Goal: Task Accomplishment & Management: Use online tool/utility

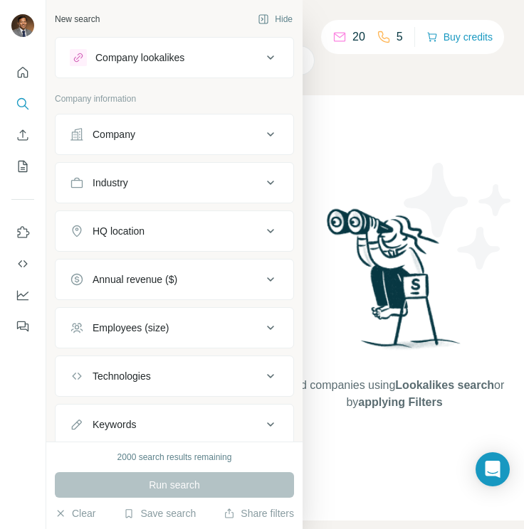
click at [218, 48] on button "Company lookalikes" at bounding box center [175, 58] width 238 height 34
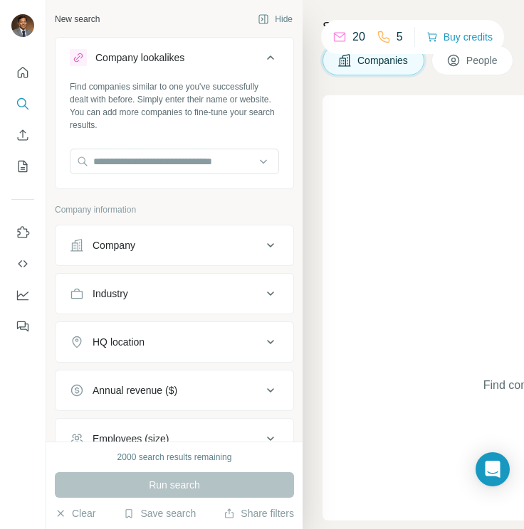
click at [448, 75] on button "People" at bounding box center [472, 61] width 83 height 30
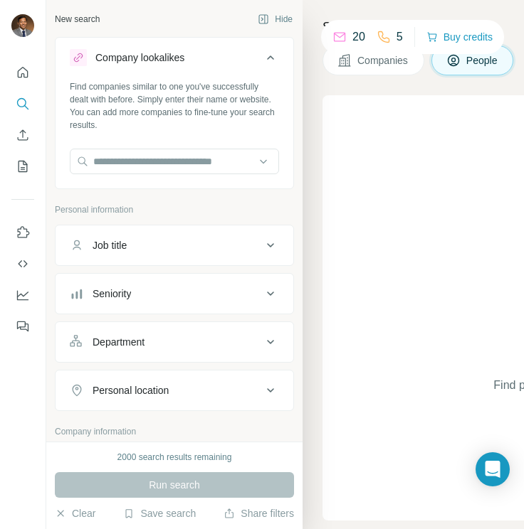
click at [449, 74] on button "People" at bounding box center [472, 61] width 83 height 30
click at [132, 305] on button "Seniority" at bounding box center [175, 294] width 238 height 34
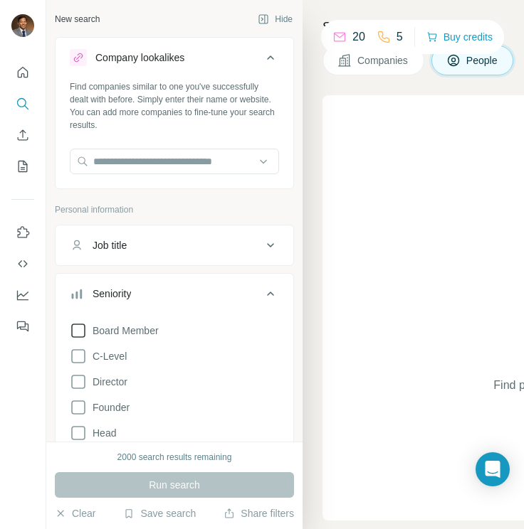
click at [76, 337] on icon at bounding box center [78, 331] width 14 height 14
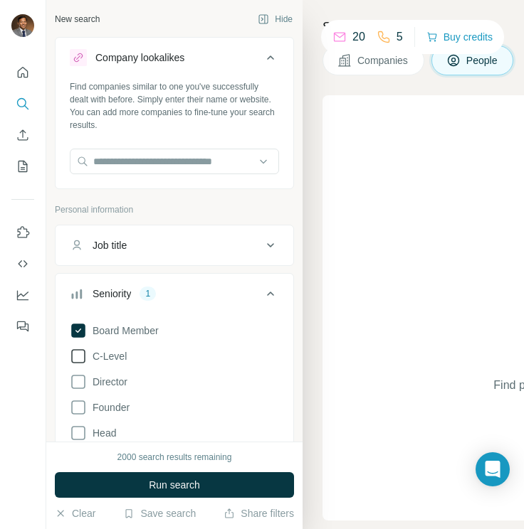
click at [78, 353] on icon at bounding box center [78, 356] width 17 height 17
click at [80, 380] on icon at bounding box center [78, 382] width 17 height 17
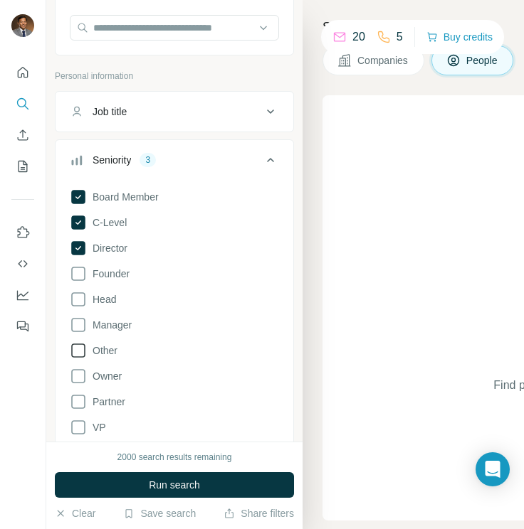
scroll to position [141, 0]
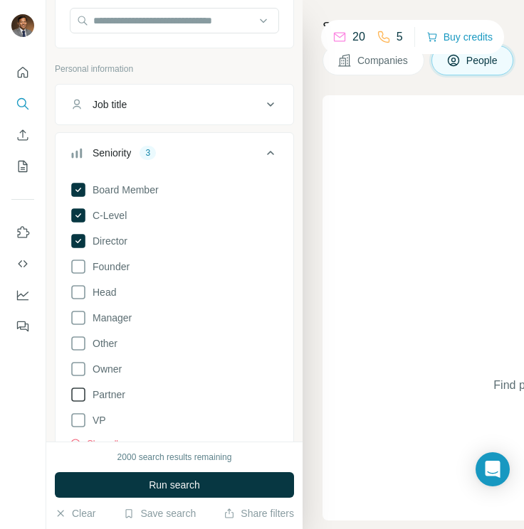
click at [80, 401] on icon at bounding box center [78, 395] width 14 height 14
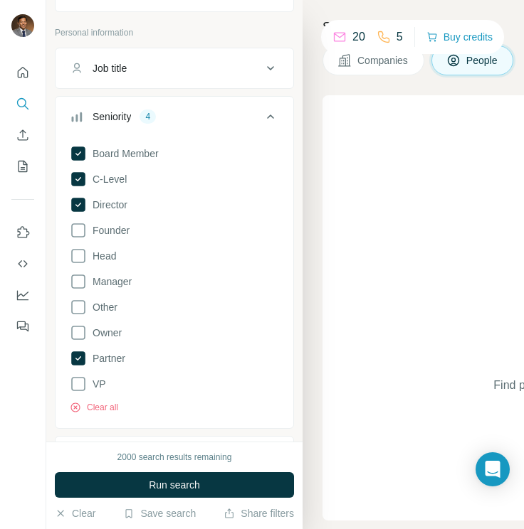
scroll to position [218, 0]
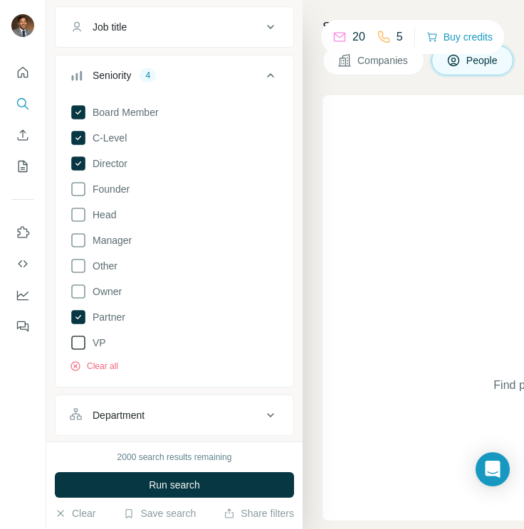
click at [80, 346] on icon at bounding box center [78, 342] width 17 height 17
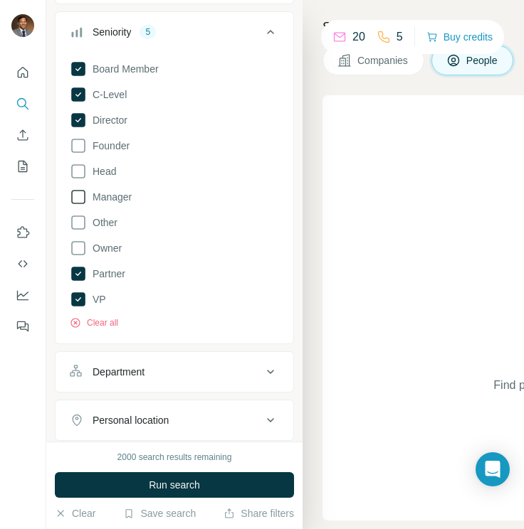
scroll to position [254, 0]
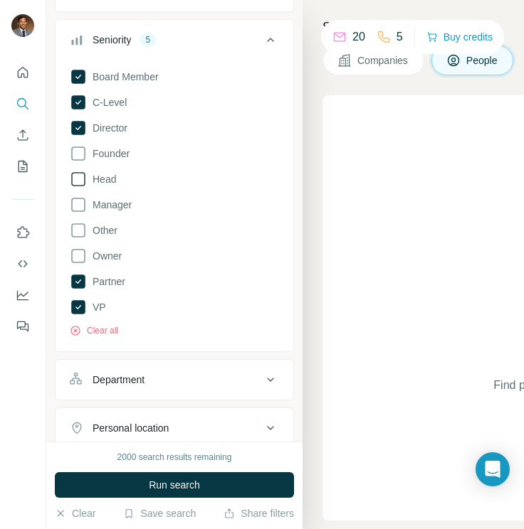
click at [79, 179] on icon at bounding box center [78, 179] width 17 height 17
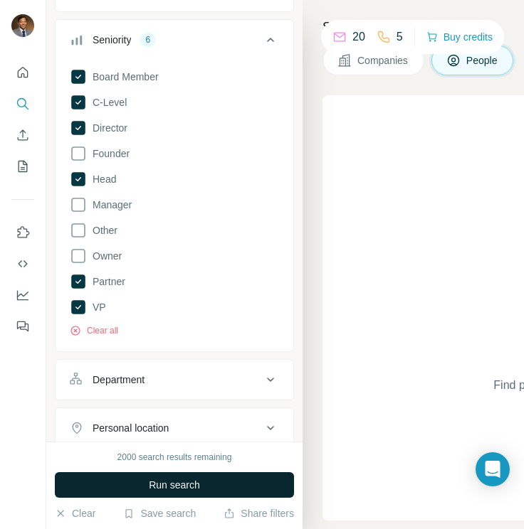
click at [152, 487] on span "Run search" at bounding box center [174, 485] width 51 height 14
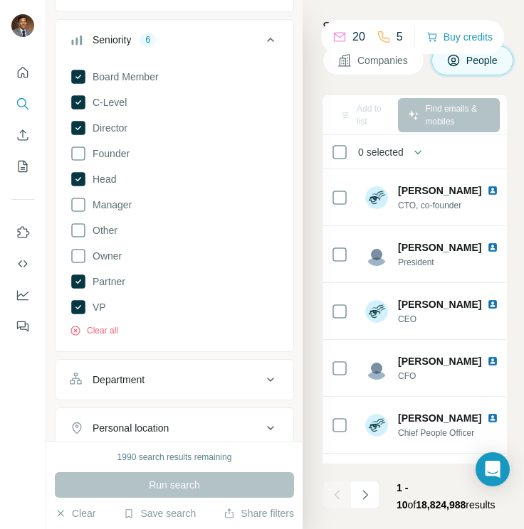
click at [268, 43] on icon at bounding box center [270, 39] width 17 height 17
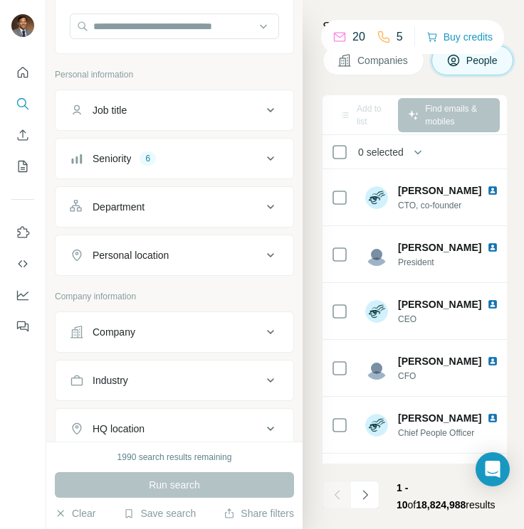
scroll to position [120, 0]
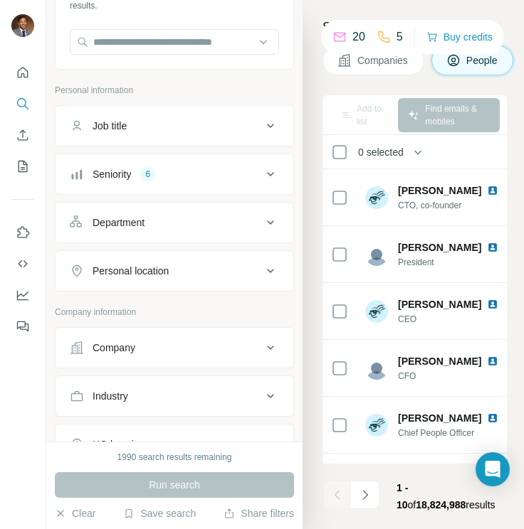
click at [119, 223] on div "Department" at bounding box center [119, 223] width 52 height 14
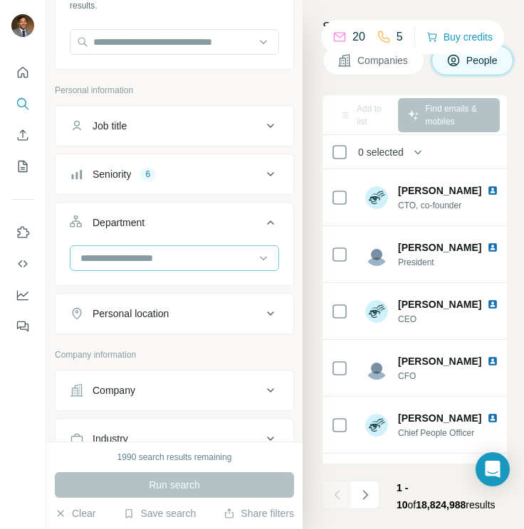
click at [125, 254] on input at bounding box center [167, 258] width 176 height 16
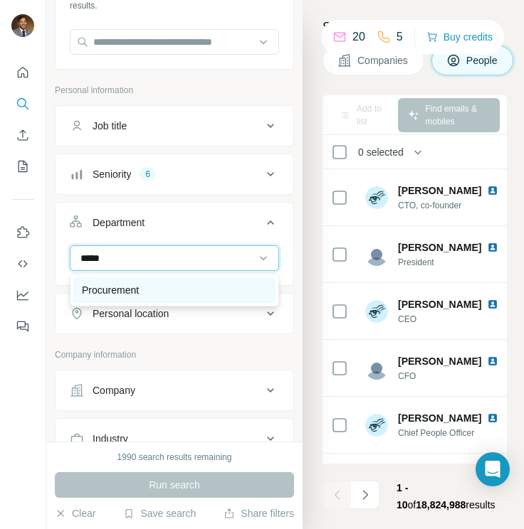
type input "*****"
click at [110, 281] on div "Procurement" at bounding box center [174, 291] width 202 height 26
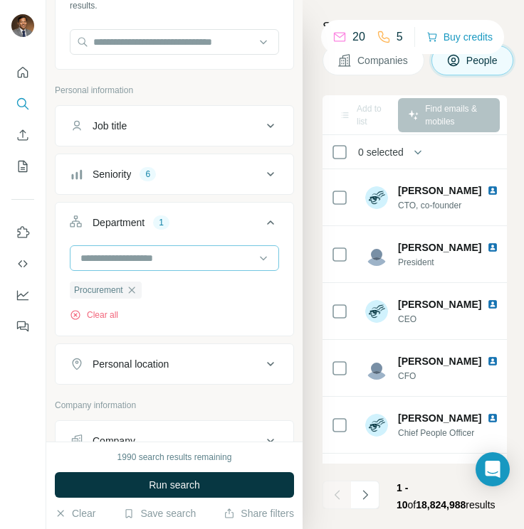
click at [142, 259] on input at bounding box center [167, 258] width 176 height 16
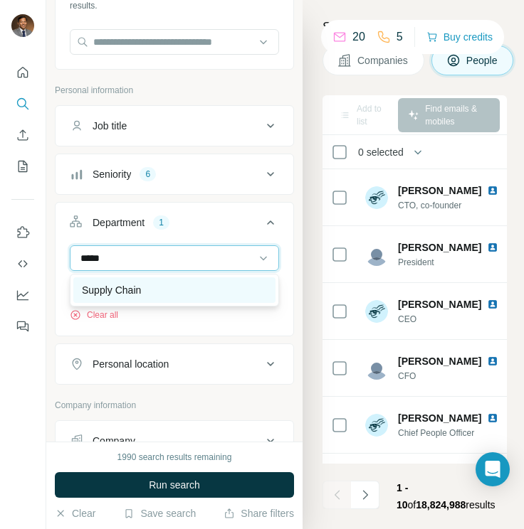
type input "*****"
click at [134, 280] on div "Supply Chain" at bounding box center [174, 291] width 202 height 26
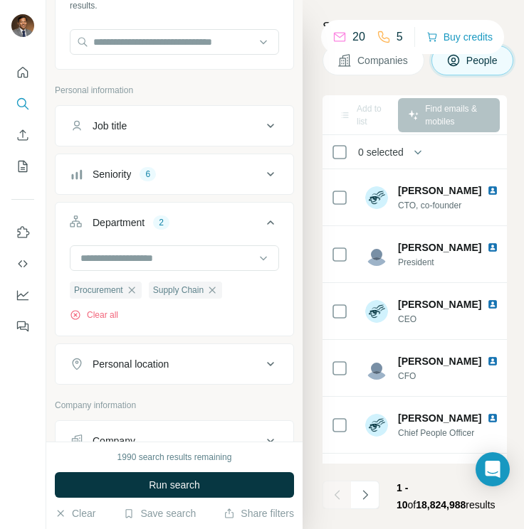
click at [176, 317] on div "Clear all" at bounding box center [174, 315] width 209 height 13
click at [270, 226] on icon at bounding box center [270, 222] width 17 height 17
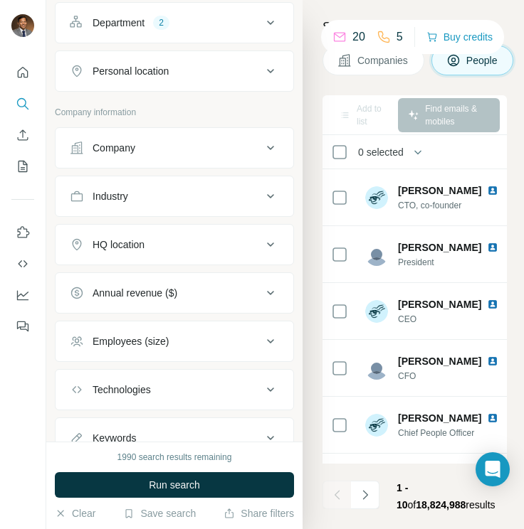
scroll to position [324, 0]
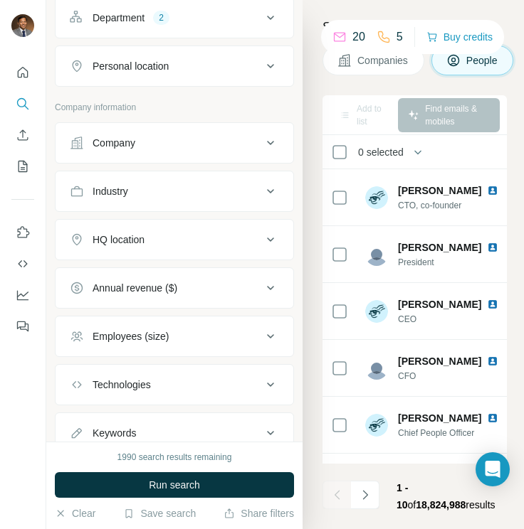
click at [129, 284] on div "Annual revenue ($)" at bounding box center [135, 288] width 85 height 14
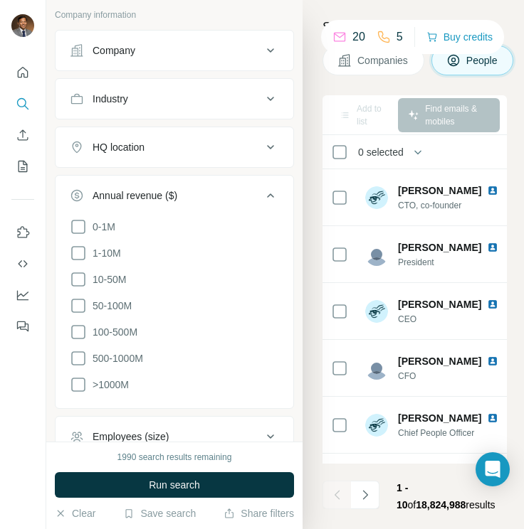
scroll to position [433, 0]
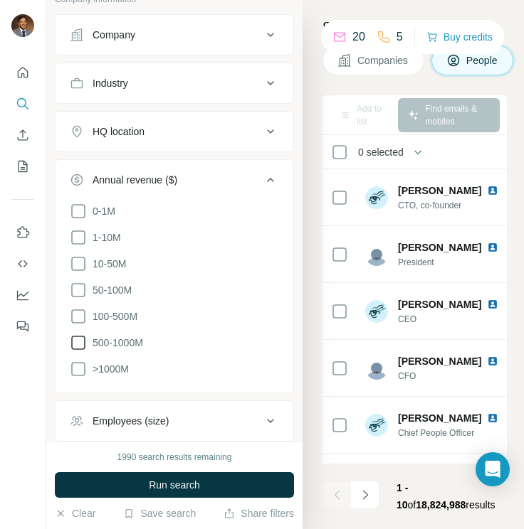
click at [81, 343] on icon at bounding box center [78, 342] width 17 height 17
click at [81, 368] on icon at bounding box center [78, 369] width 17 height 17
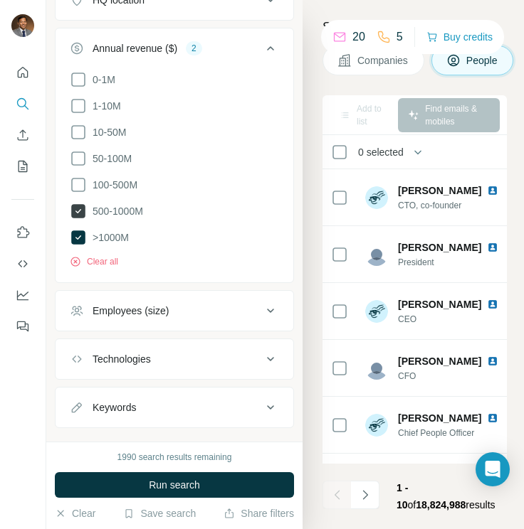
scroll to position [588, 0]
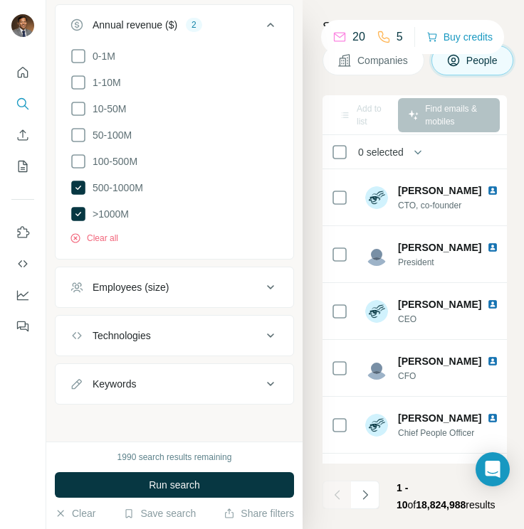
click at [142, 285] on div "Employees (size)" at bounding box center [131, 287] width 76 height 14
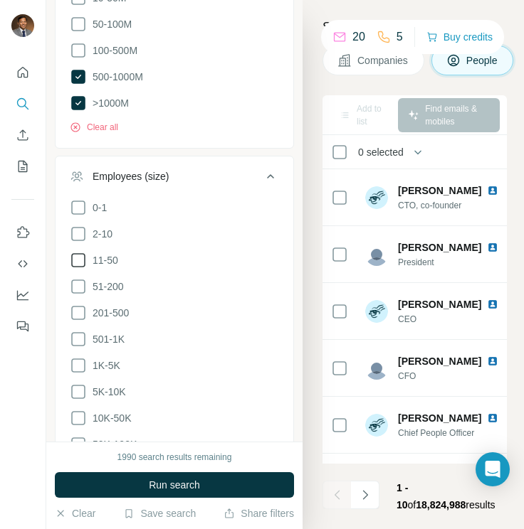
scroll to position [768, 0]
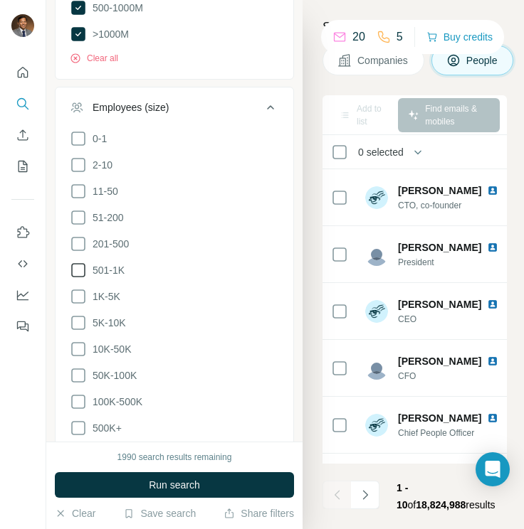
click at [79, 265] on icon at bounding box center [78, 270] width 17 height 17
click at [81, 297] on icon at bounding box center [78, 296] width 17 height 17
click at [80, 317] on icon at bounding box center [78, 323] width 17 height 17
click at [81, 344] on icon at bounding box center [78, 349] width 17 height 17
click at [80, 369] on icon at bounding box center [78, 375] width 17 height 17
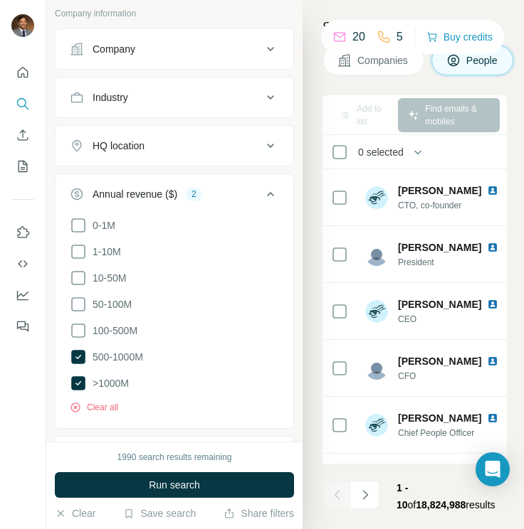
scroll to position [490, 0]
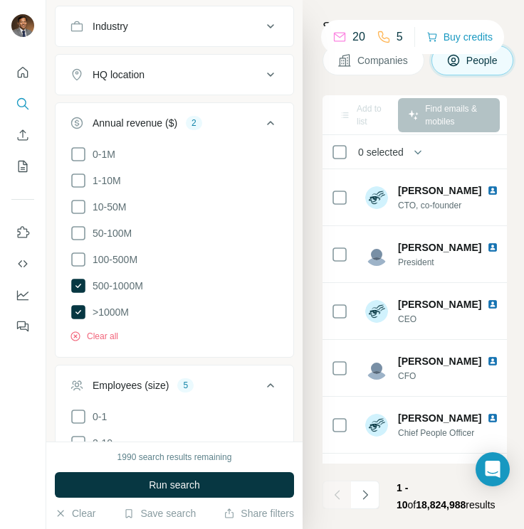
click at [270, 386] on icon at bounding box center [270, 385] width 17 height 17
click at [272, 117] on icon at bounding box center [270, 123] width 17 height 17
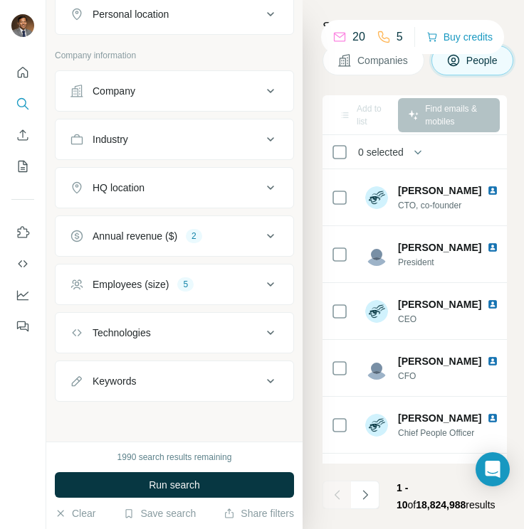
scroll to position [376, 0]
click at [132, 189] on div "HQ location" at bounding box center [119, 188] width 52 height 14
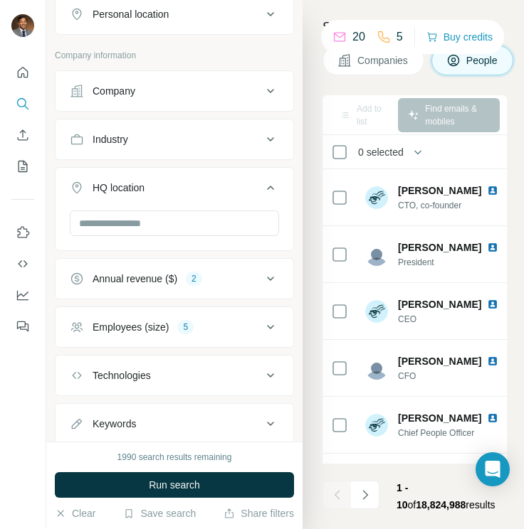
click at [142, 100] on button "Company" at bounding box center [175, 91] width 238 height 34
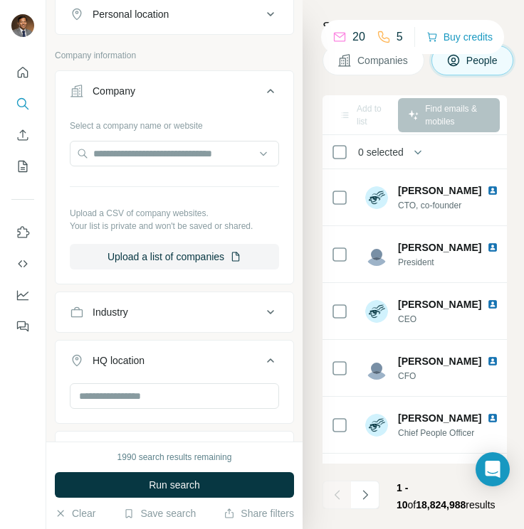
click at [142, 100] on button "Company" at bounding box center [175, 94] width 238 height 40
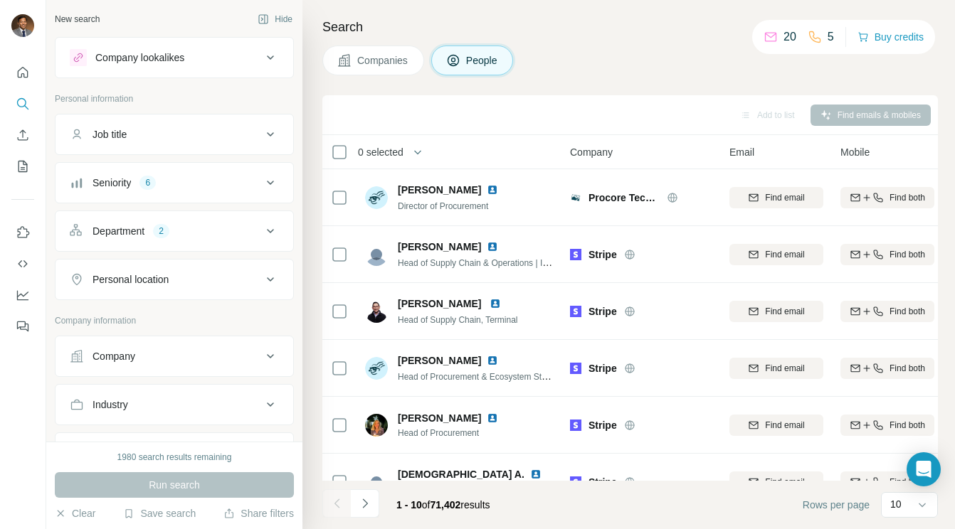
click at [272, 180] on icon at bounding box center [270, 182] width 17 height 17
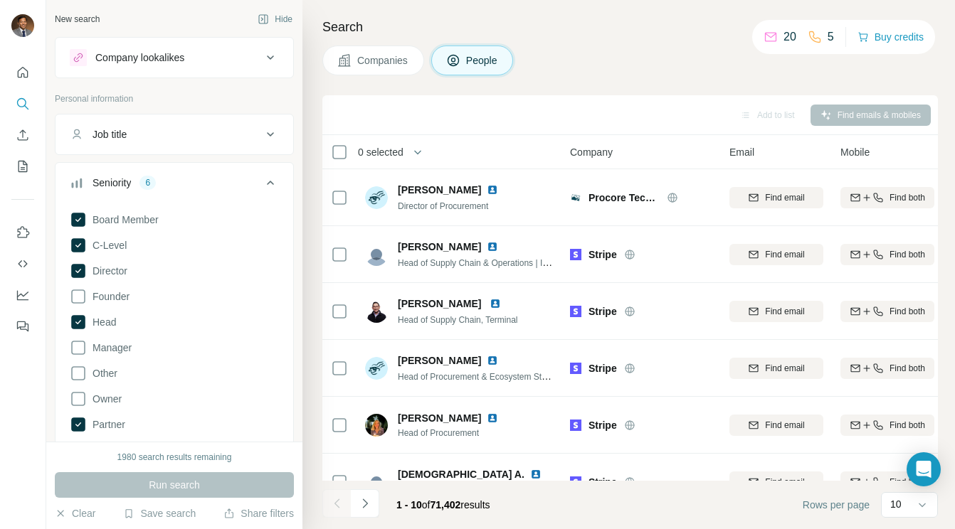
click at [275, 186] on icon at bounding box center [270, 182] width 17 height 17
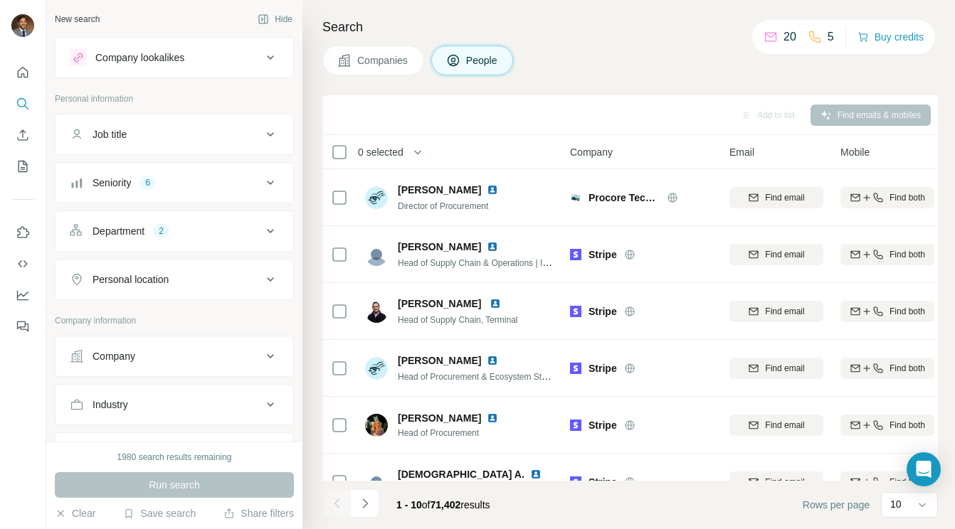
click at [270, 228] on icon at bounding box center [270, 231] width 17 height 17
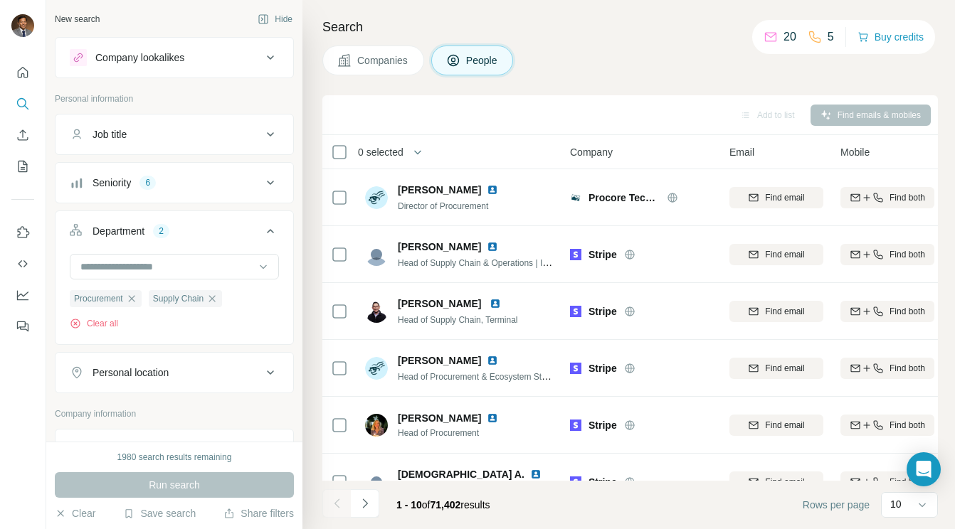
click at [270, 228] on icon at bounding box center [270, 231] width 17 height 17
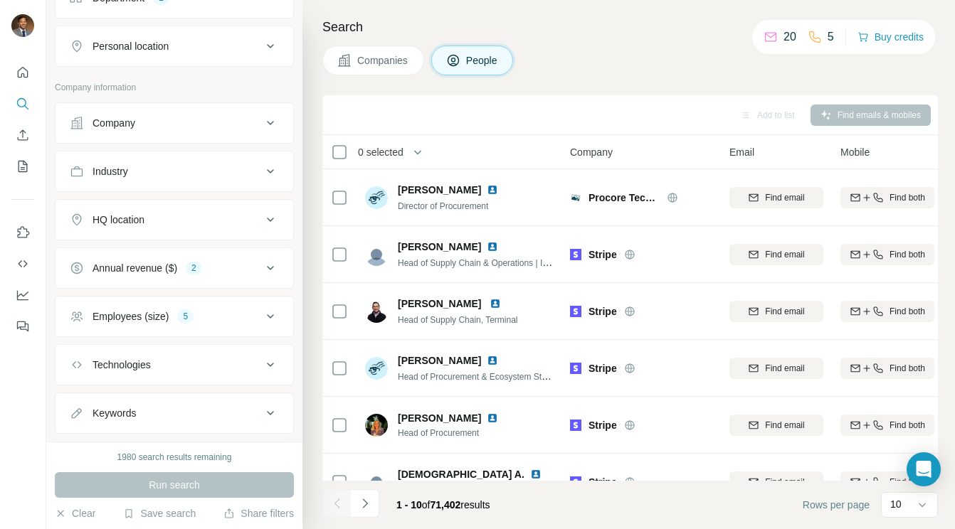
scroll to position [265, 0]
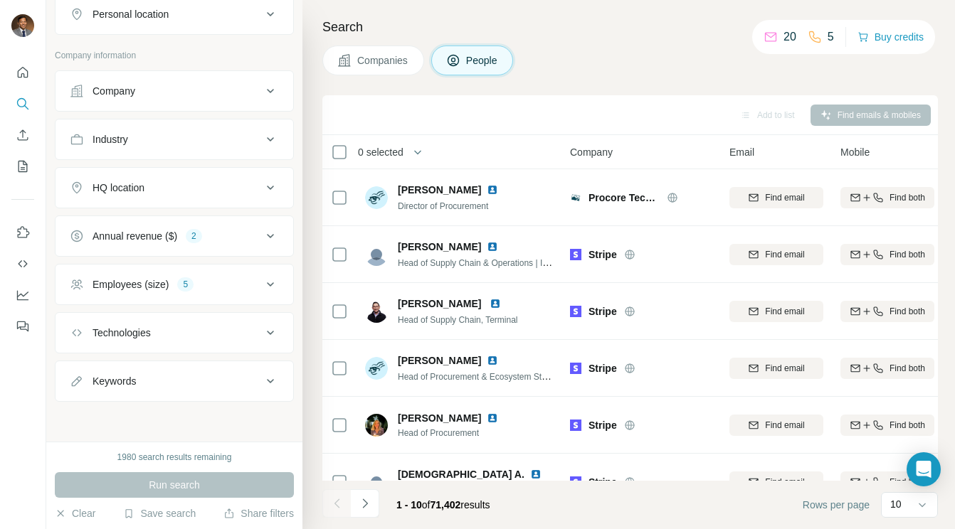
click at [274, 233] on icon at bounding box center [270, 236] width 17 height 17
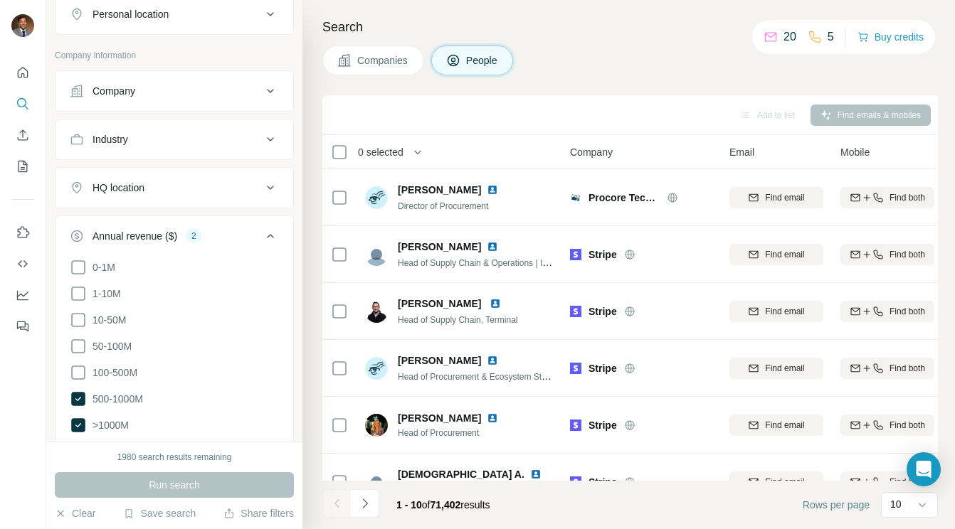
click at [274, 233] on icon at bounding box center [270, 236] width 17 height 17
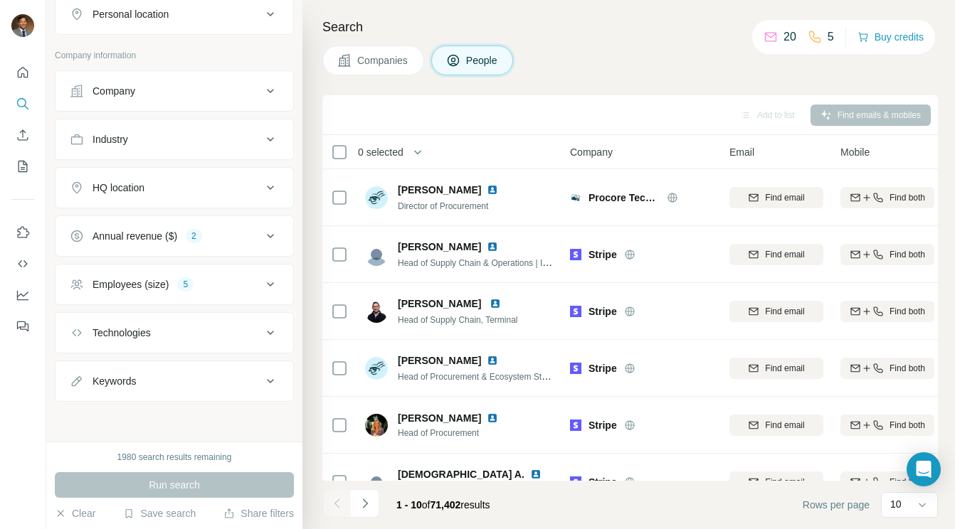
click at [270, 280] on icon at bounding box center [270, 284] width 17 height 17
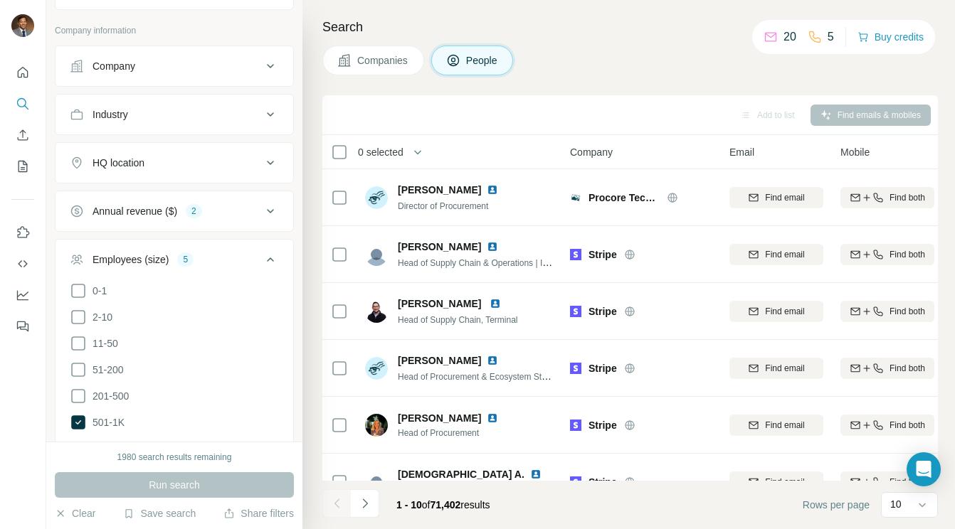
click at [272, 268] on icon at bounding box center [270, 259] width 17 height 17
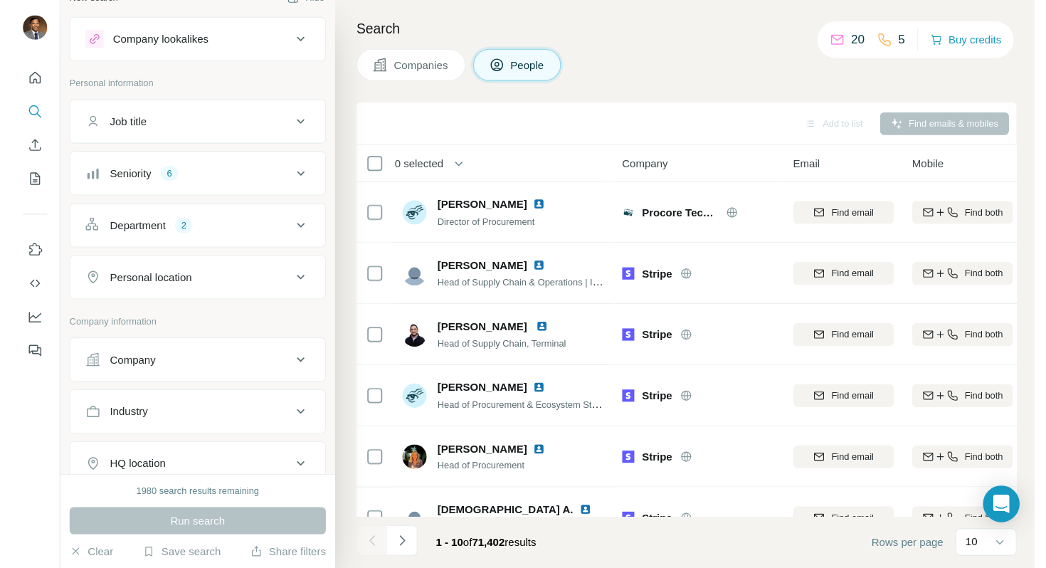
scroll to position [0, 0]
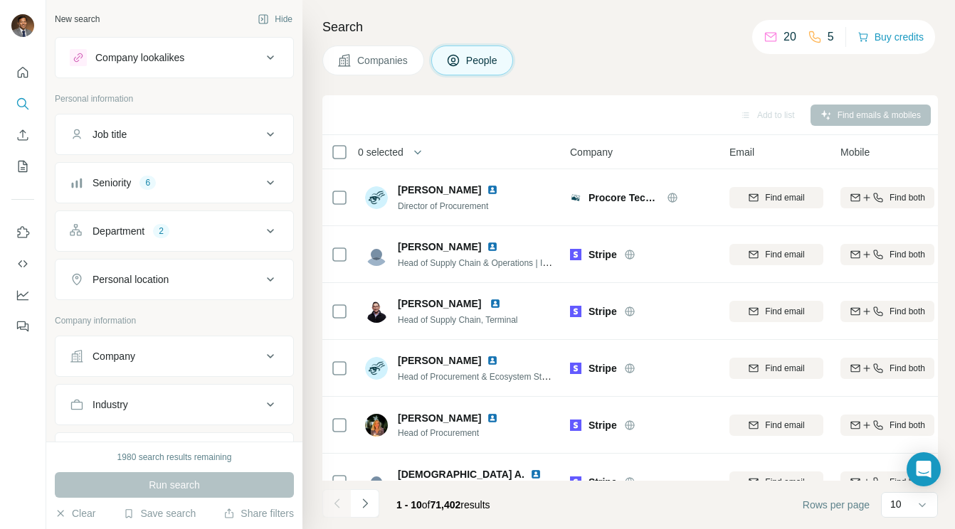
click at [475, 62] on span "People" at bounding box center [482, 60] width 33 height 14
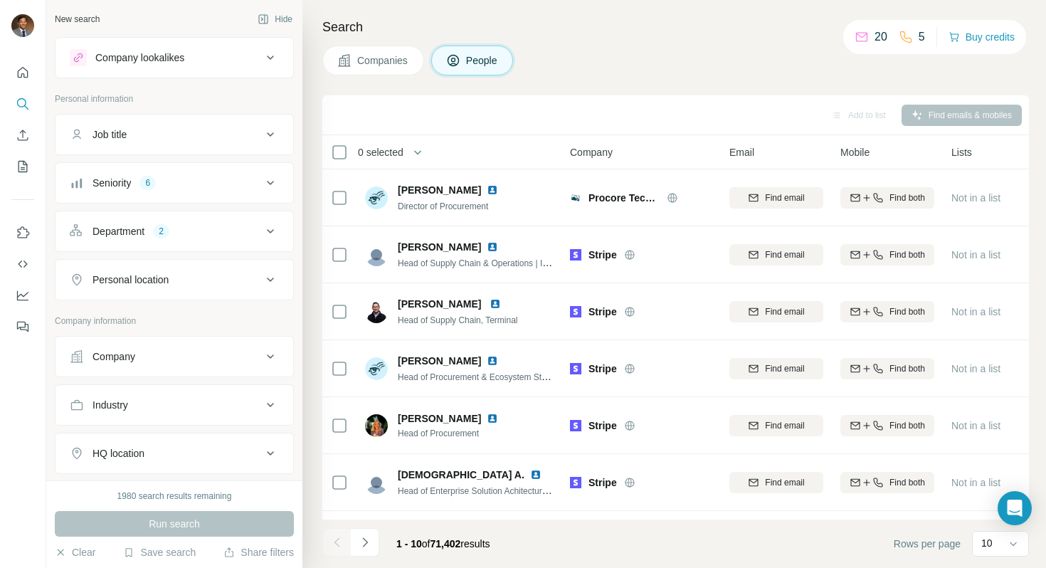
click at [273, 63] on icon at bounding box center [270, 57] width 17 height 17
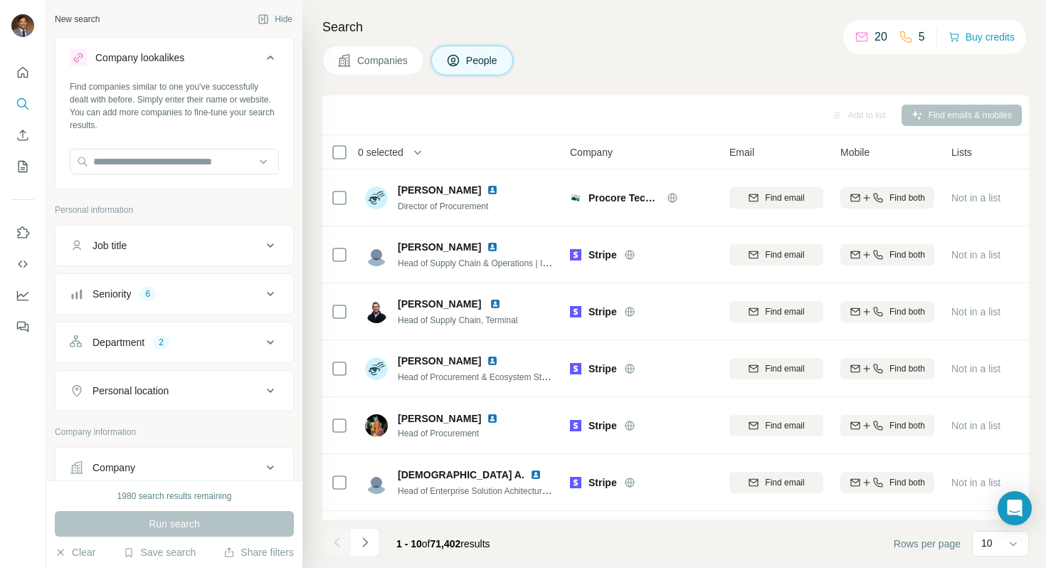
click at [264, 61] on icon at bounding box center [270, 57] width 17 height 17
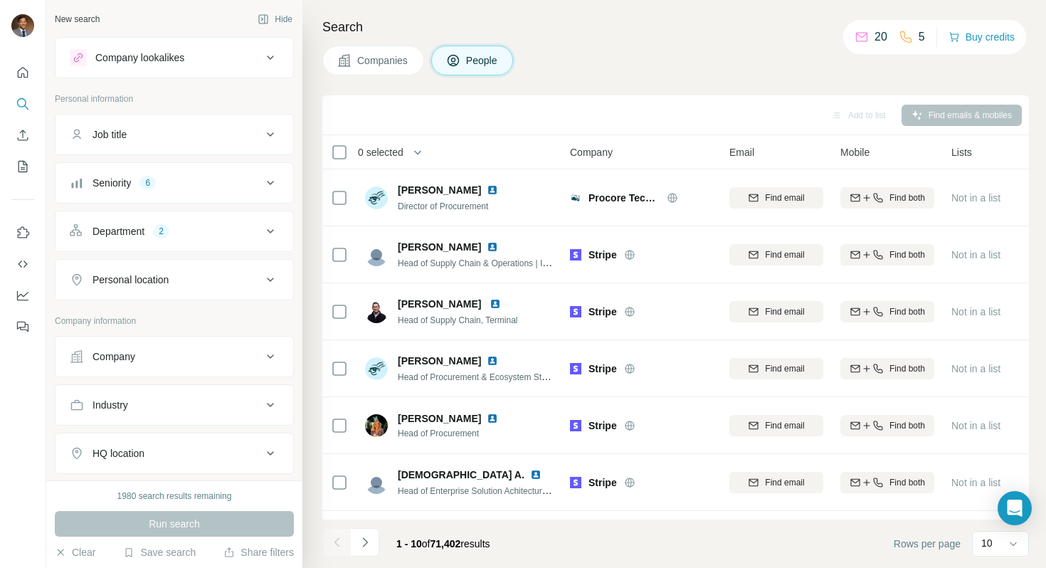
click at [264, 137] on icon at bounding box center [270, 134] width 17 height 17
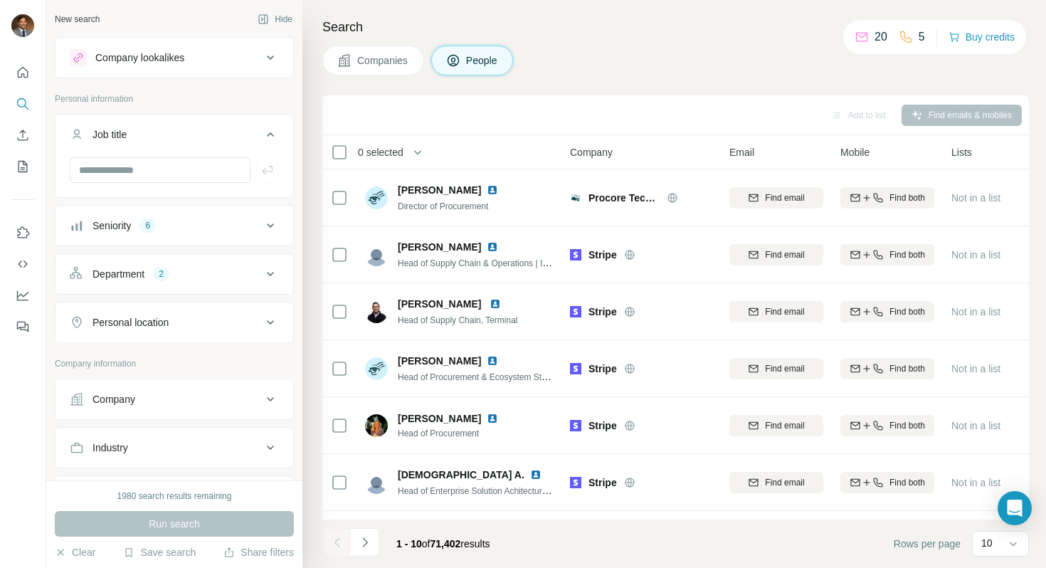
click at [264, 137] on icon at bounding box center [270, 134] width 17 height 17
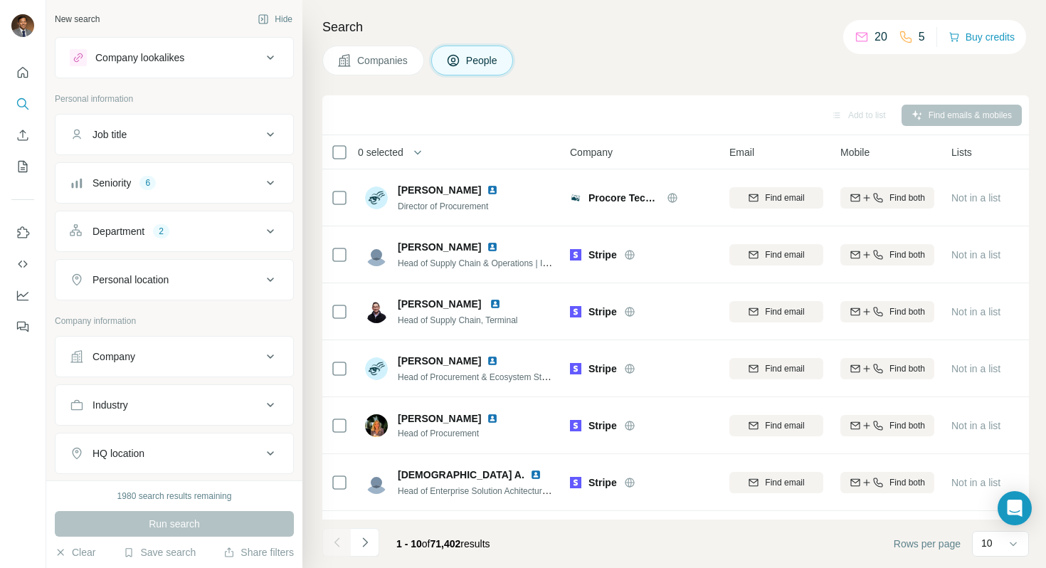
click at [222, 517] on div "Run search" at bounding box center [174, 524] width 239 height 26
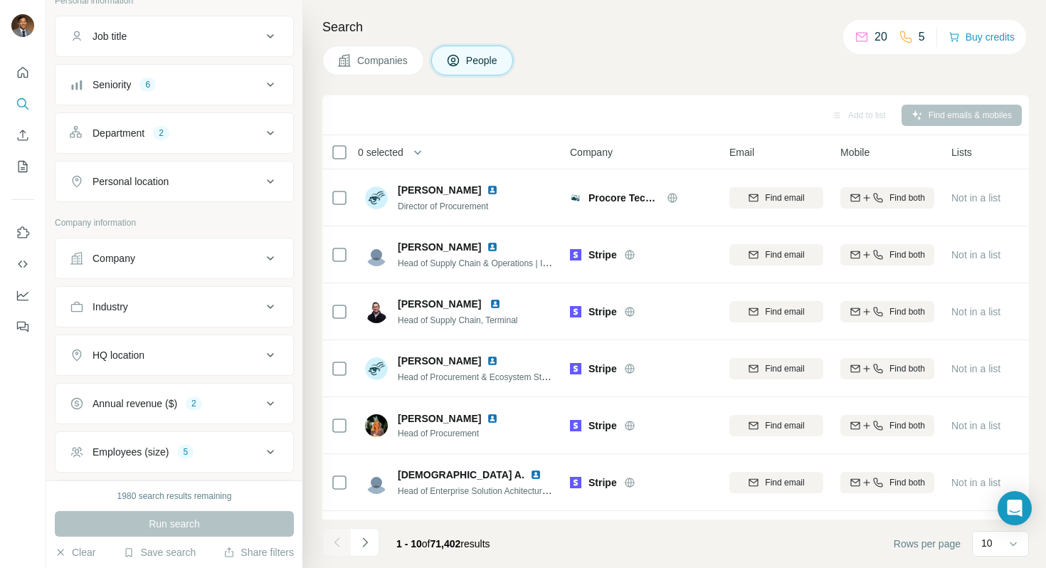
scroll to position [101, 0]
click at [258, 310] on div "Industry" at bounding box center [166, 304] width 192 height 14
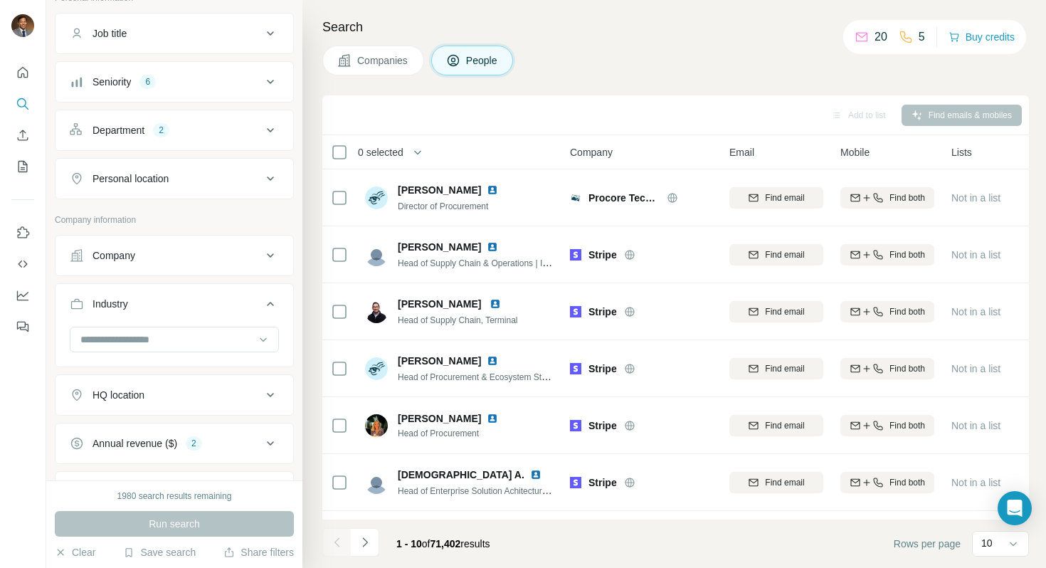
click at [258, 310] on div "Industry" at bounding box center [166, 304] width 192 height 14
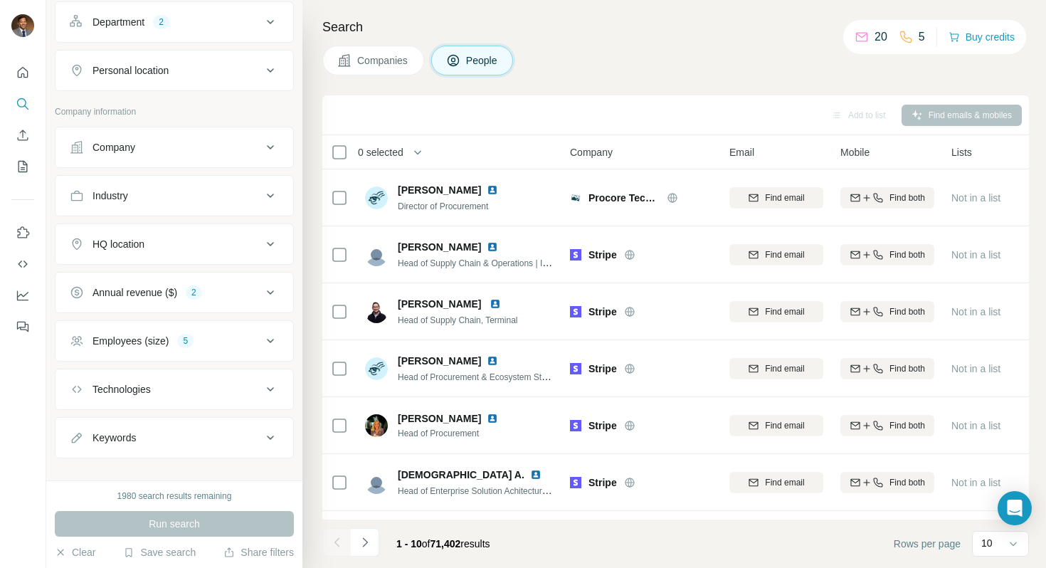
scroll to position [227, 0]
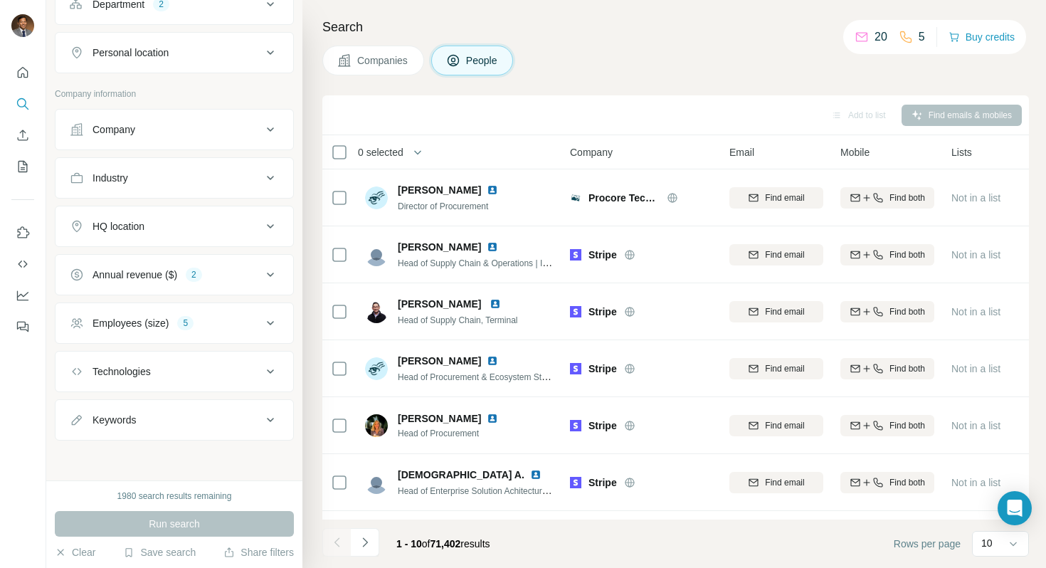
click at [381, 68] on button "Companies" at bounding box center [373, 61] width 102 height 30
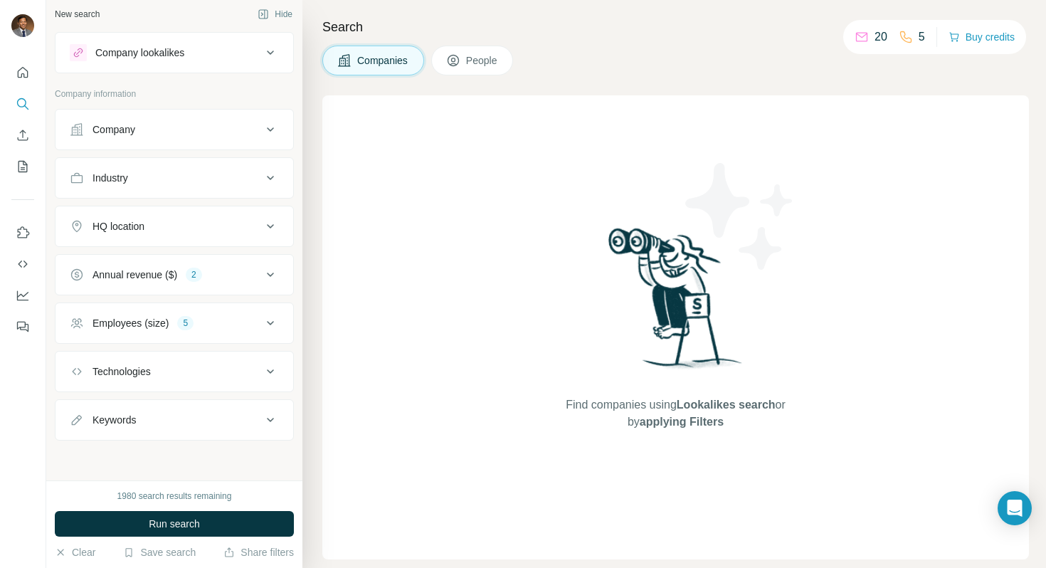
click at [472, 57] on span "People" at bounding box center [482, 60] width 33 height 14
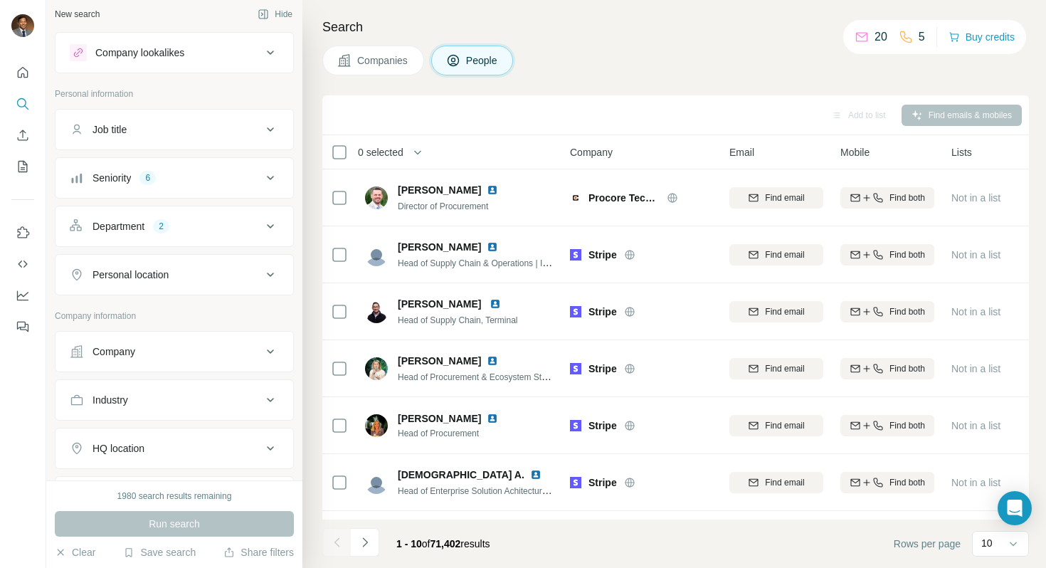
scroll to position [227, 0]
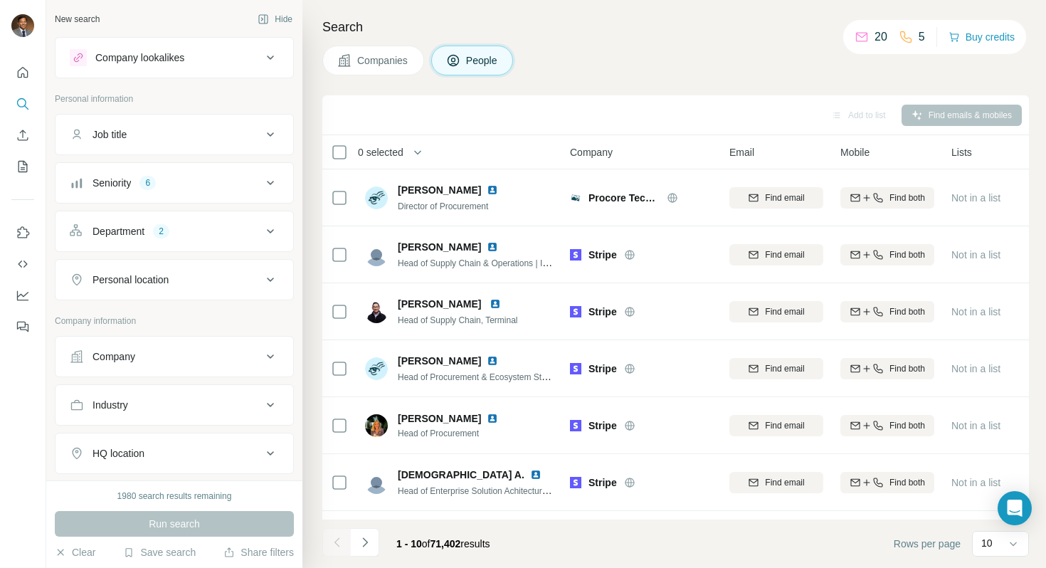
click at [269, 182] on icon at bounding box center [270, 183] width 7 height 4
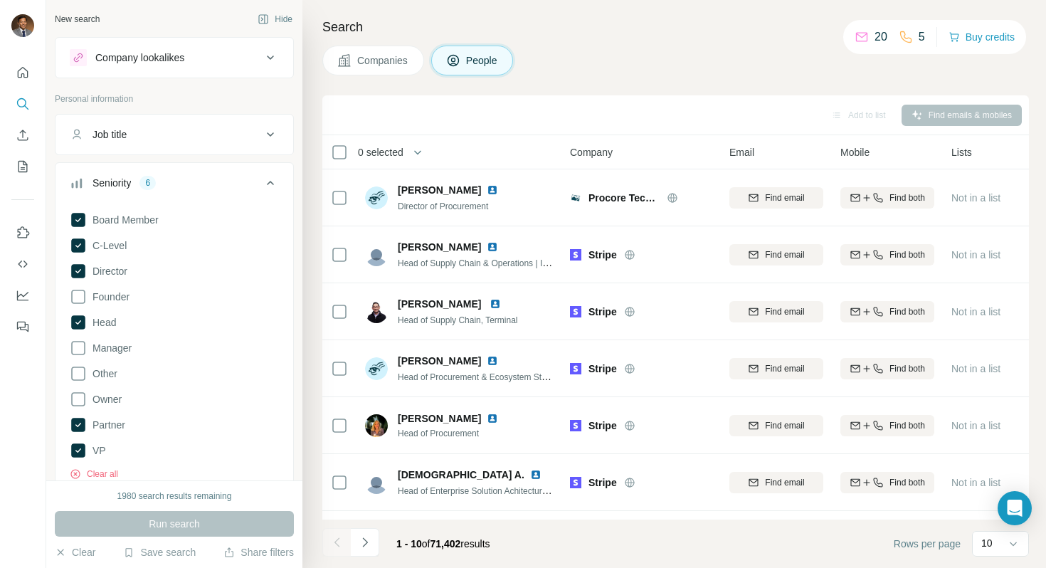
click at [269, 182] on icon at bounding box center [270, 183] width 7 height 4
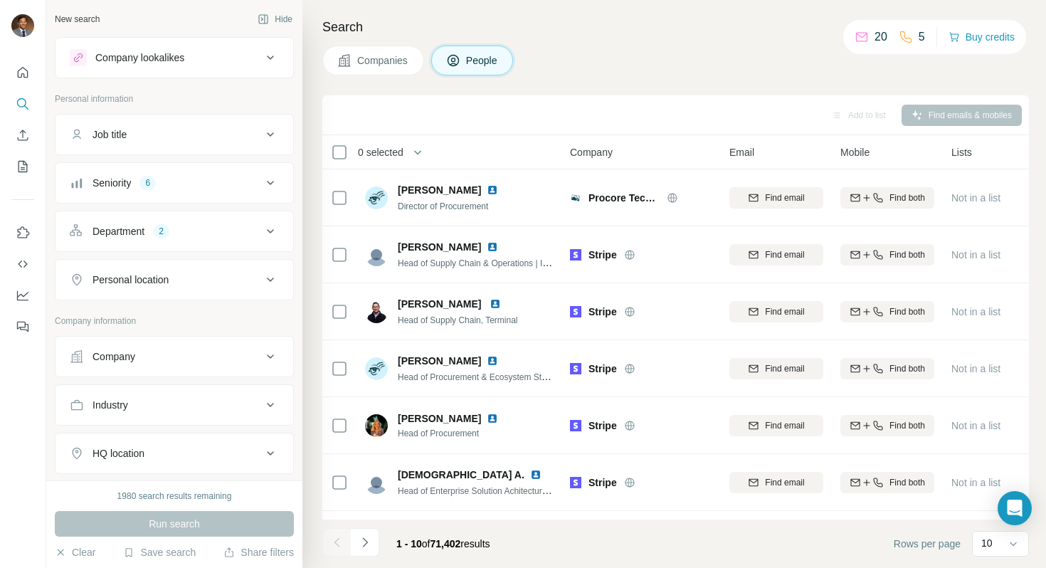
click at [269, 182] on icon at bounding box center [270, 183] width 7 height 4
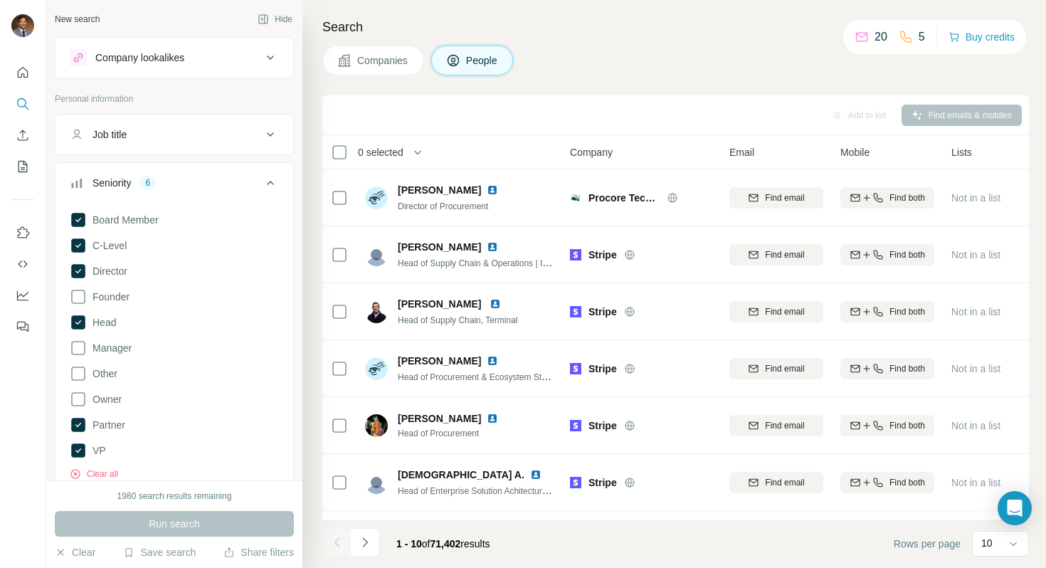
click at [269, 182] on icon at bounding box center [270, 183] width 7 height 4
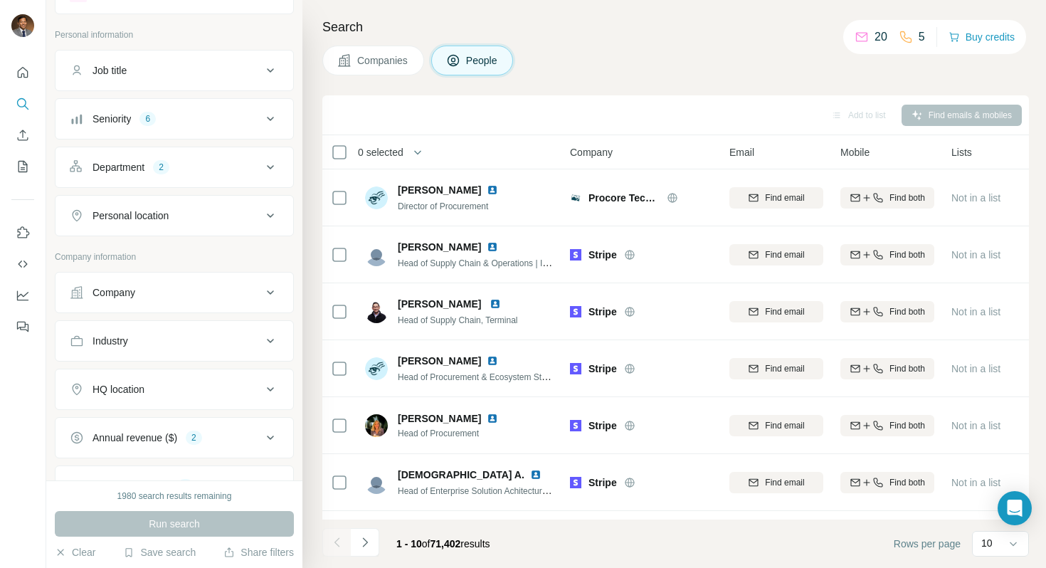
scroll to position [72, 0]
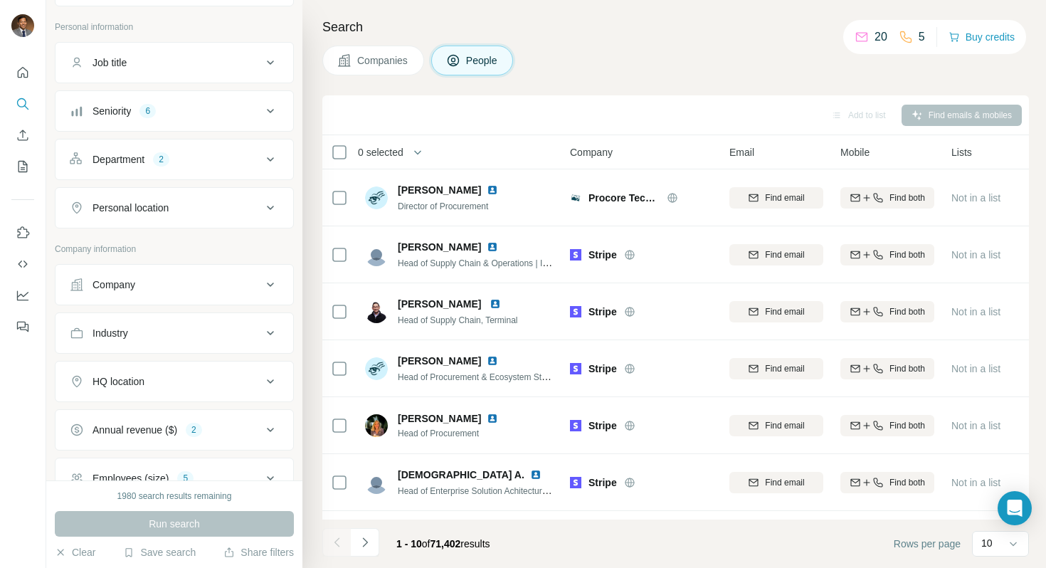
click at [267, 166] on icon at bounding box center [270, 159] width 17 height 17
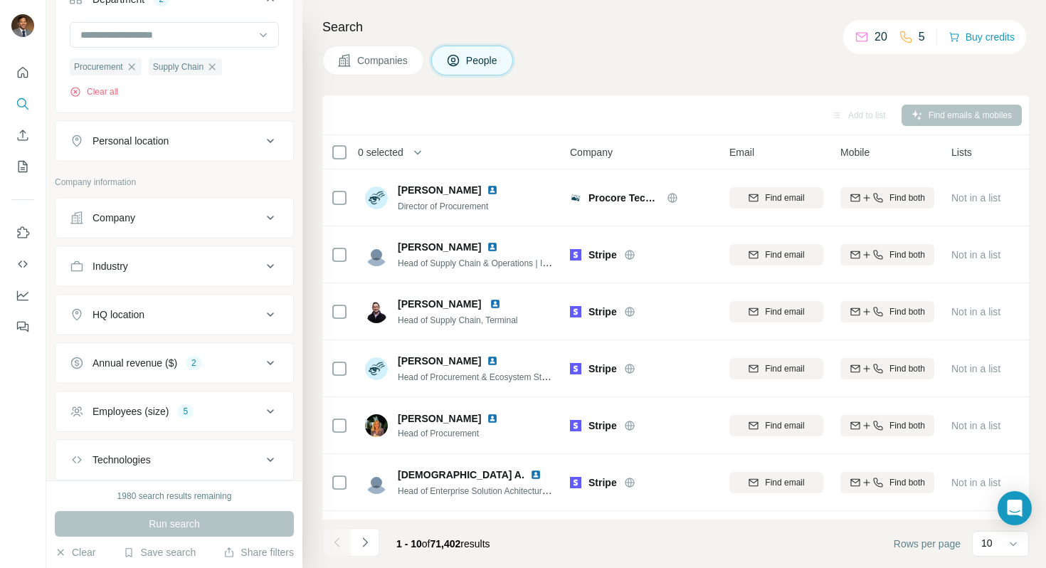
scroll to position [243, 0]
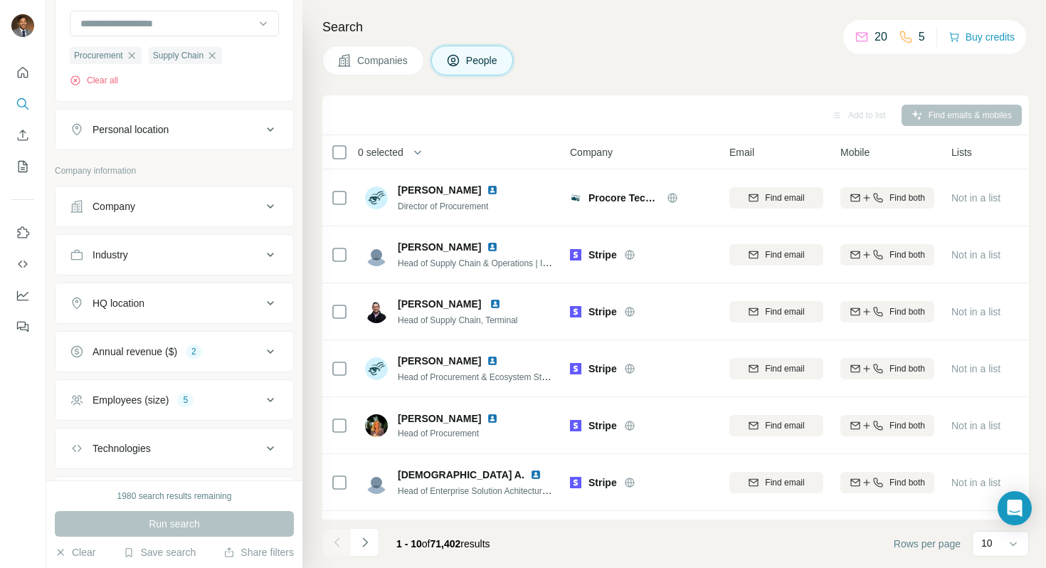
click at [278, 138] on button "Personal location" at bounding box center [175, 129] width 238 height 34
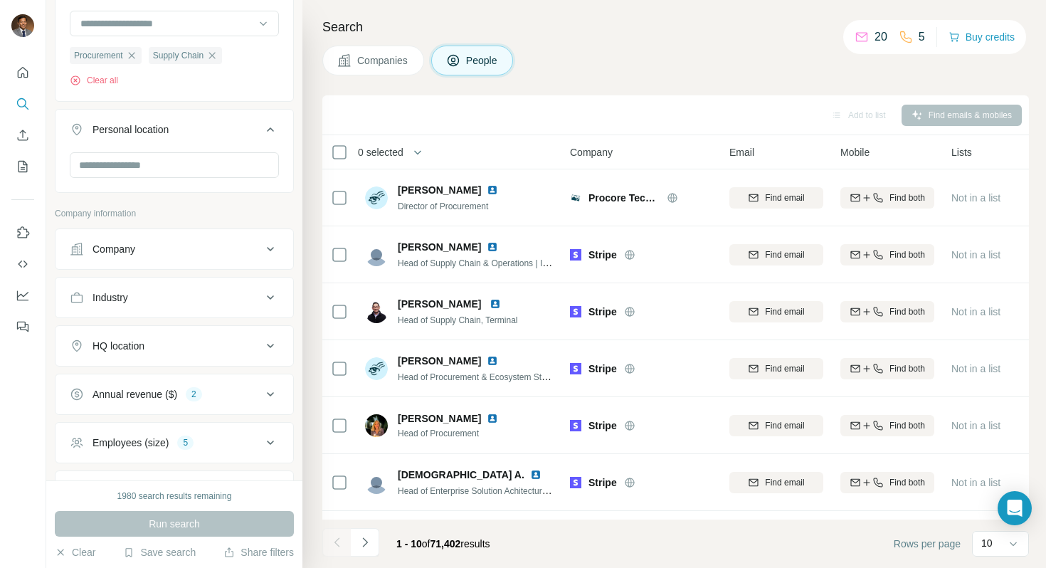
click at [275, 137] on icon at bounding box center [270, 129] width 17 height 17
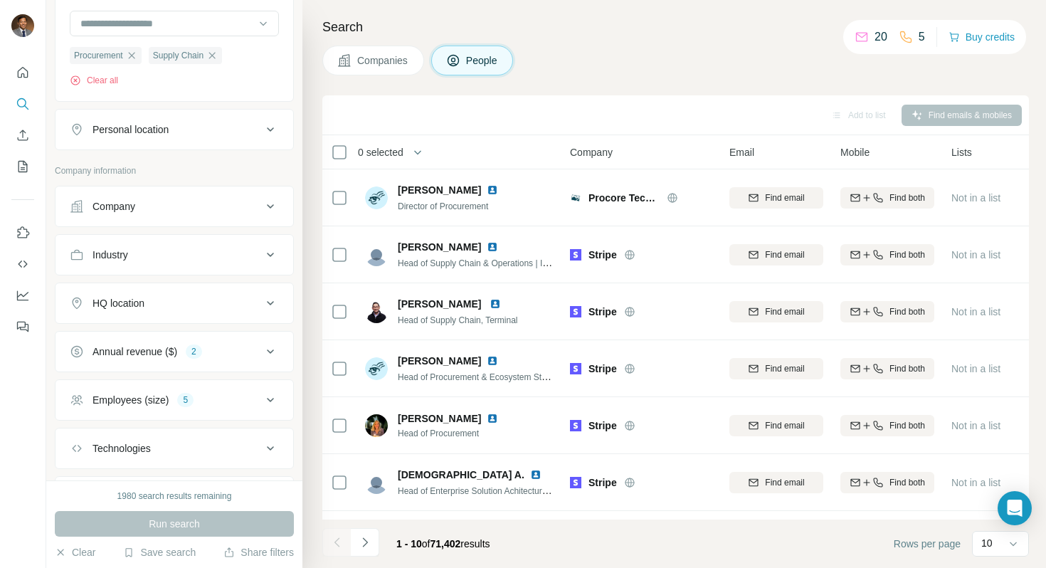
click at [273, 350] on icon at bounding box center [270, 351] width 17 height 17
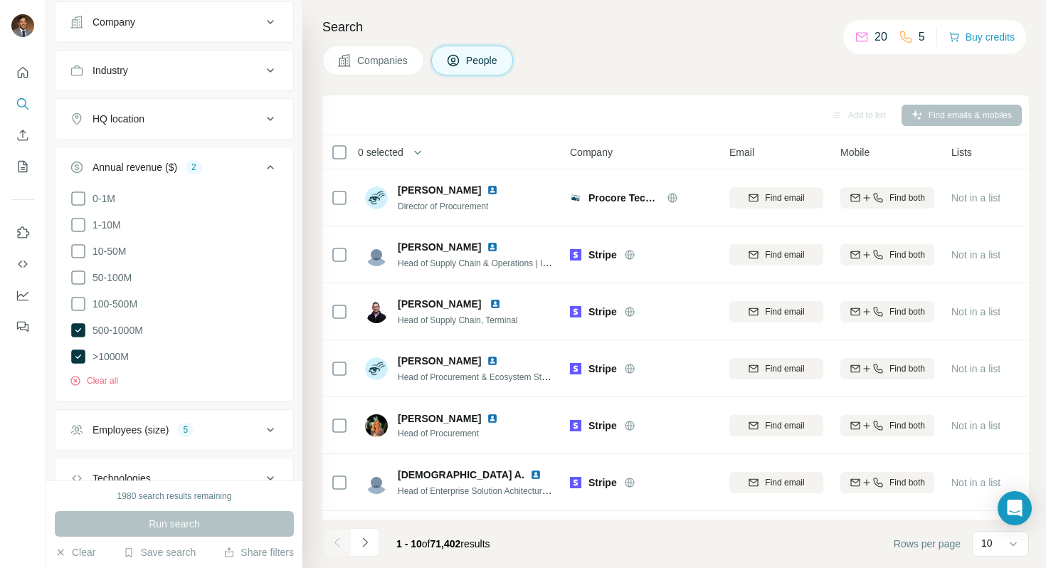
click at [270, 168] on icon at bounding box center [270, 167] width 17 height 17
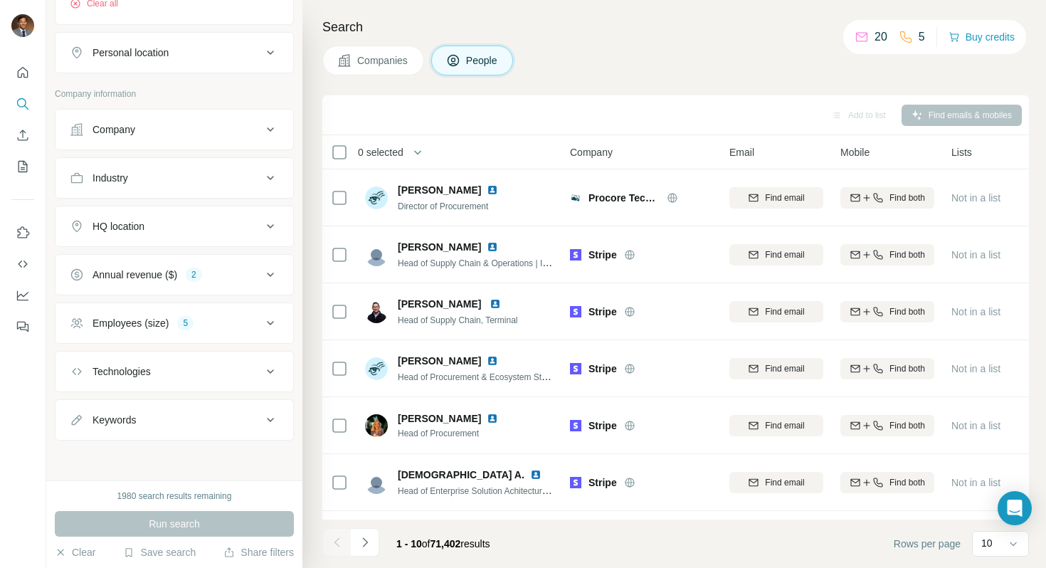
click at [273, 324] on icon at bounding box center [270, 323] width 17 height 17
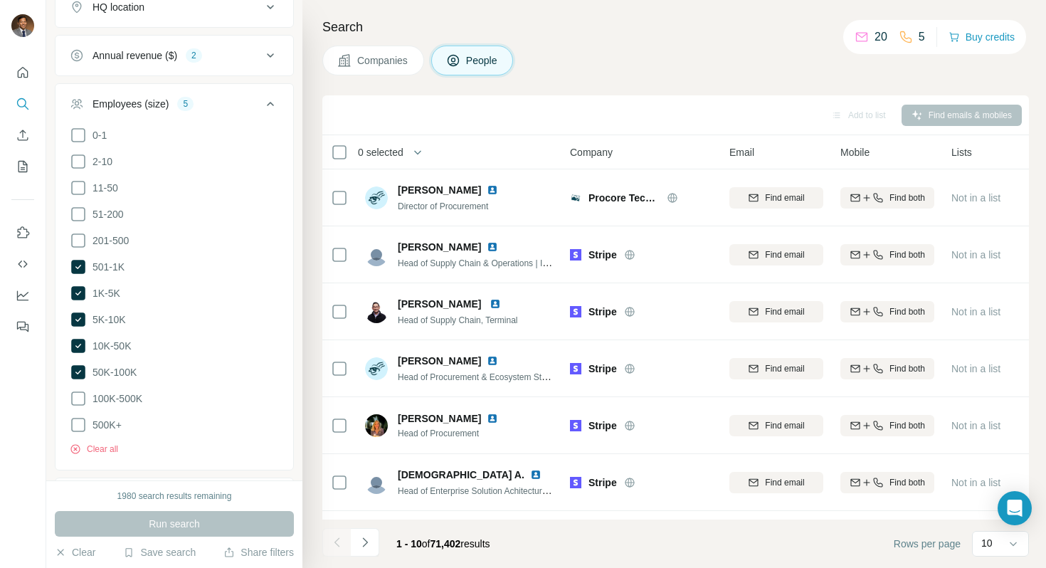
click at [273, 104] on icon at bounding box center [270, 104] width 7 height 4
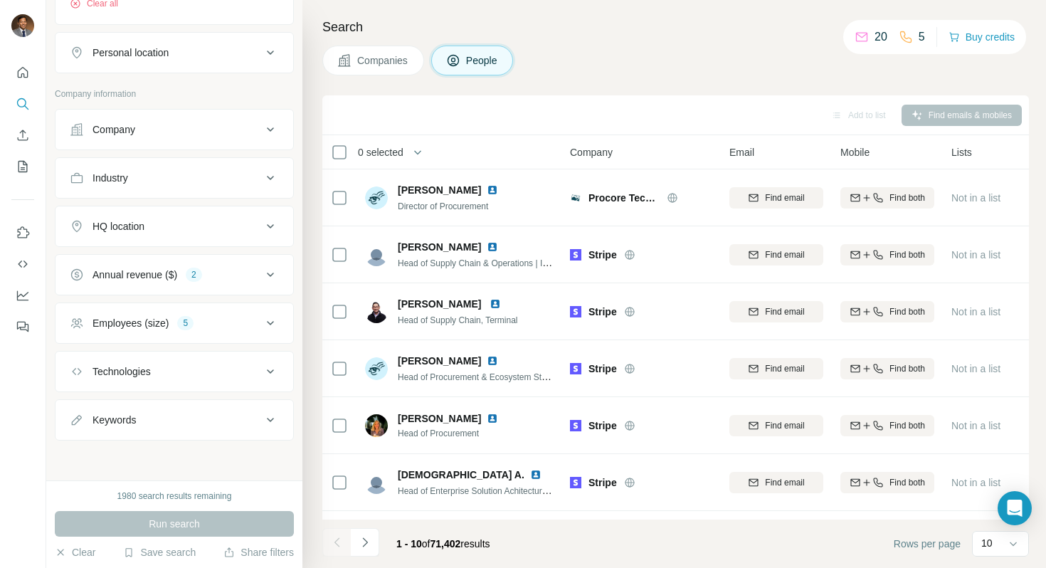
click at [265, 376] on icon at bounding box center [270, 371] width 17 height 17
click at [221, 517] on div "Run search" at bounding box center [174, 524] width 239 height 26
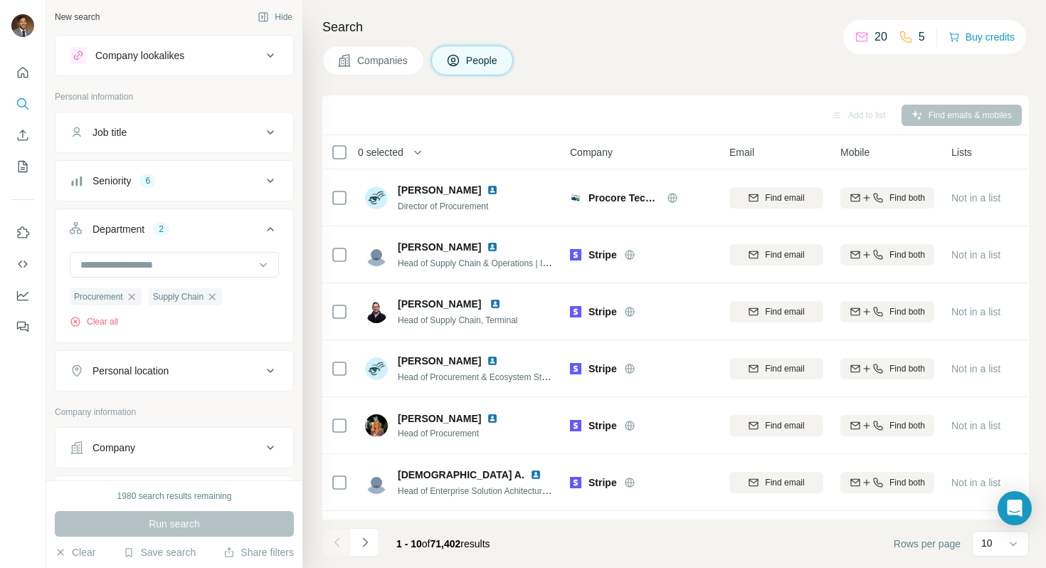
scroll to position [0, 0]
click at [207, 203] on div "Seniority 6" at bounding box center [174, 182] width 239 height 41
click at [201, 143] on button "Job title" at bounding box center [175, 134] width 238 height 34
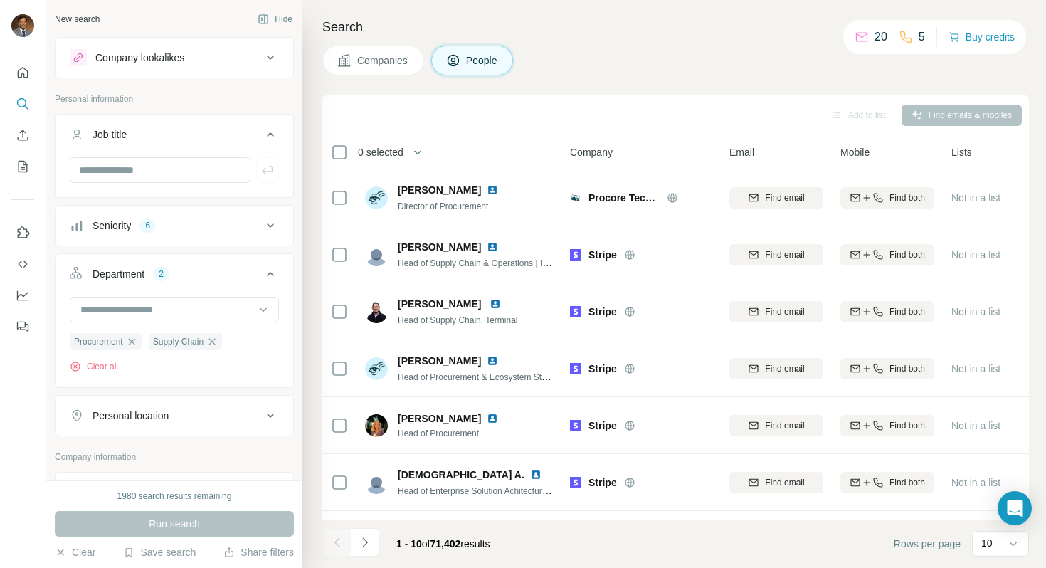
click at [201, 143] on button "Job title" at bounding box center [175, 137] width 238 height 40
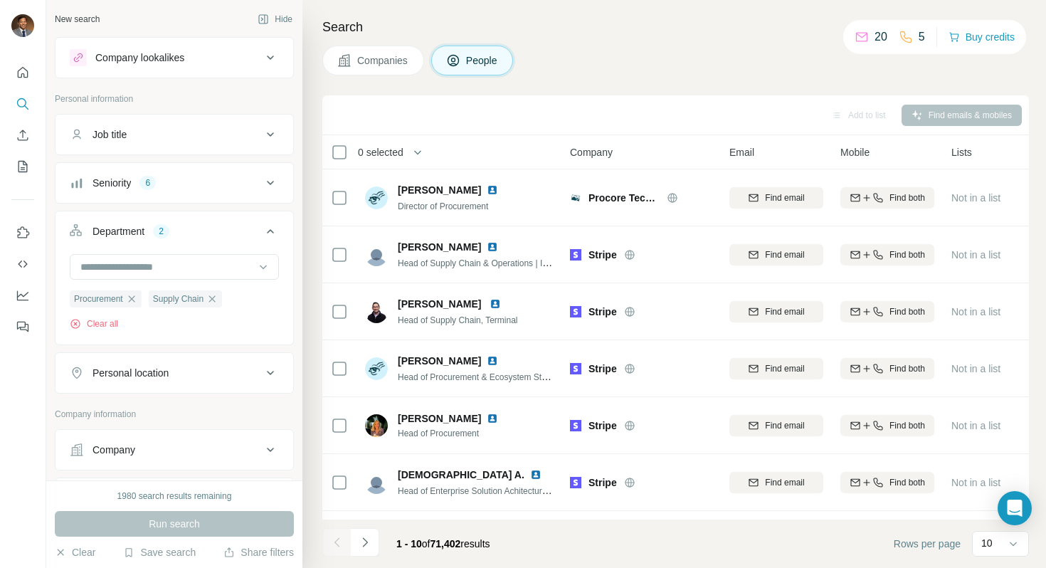
click at [201, 143] on button "Job title" at bounding box center [175, 134] width 238 height 34
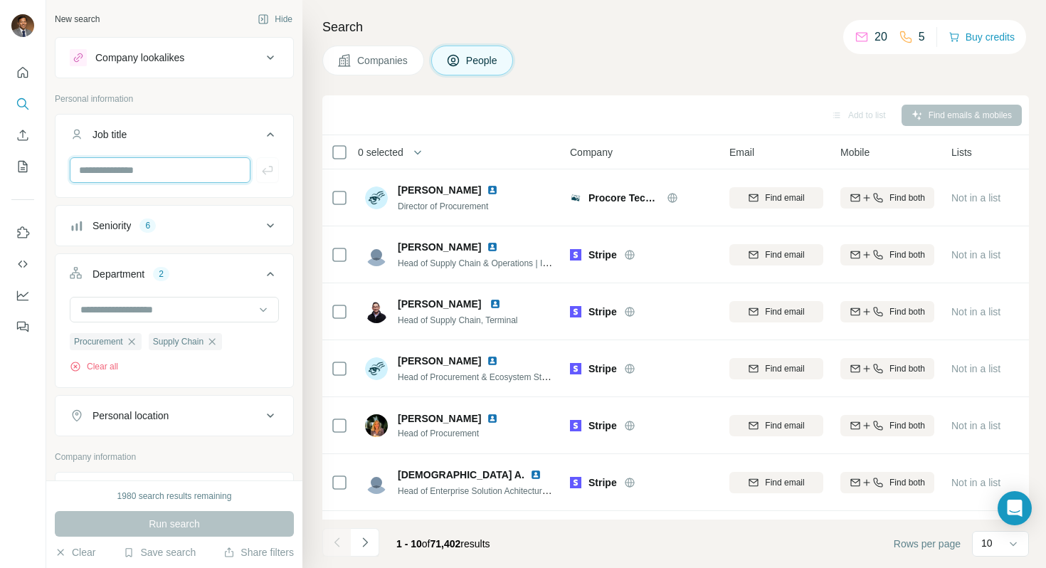
click at [189, 181] on input "text" at bounding box center [160, 170] width 181 height 26
type input "**********"
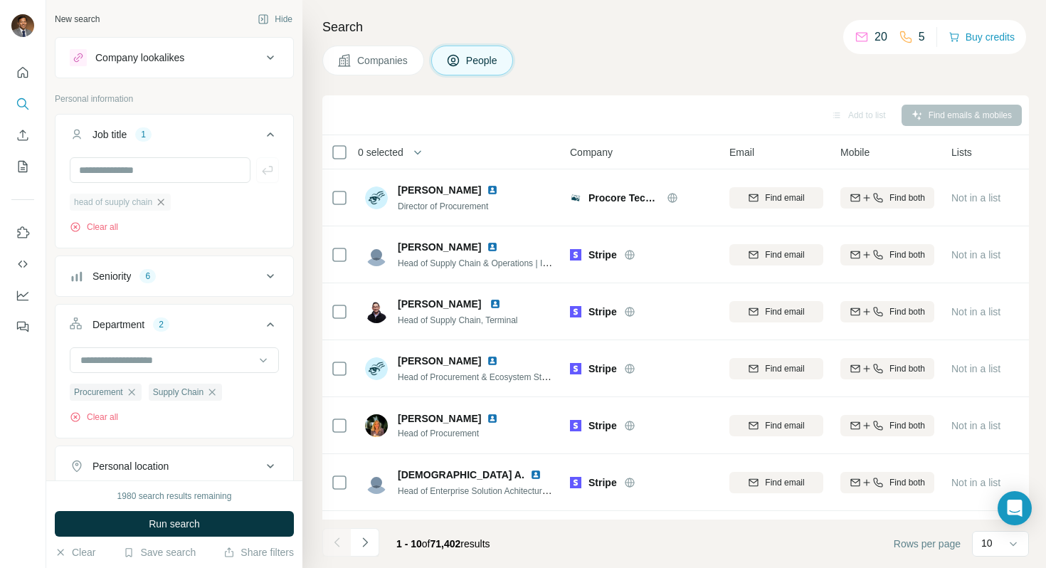
click at [167, 202] on icon "button" at bounding box center [160, 201] width 11 height 11
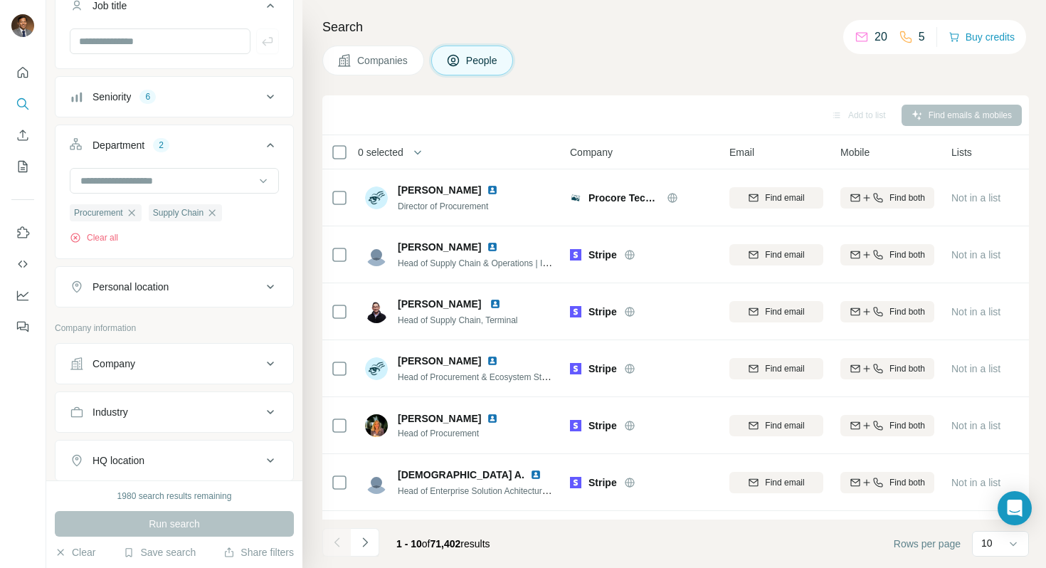
scroll to position [79, 0]
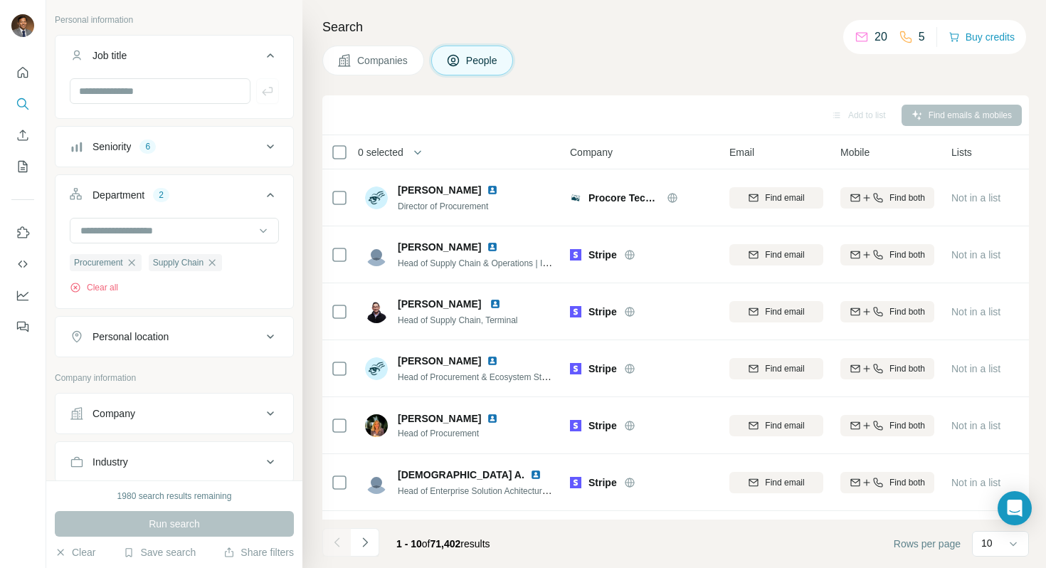
click at [194, 344] on button "Personal location" at bounding box center [175, 336] width 238 height 34
click at [193, 343] on div "Personal location" at bounding box center [166, 336] width 192 height 14
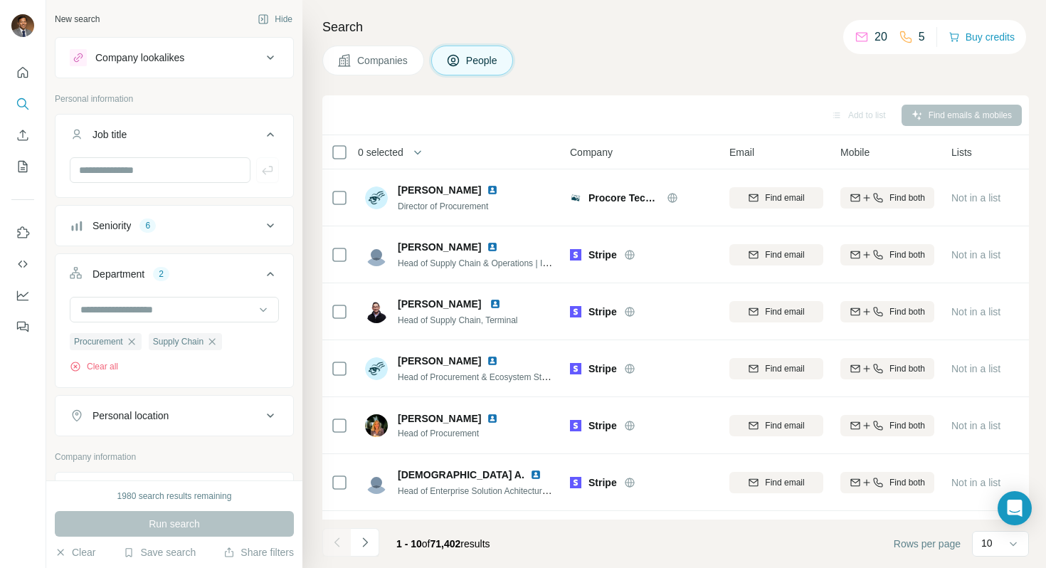
click at [276, 135] on icon at bounding box center [270, 134] width 17 height 17
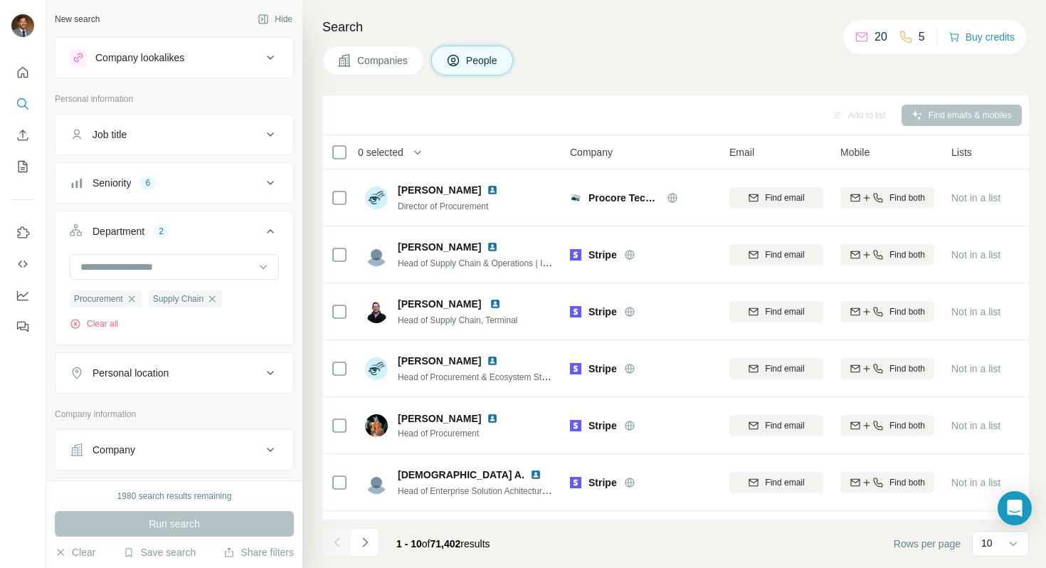
click at [275, 185] on icon at bounding box center [270, 182] width 17 height 17
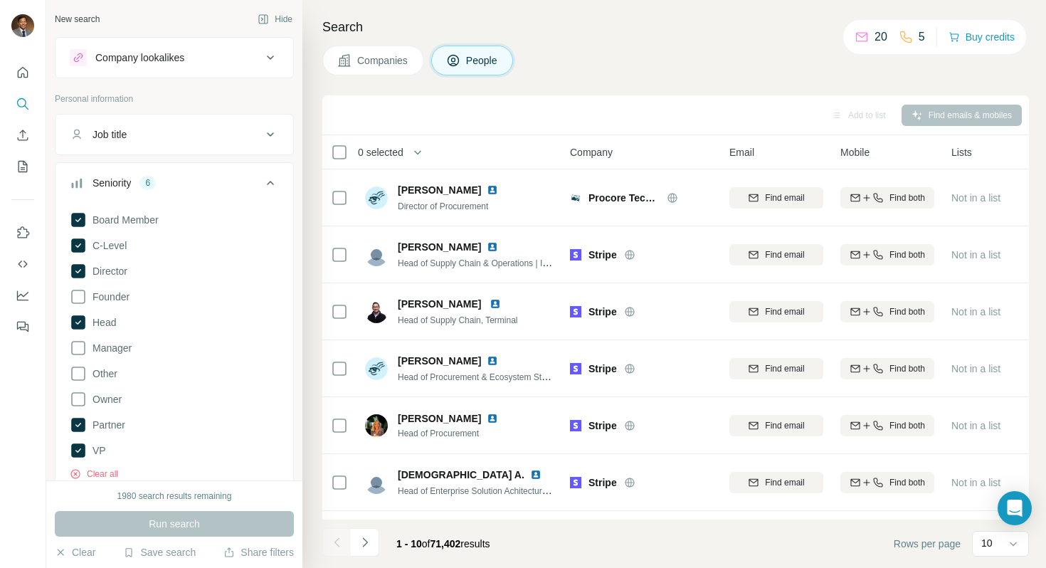
click at [275, 185] on icon at bounding box center [270, 182] width 17 height 17
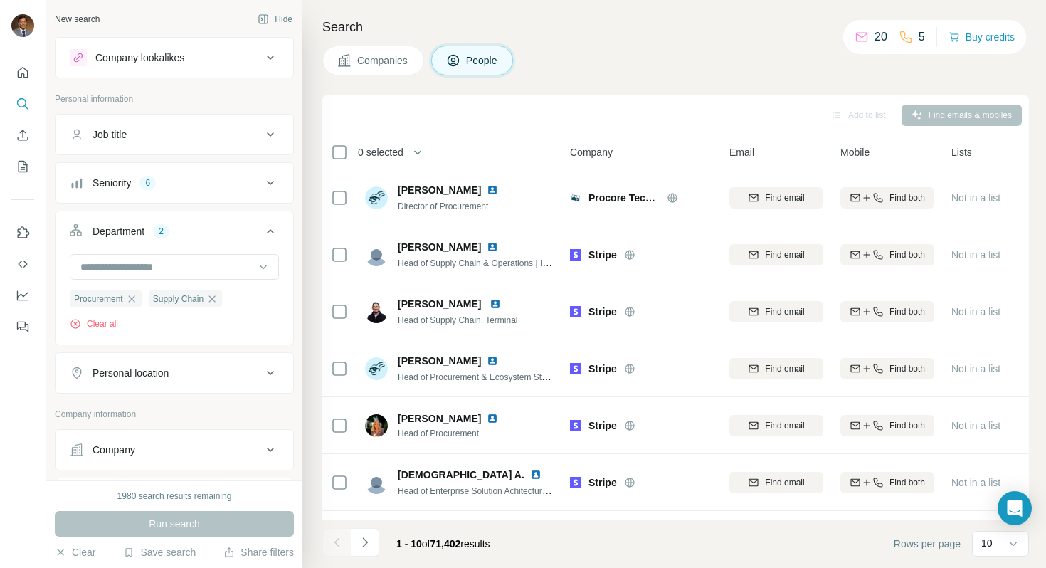
click at [268, 228] on icon at bounding box center [270, 231] width 17 height 17
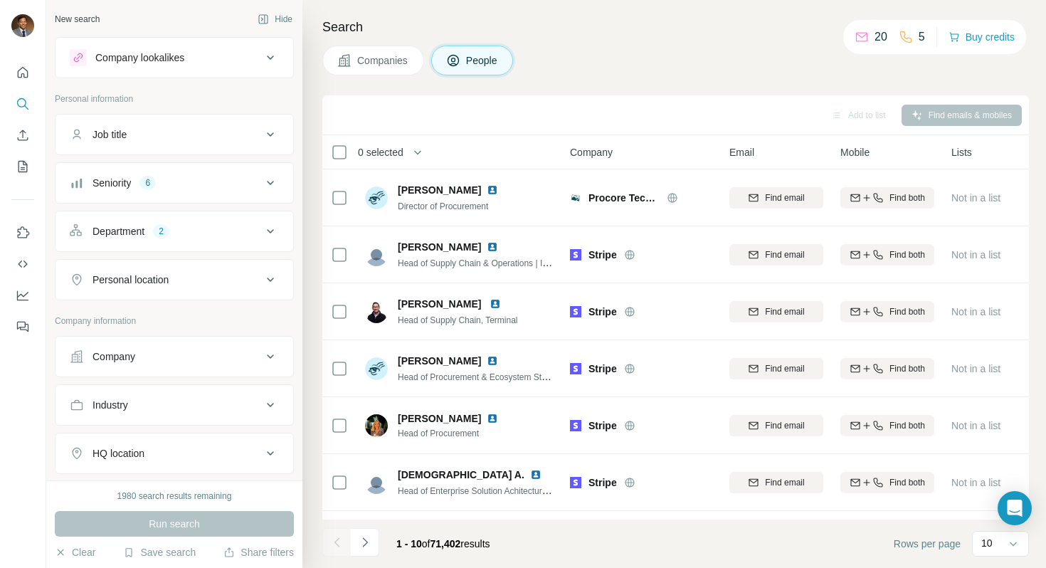
click at [266, 280] on icon at bounding box center [270, 279] width 17 height 17
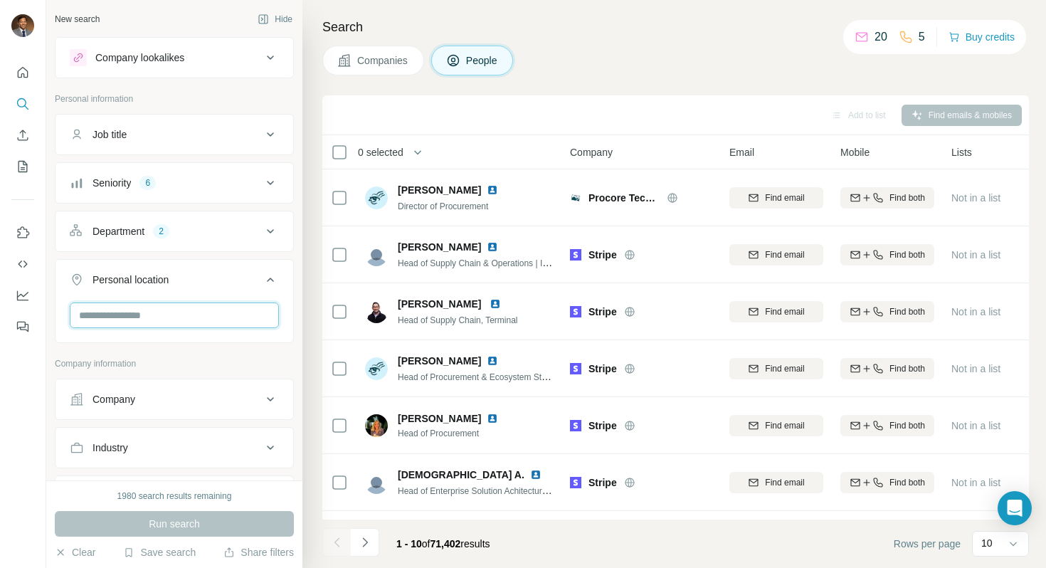
click at [213, 307] on input "text" at bounding box center [174, 315] width 209 height 26
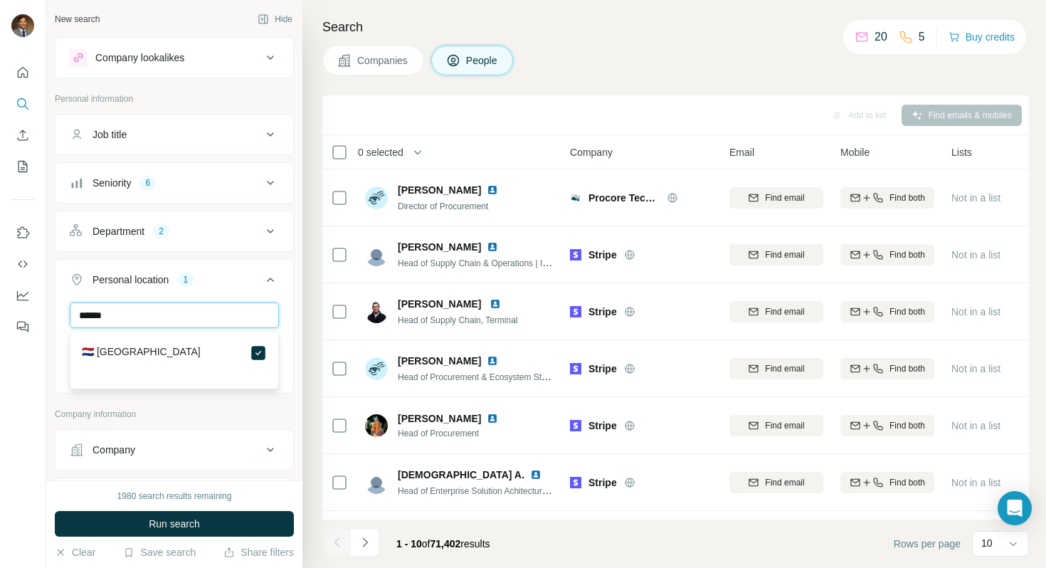
click at [226, 315] on input "******" at bounding box center [174, 315] width 209 height 26
click at [197, 349] on div "🇳🇱 [GEOGRAPHIC_DATA]" at bounding box center [174, 352] width 185 height 17
click at [197, 308] on input "******" at bounding box center [174, 315] width 209 height 26
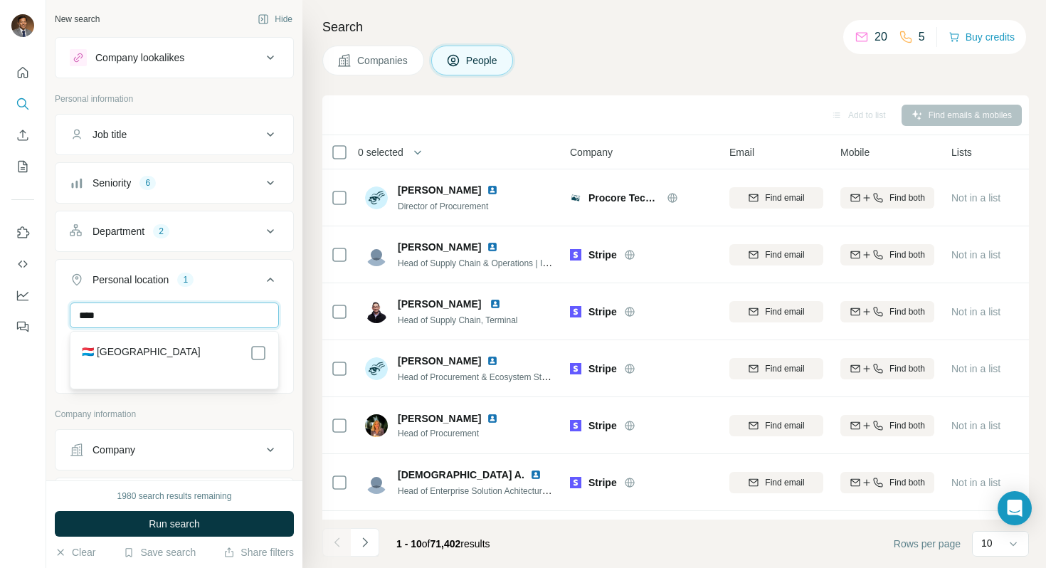
type input "****"
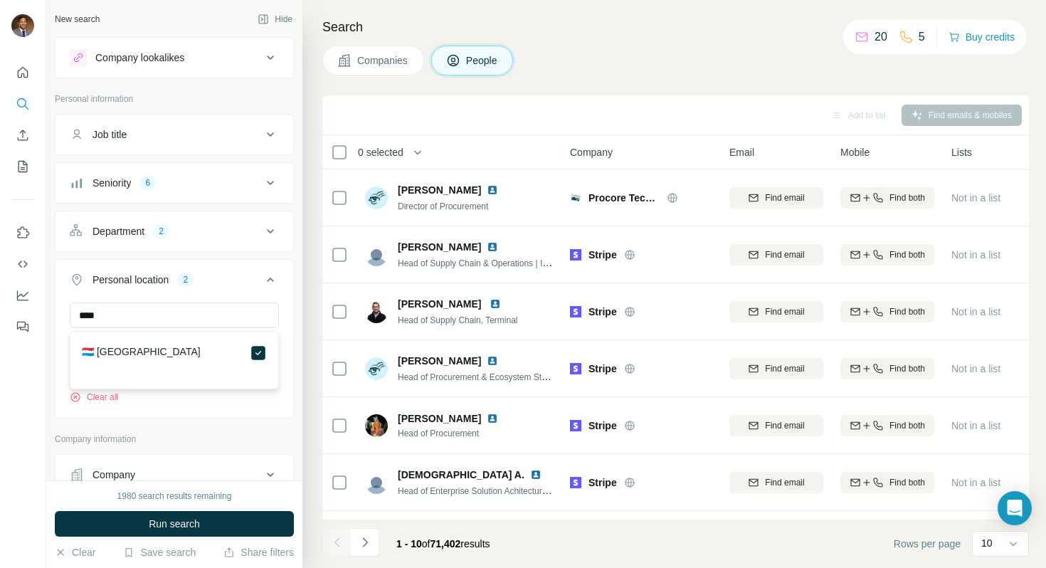
click at [217, 406] on div "Company lookalikes Personal information Job title Seniority 6 Department 2 Pers…" at bounding box center [174, 411] width 239 height 749
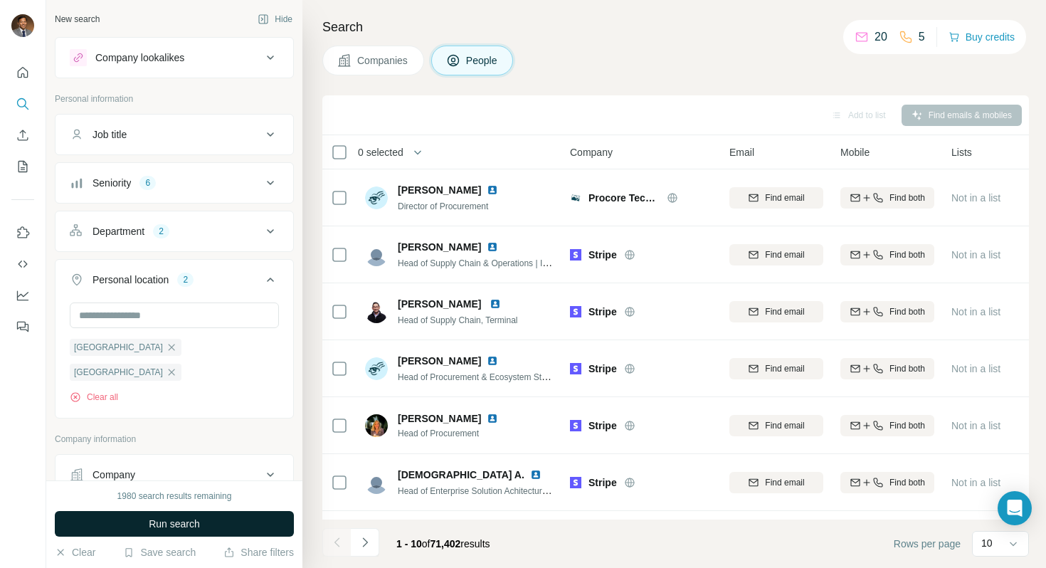
click at [224, 526] on button "Run search" at bounding box center [174, 524] width 239 height 26
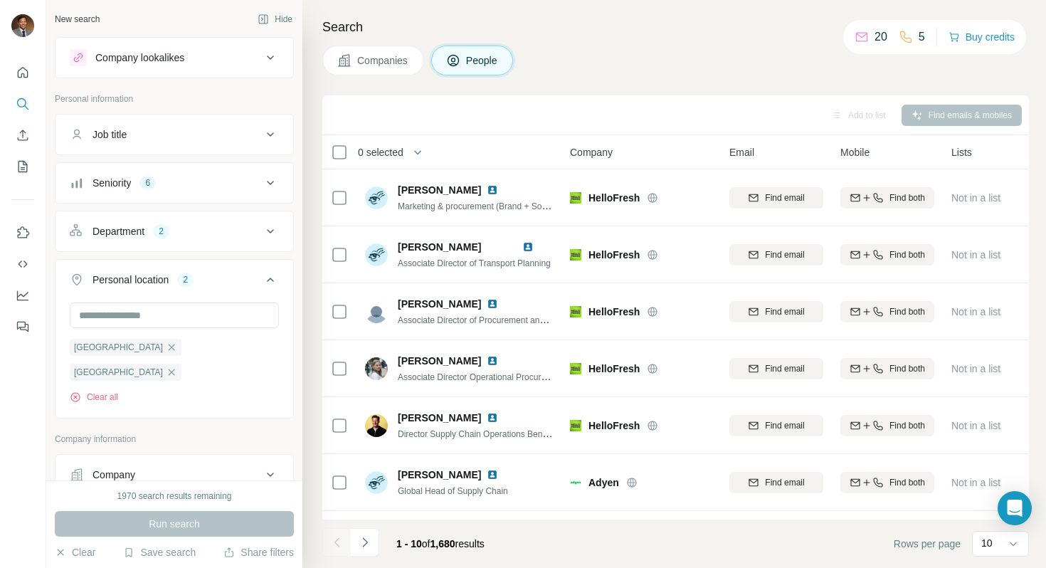
click at [387, 152] on span "0 selected" at bounding box center [381, 152] width 46 height 14
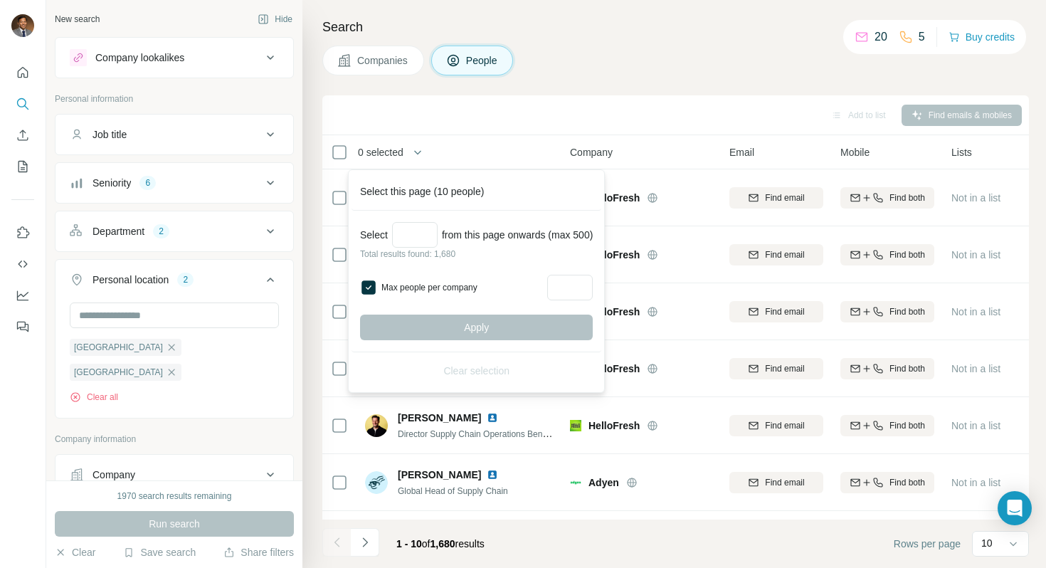
click at [377, 285] on div "Max people per company" at bounding box center [476, 288] width 233 height 26
click at [523, 529] on icon at bounding box center [1013, 544] width 14 height 14
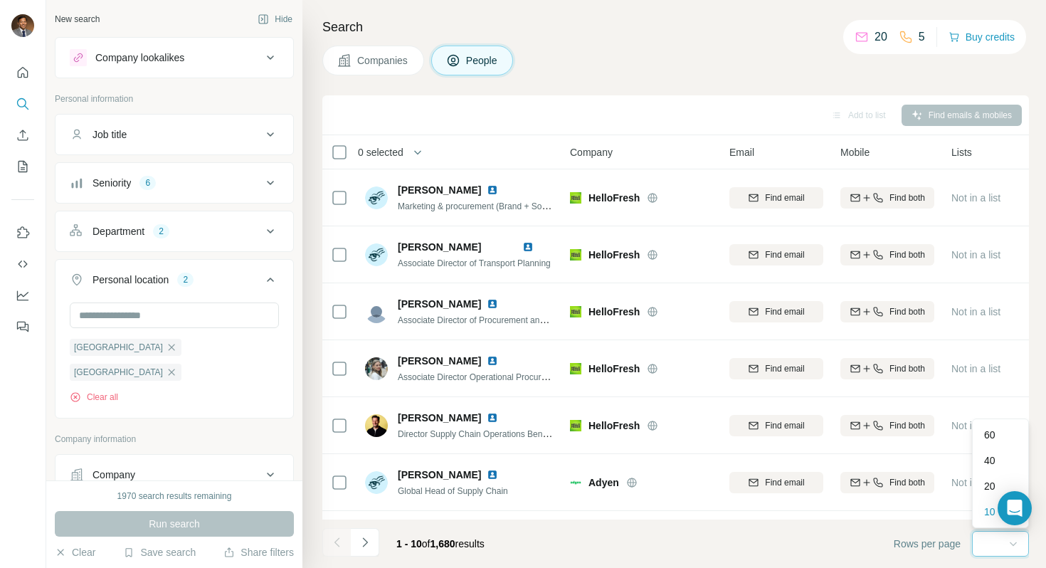
click at [523, 529] on input at bounding box center [1002, 544] width 43 height 16
click at [523, 529] on div "10" at bounding box center [999, 543] width 36 height 14
click at [523, 428] on div "60" at bounding box center [1000, 435] width 33 height 14
click at [414, 151] on button "button" at bounding box center [417, 152] width 28 height 28
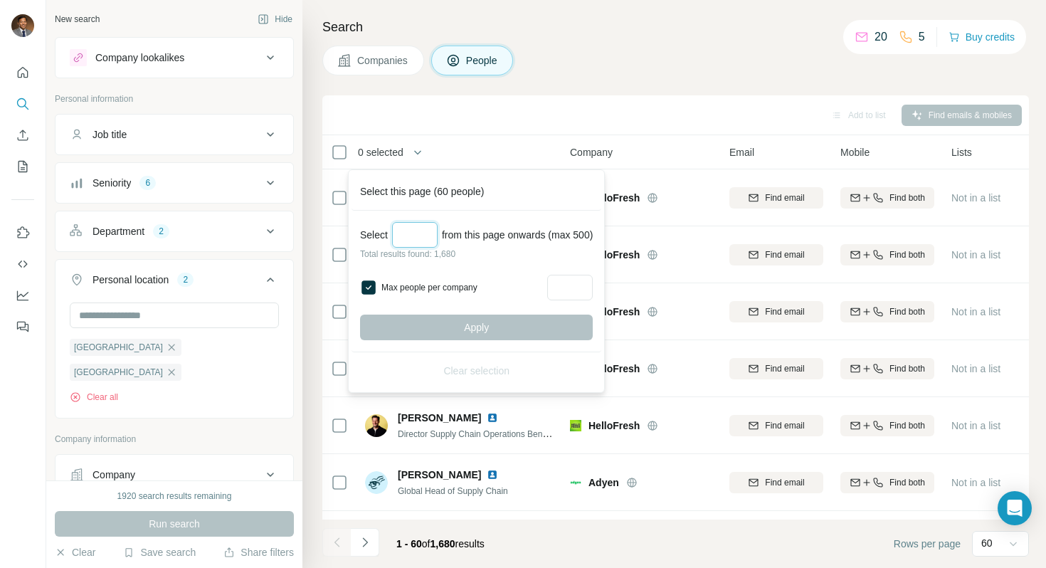
click at [419, 238] on input "Select a number (up to 500)" at bounding box center [415, 235] width 46 height 26
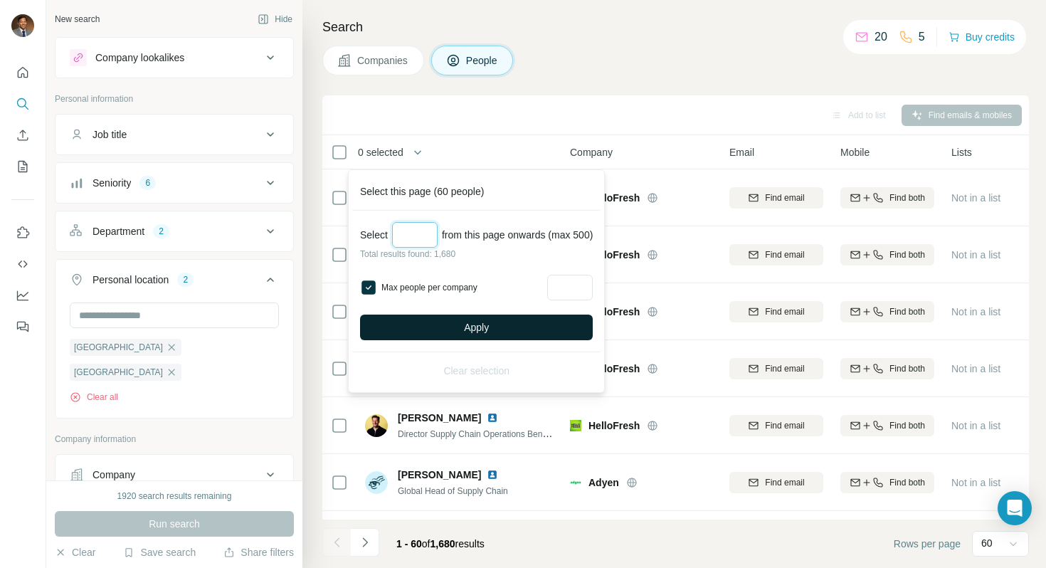
type input "***"
click at [460, 326] on button "Apply" at bounding box center [476, 328] width 233 height 26
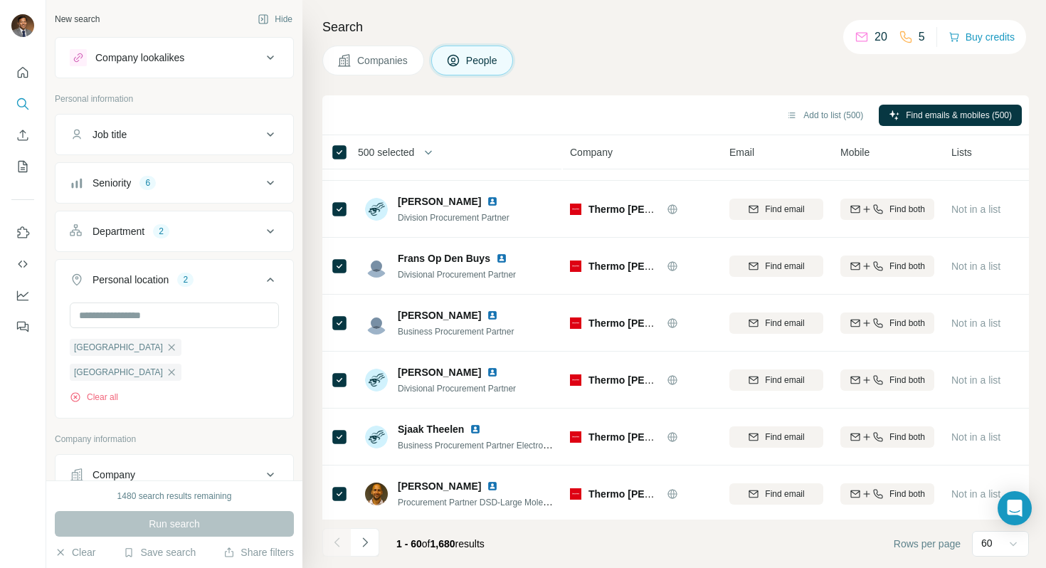
scroll to position [2806, 0]
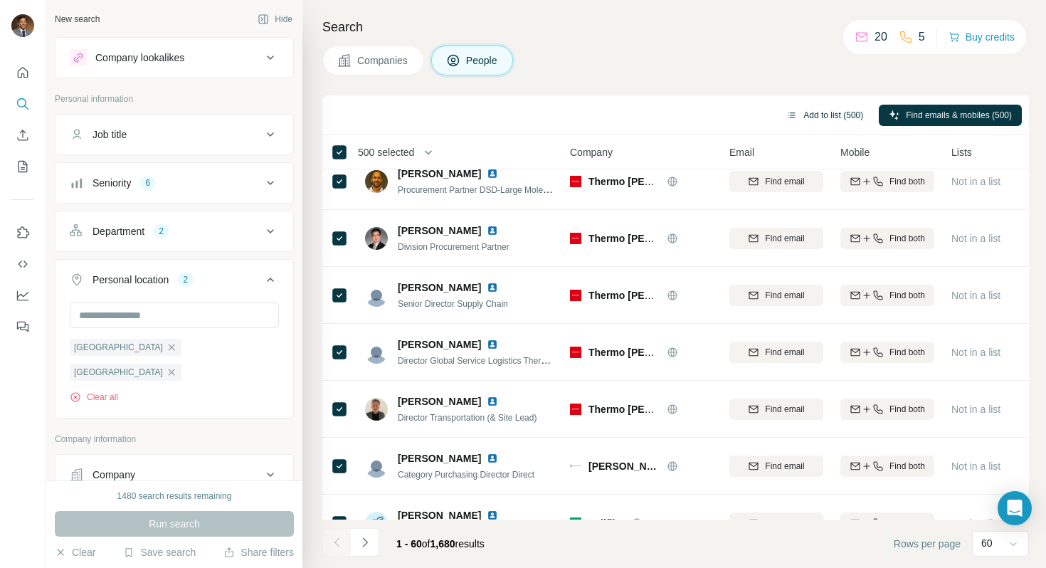
click at [523, 113] on button "Add to list (500)" at bounding box center [824, 115] width 97 height 21
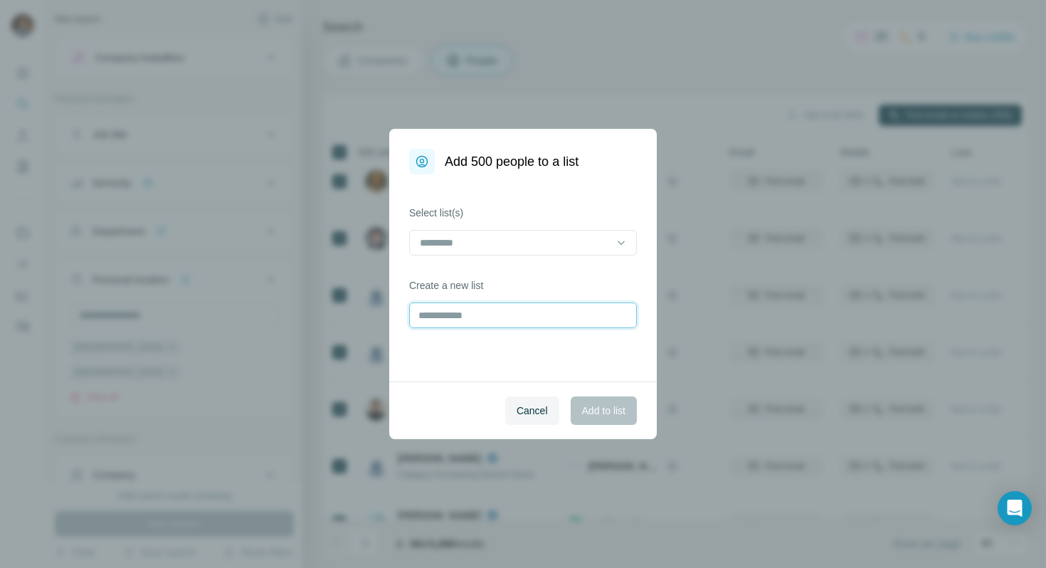
click at [510, 314] on input "text" at bounding box center [523, 315] width 228 height 26
type input "*"
type input "*********"
click at [523, 402] on button "Add to list" at bounding box center [604, 410] width 66 height 28
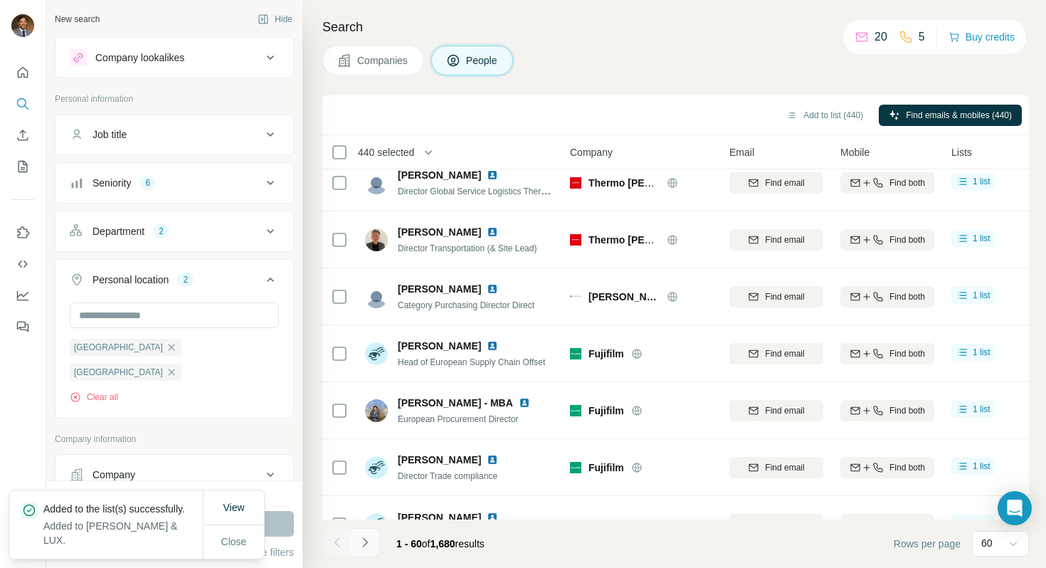
click at [366, 529] on icon "Navigate to next page" at bounding box center [365, 542] width 14 height 14
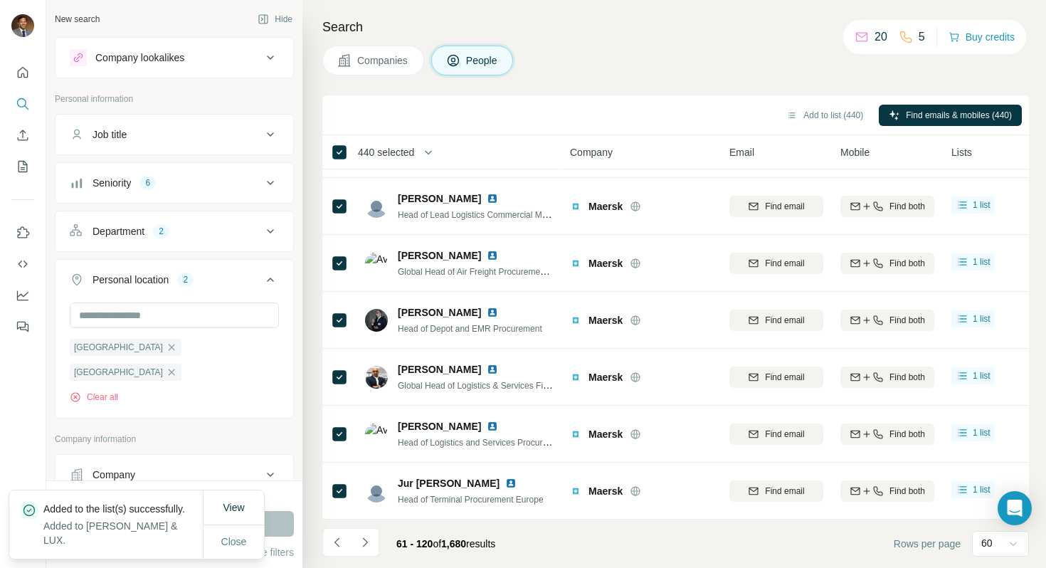
scroll to position [2975, 0]
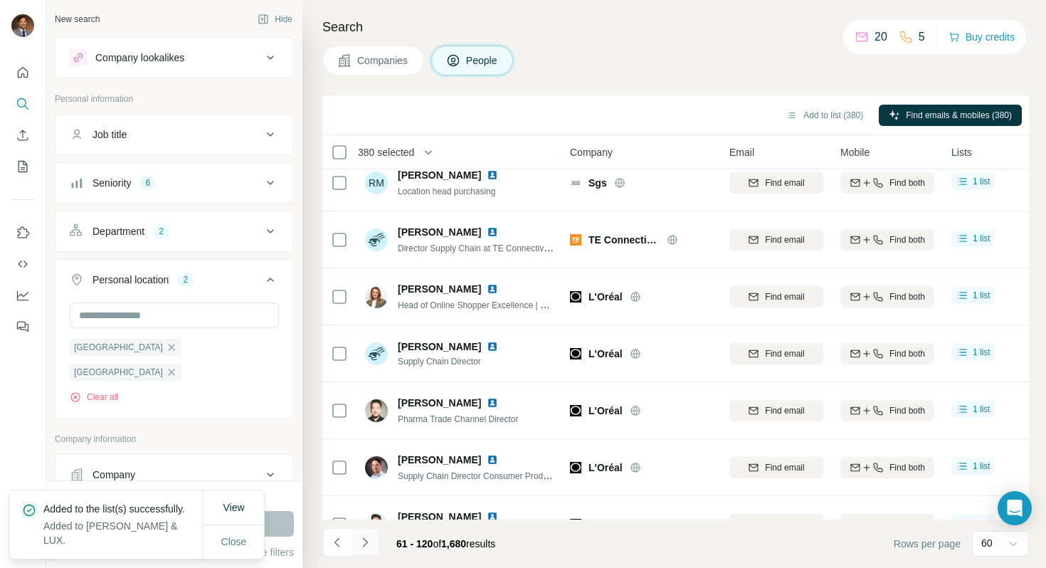
click at [366, 529] on icon "Navigate to next page" at bounding box center [365, 542] width 14 height 14
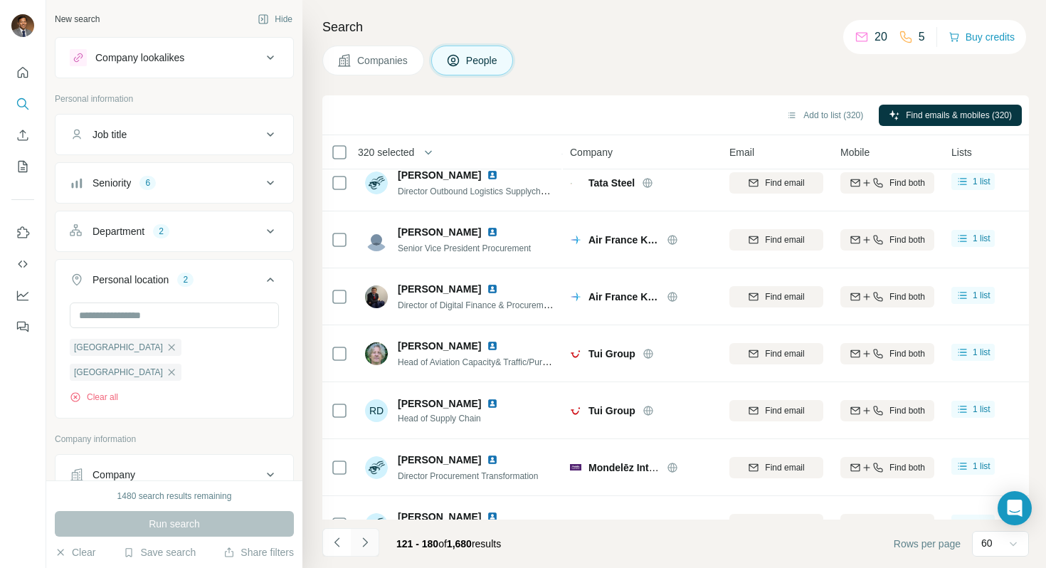
click at [371, 529] on icon "Navigate to next page" at bounding box center [365, 542] width 14 height 14
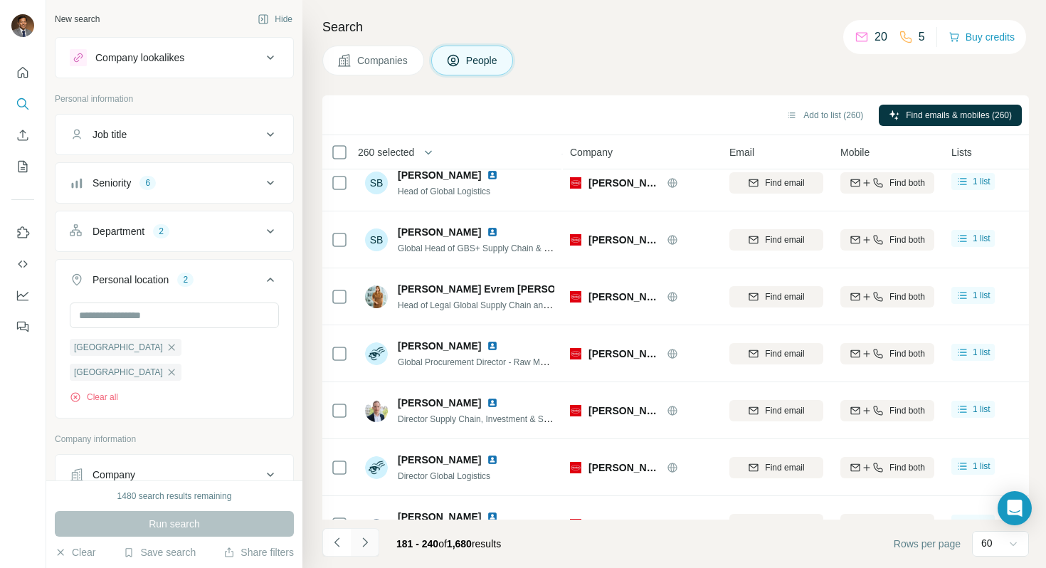
click at [366, 529] on icon "Navigate to next page" at bounding box center [365, 542] width 14 height 14
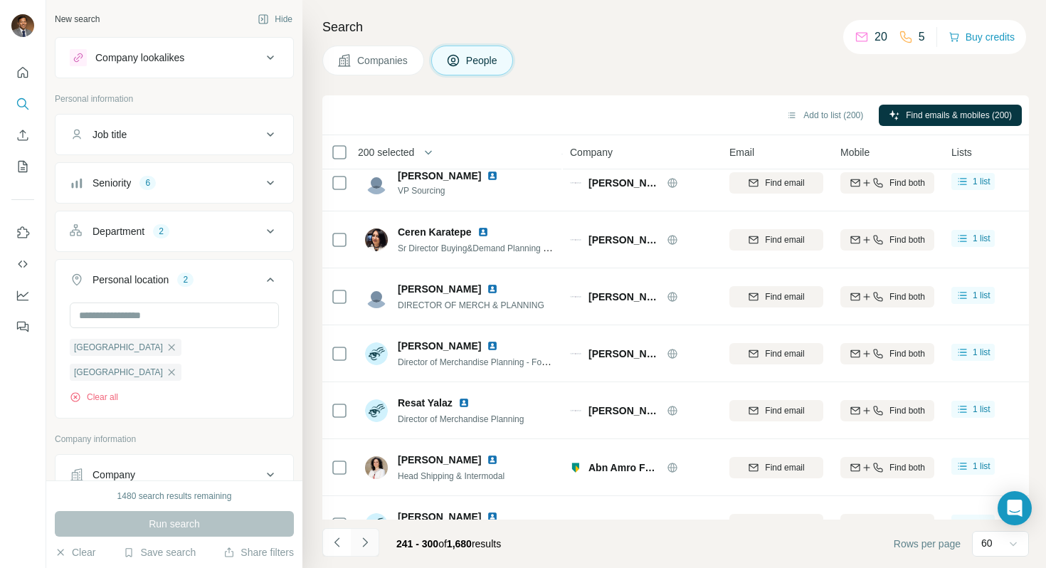
click at [372, 529] on button "Navigate to next page" at bounding box center [365, 542] width 28 height 28
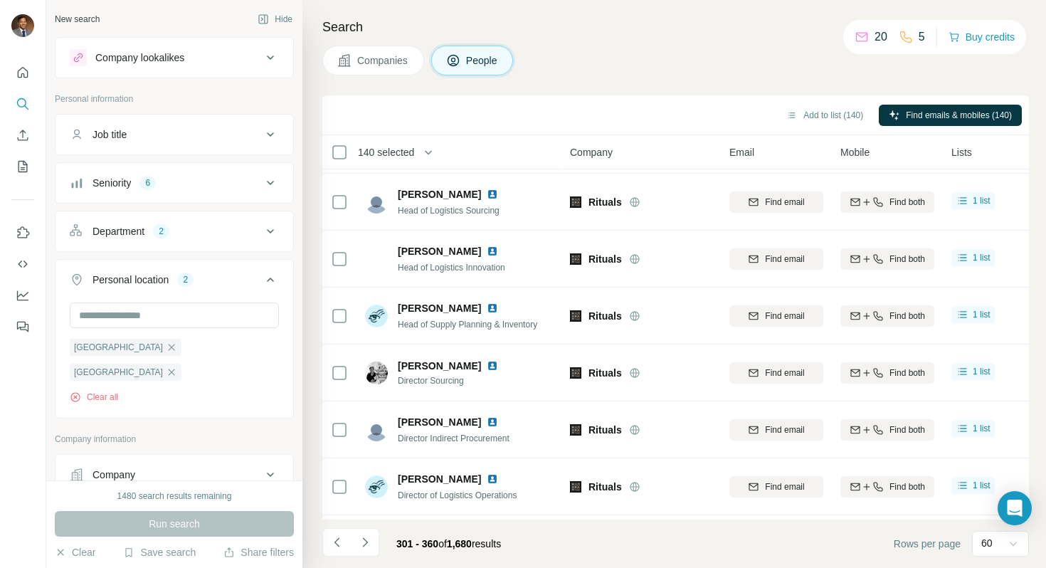
scroll to position [2012, 0]
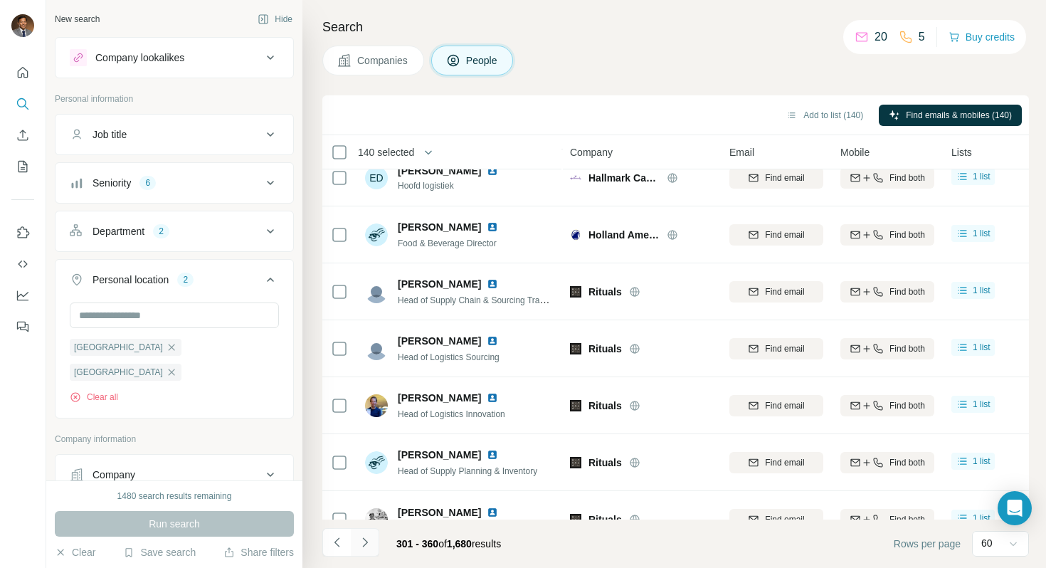
click at [369, 529] on button "Navigate to next page" at bounding box center [365, 542] width 28 height 28
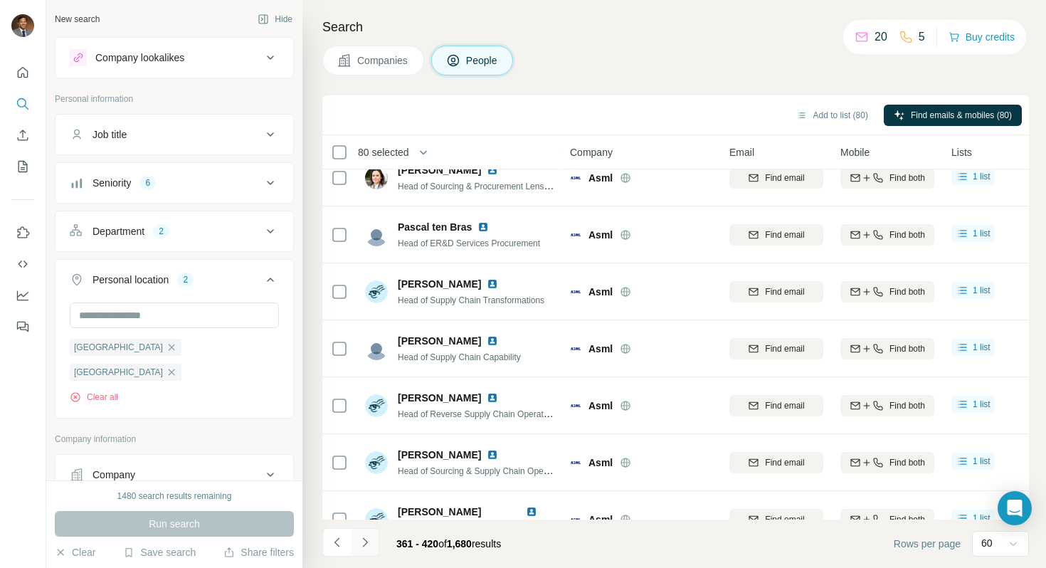
click at [363, 529] on icon "Navigate to next page" at bounding box center [365, 542] width 14 height 14
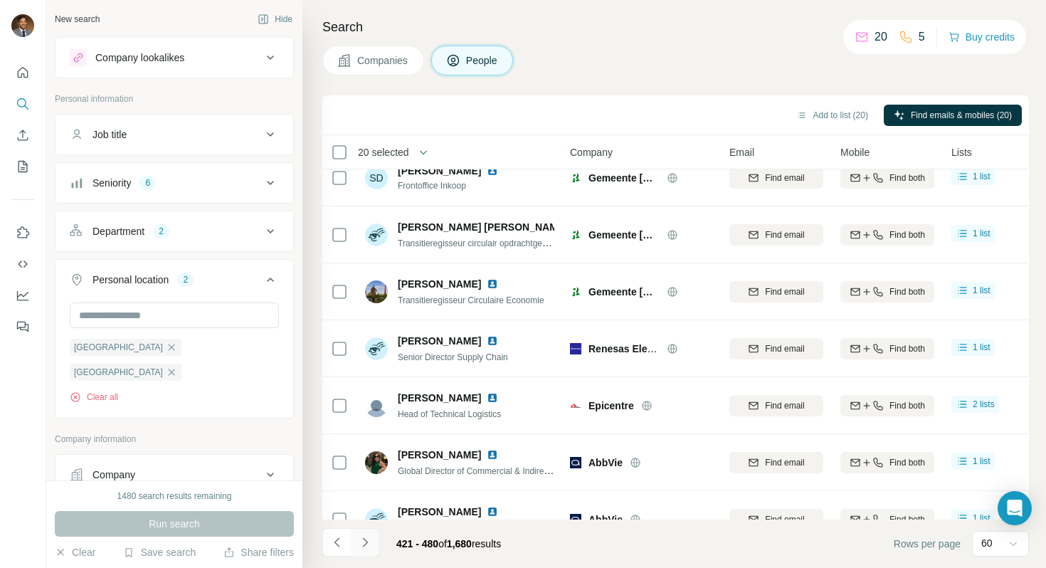
click at [366, 529] on button "Navigate to next page" at bounding box center [365, 542] width 28 height 28
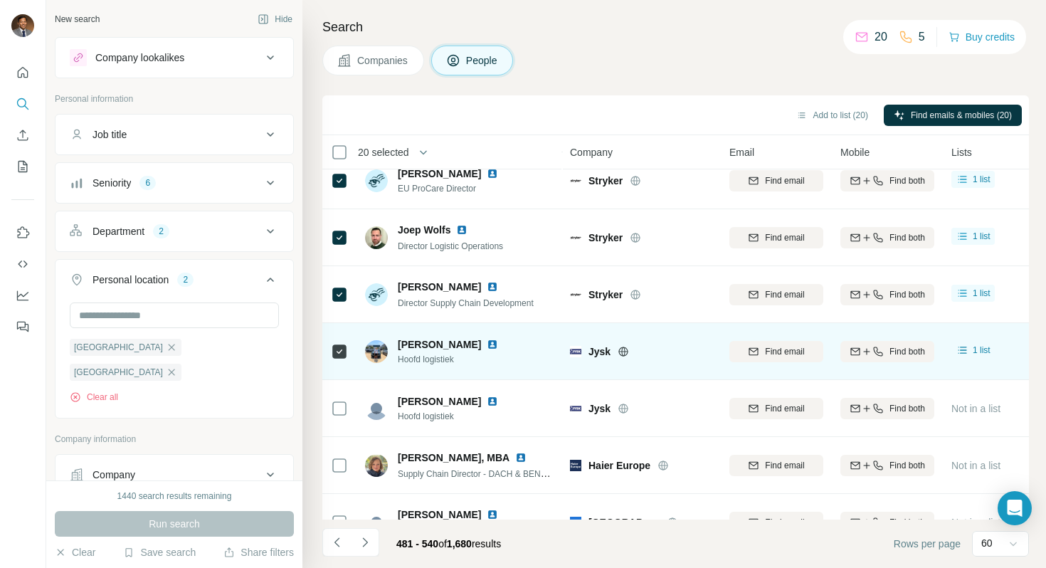
scroll to position [918, 0]
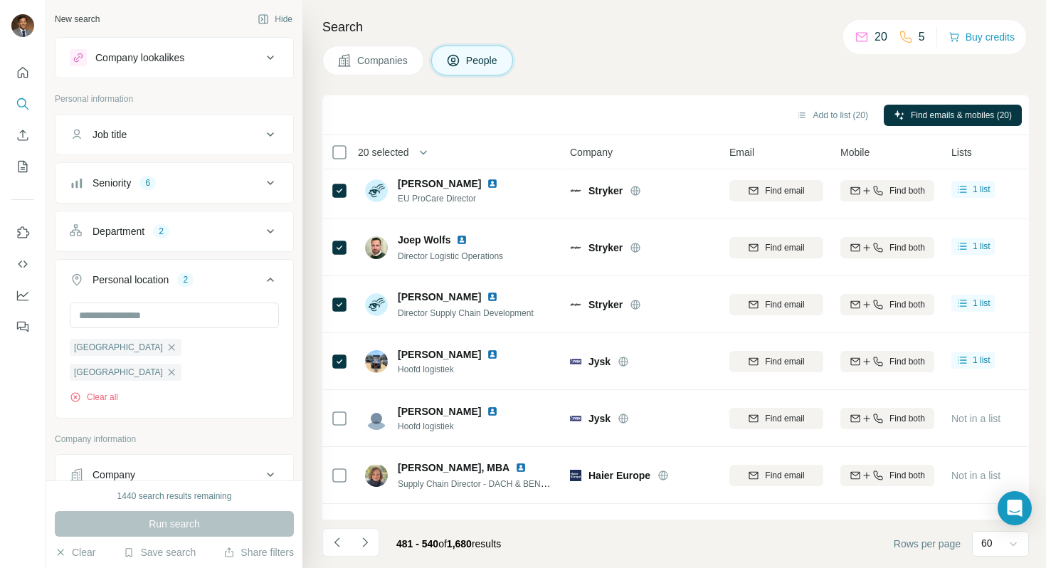
click at [523, 529] on icon at bounding box center [1013, 544] width 14 height 14
click at [523, 462] on p "40" at bounding box center [989, 460] width 11 height 14
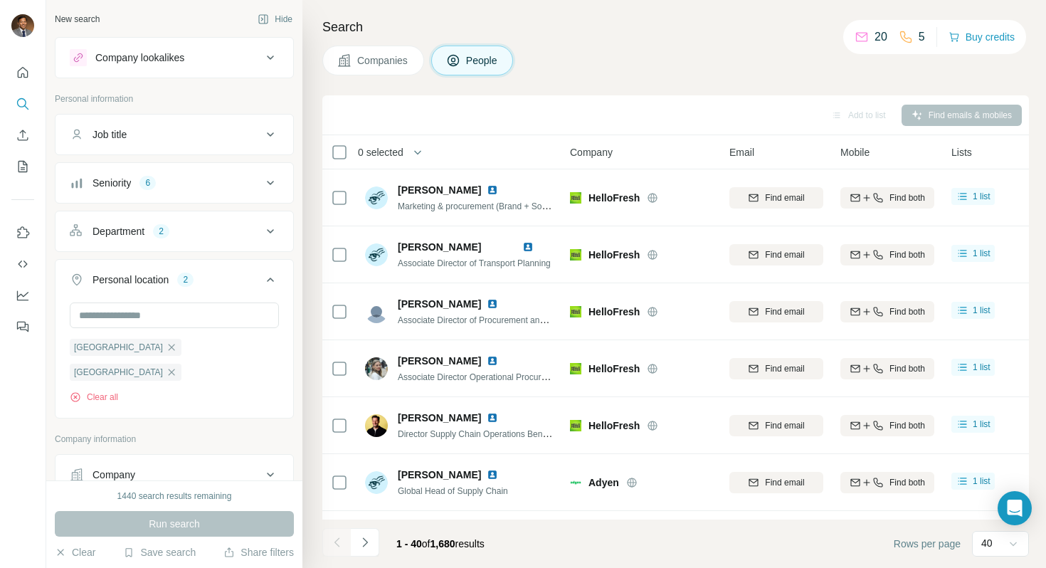
click at [523, 529] on icon at bounding box center [1013, 544] width 14 height 14
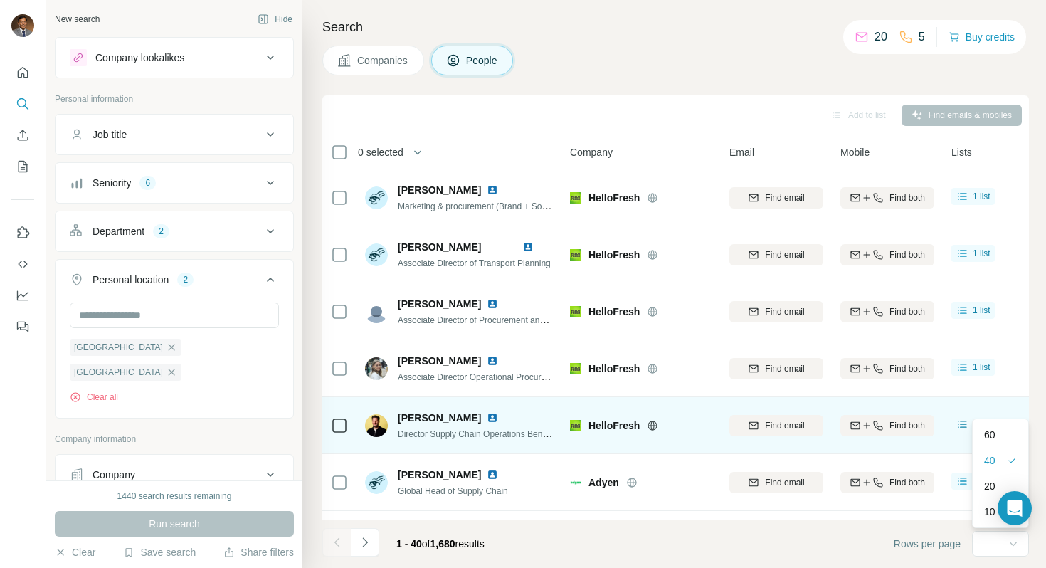
click at [523, 440] on p "60" at bounding box center [989, 435] width 11 height 14
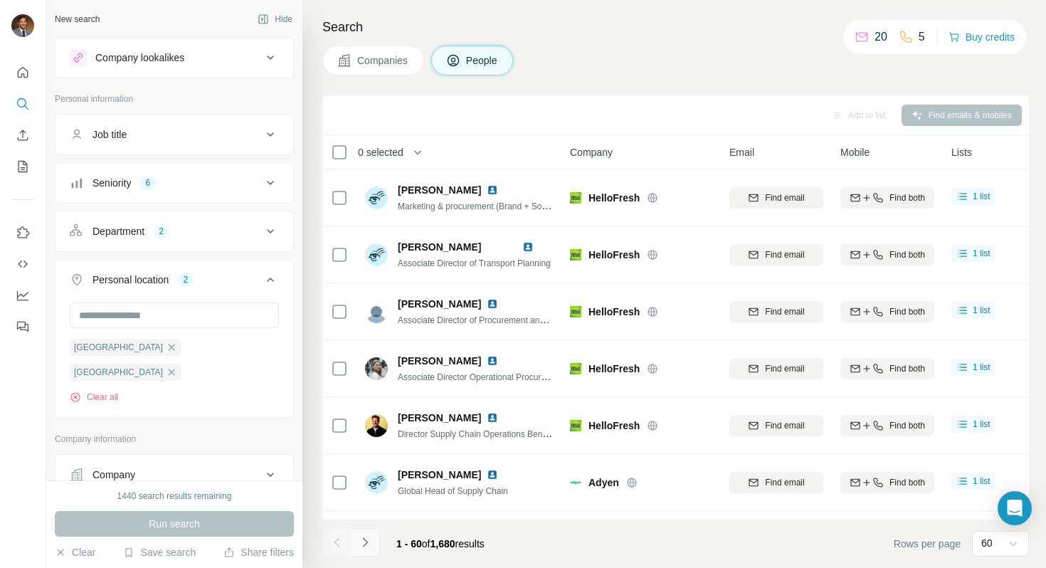
click at [363, 529] on icon "Navigate to next page" at bounding box center [365, 542] width 14 height 14
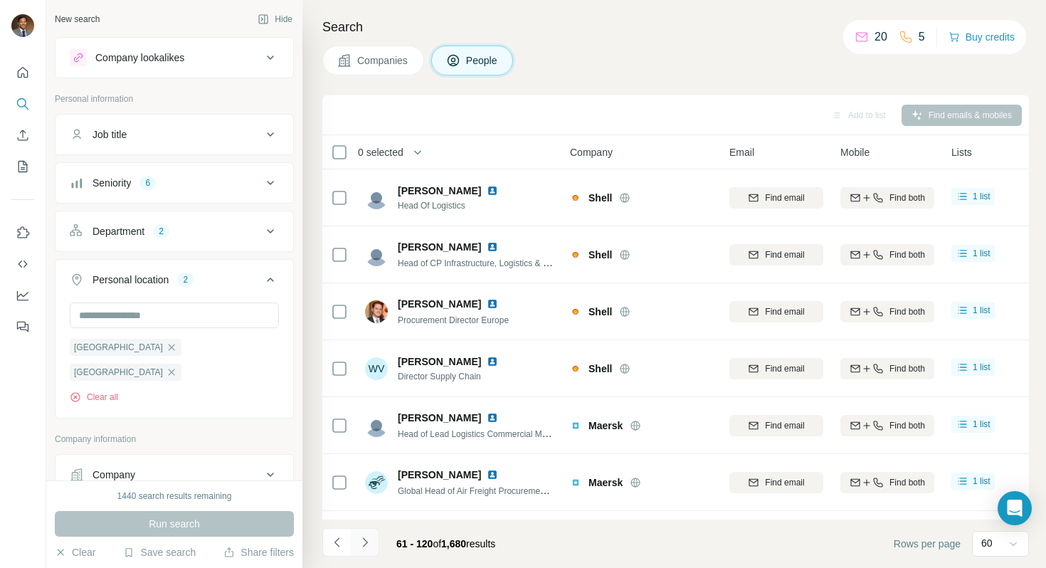
click at [363, 529] on icon "Navigate to next page" at bounding box center [365, 542] width 14 height 14
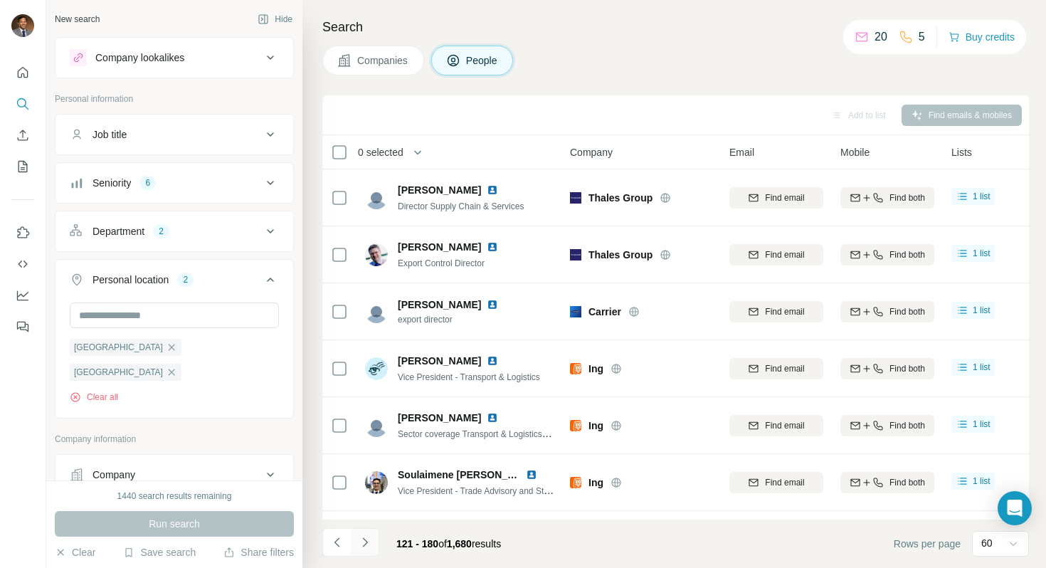
click at [363, 529] on icon "Navigate to next page" at bounding box center [365, 542] width 14 height 14
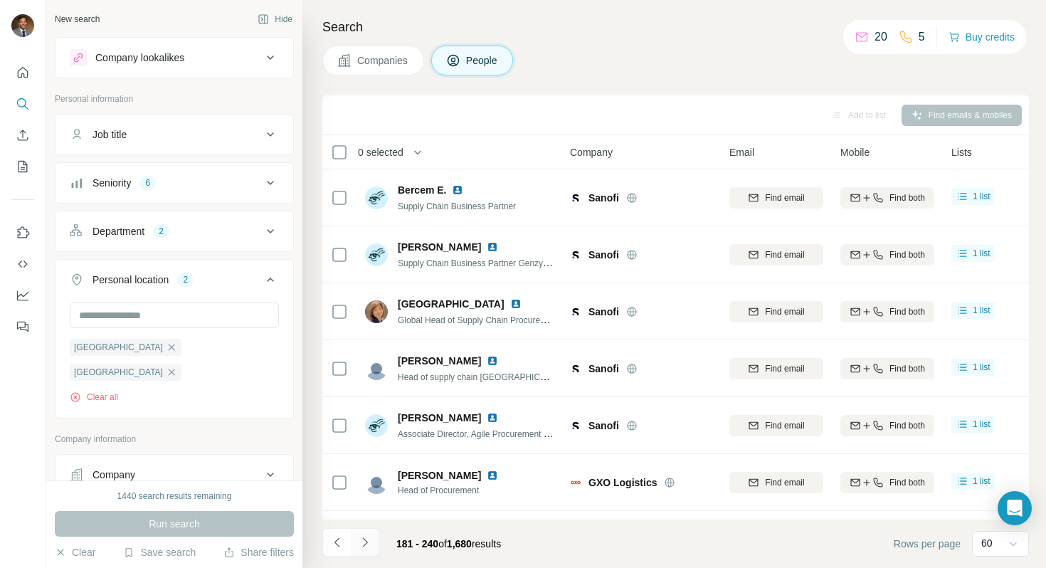
click at [363, 529] on icon "Navigate to next page" at bounding box center [365, 542] width 14 height 14
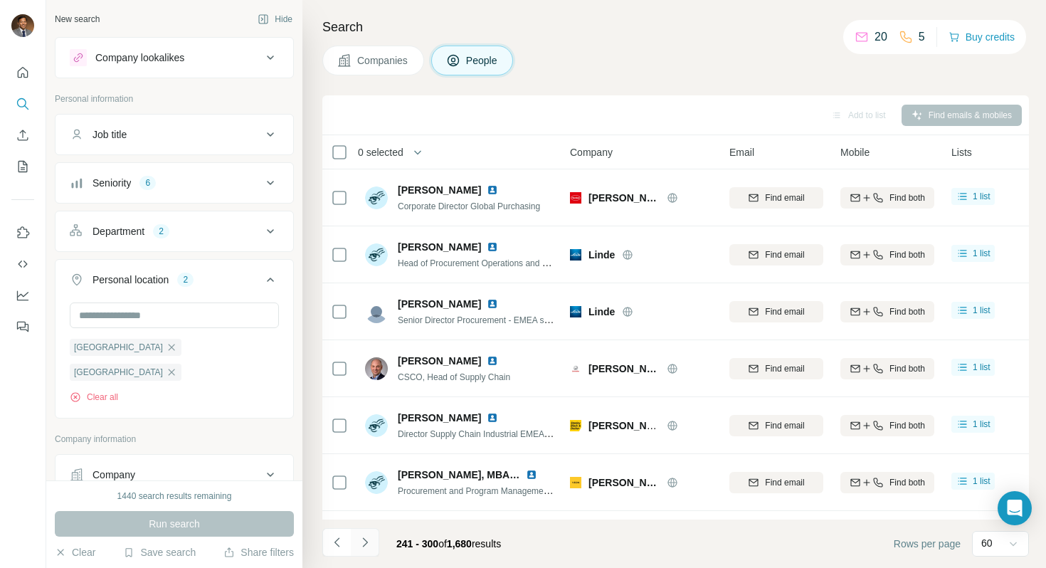
click at [363, 529] on icon "Navigate to next page" at bounding box center [365, 542] width 14 height 14
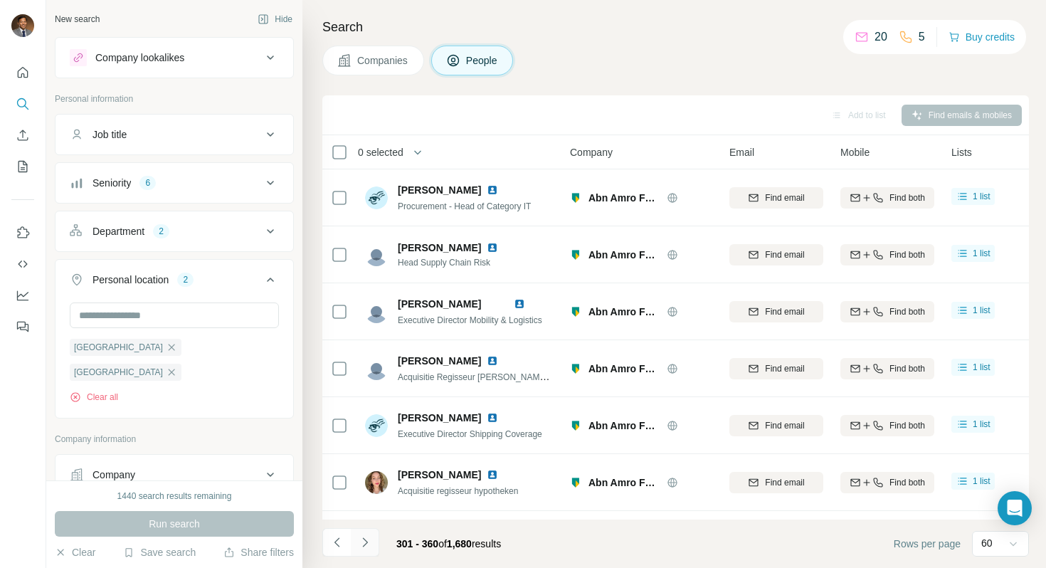
click at [363, 529] on icon "Navigate to next page" at bounding box center [365, 542] width 14 height 14
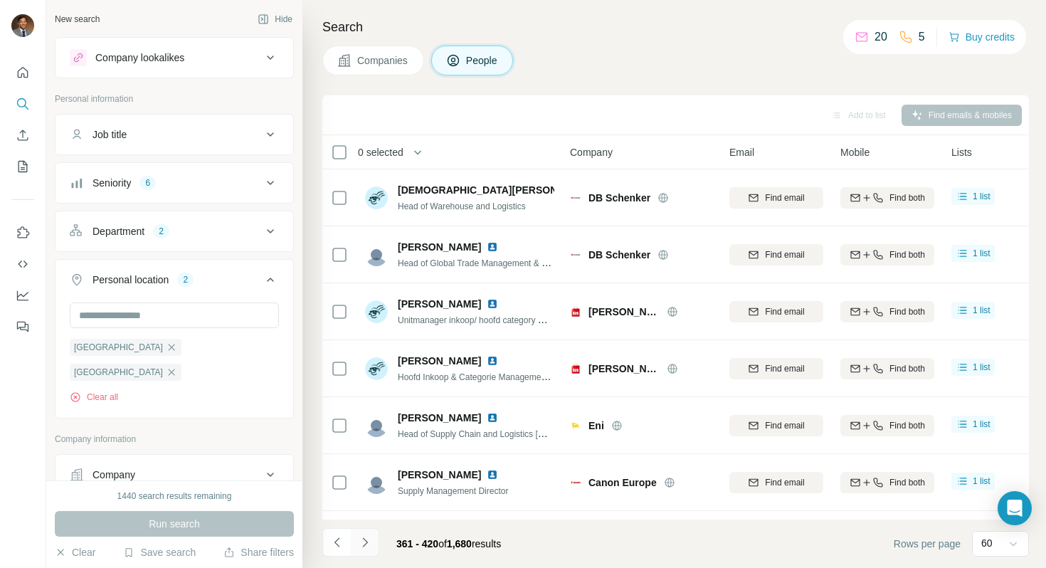
click at [363, 529] on icon "Navigate to next page" at bounding box center [365, 542] width 14 height 14
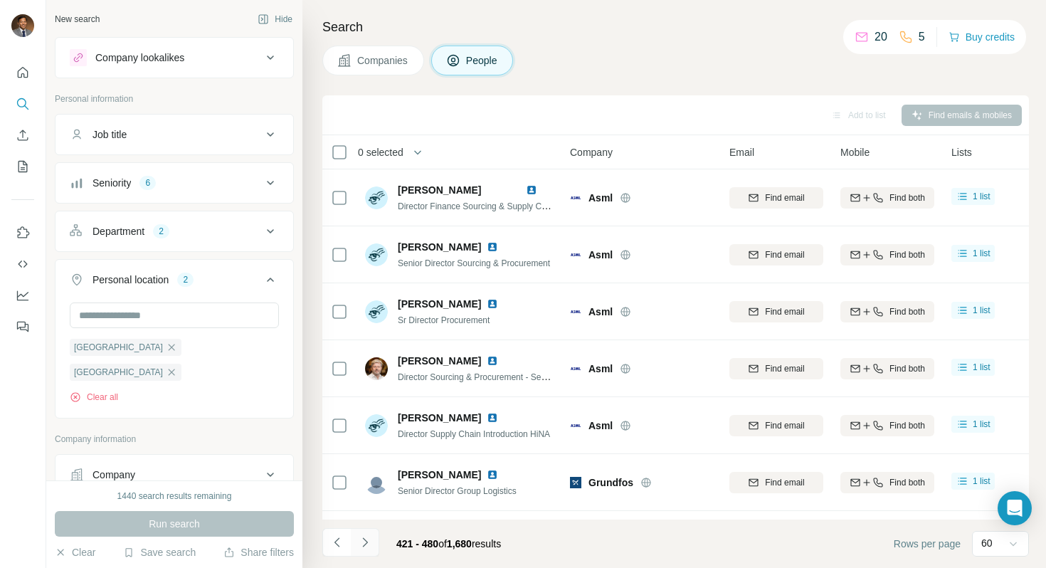
click at [363, 529] on icon "Navigate to next page" at bounding box center [365, 542] width 14 height 14
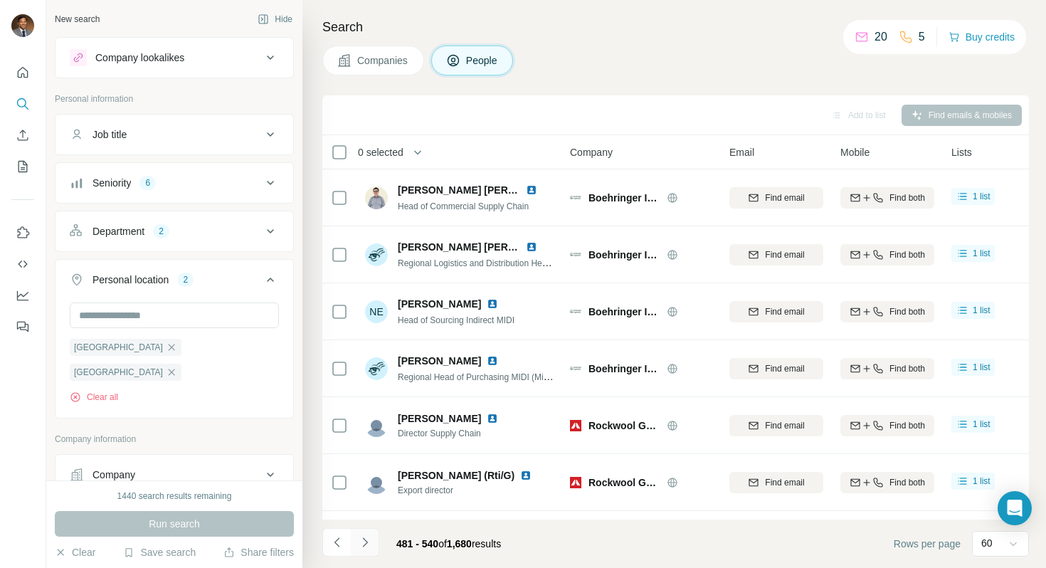
click at [363, 529] on icon "Navigate to next page" at bounding box center [365, 542] width 14 height 14
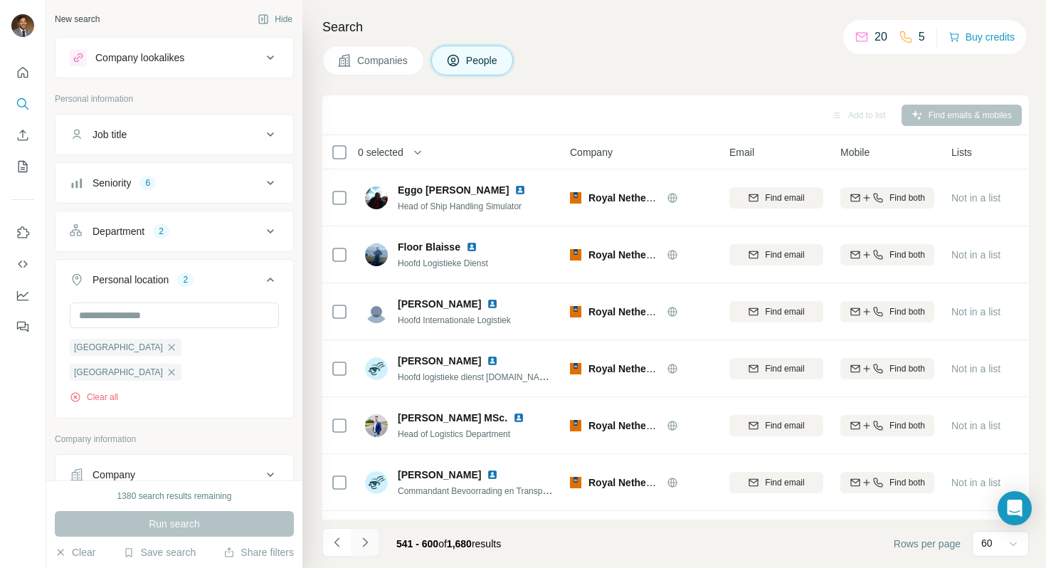
click at [366, 529] on icon "Navigate to next page" at bounding box center [365, 542] width 14 height 14
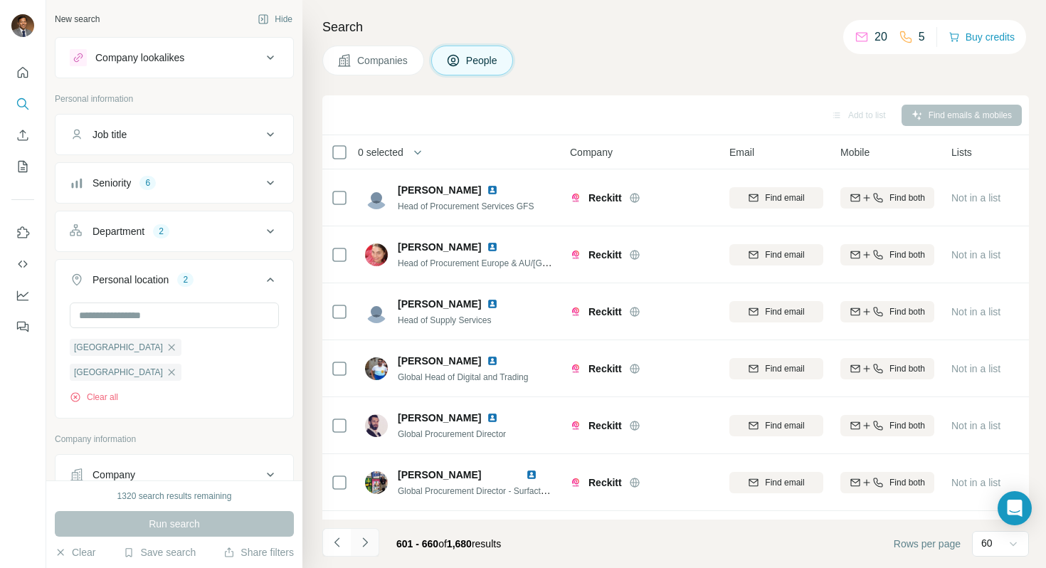
click at [366, 529] on icon "Navigate to next page" at bounding box center [365, 542] width 14 height 14
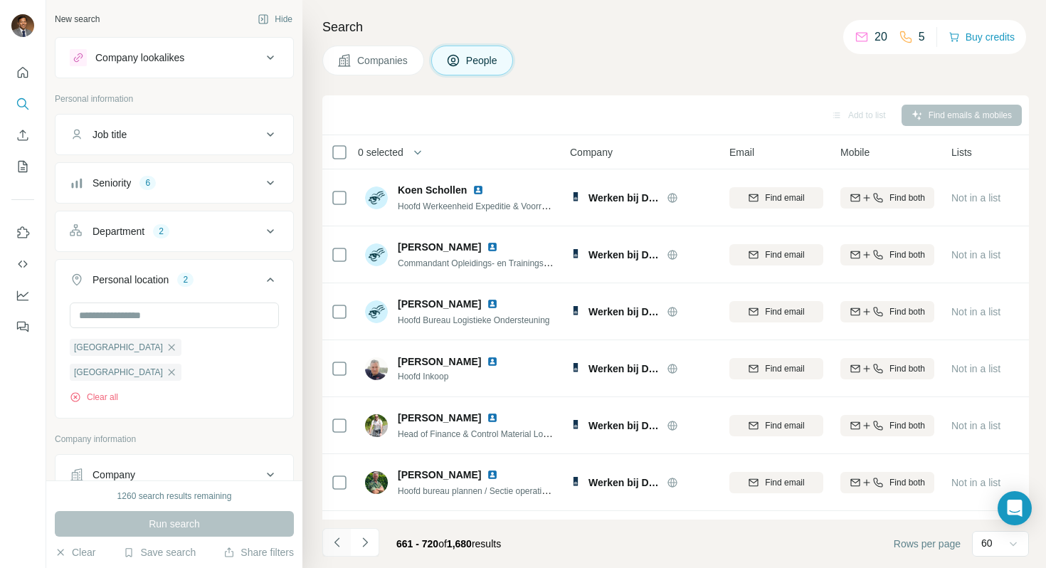
click at [342, 529] on icon "Navigate to previous page" at bounding box center [337, 542] width 14 height 14
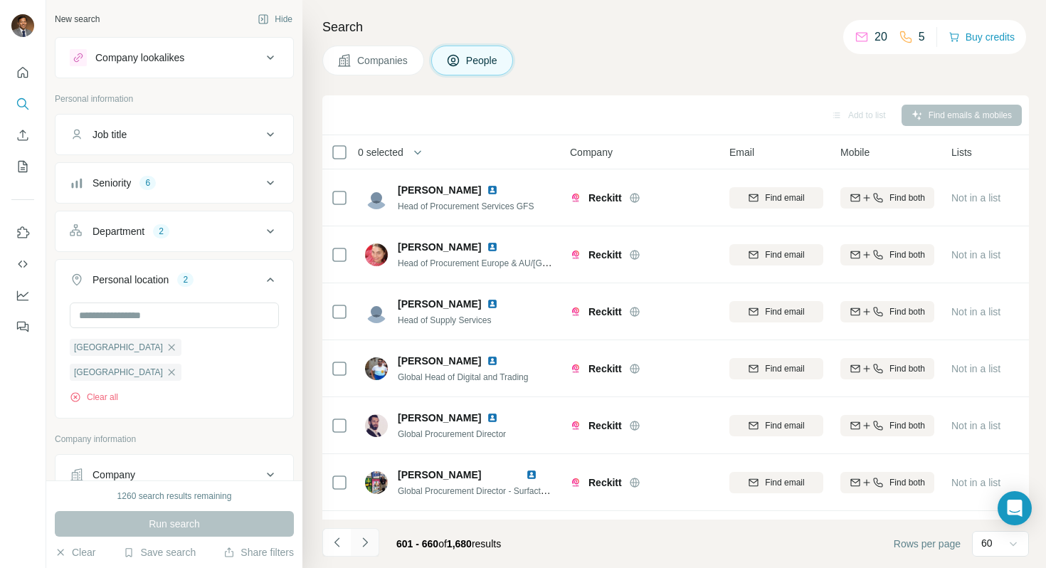
click at [361, 529] on icon "Navigate to next page" at bounding box center [365, 542] width 14 height 14
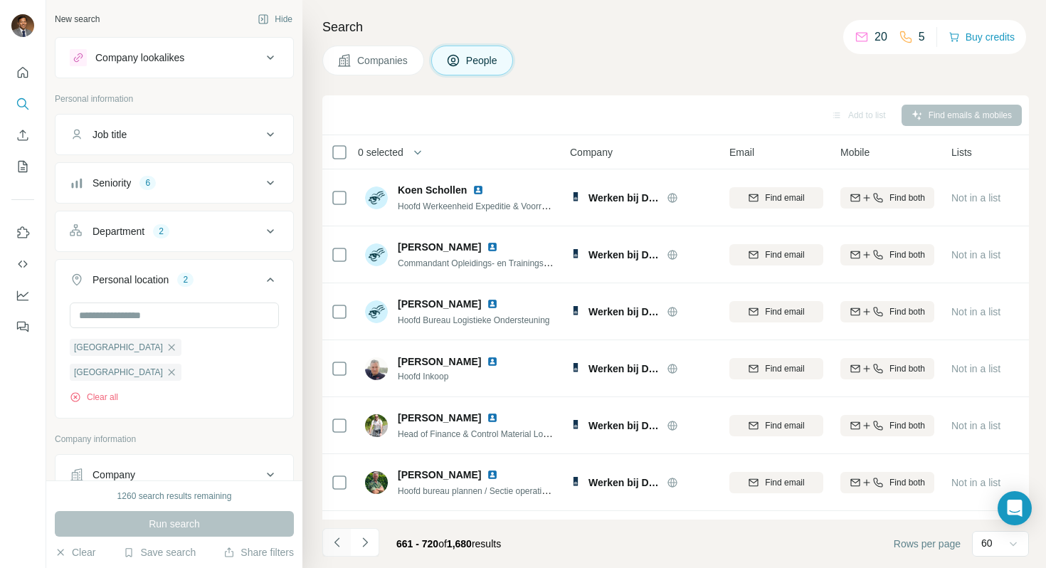
click at [337, 529] on button "Navigate to previous page" at bounding box center [336, 542] width 28 height 28
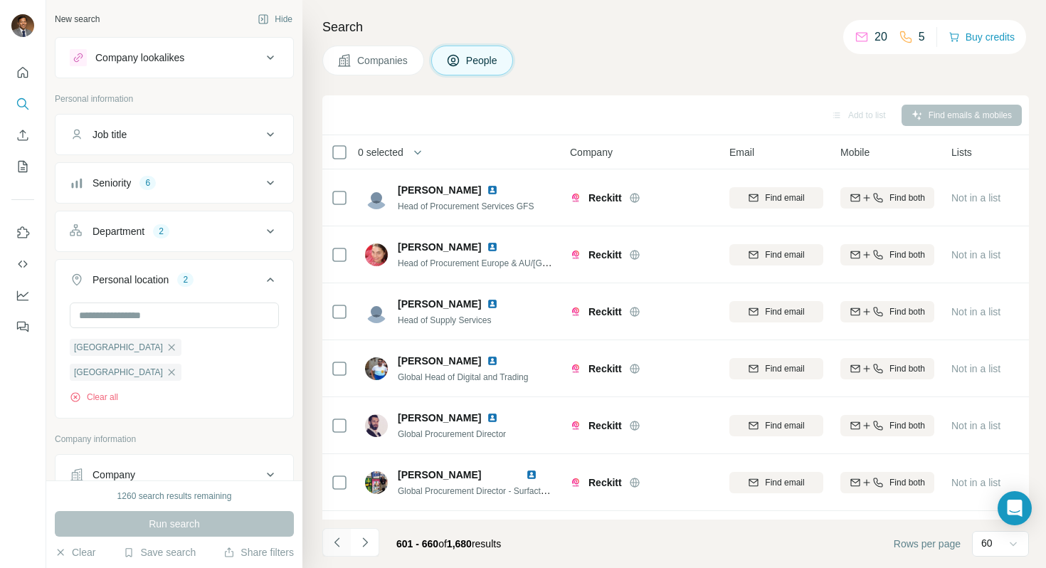
click at [337, 529] on button "Navigate to previous page" at bounding box center [336, 542] width 28 height 28
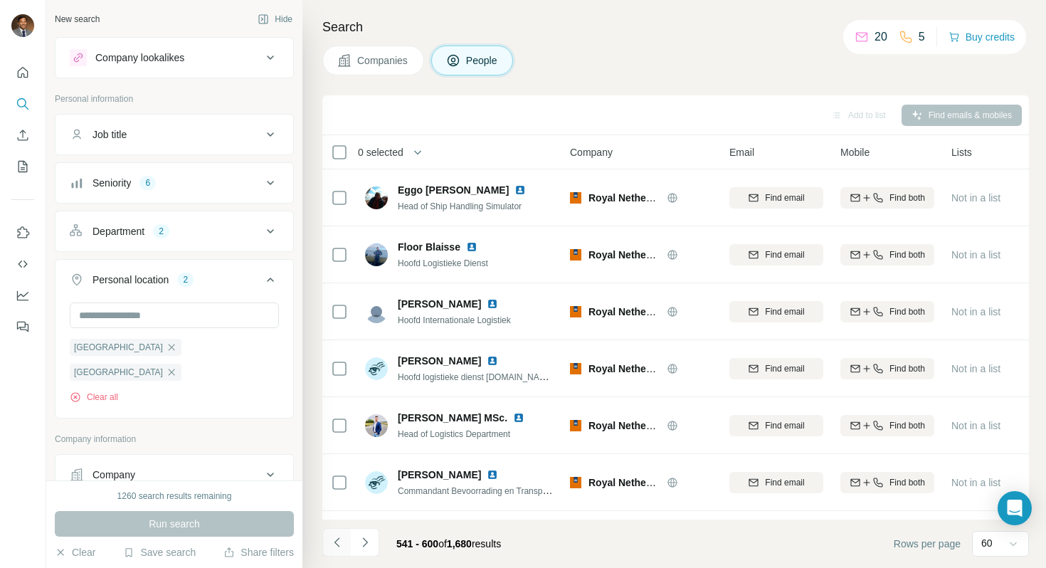
click at [337, 529] on button "Navigate to previous page" at bounding box center [336, 542] width 28 height 28
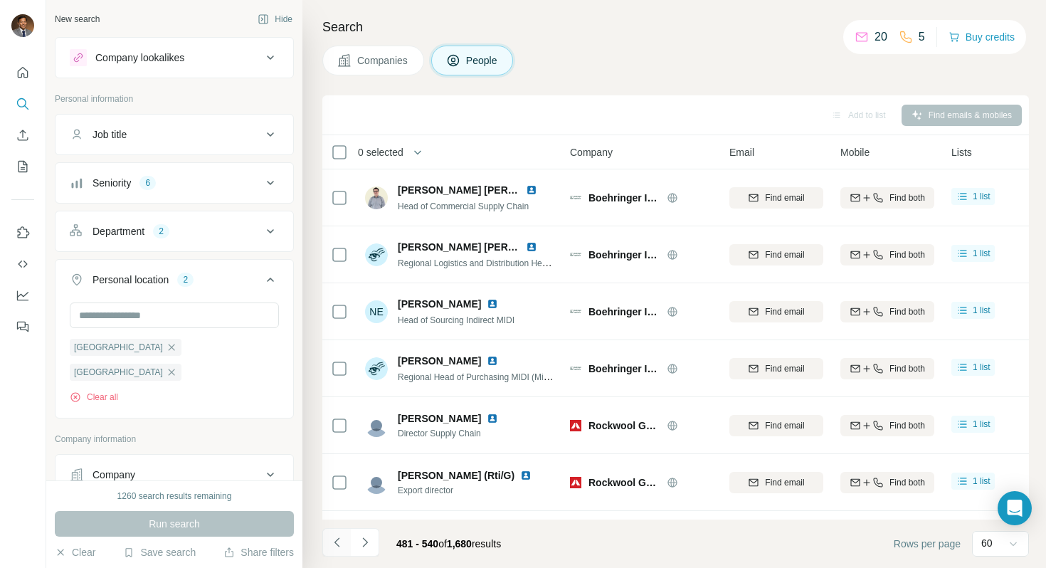
click at [336, 529] on button "Navigate to previous page" at bounding box center [336, 542] width 28 height 28
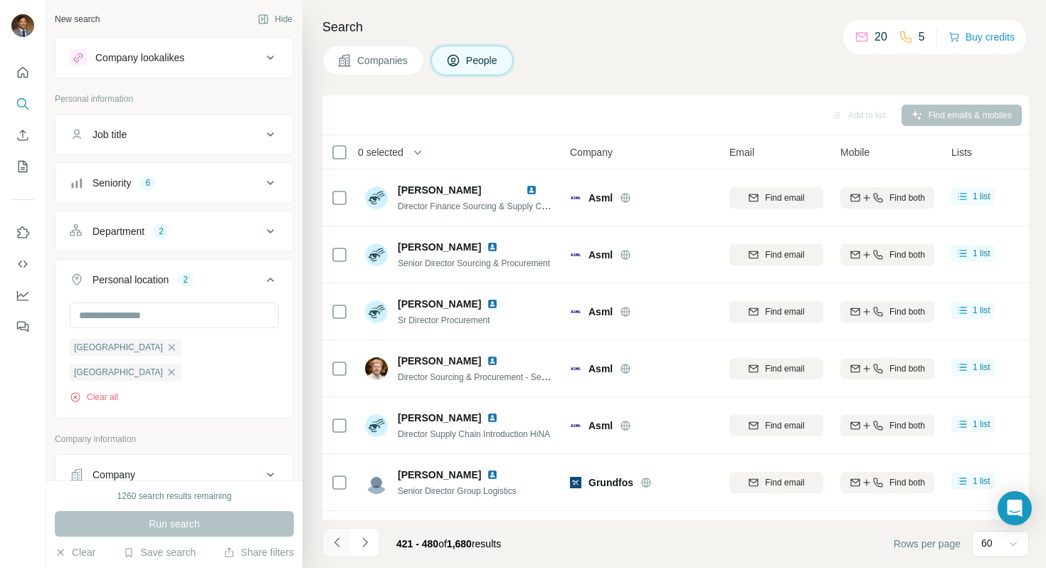
click at [336, 529] on button "Navigate to previous page" at bounding box center [336, 542] width 28 height 28
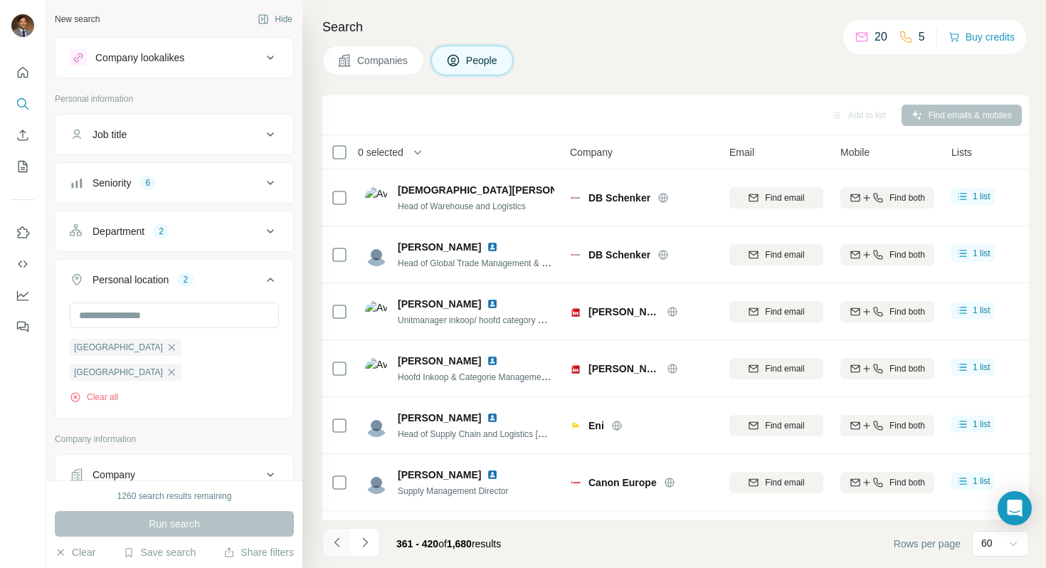
click at [336, 529] on button "Navigate to previous page" at bounding box center [336, 542] width 28 height 28
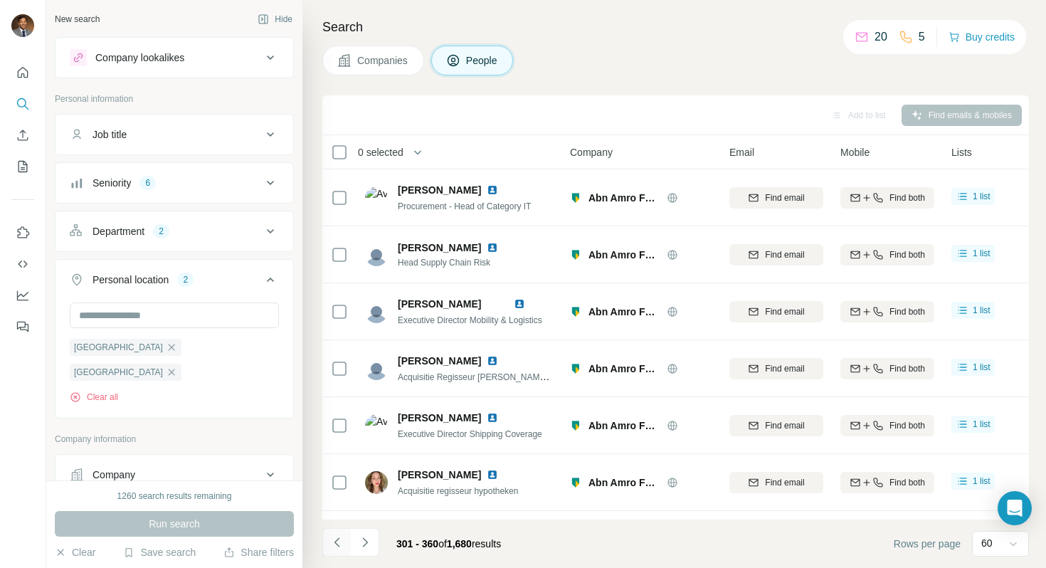
click at [336, 529] on button "Navigate to previous page" at bounding box center [336, 542] width 28 height 28
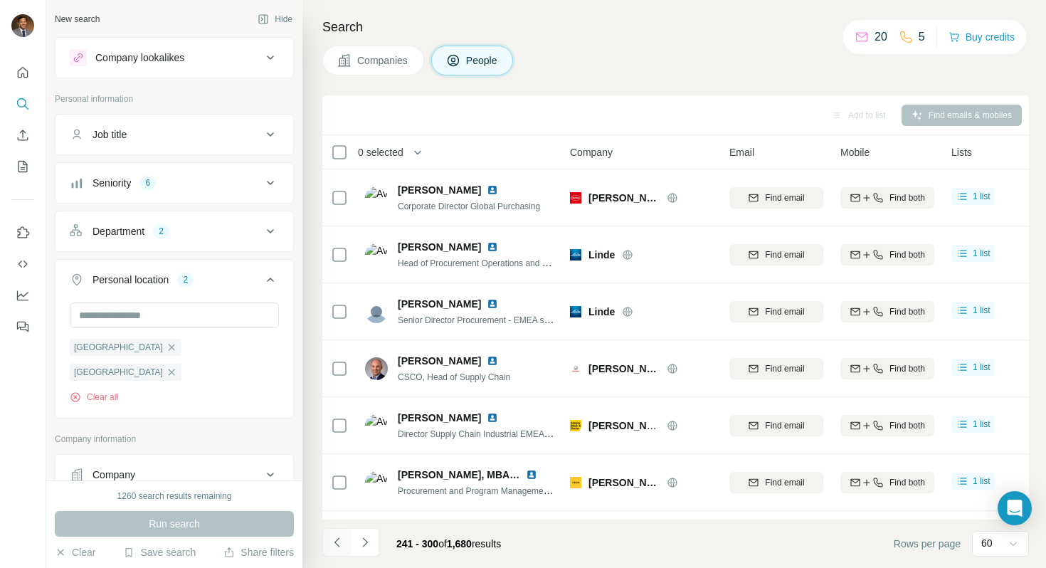
click at [336, 529] on button "Navigate to previous page" at bounding box center [336, 542] width 28 height 28
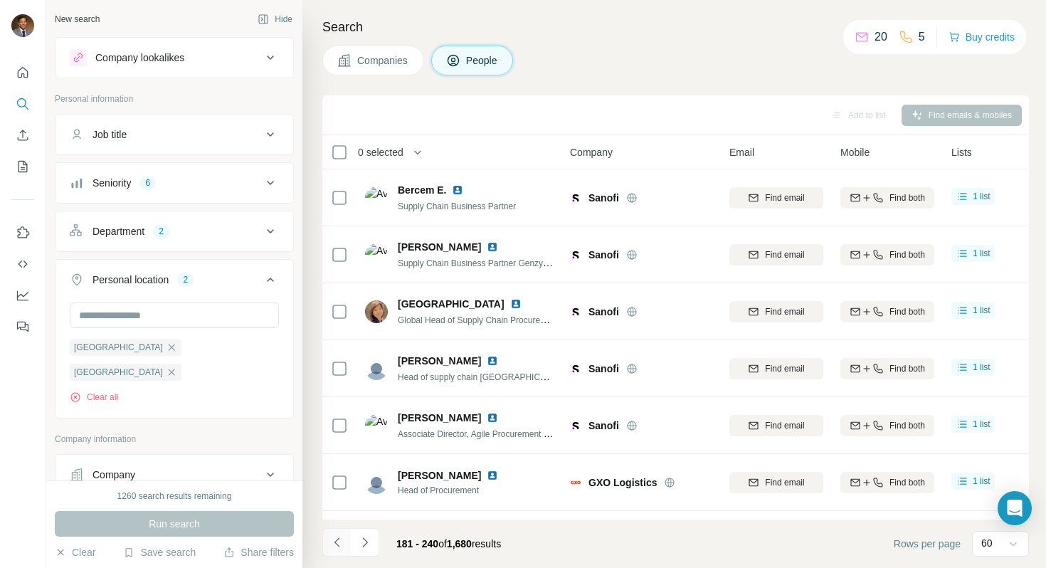
click at [336, 529] on button "Navigate to previous page" at bounding box center [336, 542] width 28 height 28
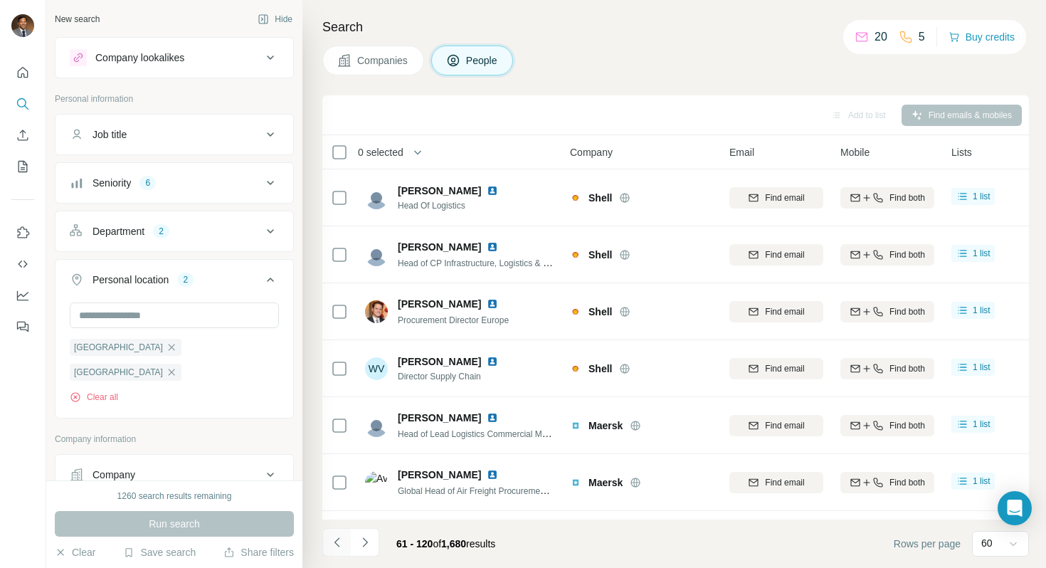
click at [336, 529] on button "Navigate to previous page" at bounding box center [336, 542] width 28 height 28
click at [336, 529] on div at bounding box center [336, 542] width 28 height 28
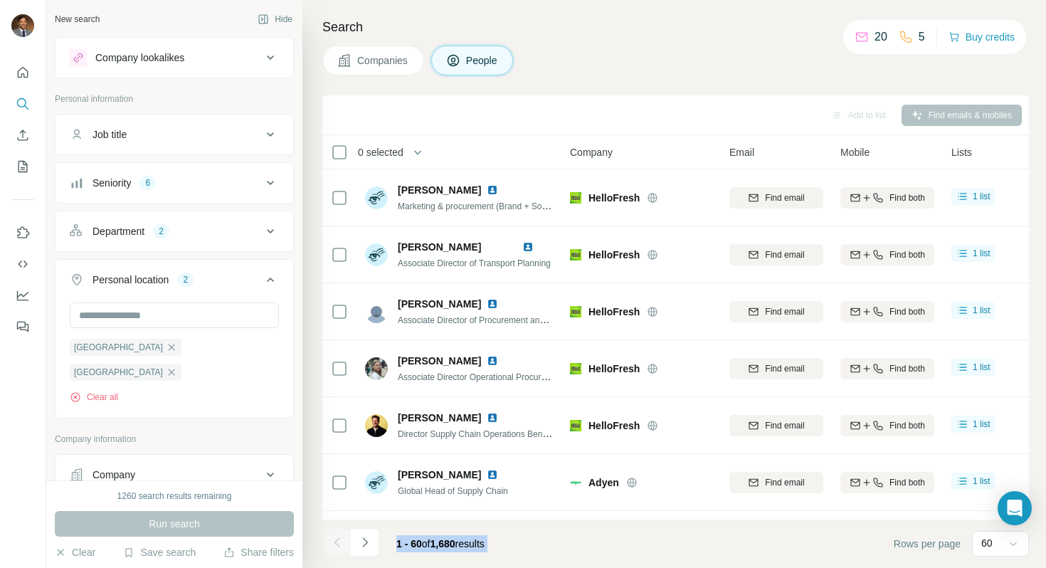
click at [336, 529] on div at bounding box center [336, 542] width 28 height 28
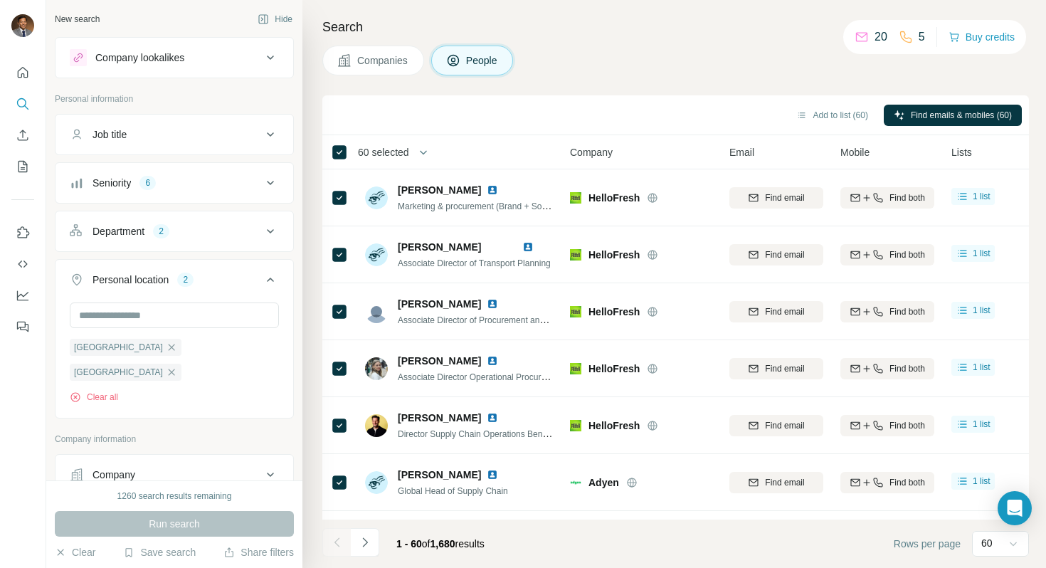
click at [390, 149] on span "60 selected" at bounding box center [383, 152] width 51 height 14
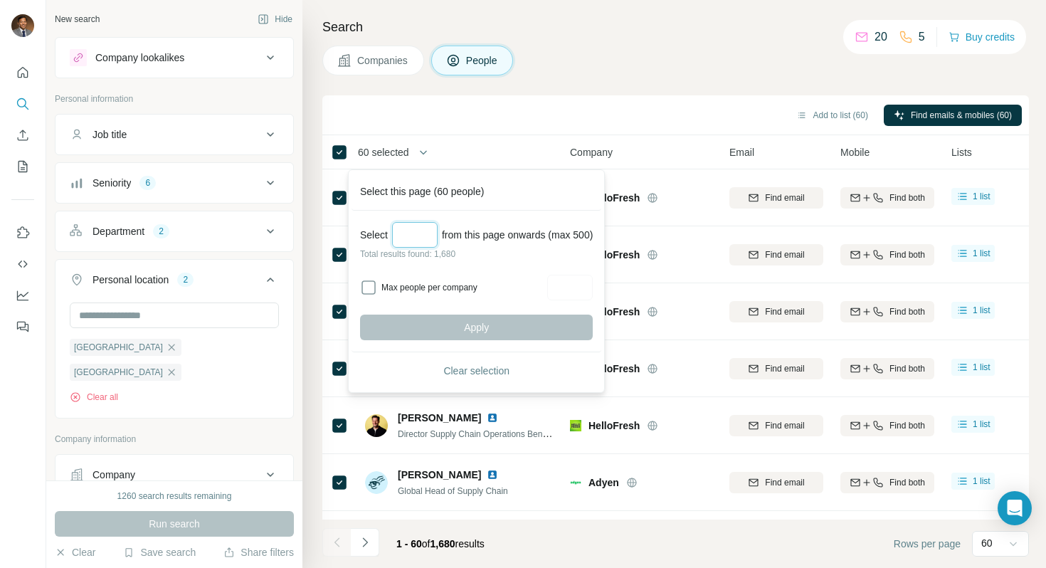
click at [432, 239] on input "Select a number (up to 500)" at bounding box center [415, 235] width 46 height 26
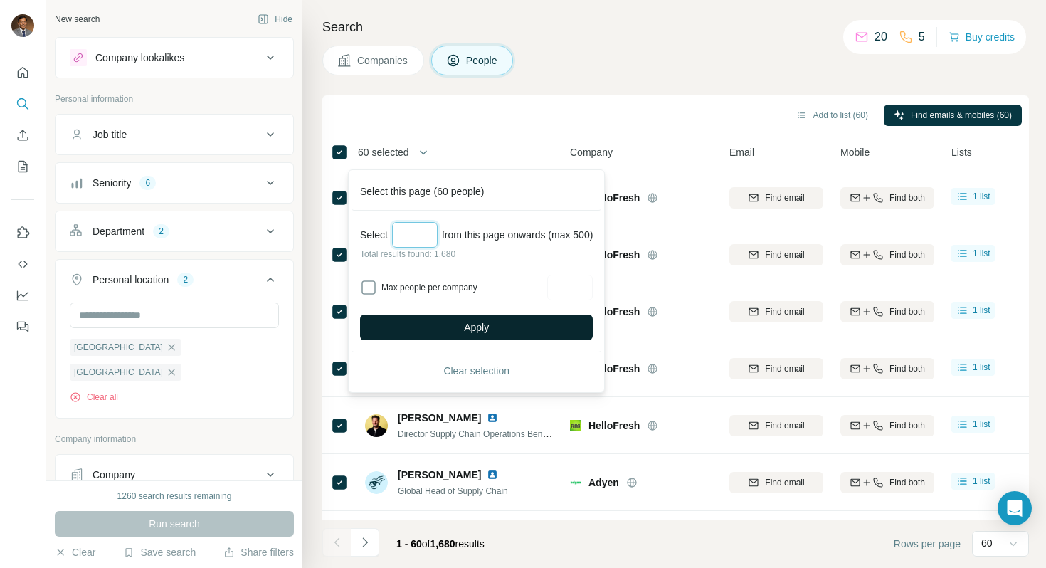
type input "***"
click at [509, 323] on button "Apply" at bounding box center [476, 328] width 233 height 26
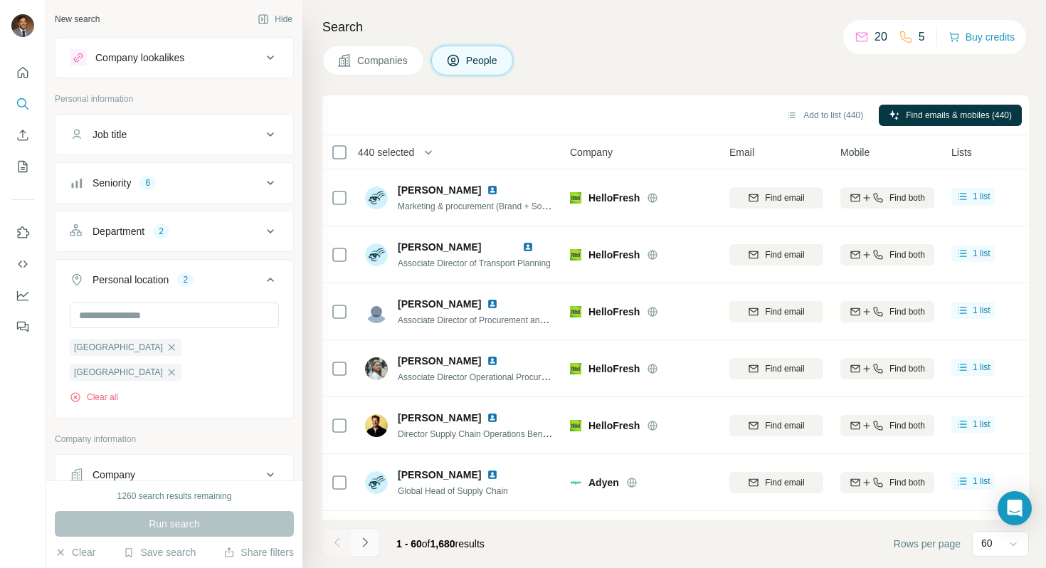
click at [372, 529] on button "Navigate to next page" at bounding box center [365, 542] width 28 height 28
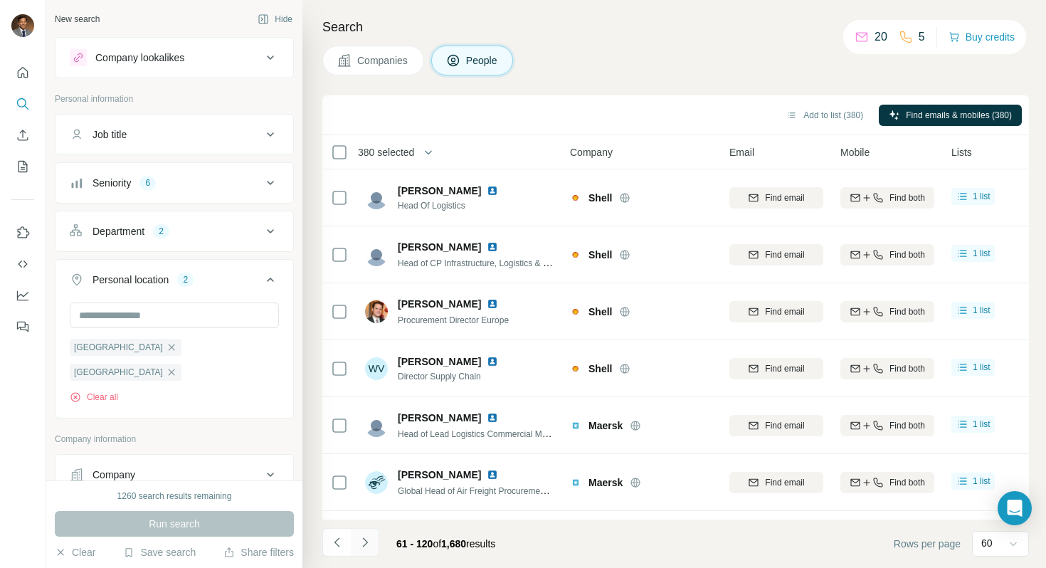
click at [371, 529] on icon "Navigate to next page" at bounding box center [365, 542] width 14 height 14
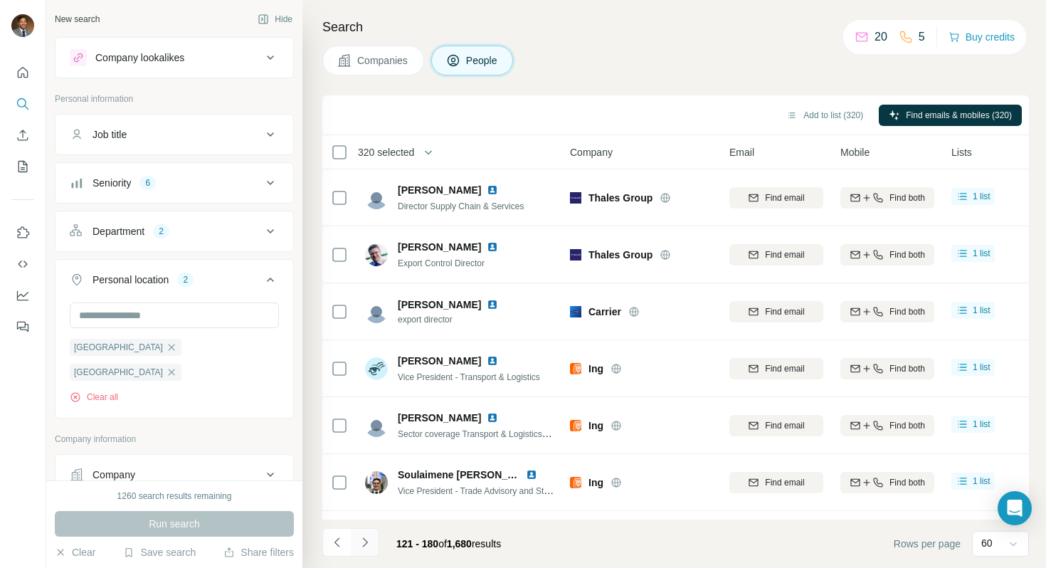
click at [370, 529] on icon "Navigate to next page" at bounding box center [365, 542] width 14 height 14
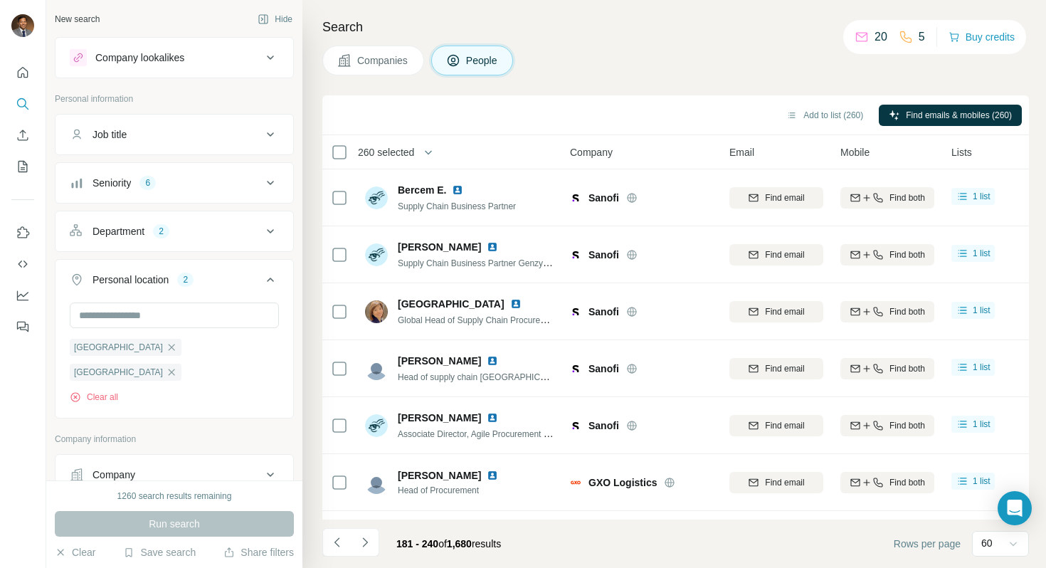
click at [363, 529] on button "Navigate to next page" at bounding box center [365, 542] width 28 height 28
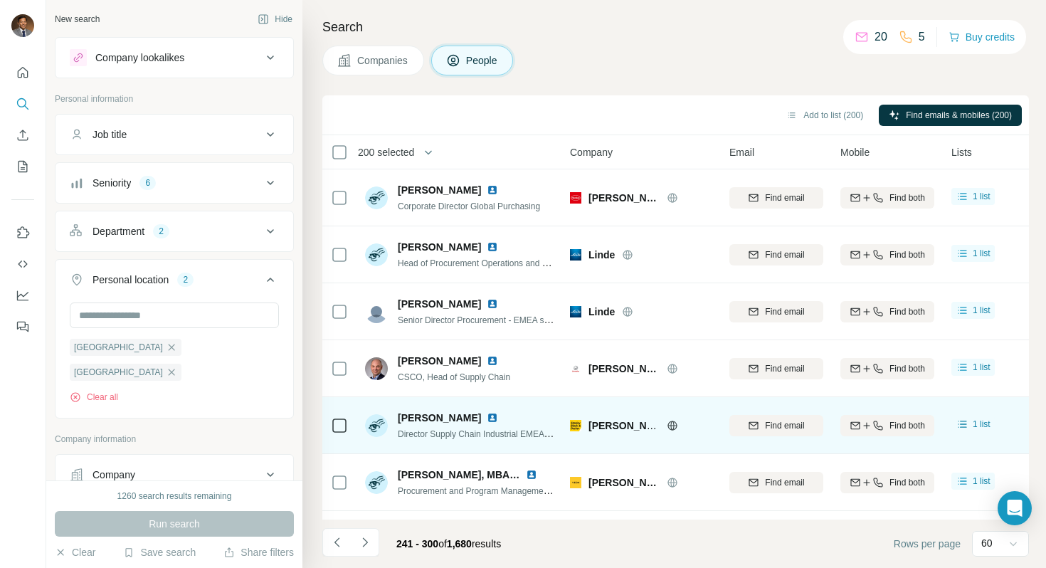
click at [371, 529] on icon "Navigate to next page" at bounding box center [365, 542] width 14 height 14
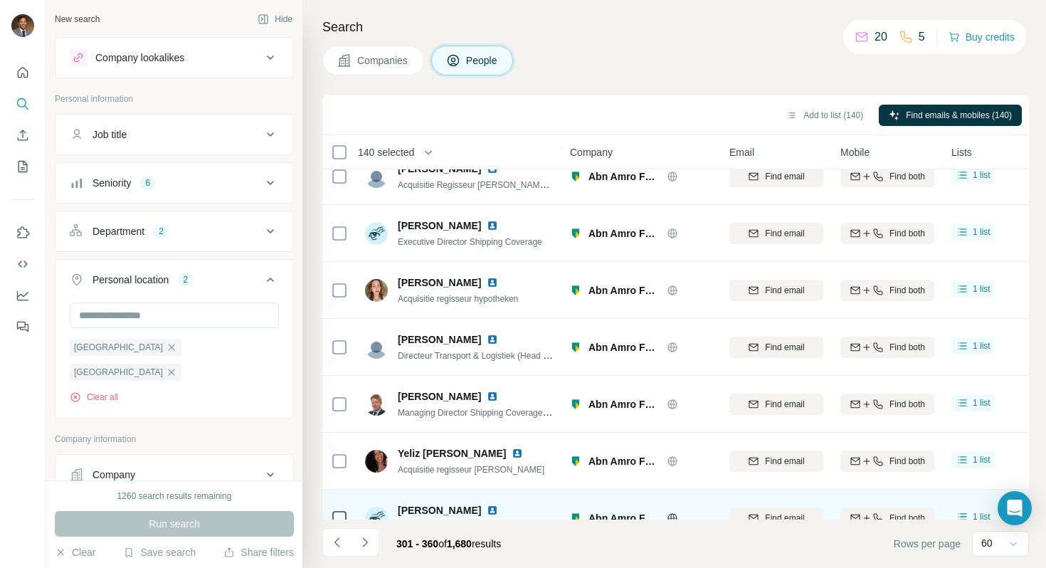
scroll to position [198, 0]
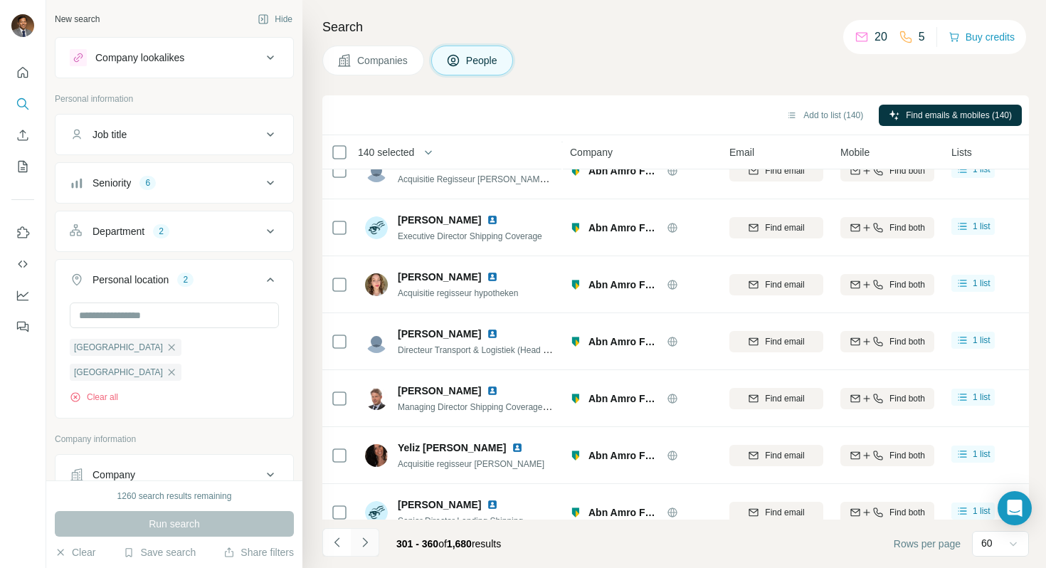
click at [360, 529] on icon "Navigate to next page" at bounding box center [365, 542] width 14 height 14
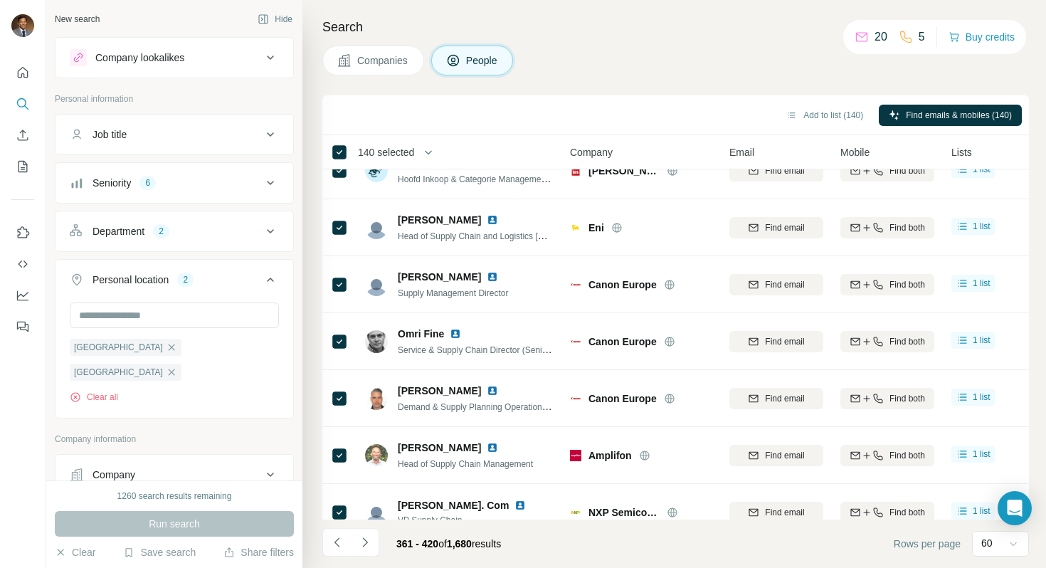
click at [342, 143] on th "140 selected" at bounding box center [436, 152] width 228 height 34
click at [363, 529] on icon "Navigate to next page" at bounding box center [365, 542] width 14 height 14
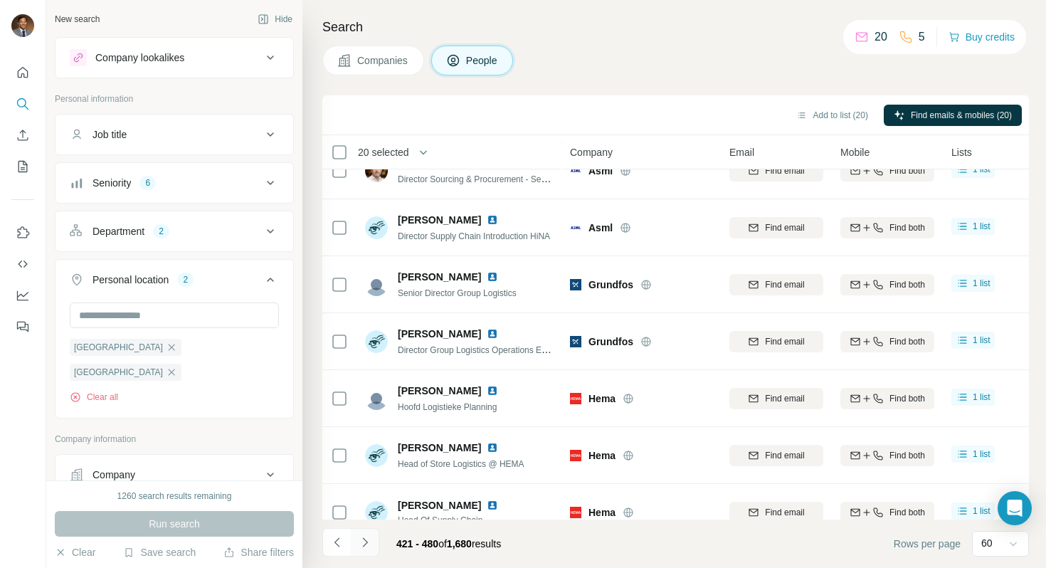
click at [369, 529] on icon "Navigate to next page" at bounding box center [365, 542] width 14 height 14
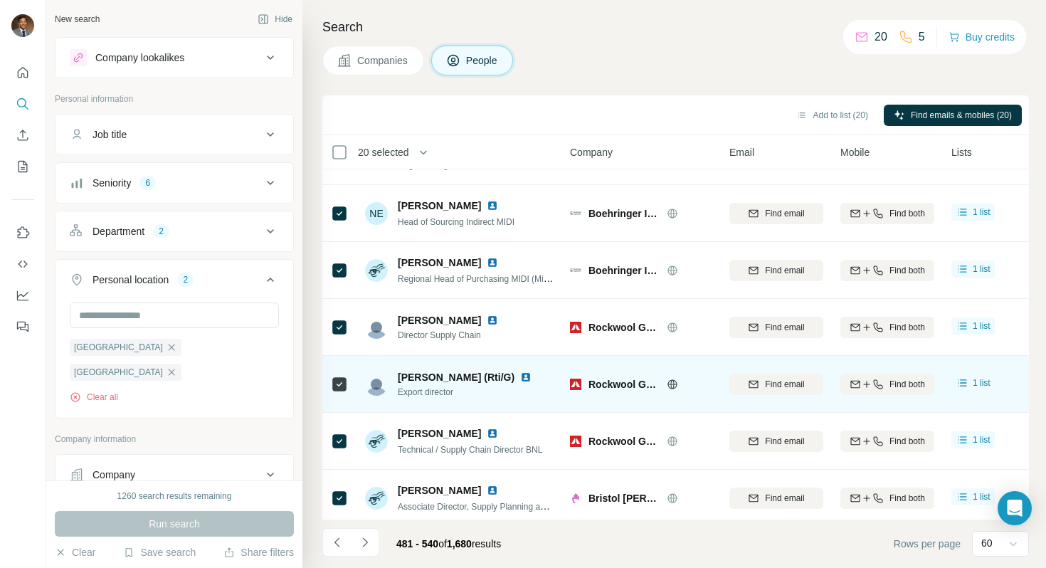
scroll to position [0, 0]
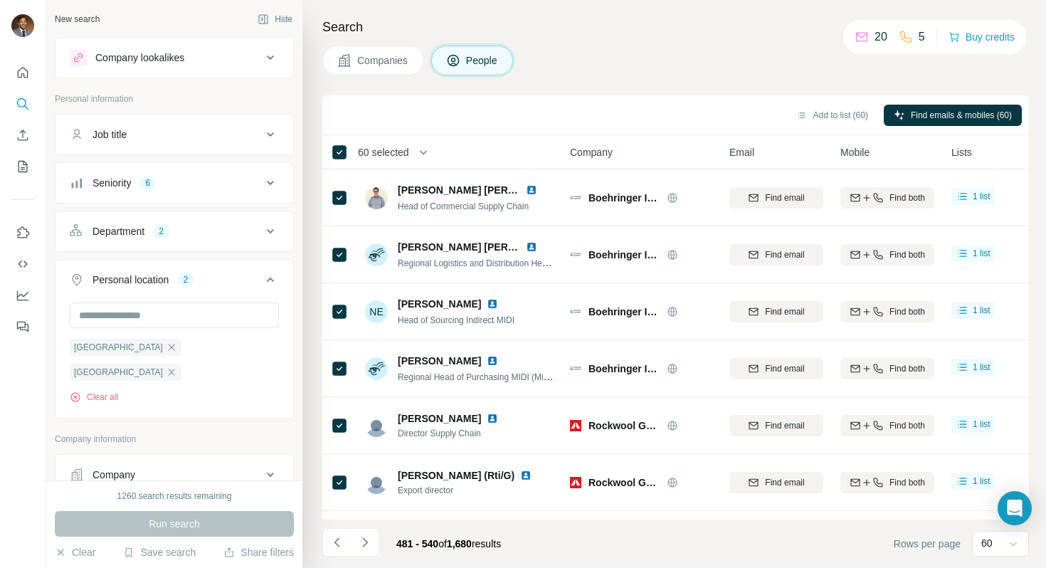
click at [387, 152] on span "60 selected" at bounding box center [383, 152] width 51 height 14
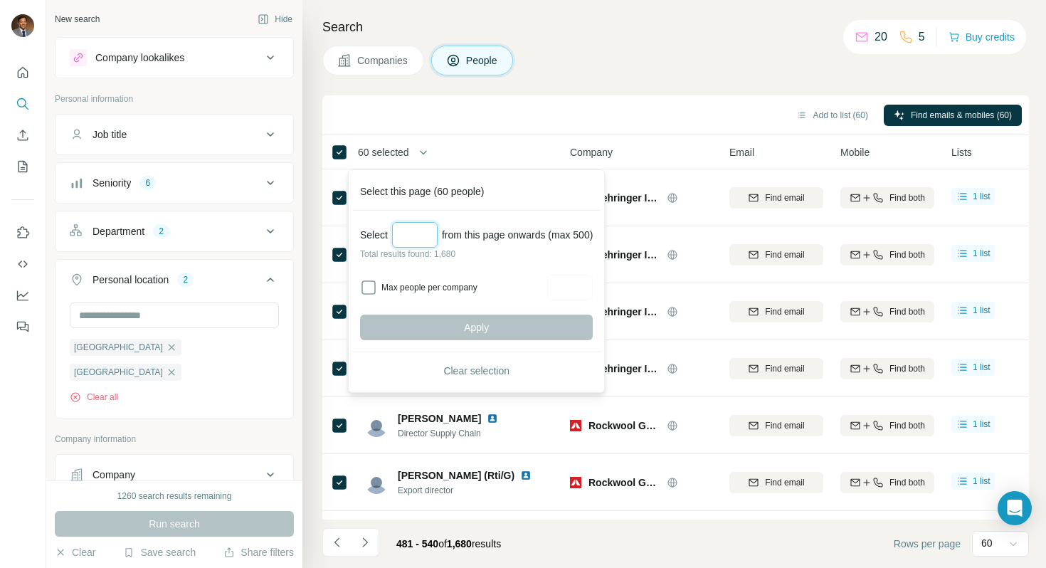
click at [420, 234] on input "Select a number (up to 500)" at bounding box center [415, 235] width 46 height 26
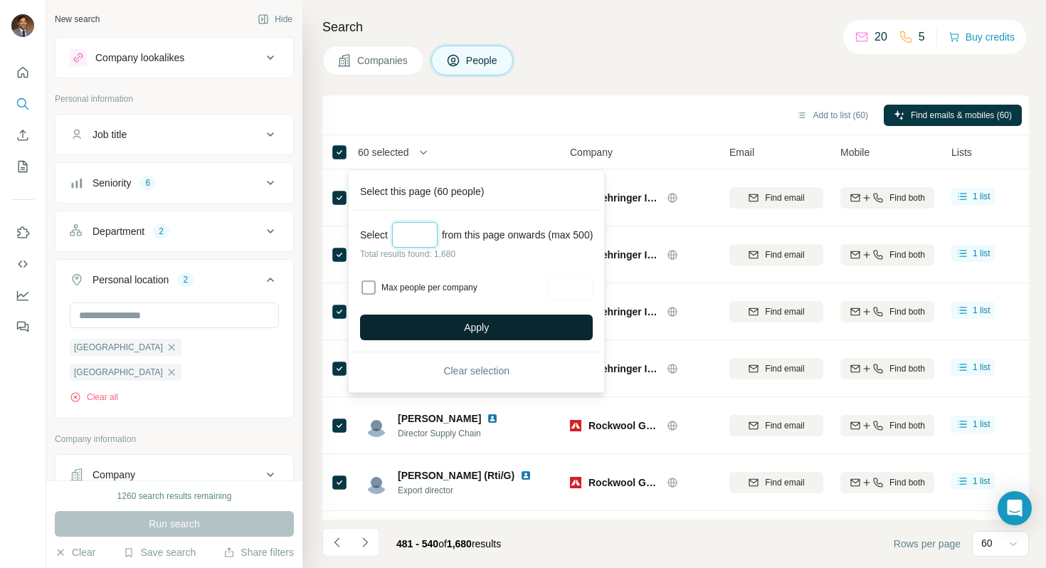
type input "***"
click at [472, 326] on span "Apply" at bounding box center [476, 327] width 25 height 14
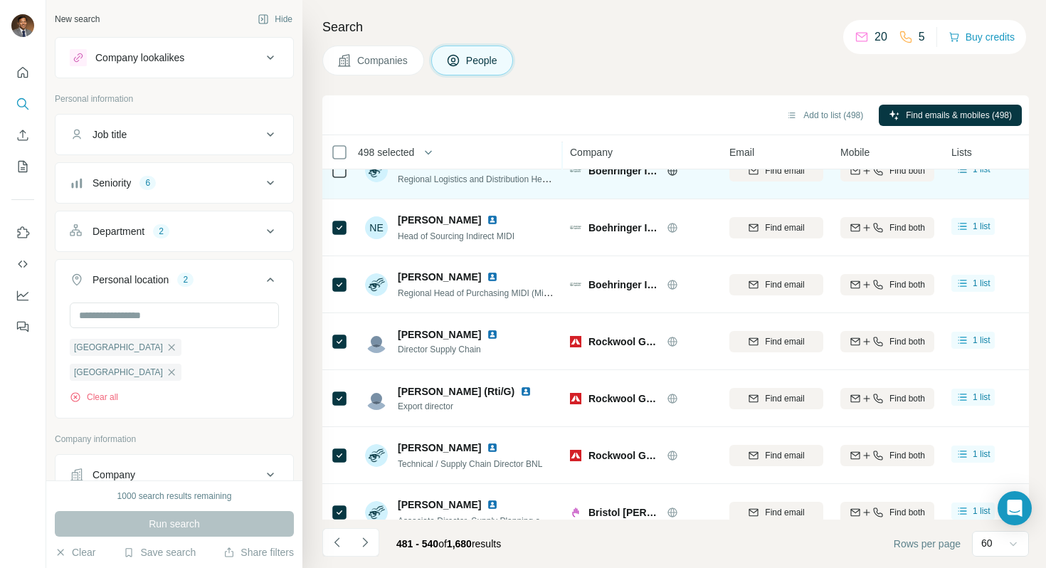
scroll to position [88, 0]
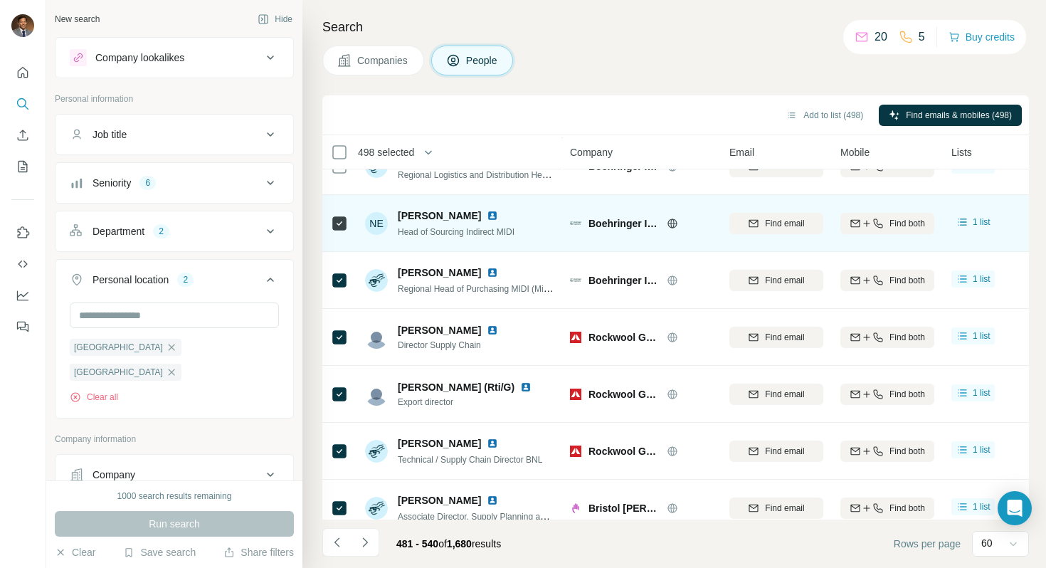
click at [339, 210] on div at bounding box center [339, 223] width 17 height 39
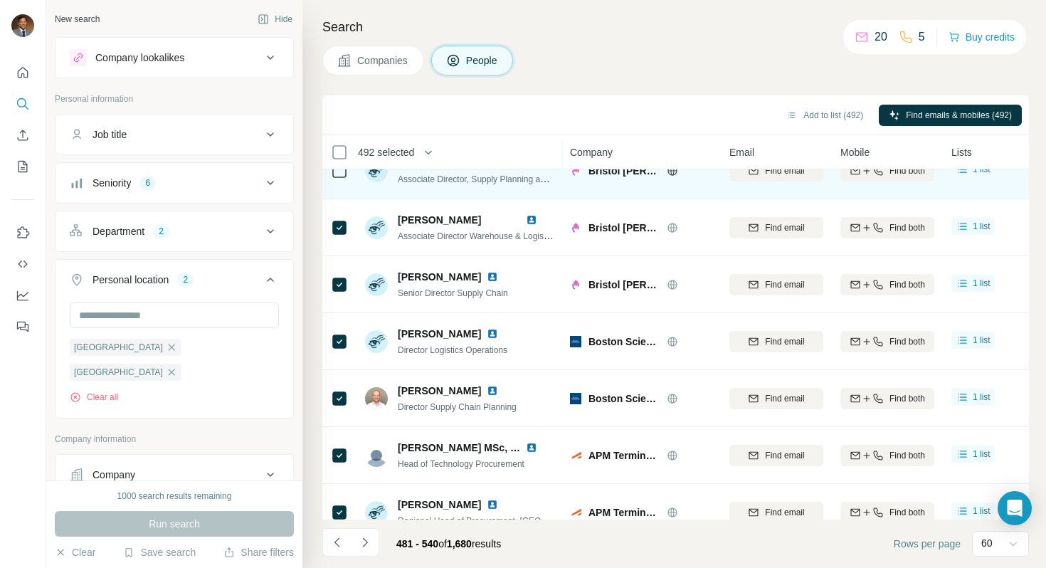
scroll to position [458, 0]
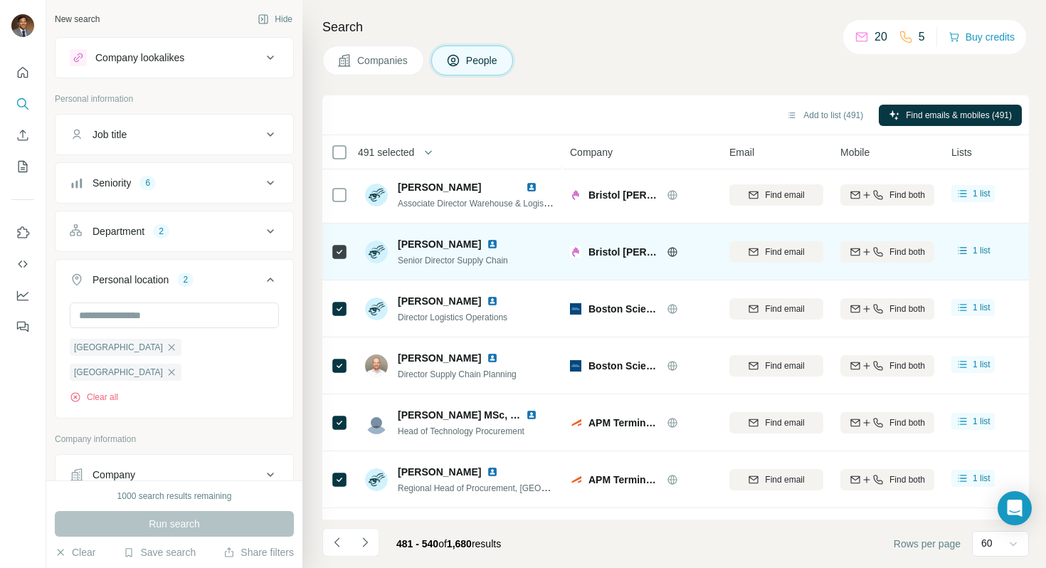
click at [340, 258] on icon at bounding box center [339, 251] width 17 height 17
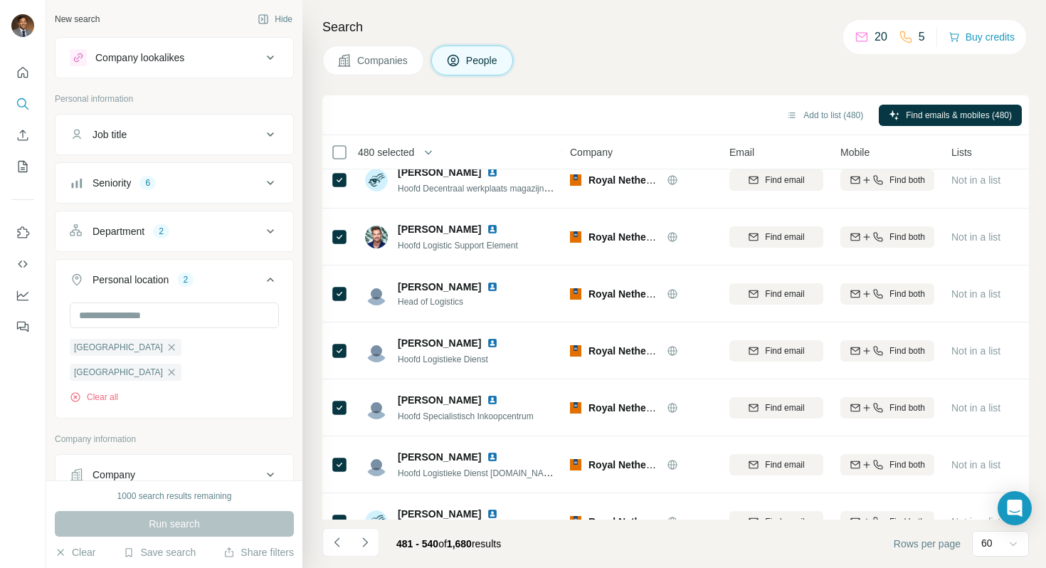
scroll to position [3065, 0]
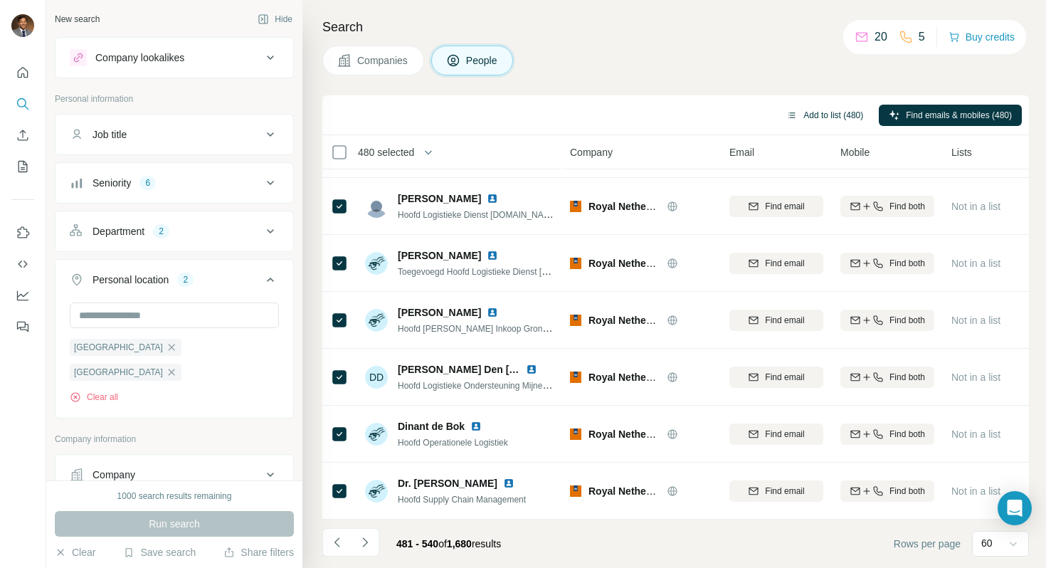
click at [523, 112] on button "Add to list (480)" at bounding box center [824, 115] width 97 height 21
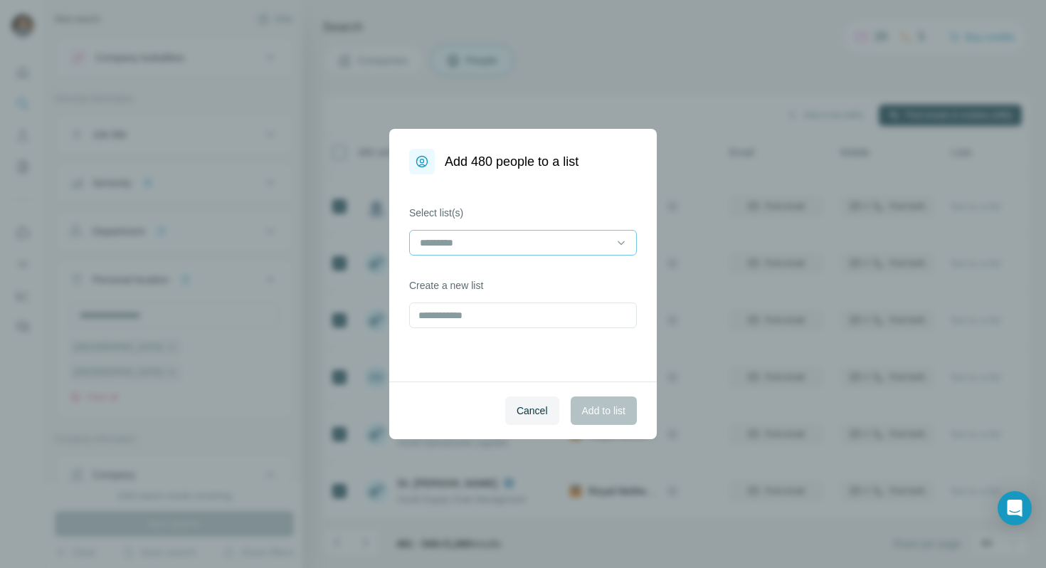
click at [516, 235] on input at bounding box center [514, 243] width 192 height 16
click at [512, 263] on div "[PERSON_NAME] & LUX" at bounding box center [523, 275] width 221 height 26
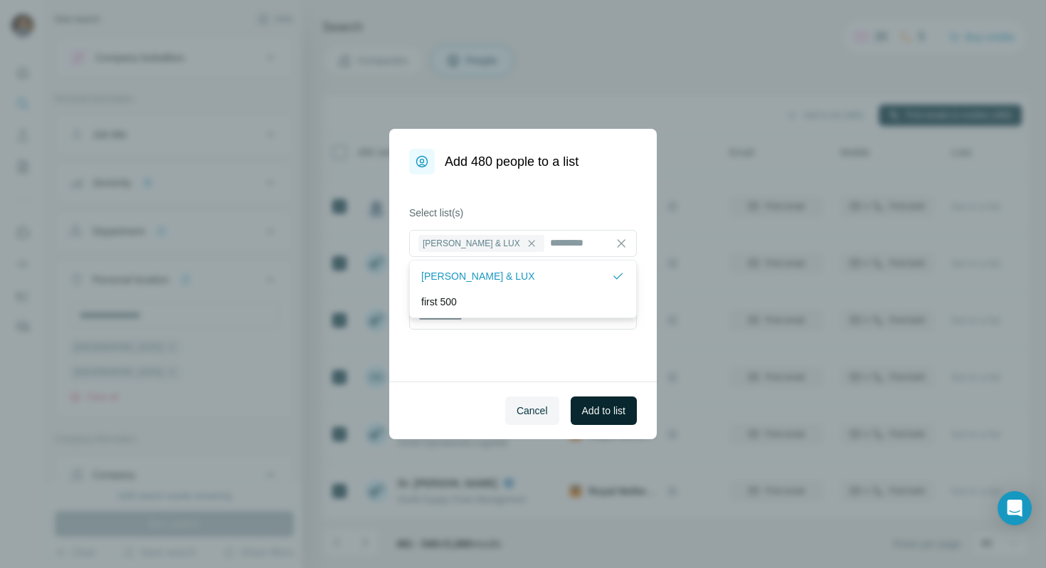
click at [523, 401] on button "Add to list" at bounding box center [604, 410] width 66 height 28
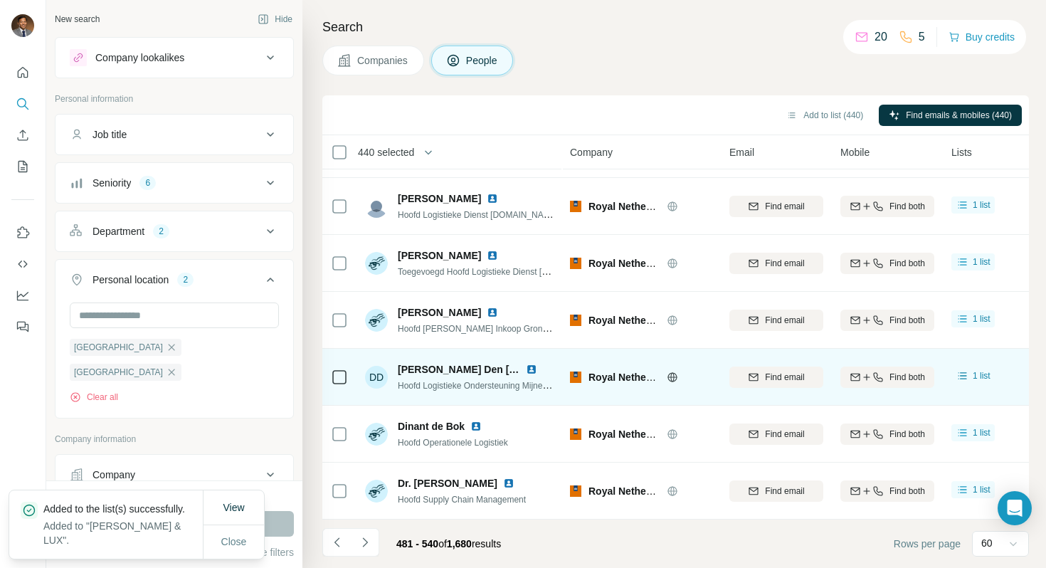
click at [367, 529] on icon "Navigate to next page" at bounding box center [365, 542] width 14 height 14
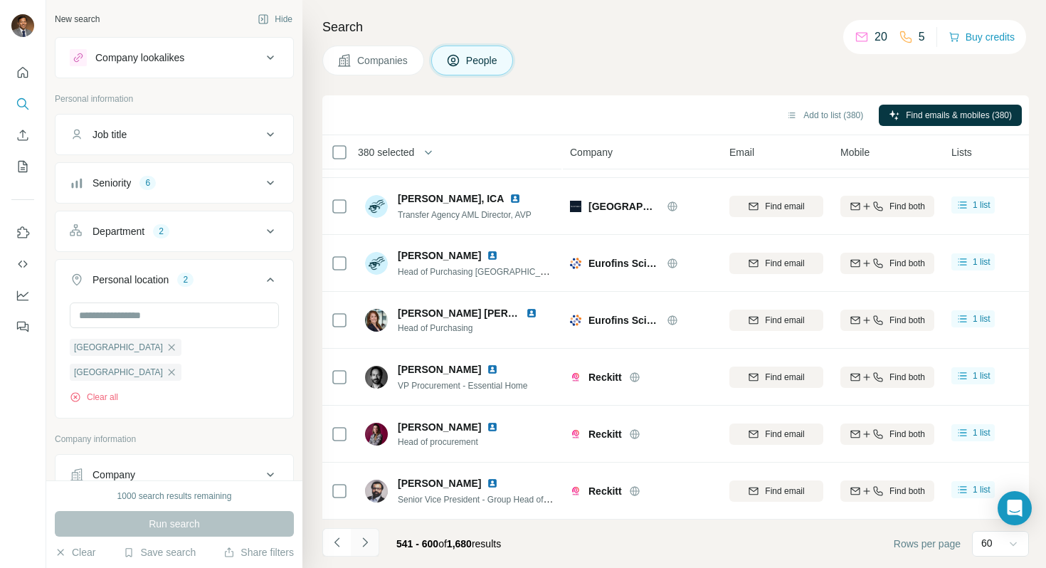
click at [368, 529] on icon "Navigate to next page" at bounding box center [365, 542] width 14 height 14
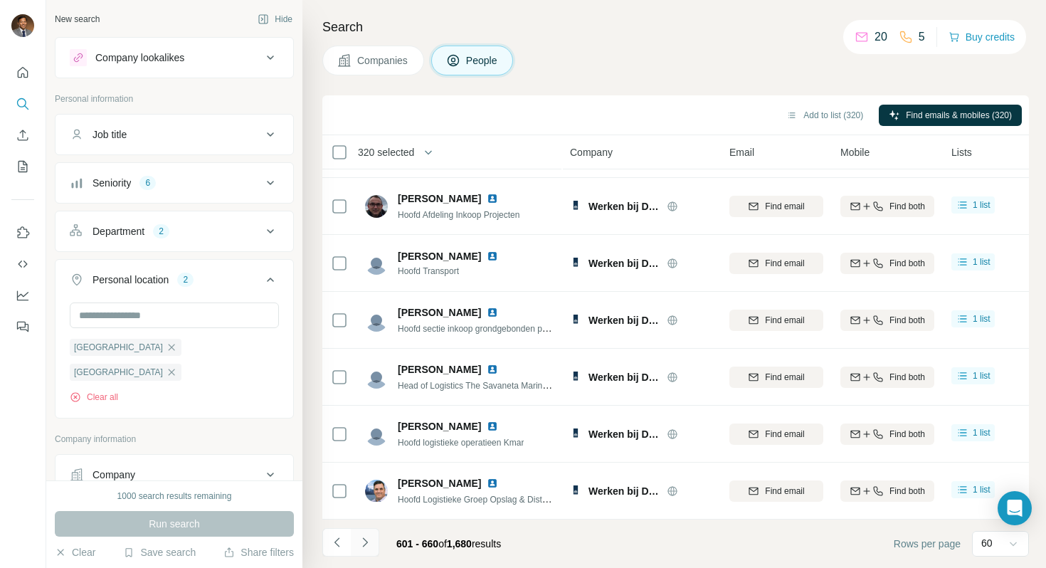
click at [368, 529] on icon "Navigate to next page" at bounding box center [365, 542] width 14 height 14
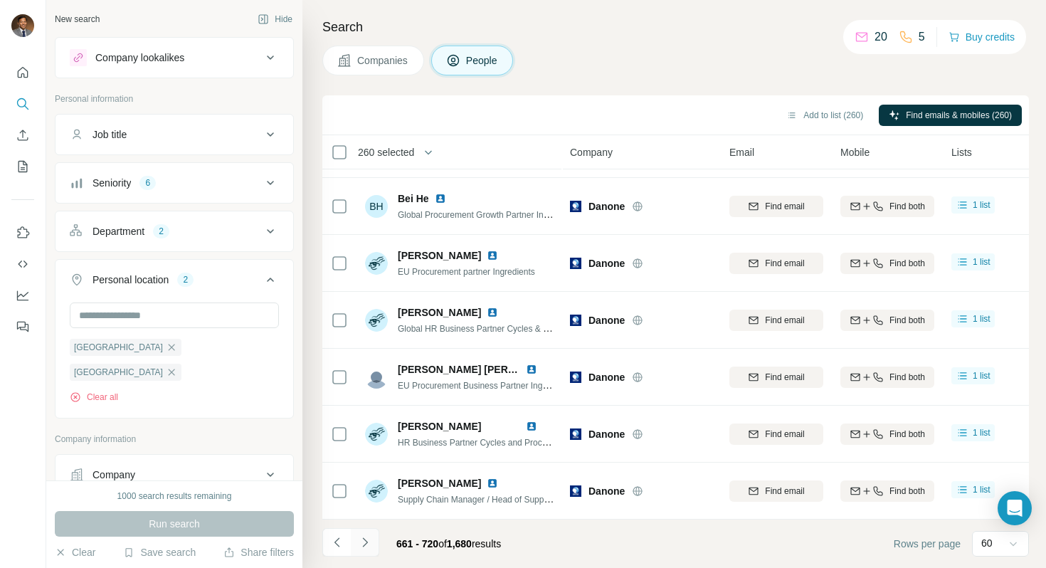
click at [369, 529] on icon "Navigate to next page" at bounding box center [365, 542] width 14 height 14
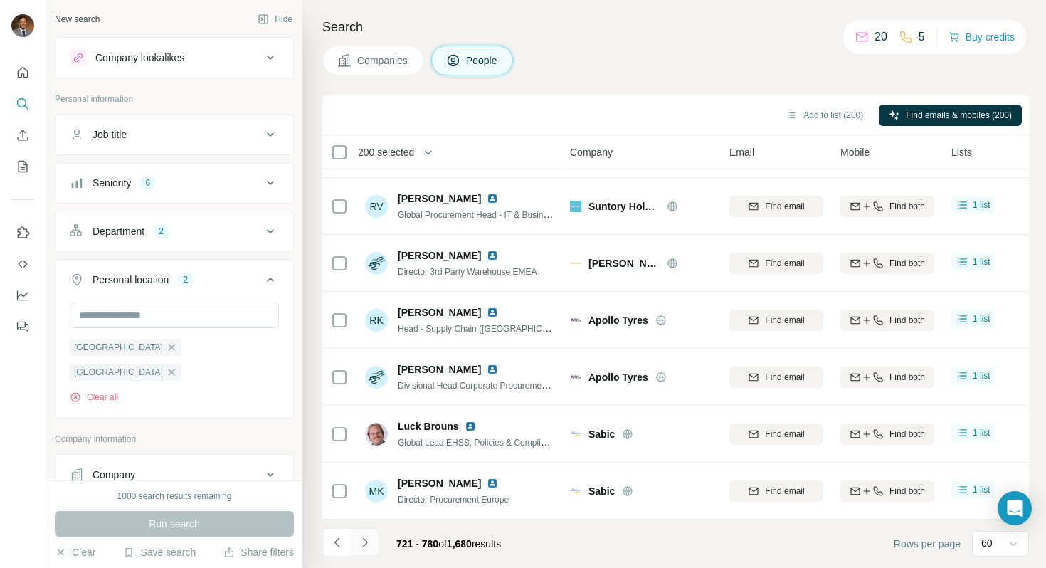
click at [360, 529] on button "Navigate to next page" at bounding box center [365, 542] width 28 height 28
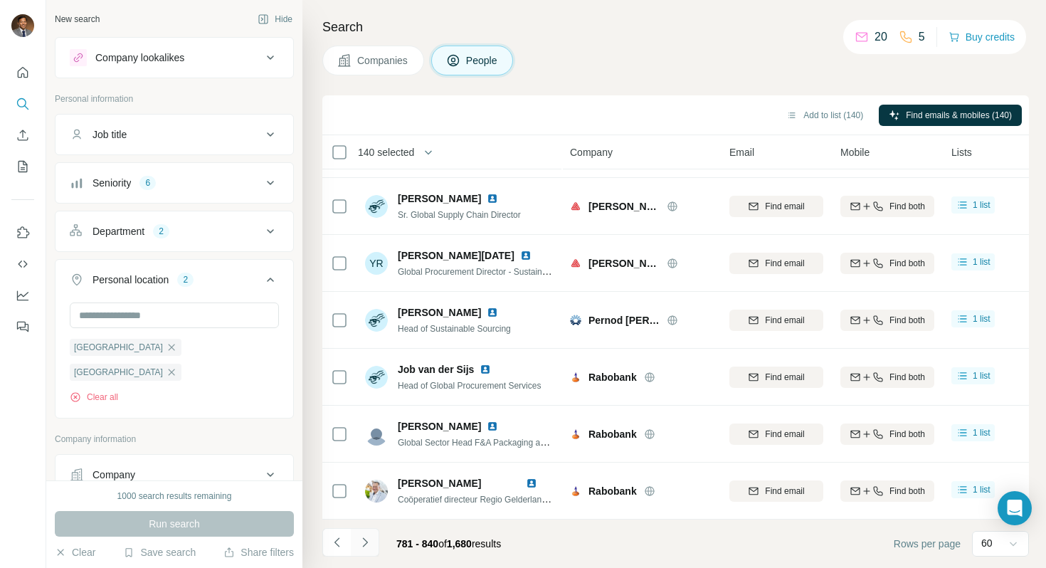
click at [362, 529] on icon "Navigate to next page" at bounding box center [365, 542] width 14 height 14
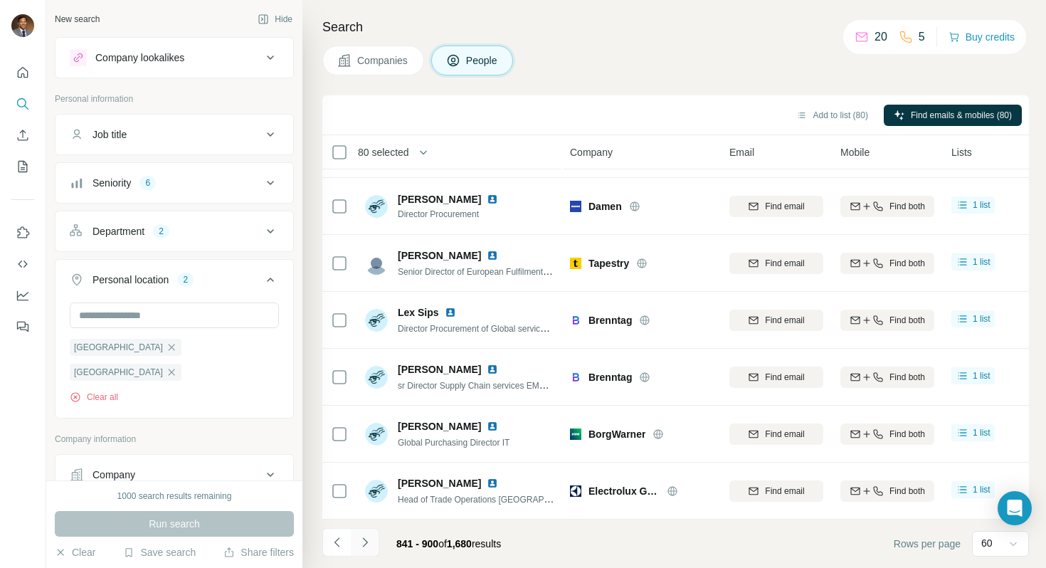
click at [374, 529] on button "Navigate to next page" at bounding box center [365, 542] width 28 height 28
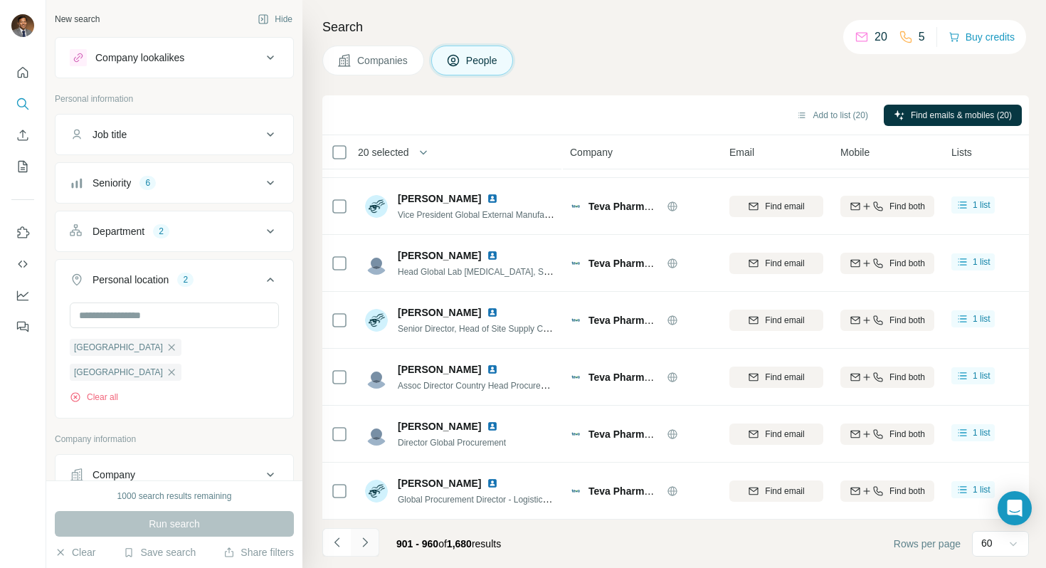
click at [369, 529] on icon "Navigate to next page" at bounding box center [365, 542] width 14 height 14
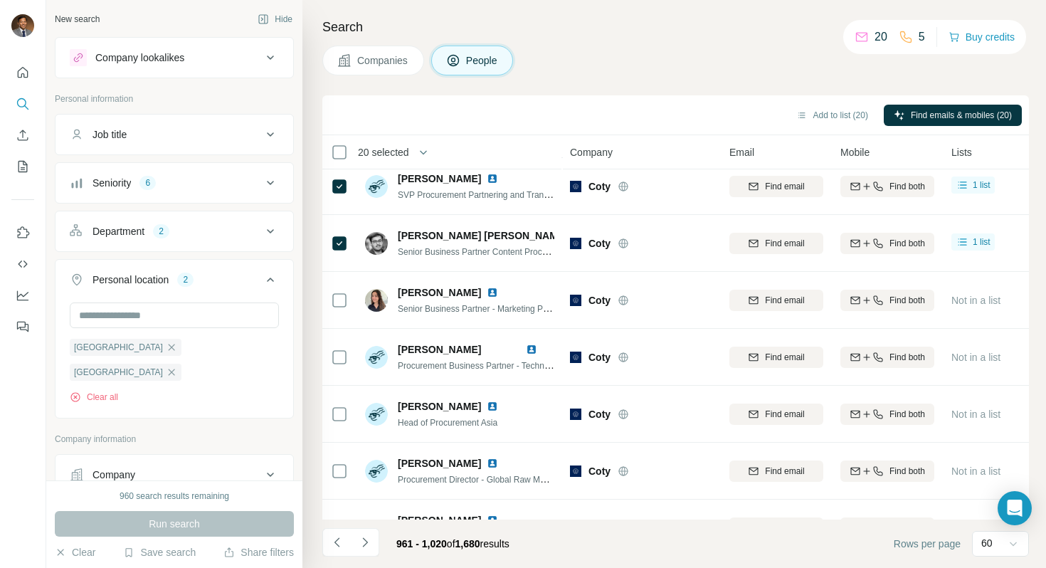
scroll to position [1018, 0]
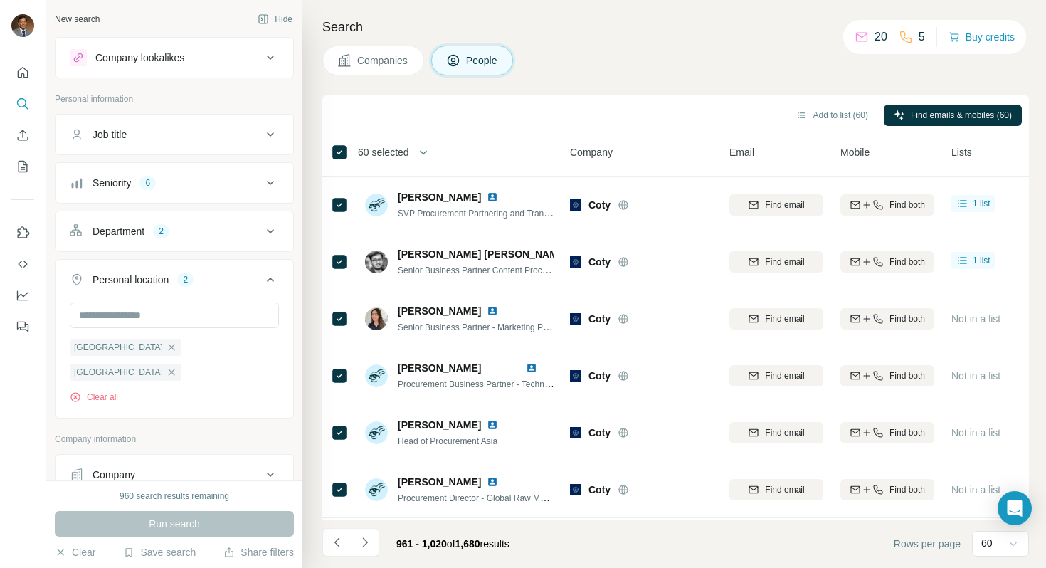
click at [409, 154] on span "60 selected" at bounding box center [383, 152] width 51 height 14
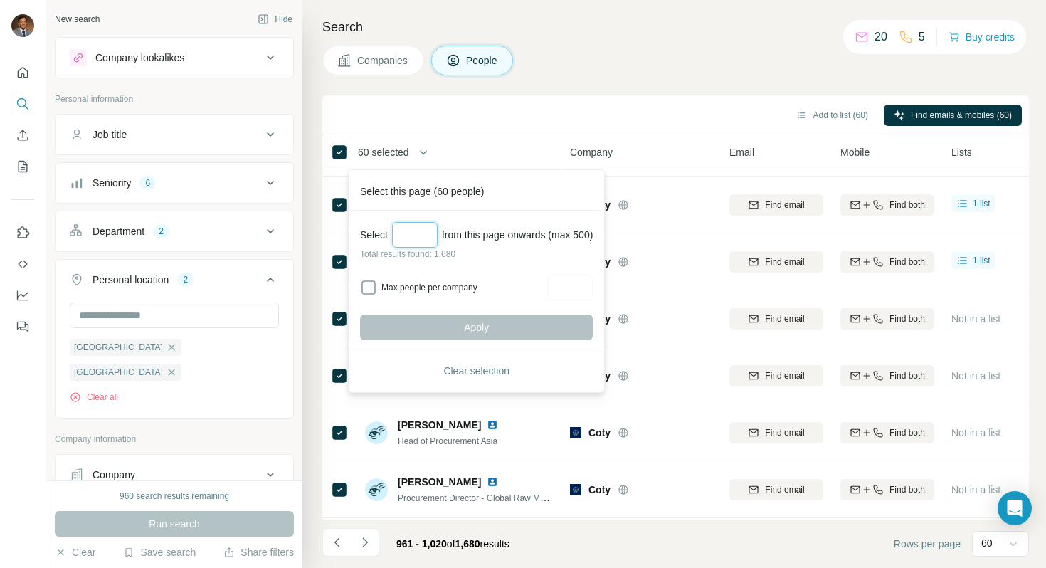
click at [414, 243] on input "Select a number (up to 500)" at bounding box center [415, 235] width 46 height 26
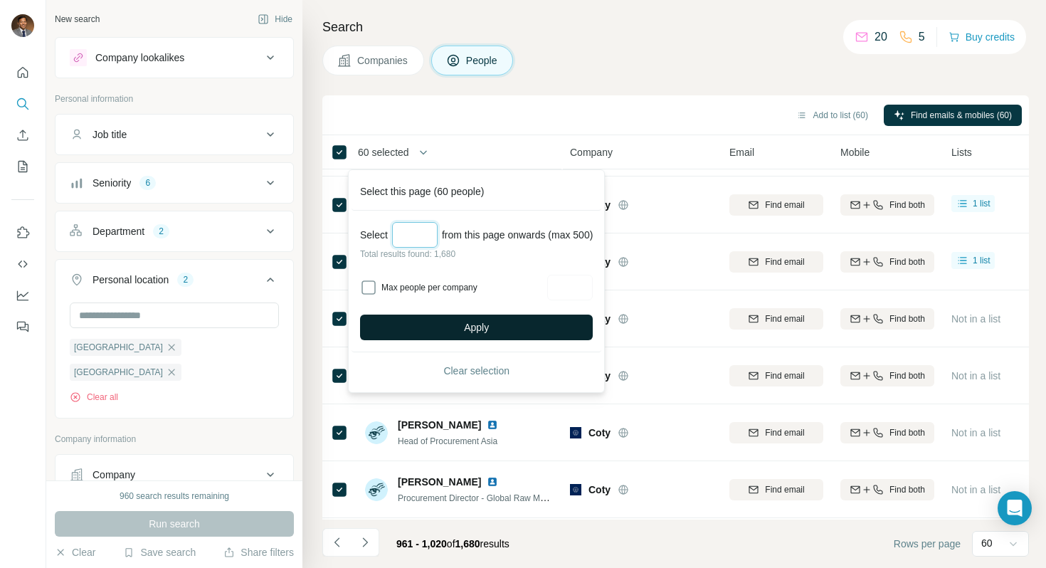
type input "***"
click at [489, 320] on span "Apply" at bounding box center [476, 327] width 25 height 14
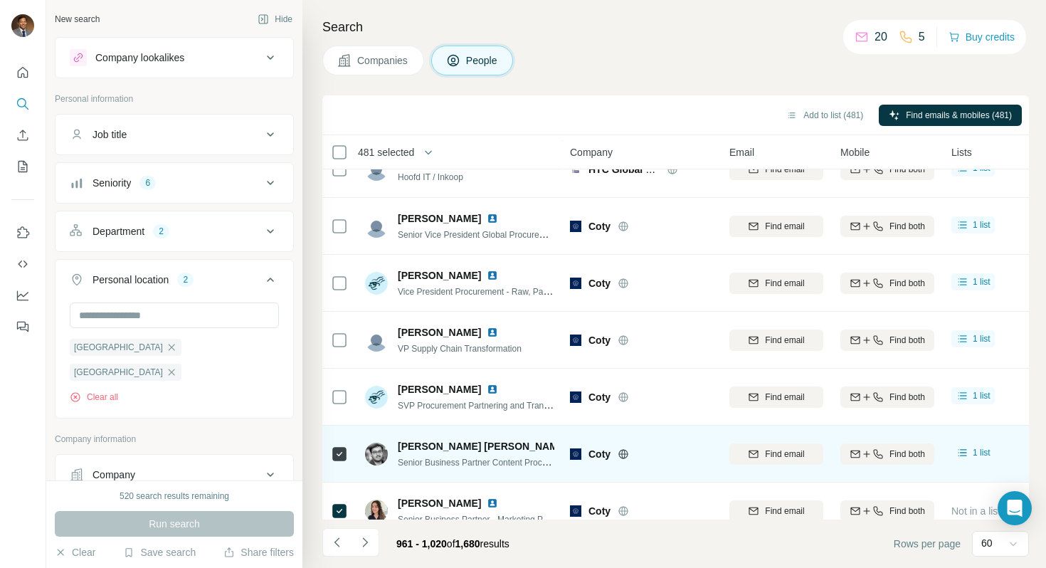
scroll to position [843, 0]
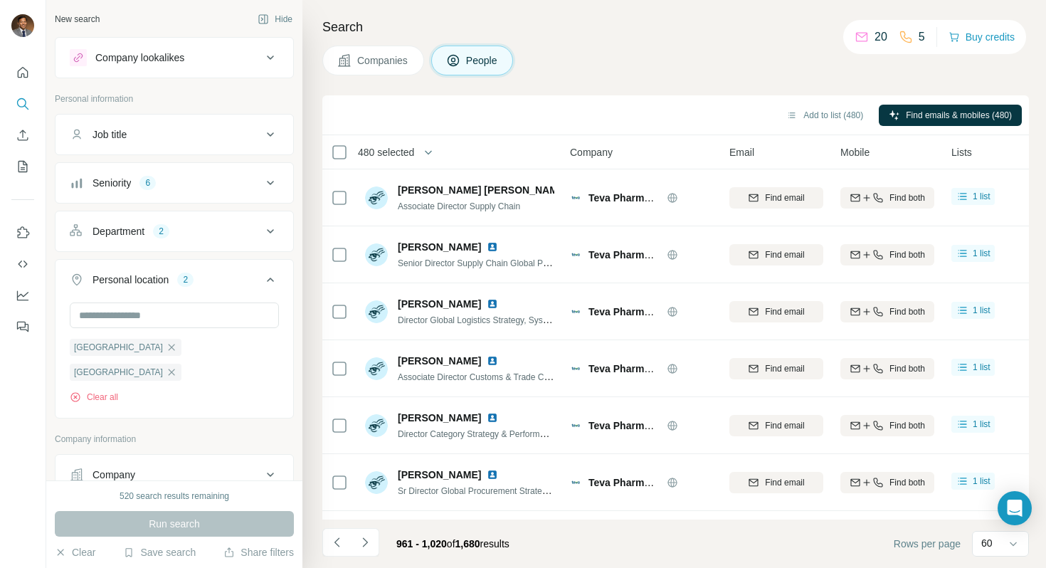
scroll to position [843, 0]
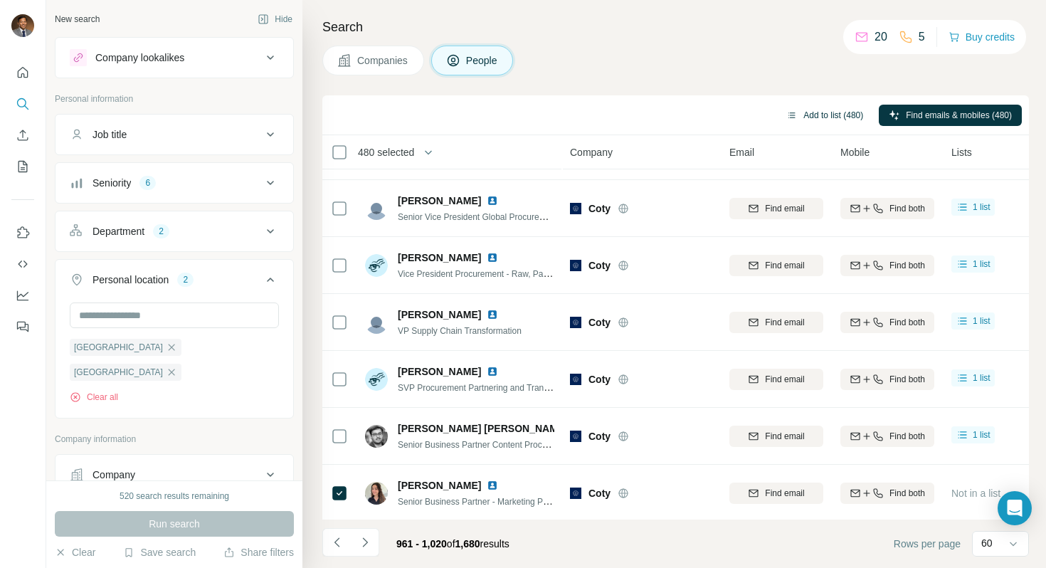
click at [821, 116] on button "Add to list (480)" at bounding box center [824, 115] width 97 height 21
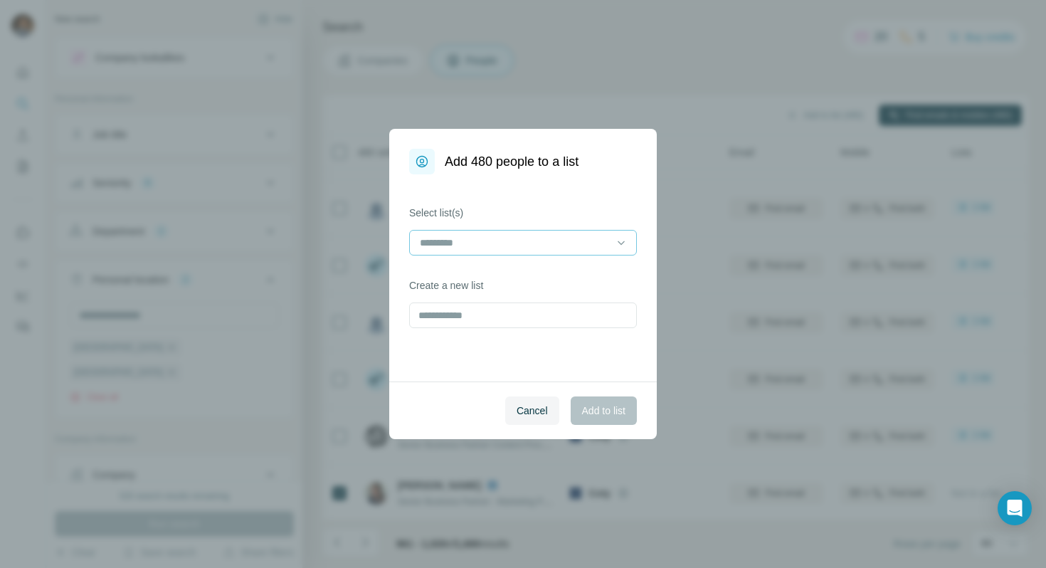
click at [587, 237] on input at bounding box center [514, 243] width 192 height 16
click at [581, 276] on div "[PERSON_NAME] & LUX" at bounding box center [523, 275] width 204 height 14
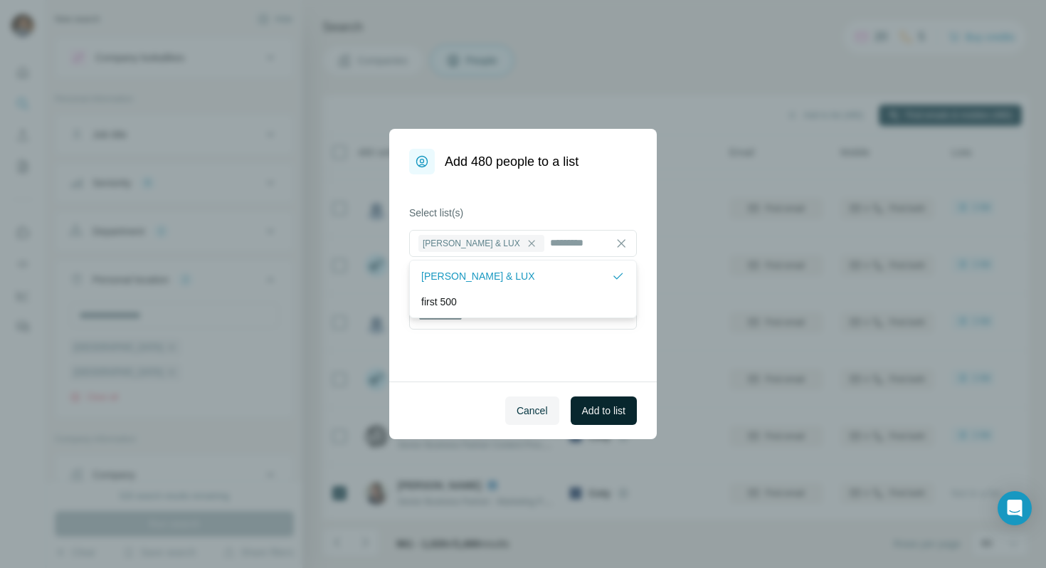
click at [613, 410] on span "Add to list" at bounding box center [603, 410] width 43 height 14
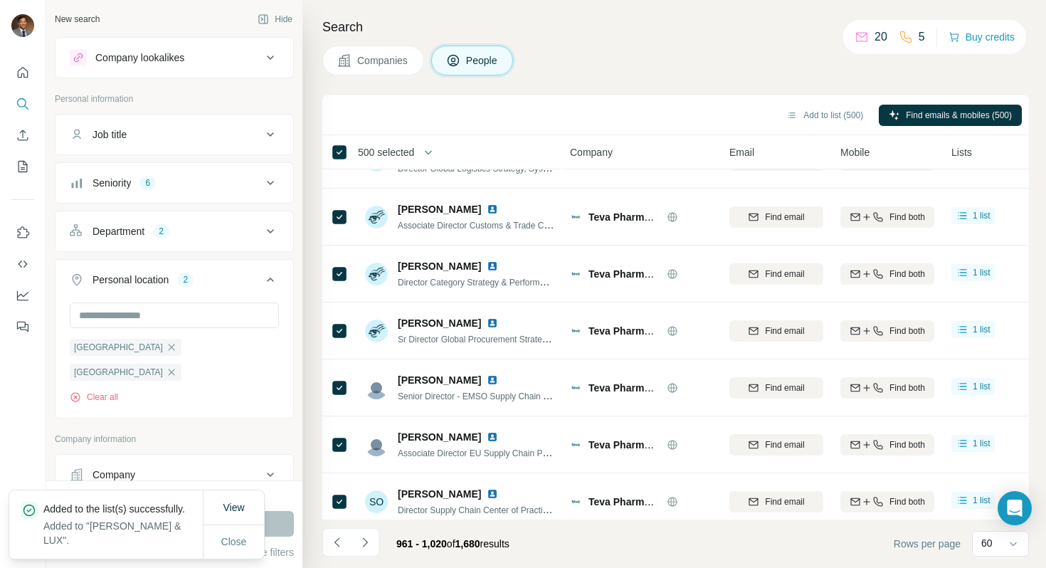
scroll to position [0, 0]
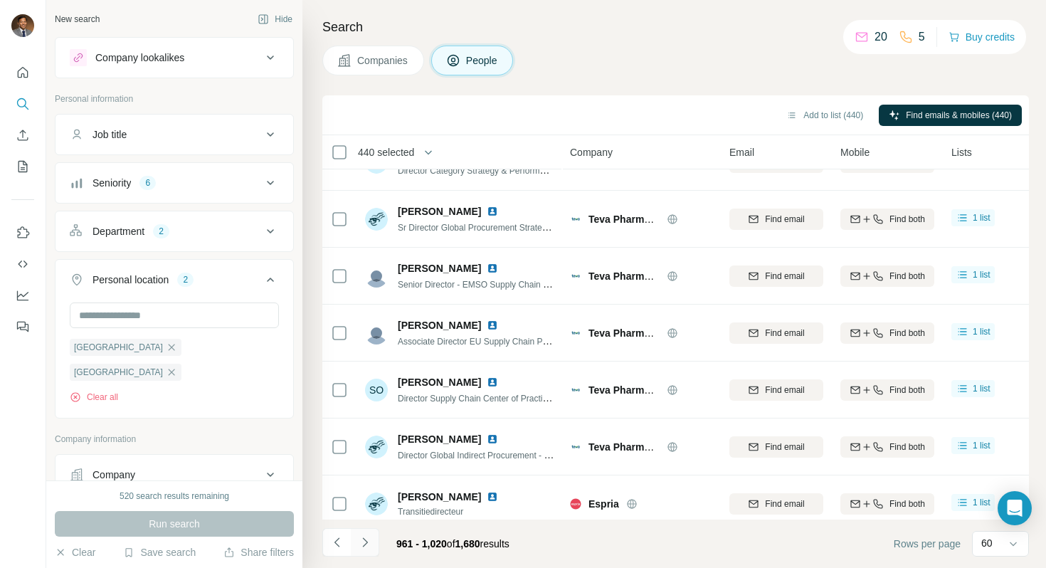
click at [365, 545] on icon "Navigate to next page" at bounding box center [365, 542] width 14 height 14
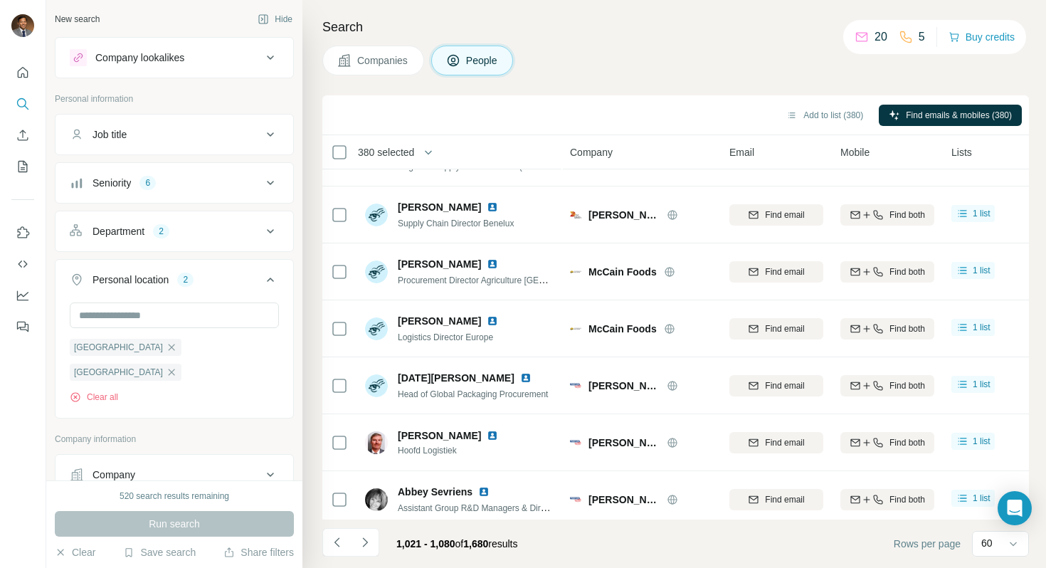
scroll to position [437, 0]
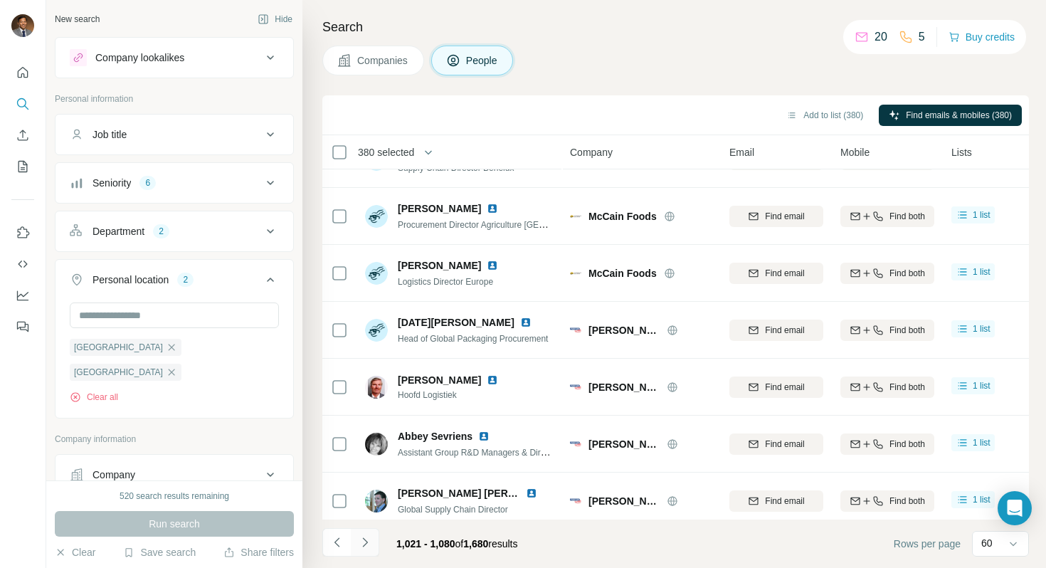
click at [362, 533] on button "Navigate to next page" at bounding box center [365, 542] width 28 height 28
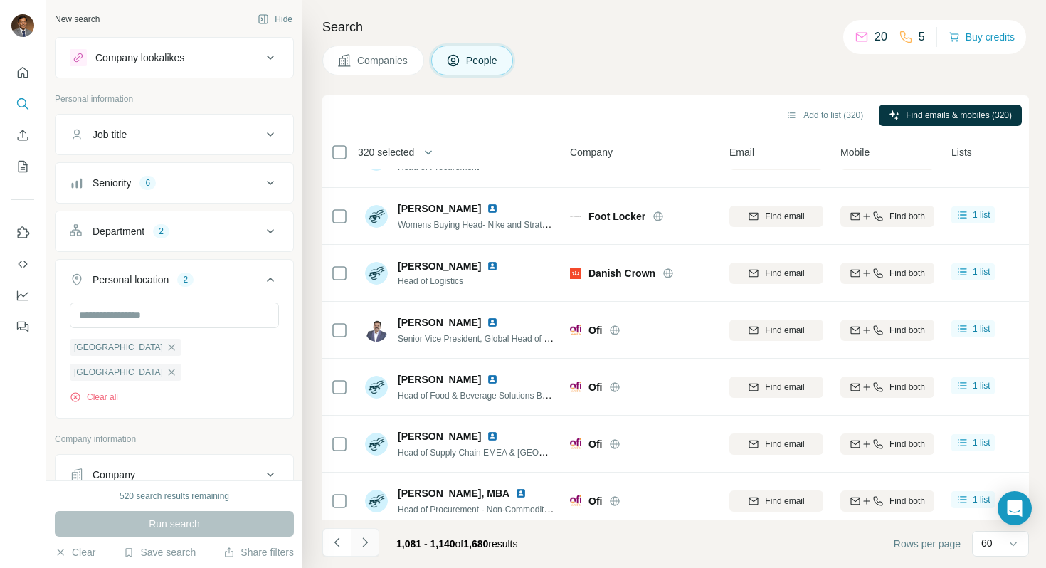
click at [377, 540] on button "Navigate to next page" at bounding box center [365, 542] width 28 height 28
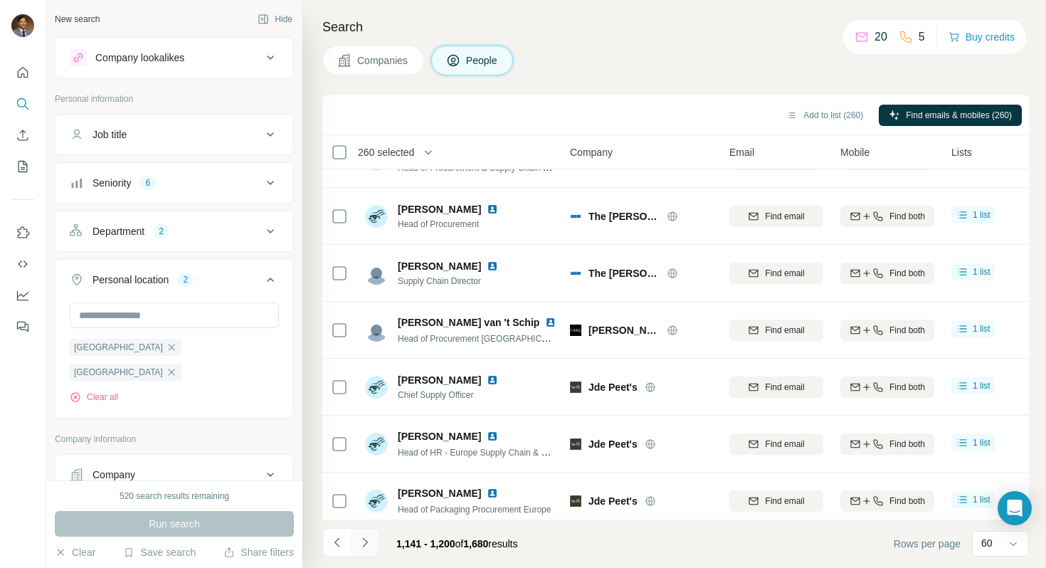
click at [366, 536] on icon "Navigate to next page" at bounding box center [365, 542] width 14 height 14
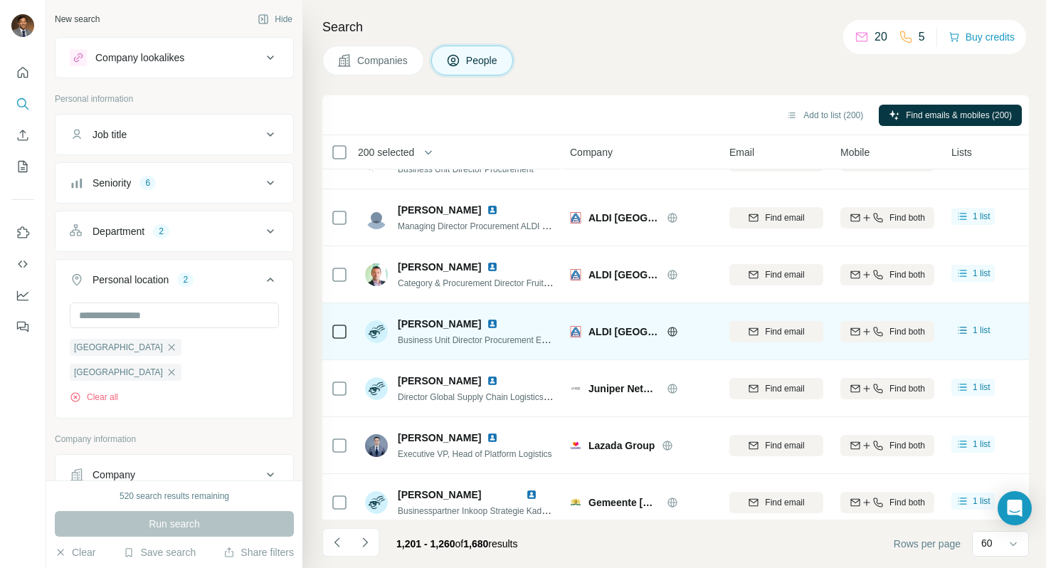
scroll to position [683, 0]
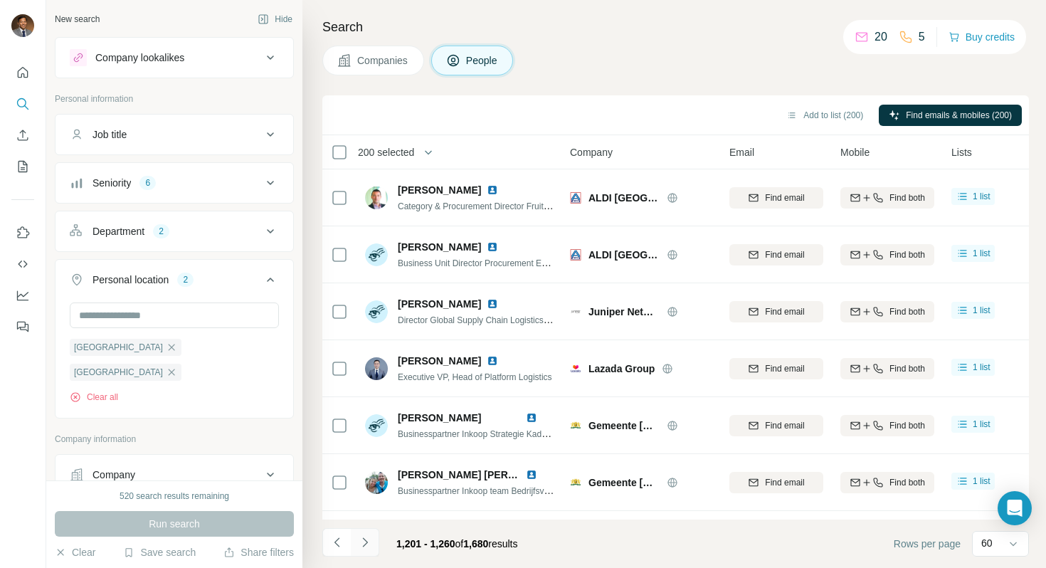
click at [366, 543] on icon "Navigate to next page" at bounding box center [364, 541] width 5 height 9
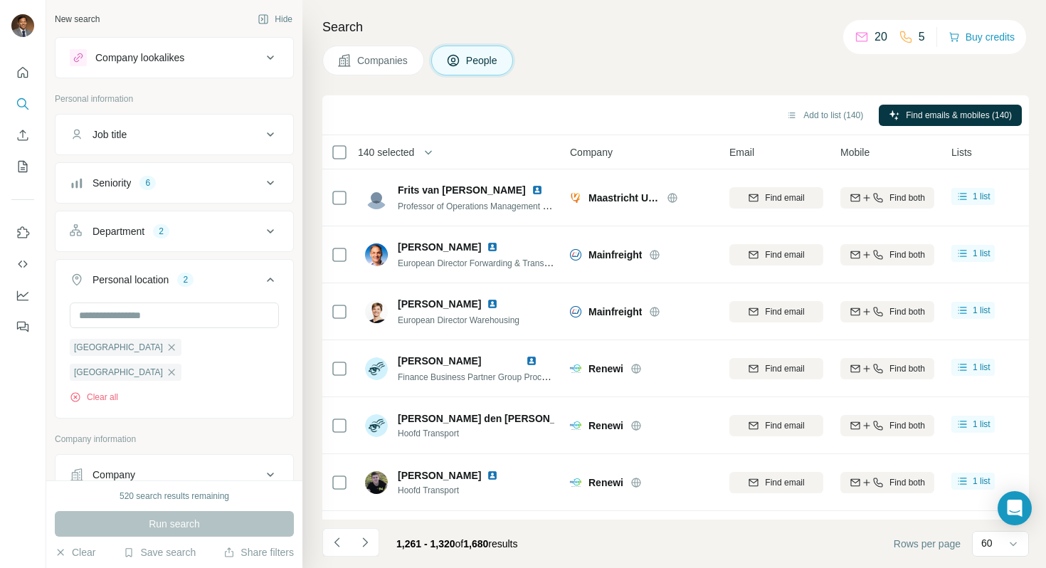
click at [380, 543] on div "1,261 - 1,320 of 1,680 results" at bounding box center [425, 543] width 206 height 31
click at [374, 542] on button "Navigate to next page" at bounding box center [365, 542] width 28 height 28
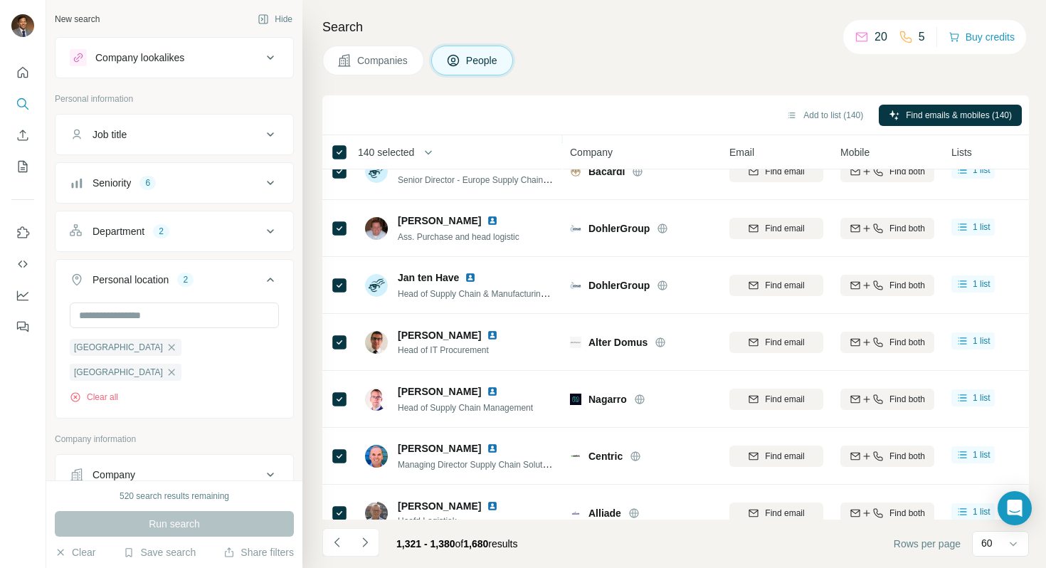
scroll to position [199, 0]
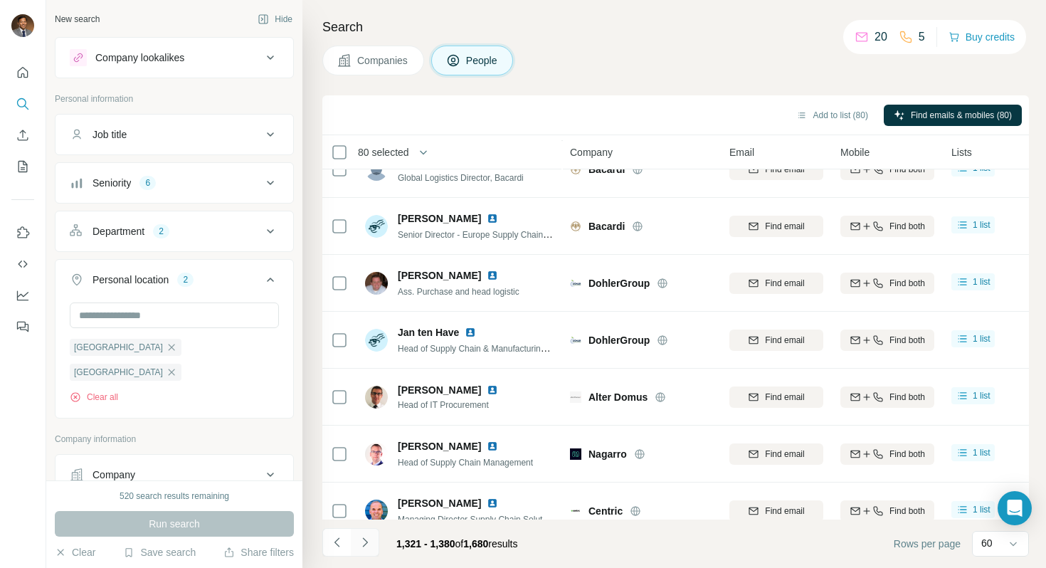
click at [374, 544] on button "Navigate to next page" at bounding box center [365, 542] width 28 height 28
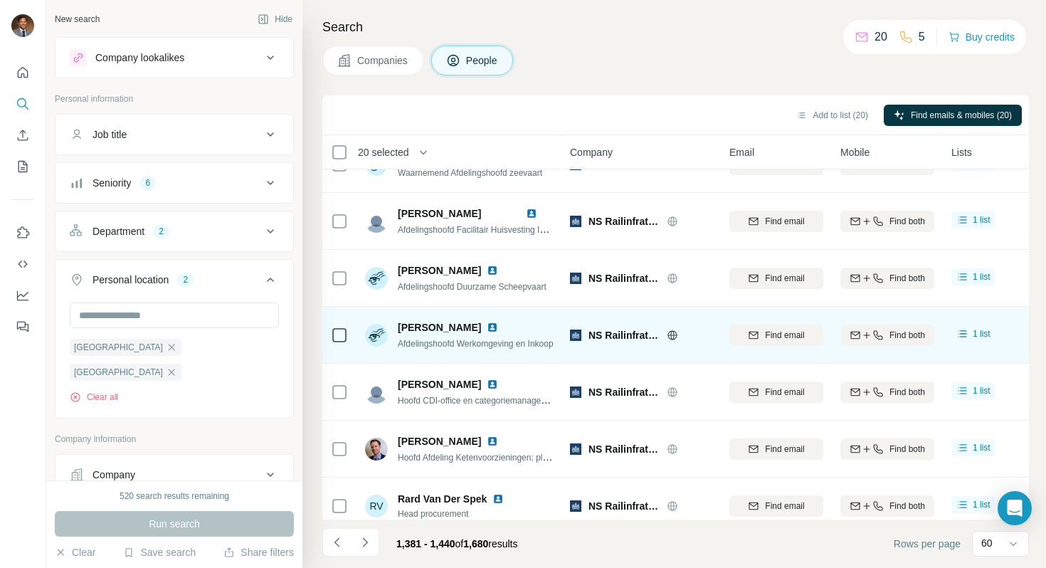
scroll to position [3065, 0]
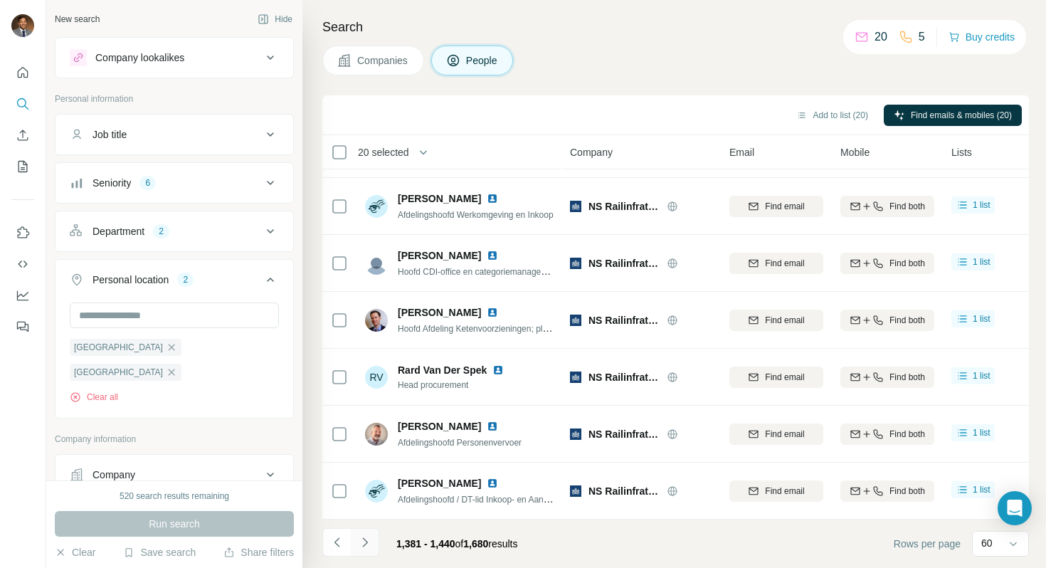
click at [368, 540] on icon "Navigate to next page" at bounding box center [365, 542] width 14 height 14
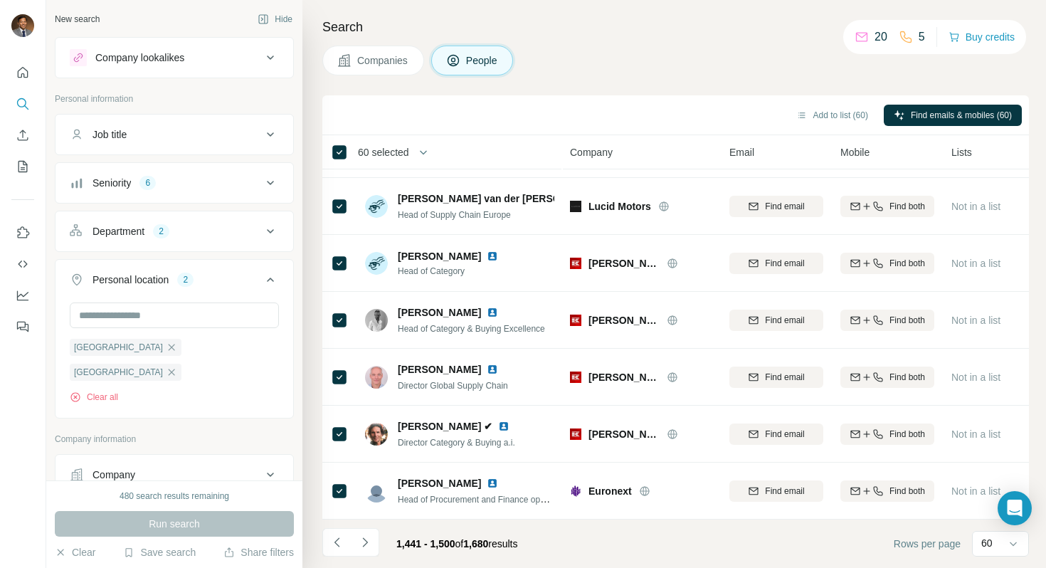
click at [389, 153] on span "60 selected" at bounding box center [383, 152] width 51 height 14
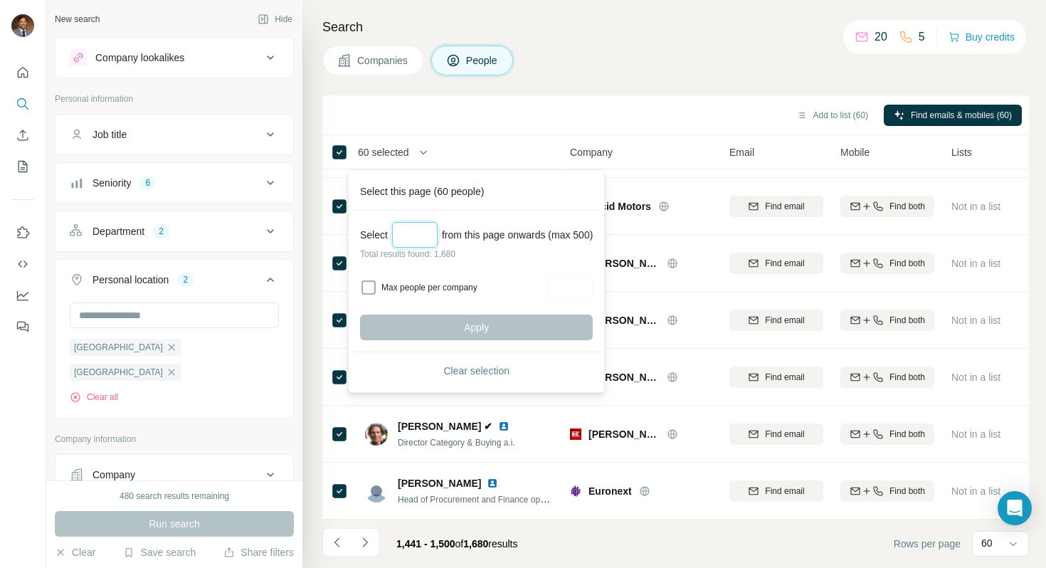
click at [411, 234] on input "Select a number (up to 500)" at bounding box center [415, 235] width 46 height 26
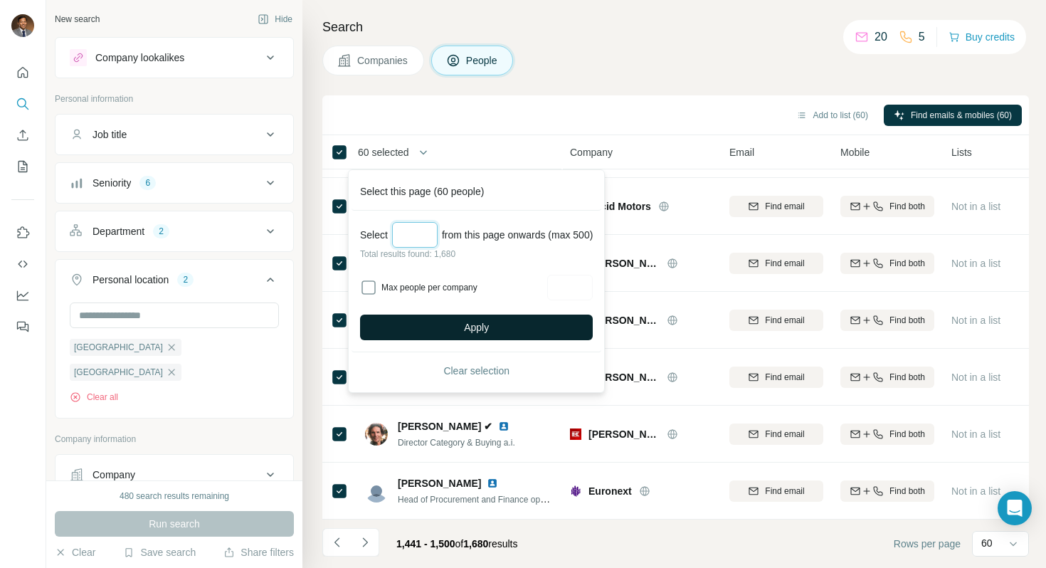
type input "***"
click at [459, 334] on button "Apply" at bounding box center [476, 328] width 233 height 26
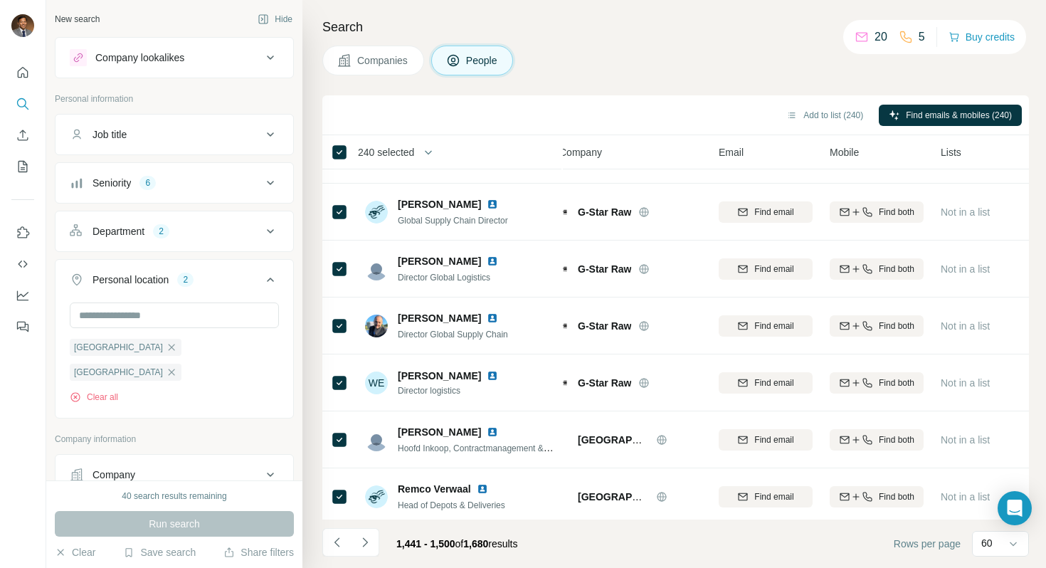
scroll to position [756, 11]
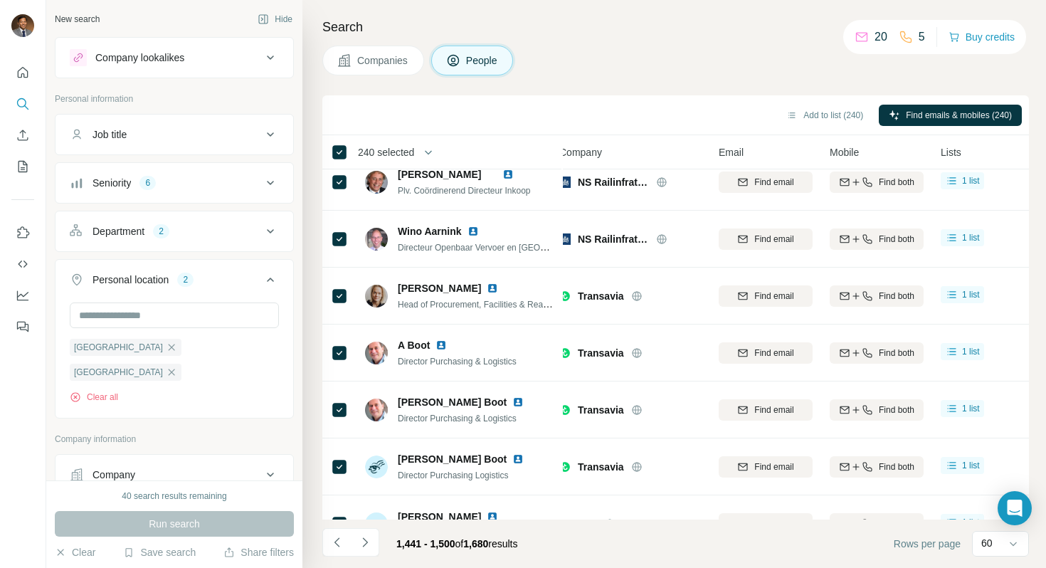
click at [813, 98] on div "Add to list (240) Find emails & mobiles (240)" at bounding box center [675, 115] width 707 height 40
click at [806, 117] on button "Add to list (240)" at bounding box center [824, 115] width 97 height 21
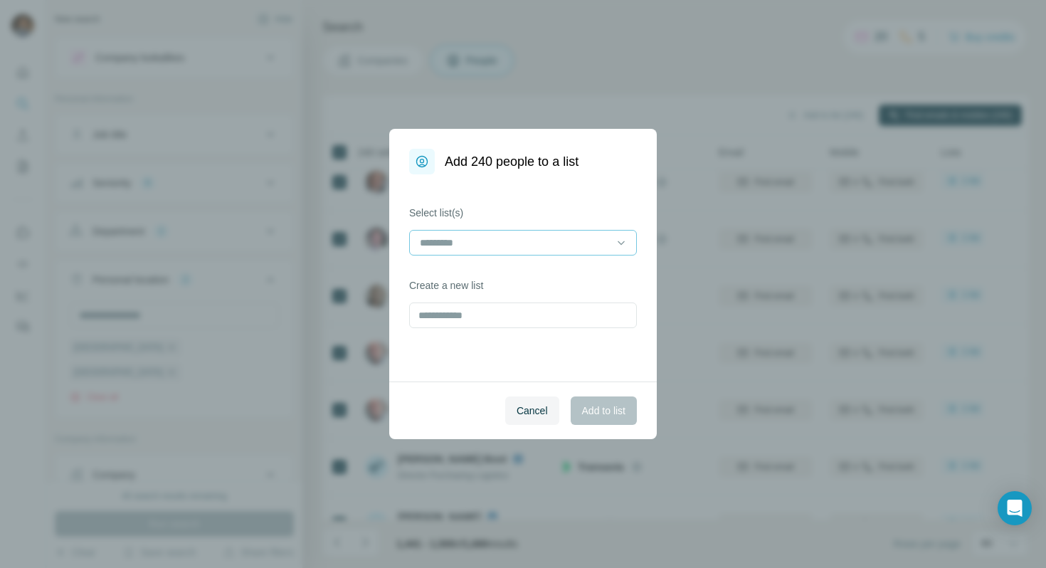
click at [542, 242] on input at bounding box center [514, 243] width 192 height 16
click at [529, 282] on div "[PERSON_NAME] & LUX" at bounding box center [523, 275] width 221 height 26
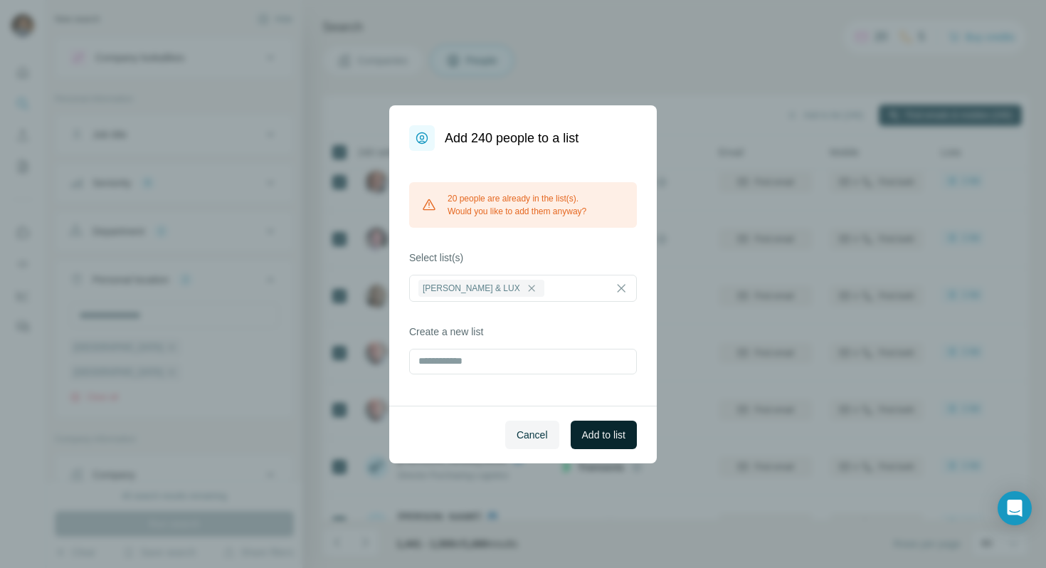
click at [604, 430] on span "Add to list" at bounding box center [603, 435] width 43 height 14
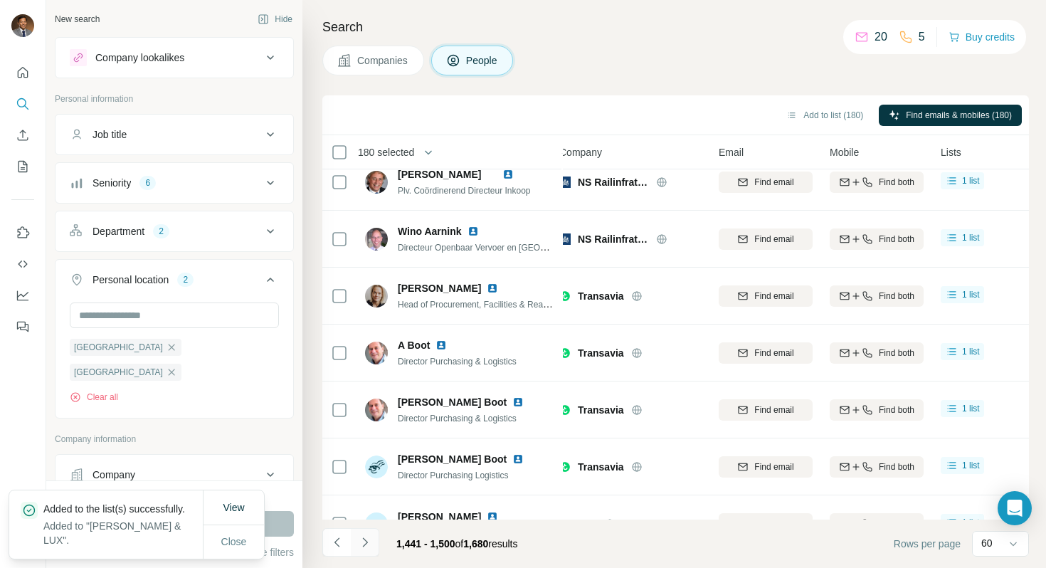
click at [368, 539] on icon "Navigate to next page" at bounding box center [365, 542] width 14 height 14
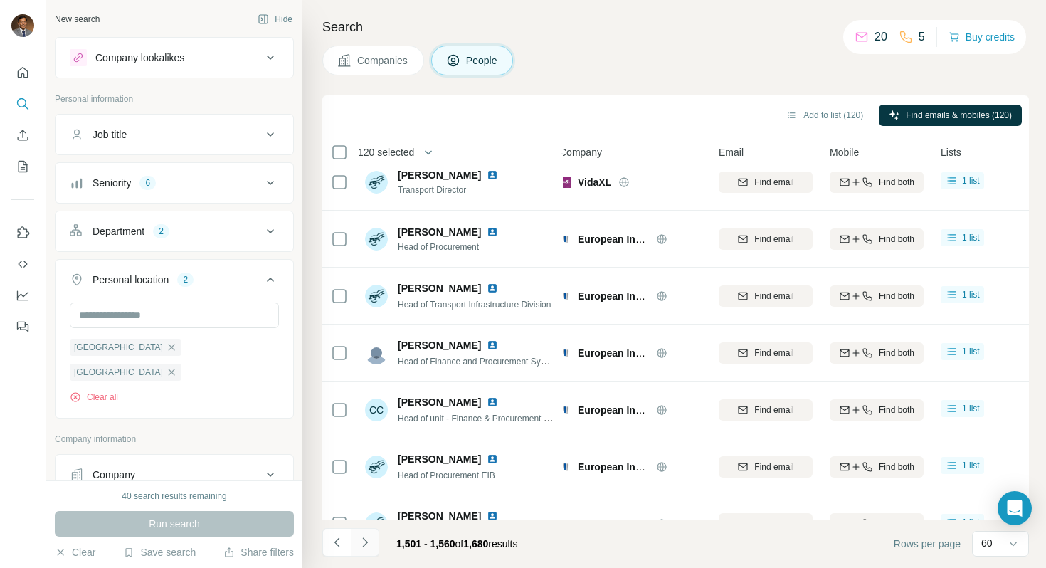
click at [368, 538] on icon "Navigate to next page" at bounding box center [365, 542] width 14 height 14
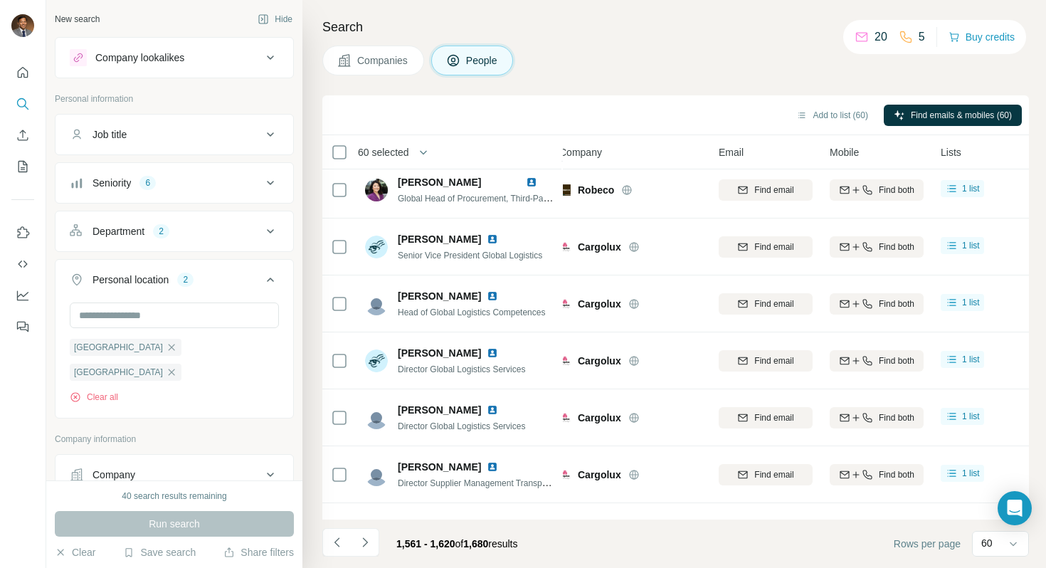
scroll to position [1468, 11]
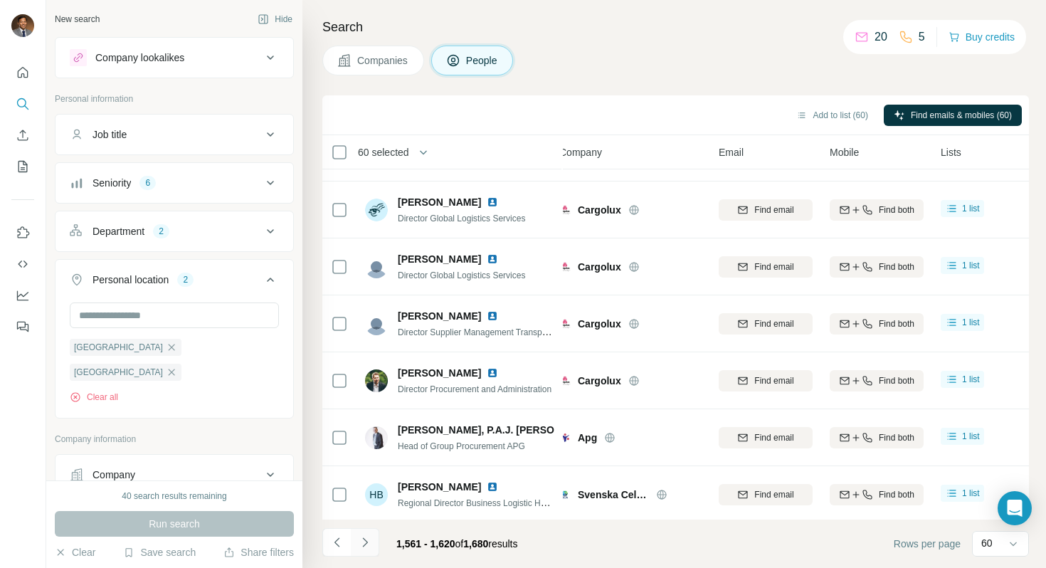
click at [374, 542] on button "Navigate to next page" at bounding box center [365, 542] width 28 height 28
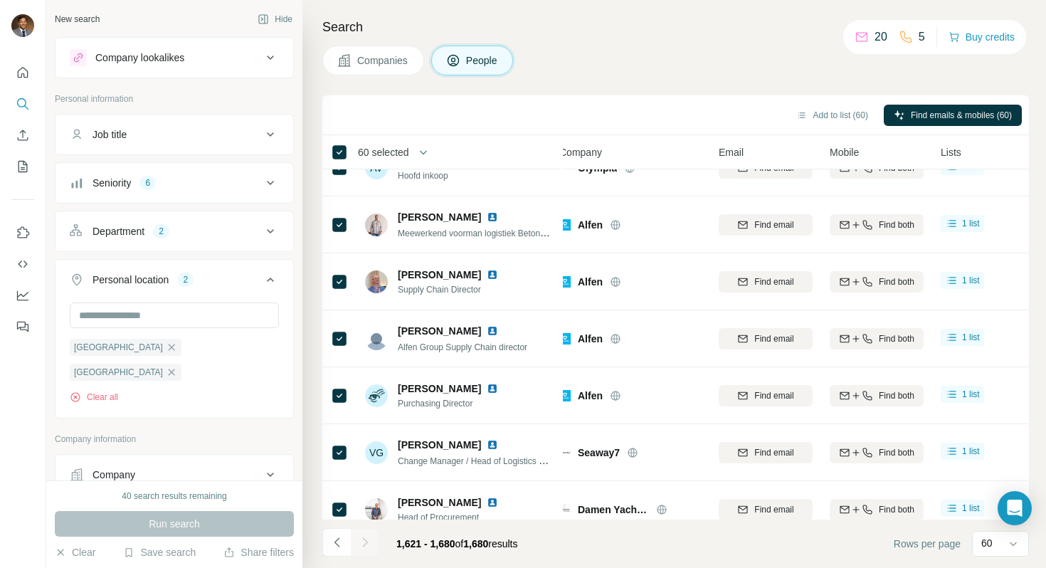
scroll to position [3065, 11]
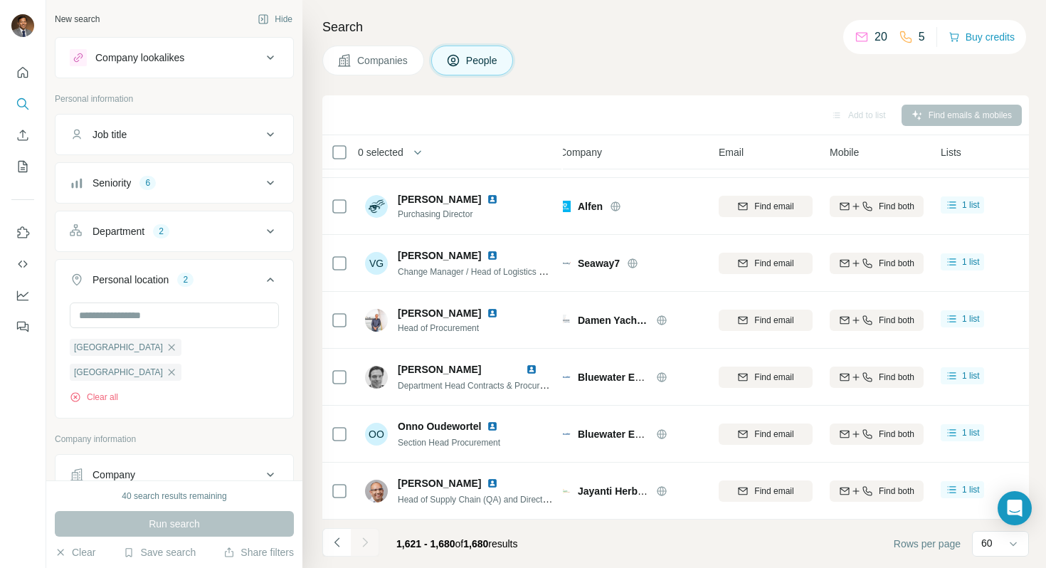
click at [369, 549] on div at bounding box center [365, 542] width 28 height 28
click at [23, 162] on icon "My lists" at bounding box center [24, 165] width 7 height 9
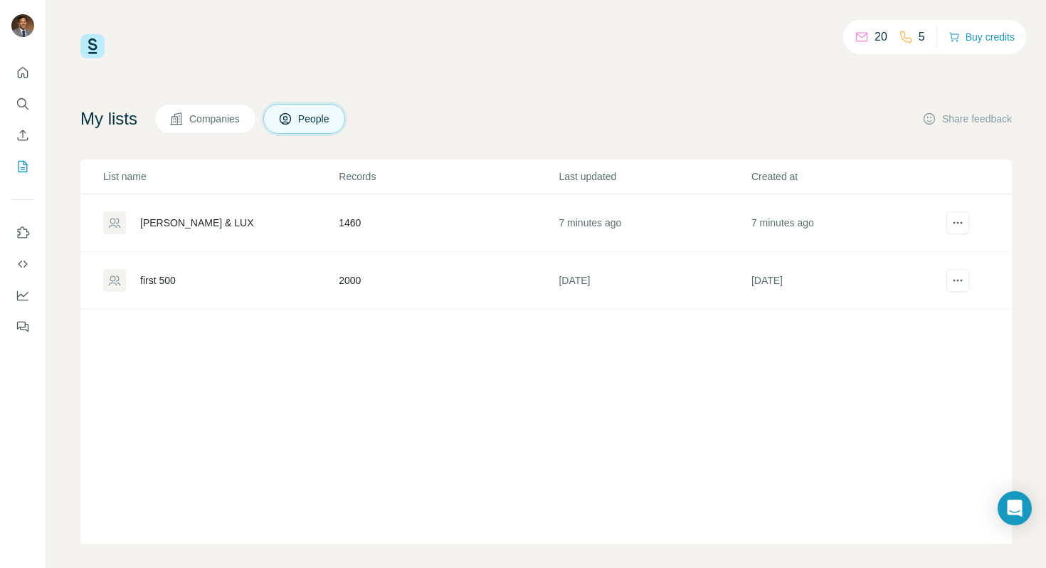
click at [188, 223] on div "[PERSON_NAME] & LUX" at bounding box center [197, 223] width 114 height 14
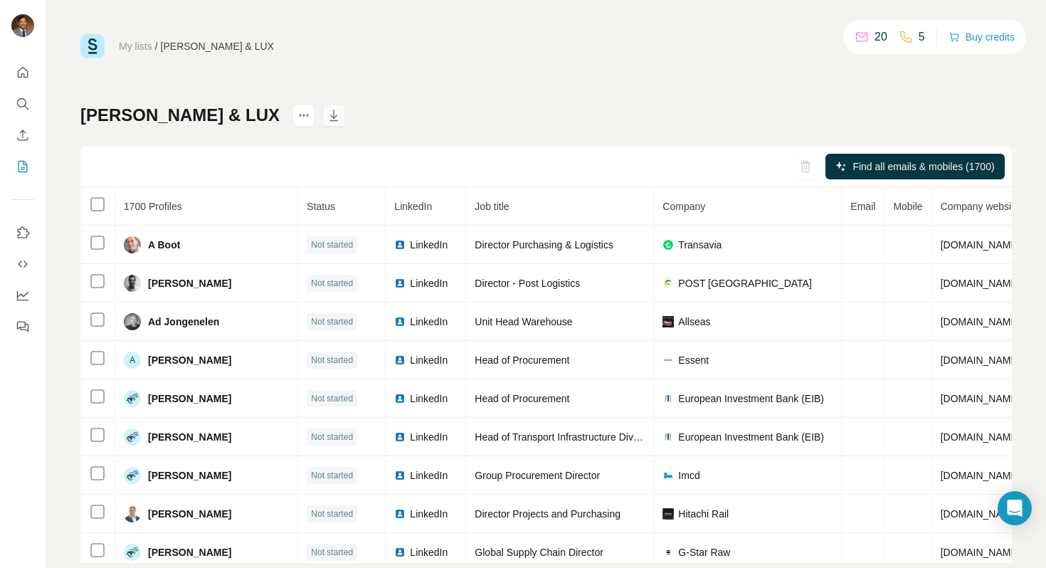
click at [322, 122] on button "button" at bounding box center [333, 115] width 23 height 23
click at [21, 76] on icon "Quick start" at bounding box center [23, 72] width 11 height 11
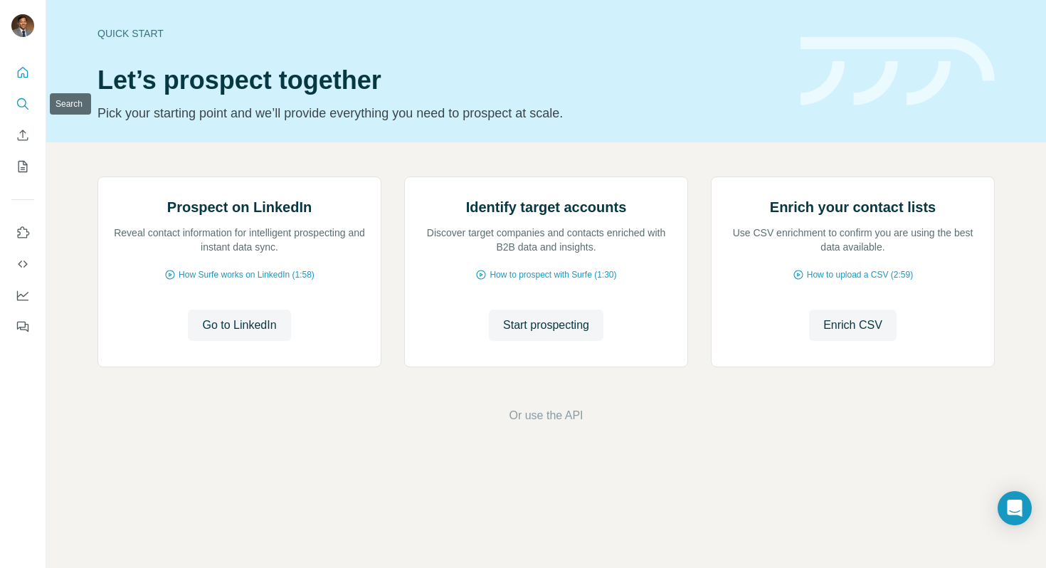
click at [25, 102] on icon "Search" at bounding box center [23, 104] width 14 height 14
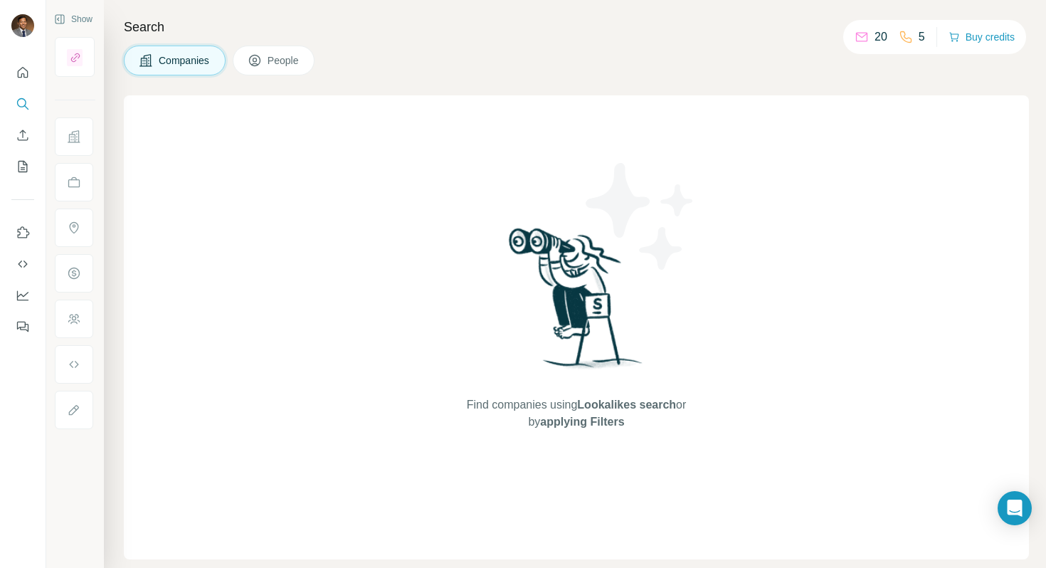
click at [285, 64] on span "People" at bounding box center [284, 60] width 33 height 14
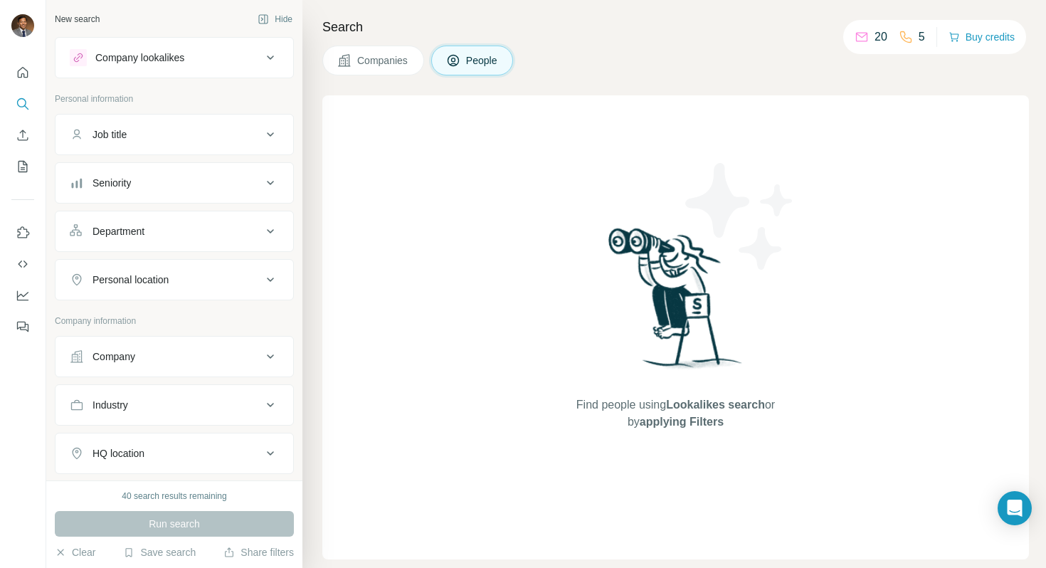
click at [165, 275] on div "Personal location" at bounding box center [131, 280] width 76 height 14
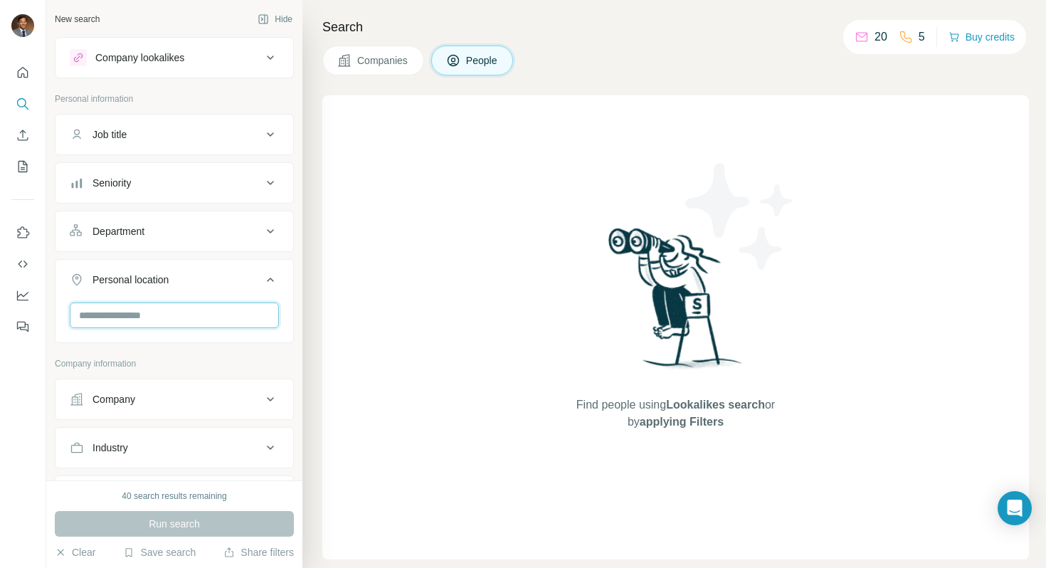
click at [186, 319] on input "text" at bounding box center [174, 315] width 209 height 26
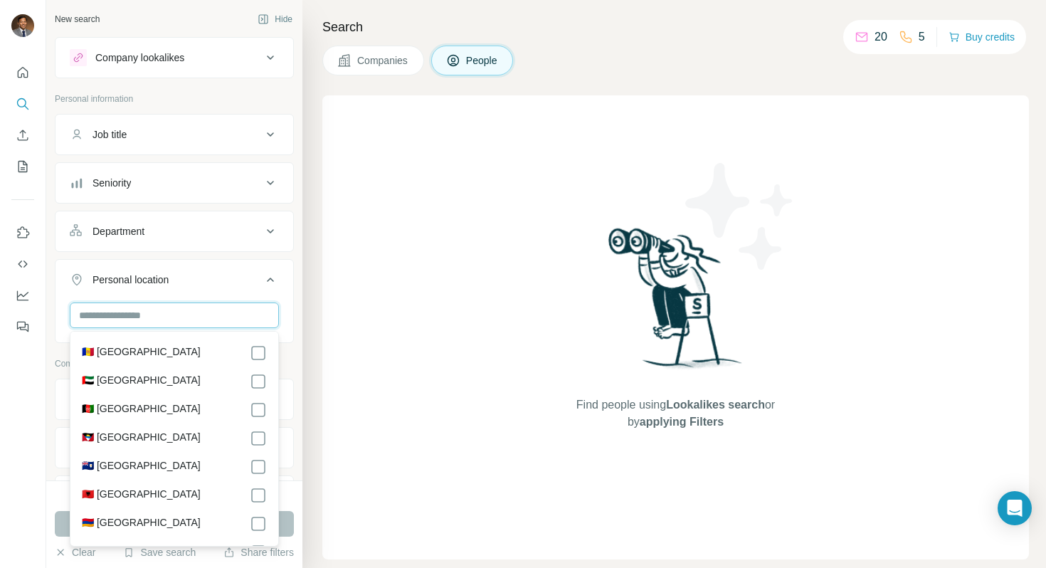
paste input "**********"
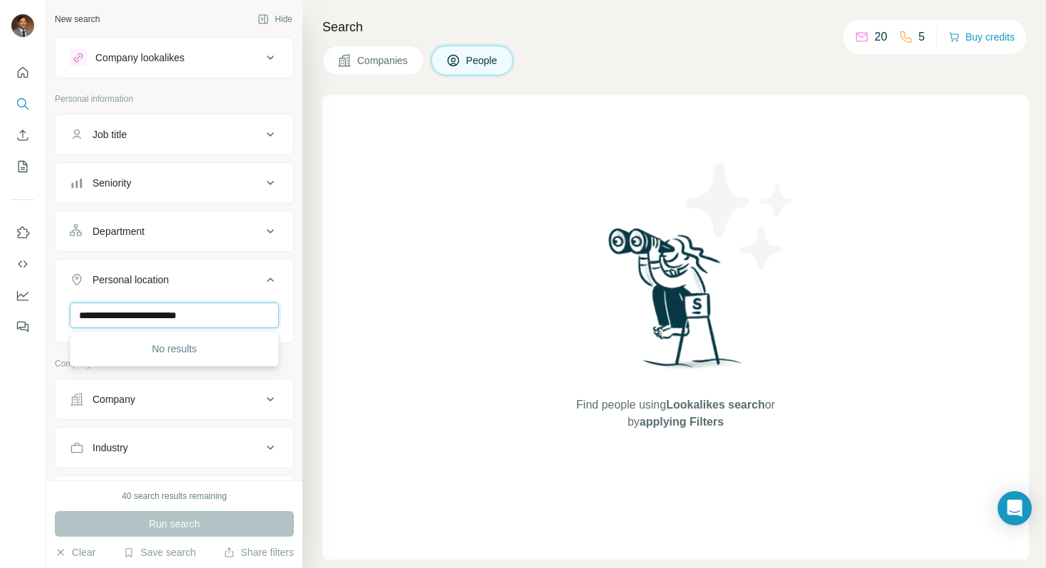
drag, startPoint x: 204, startPoint y: 314, endPoint x: 118, endPoint y: 315, distance: 86.1
click at [118, 315] on input "**********" at bounding box center [174, 315] width 209 height 26
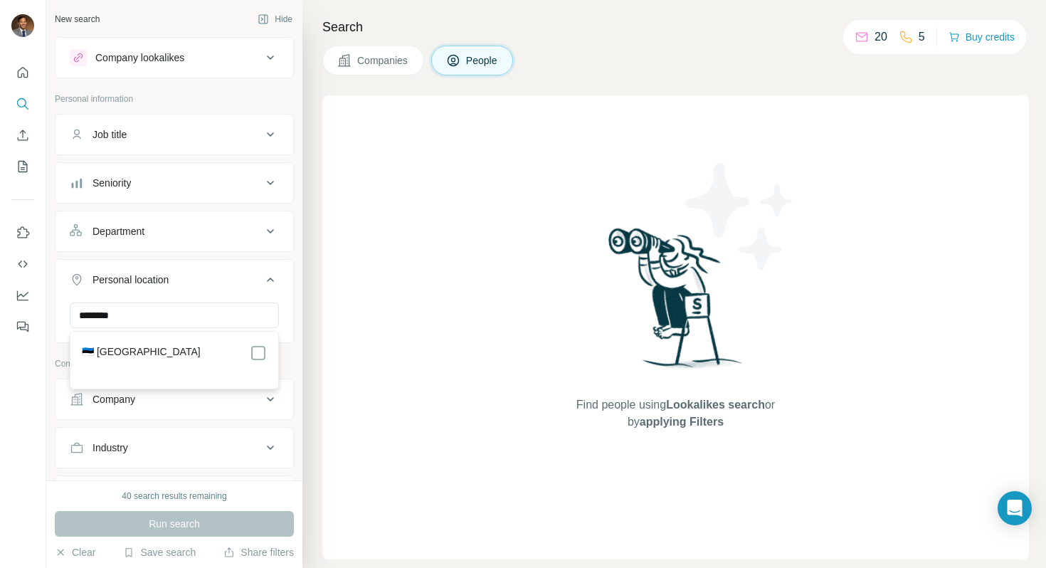
click at [136, 349] on div "🇪🇪 [GEOGRAPHIC_DATA]" at bounding box center [174, 352] width 185 height 17
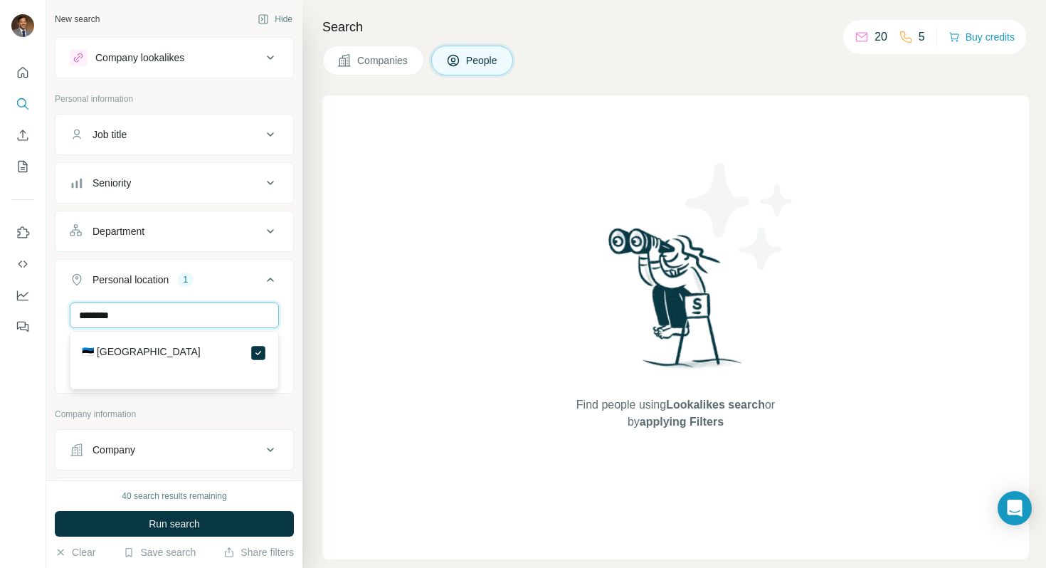
click at [158, 315] on input "*******" at bounding box center [174, 315] width 209 height 26
click at [209, 318] on input "****" at bounding box center [174, 315] width 209 height 26
type input "*******"
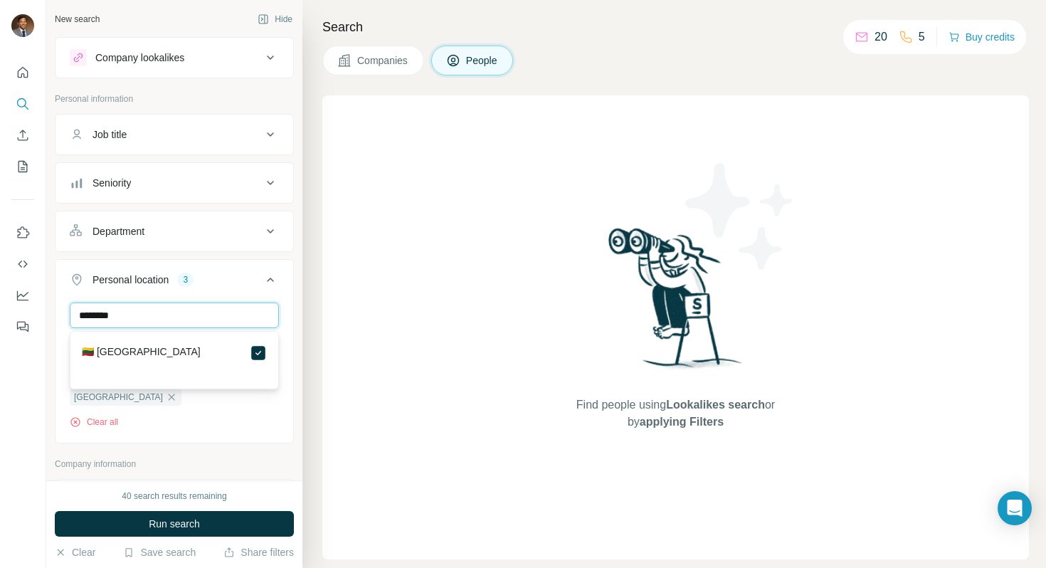
click at [198, 323] on input "*******" at bounding box center [174, 315] width 209 height 26
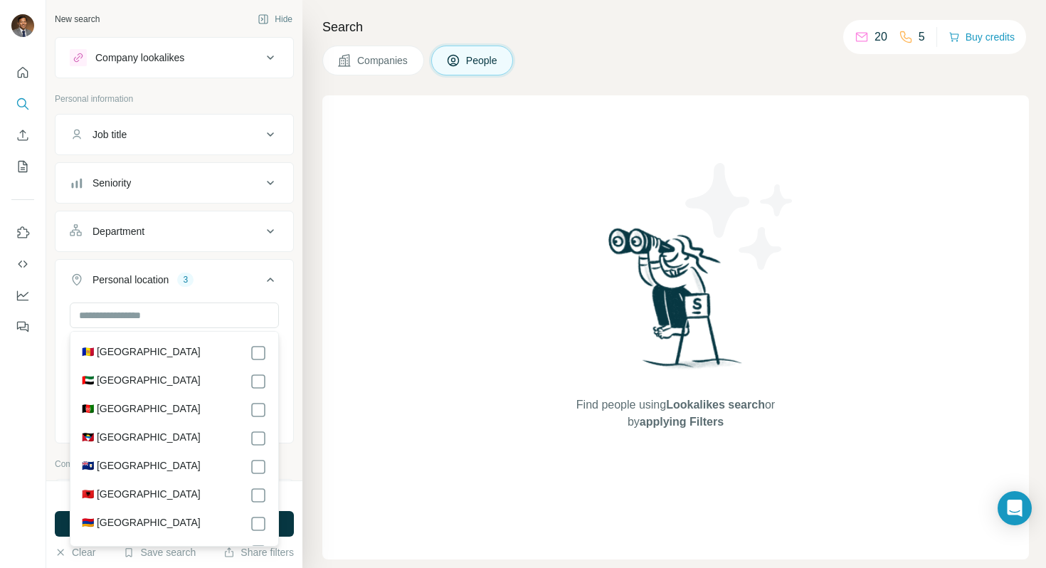
click at [265, 282] on icon at bounding box center [270, 279] width 17 height 17
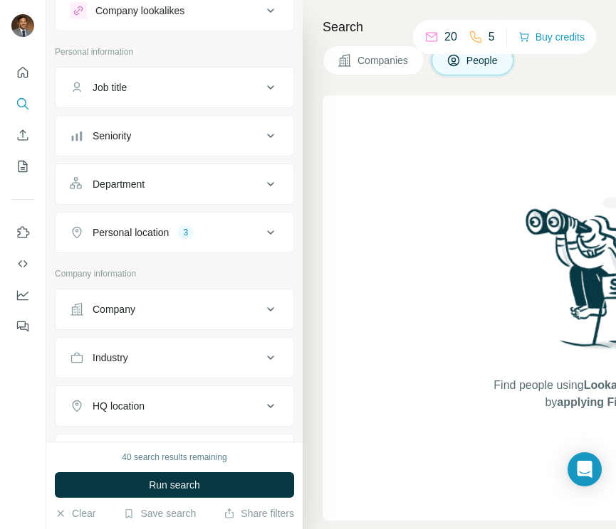
scroll to position [62, 0]
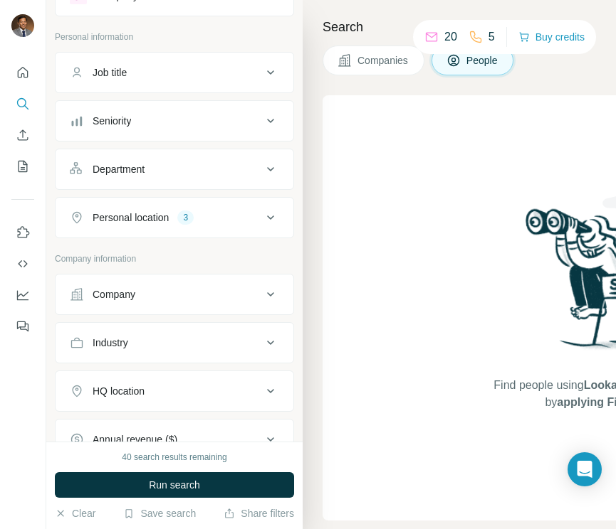
click at [238, 127] on div "Seniority" at bounding box center [166, 121] width 192 height 14
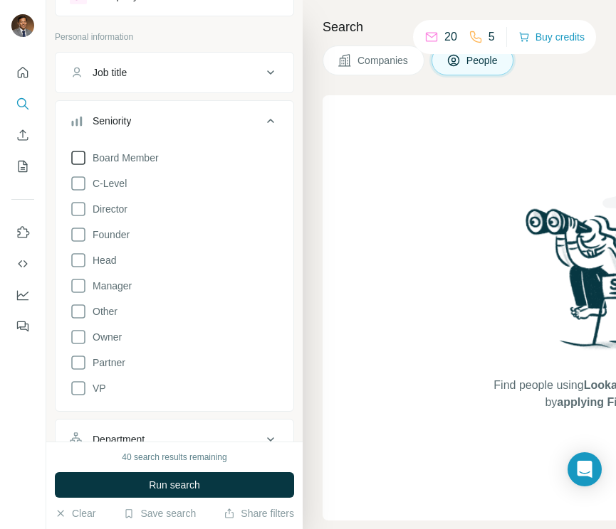
click at [84, 156] on icon at bounding box center [78, 157] width 17 height 17
click at [78, 187] on icon at bounding box center [78, 183] width 17 height 17
click at [78, 210] on icon at bounding box center [78, 209] width 17 height 17
click at [80, 258] on icon at bounding box center [78, 260] width 17 height 17
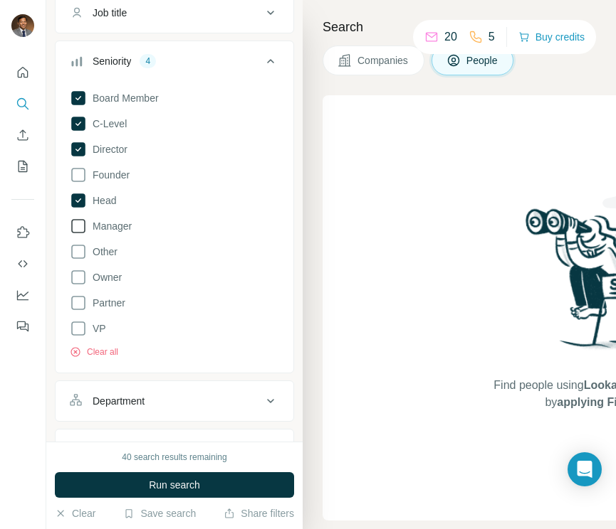
scroll to position [144, 0]
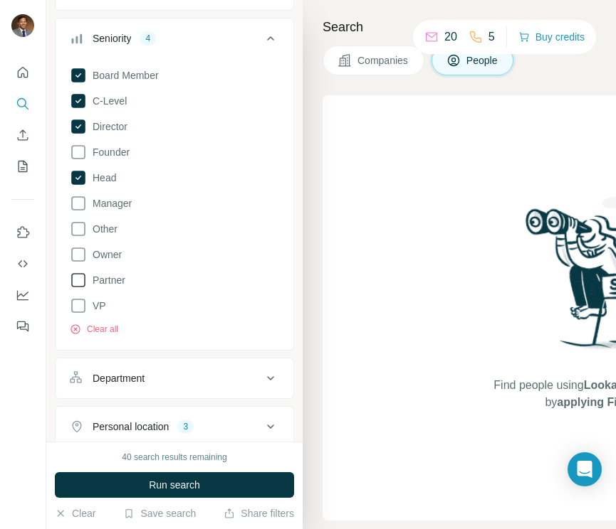
click at [79, 278] on icon at bounding box center [78, 280] width 17 height 17
click at [78, 299] on icon at bounding box center [78, 306] width 14 height 14
click at [77, 302] on icon at bounding box center [78, 306] width 14 height 14
click at [76, 307] on icon at bounding box center [78, 305] width 17 height 17
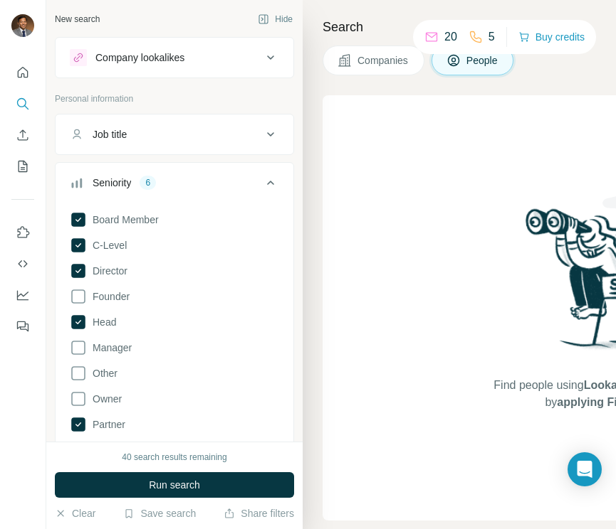
click at [270, 184] on icon at bounding box center [270, 182] width 17 height 17
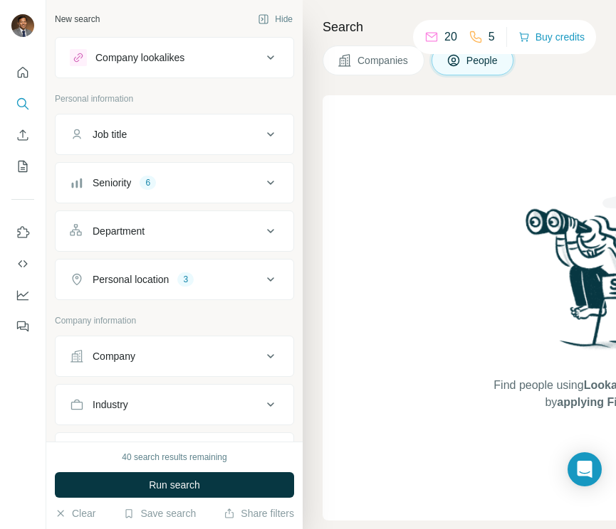
click at [273, 231] on icon at bounding box center [270, 231] width 17 height 17
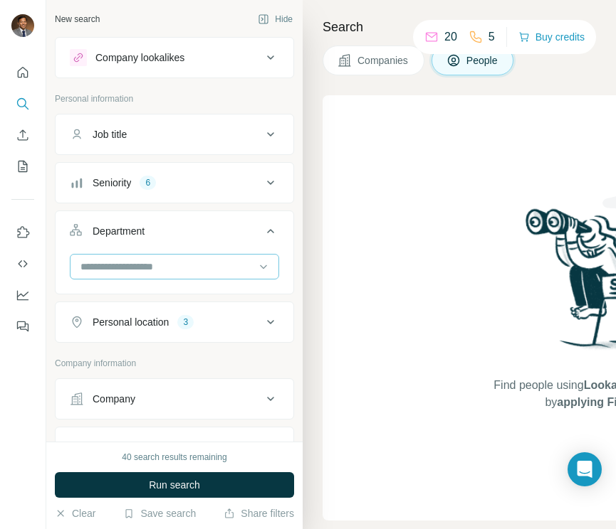
click at [149, 265] on input at bounding box center [167, 267] width 176 height 16
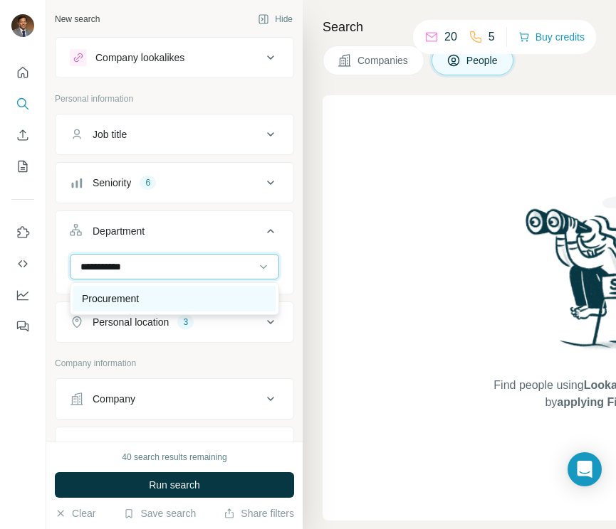
type input "**********"
click at [138, 300] on p "Procurement" at bounding box center [110, 299] width 57 height 14
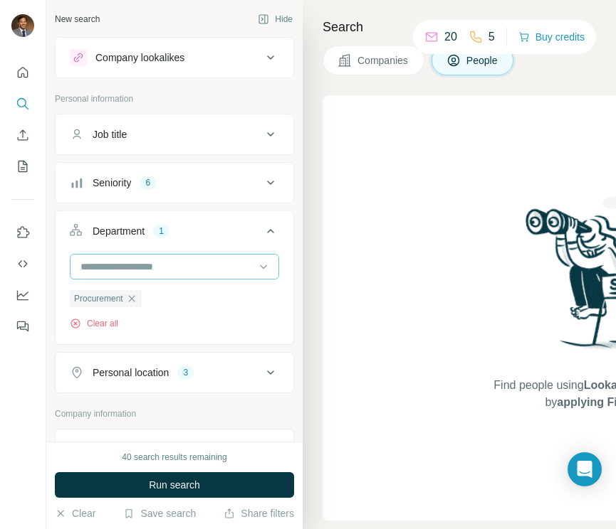
click at [160, 268] on input at bounding box center [167, 267] width 176 height 16
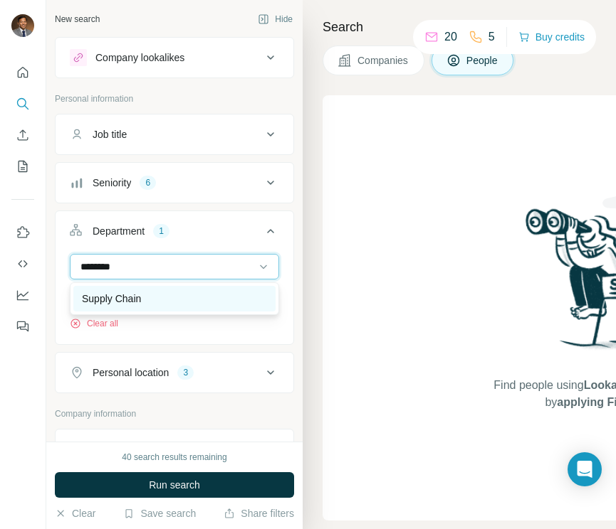
type input "********"
click at [152, 303] on div "Supply Chain" at bounding box center [174, 299] width 185 height 14
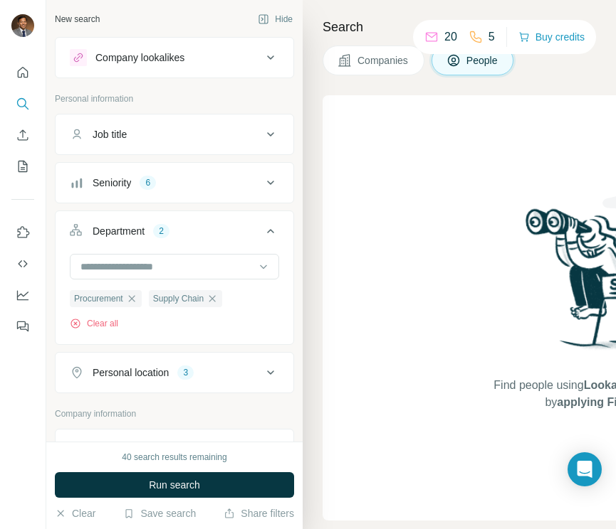
click at [231, 331] on div "Procurement Supply Chain Clear all" at bounding box center [175, 298] width 238 height 88
click at [273, 231] on icon at bounding box center [270, 231] width 7 height 4
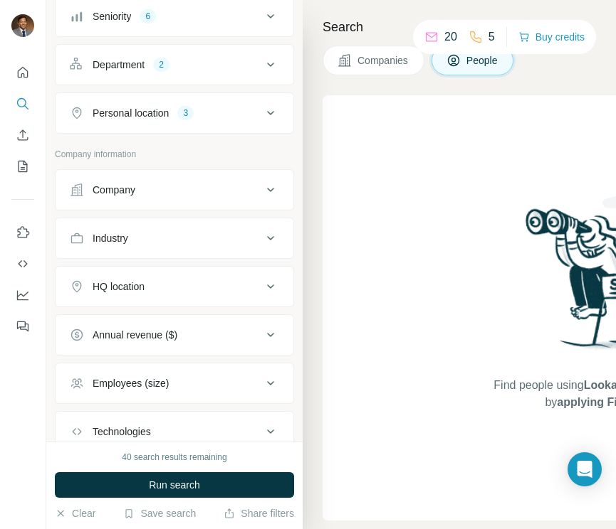
scroll to position [265, 0]
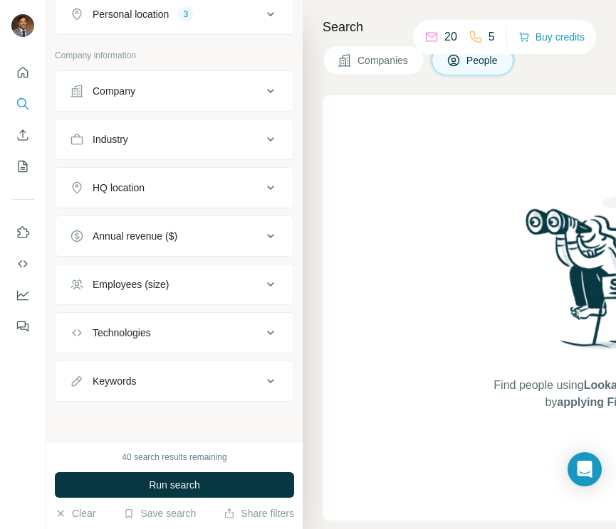
click at [159, 235] on div "Annual revenue ($)" at bounding box center [135, 236] width 85 height 14
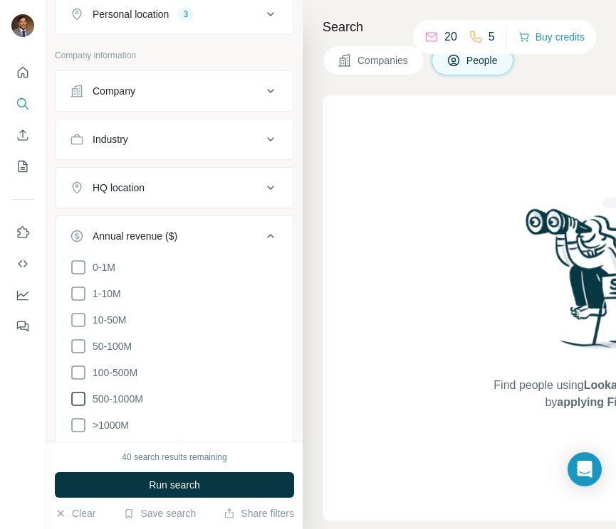
click at [79, 393] on icon at bounding box center [78, 399] width 17 height 17
click at [78, 418] on icon at bounding box center [78, 425] width 17 height 17
click at [265, 241] on icon at bounding box center [270, 236] width 17 height 17
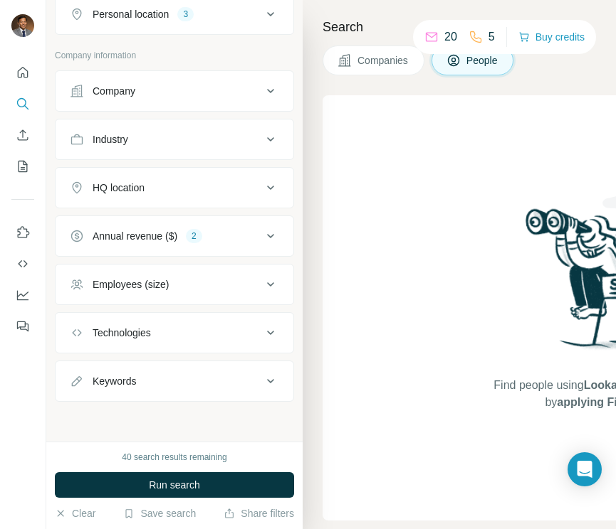
click at [231, 281] on div "Employees (size)" at bounding box center [166, 285] width 192 height 14
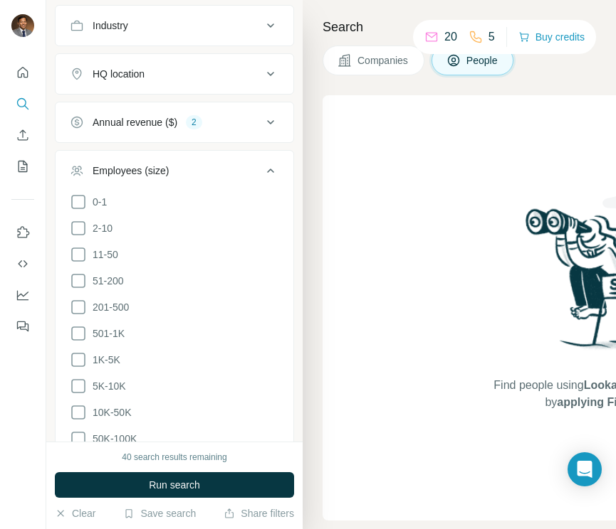
scroll to position [395, 0]
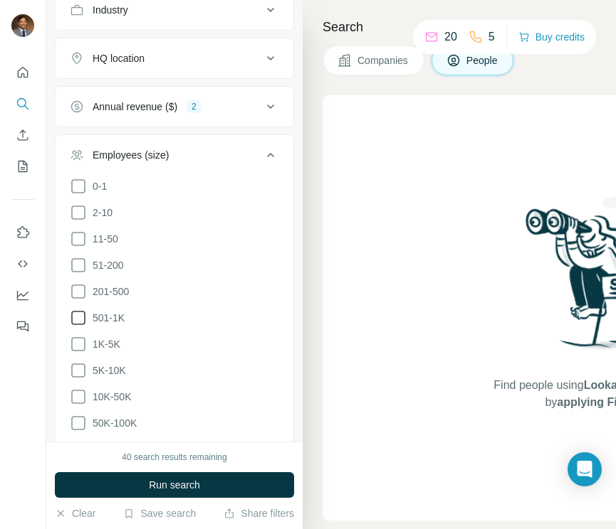
click at [83, 312] on icon at bounding box center [78, 318] width 17 height 17
click at [78, 339] on icon at bounding box center [78, 344] width 17 height 17
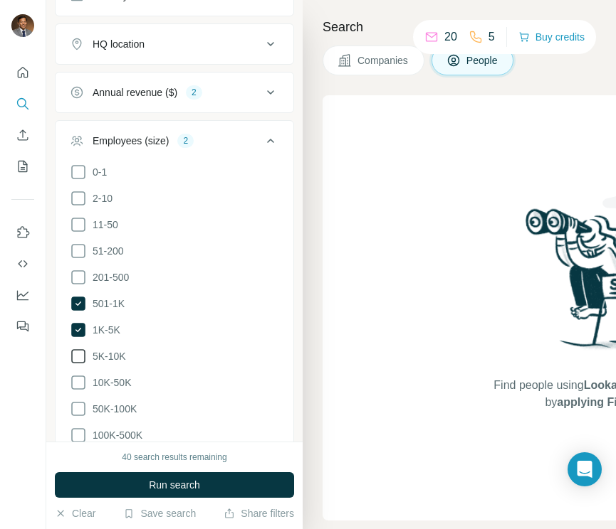
click at [76, 353] on icon at bounding box center [78, 356] width 17 height 17
click at [77, 378] on icon at bounding box center [78, 382] width 17 height 17
click at [79, 403] on icon at bounding box center [78, 409] width 17 height 17
click at [270, 138] on icon at bounding box center [270, 140] width 17 height 17
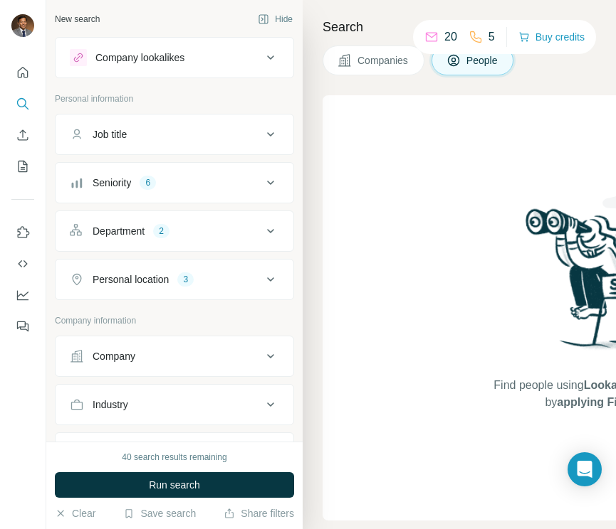
click at [243, 143] on button "Job title" at bounding box center [175, 134] width 238 height 34
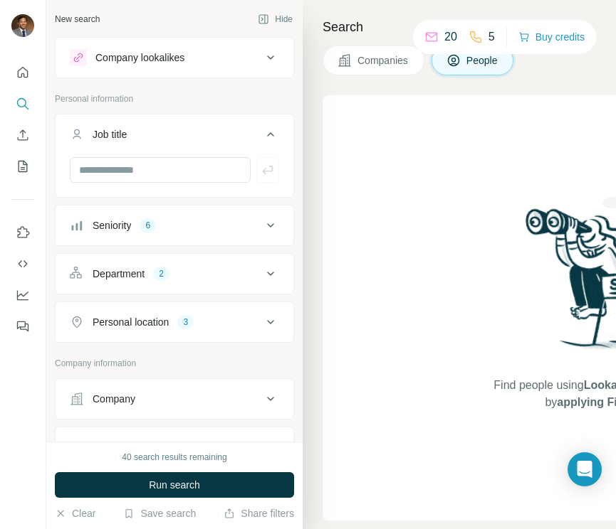
click at [243, 139] on div "Job title" at bounding box center [166, 134] width 192 height 14
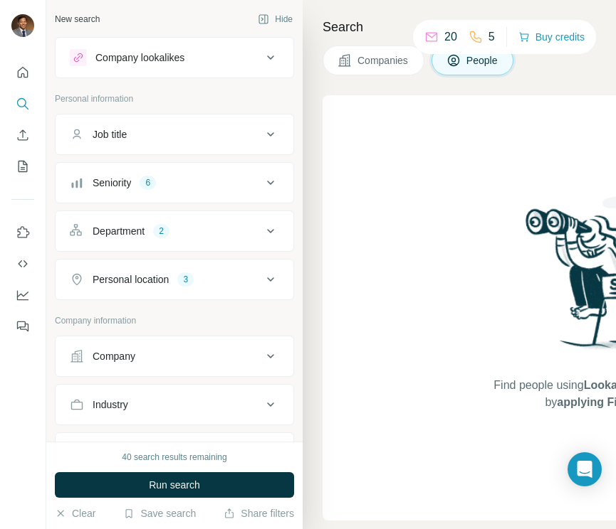
click at [238, 189] on div "Seniority 6" at bounding box center [166, 183] width 192 height 14
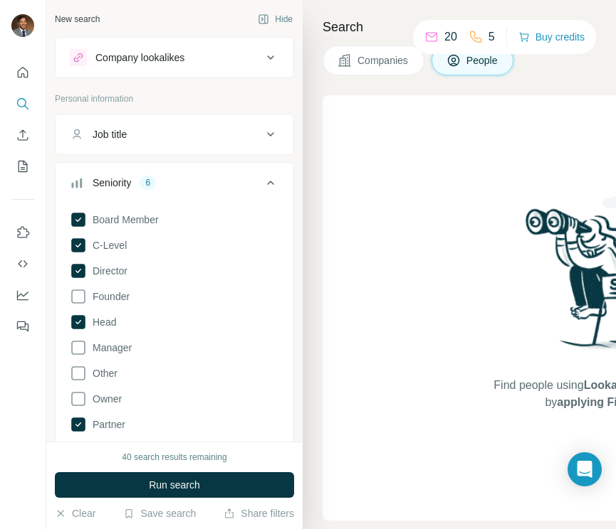
click at [233, 185] on div "Seniority 6" at bounding box center [166, 183] width 192 height 14
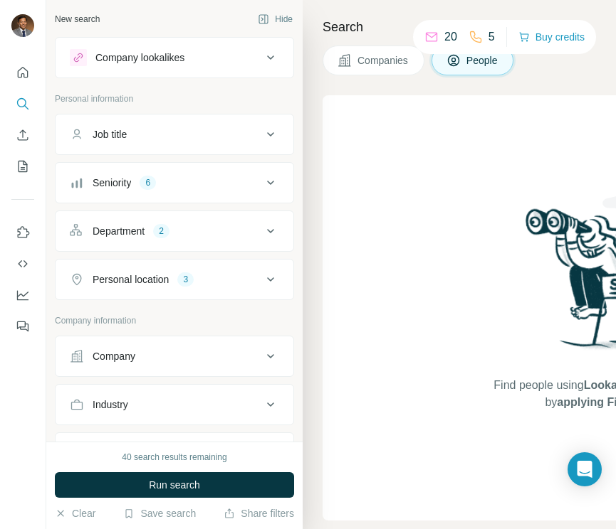
click at [232, 221] on button "Department 2" at bounding box center [175, 231] width 238 height 34
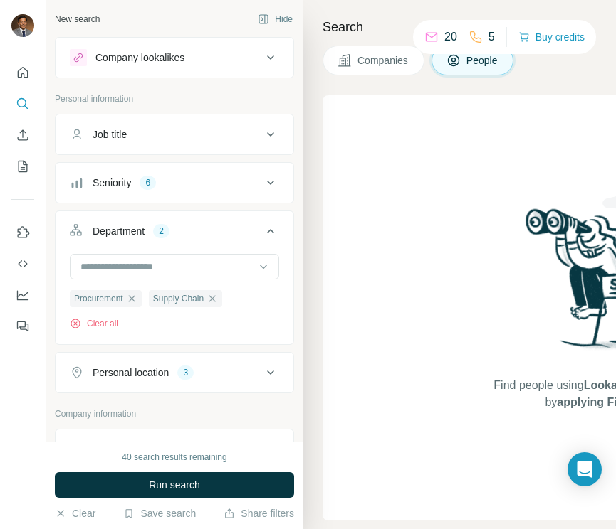
click at [232, 221] on button "Department 2" at bounding box center [175, 234] width 238 height 40
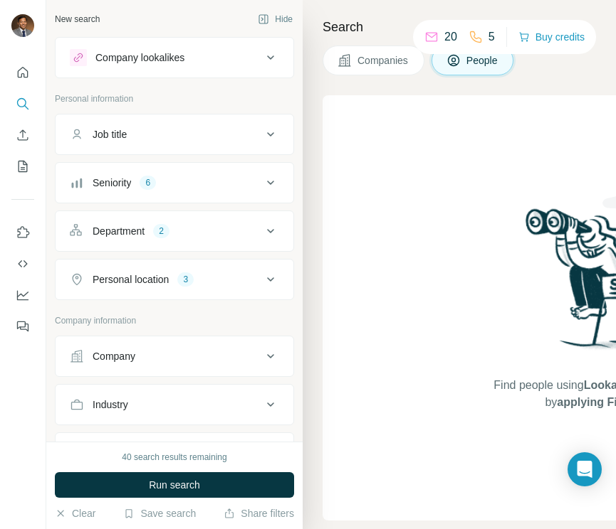
click at [233, 283] on div "Personal location 3" at bounding box center [166, 280] width 192 height 14
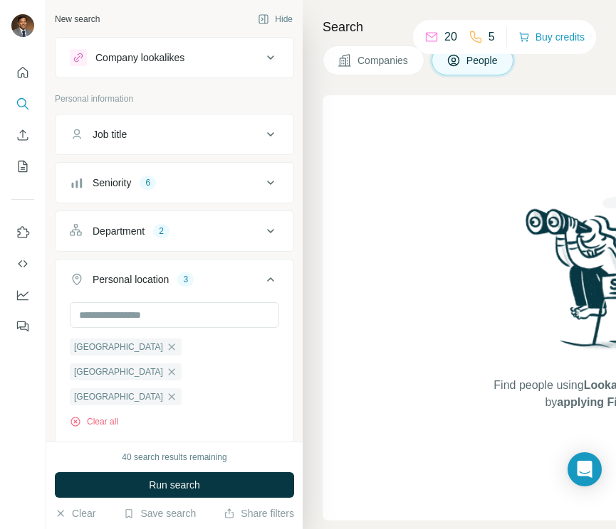
click at [233, 277] on div "Personal location 3" at bounding box center [166, 280] width 192 height 14
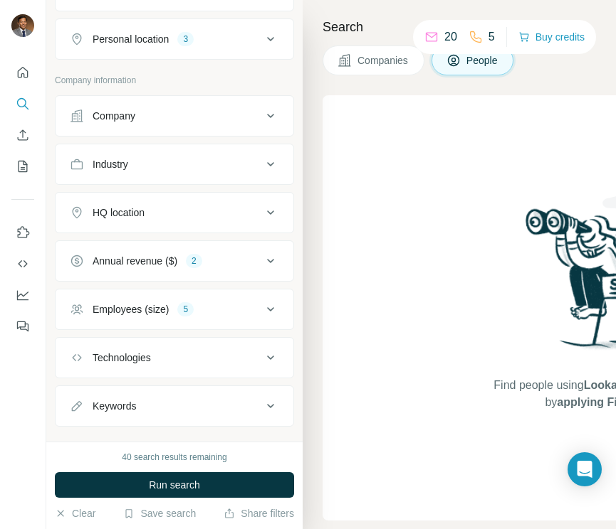
scroll to position [265, 0]
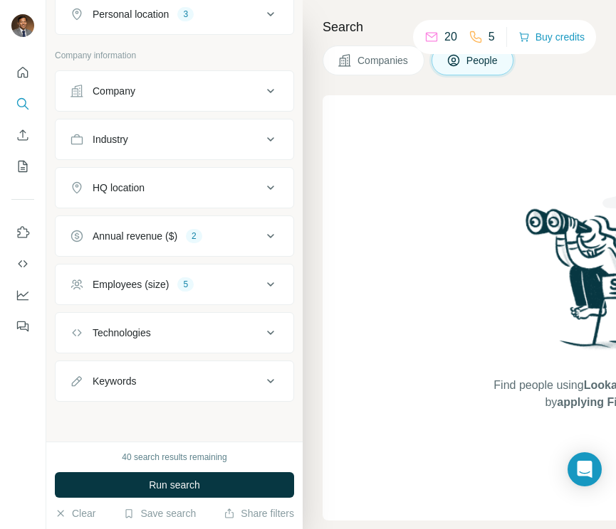
click at [210, 245] on button "Annual revenue ($) 2" at bounding box center [175, 236] width 238 height 34
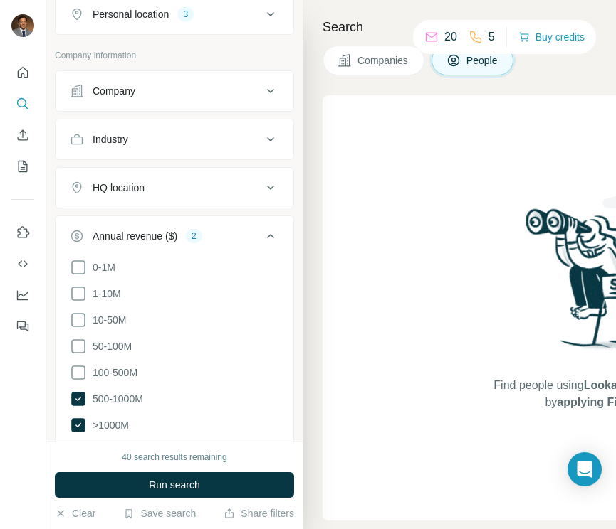
click at [210, 245] on button "Annual revenue ($) 2" at bounding box center [175, 239] width 238 height 40
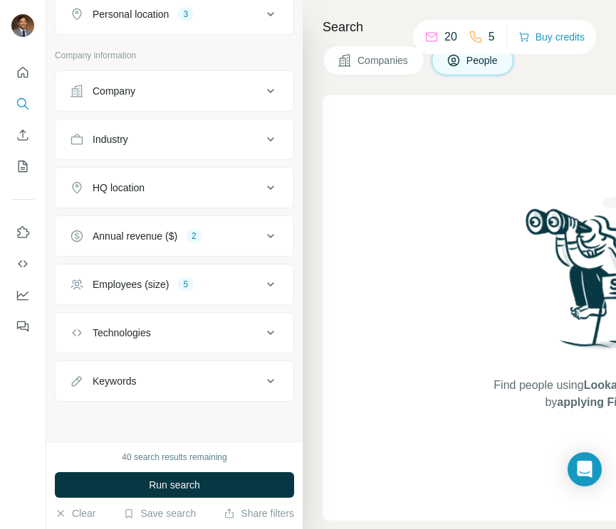
click at [208, 276] on button "Employees (size) 5" at bounding box center [175, 285] width 238 height 34
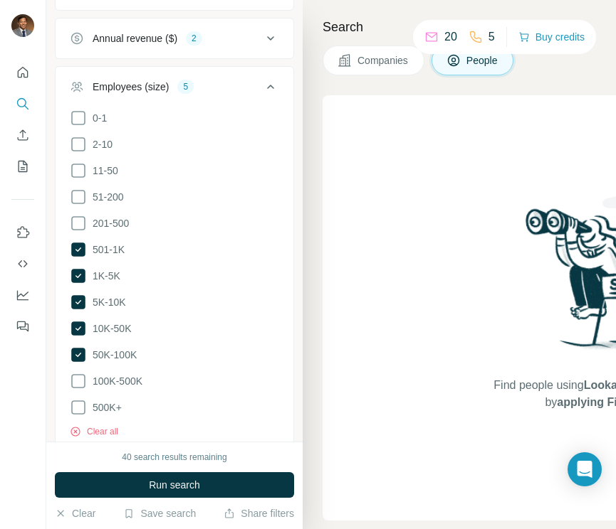
scroll to position [465, 0]
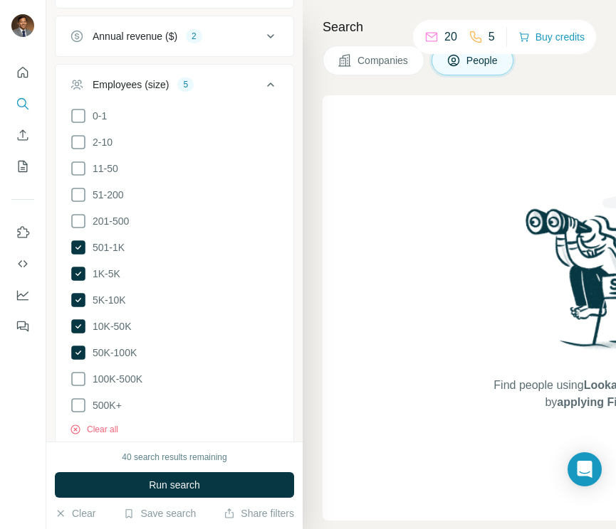
click at [204, 90] on div "Employees (size) 5" at bounding box center [166, 85] width 192 height 14
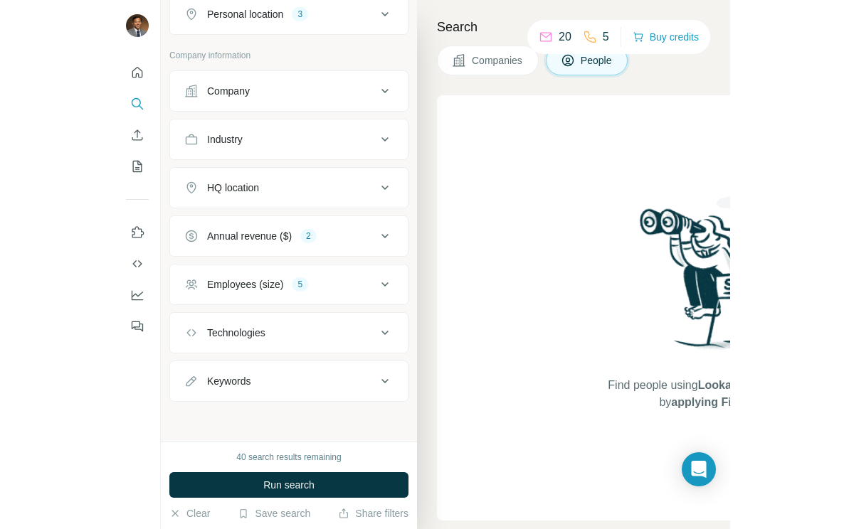
scroll to position [265, 0]
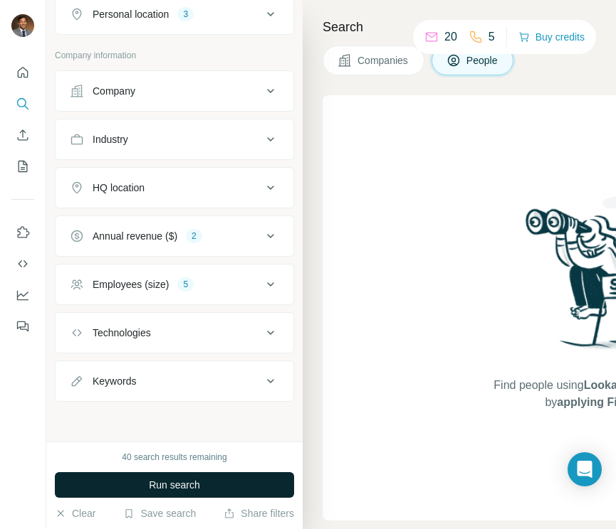
click at [197, 474] on button "Run search" at bounding box center [174, 485] width 239 height 26
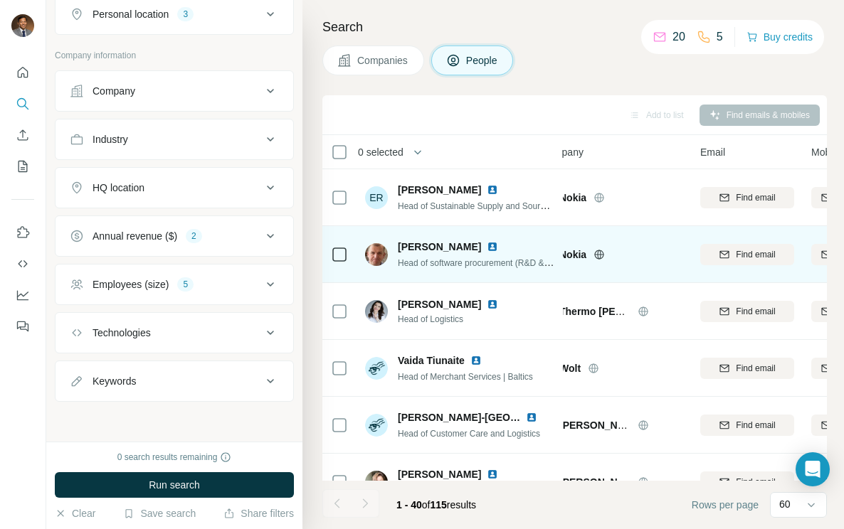
scroll to position [0, 0]
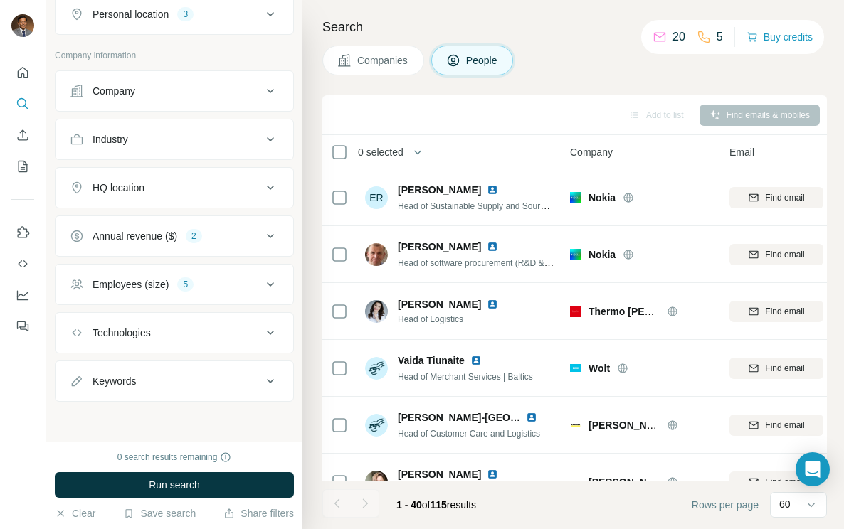
click at [376, 152] on span "0 selected" at bounding box center [381, 152] width 46 height 14
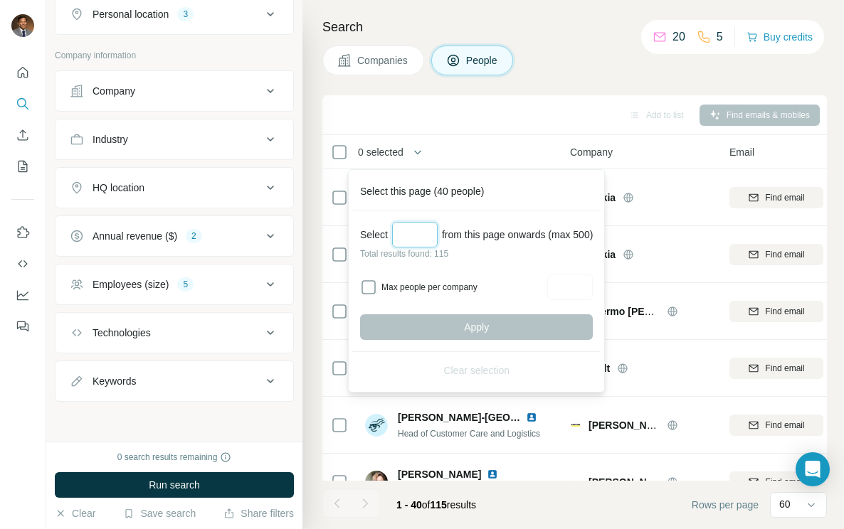
click at [421, 229] on input "Select a number (up to 500)" at bounding box center [415, 235] width 46 height 26
type input "*"
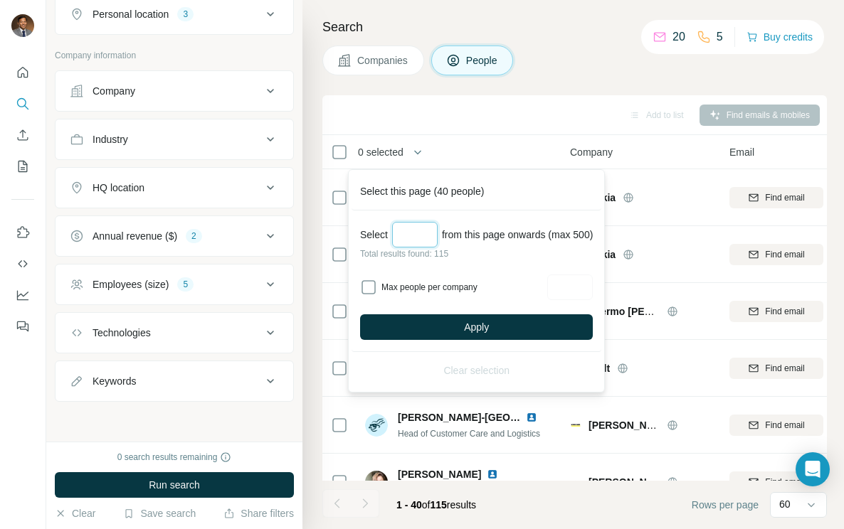
type input "*"
type input "***"
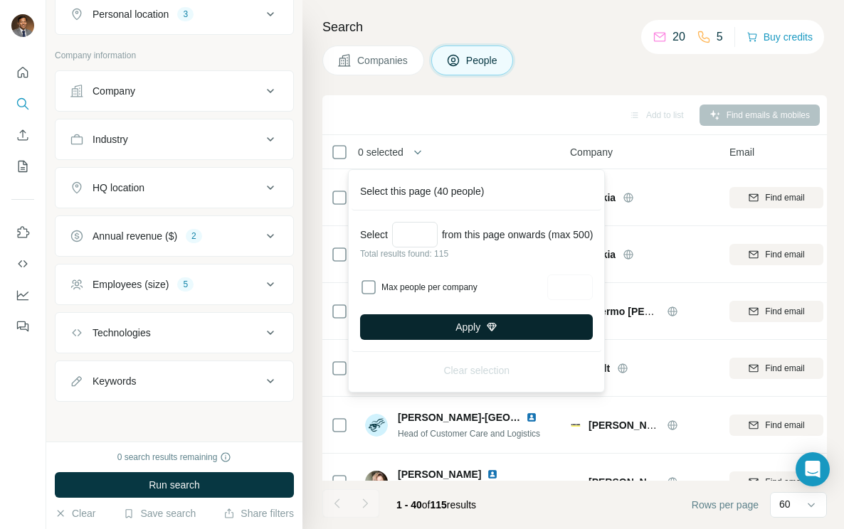
click at [465, 320] on button "Apply" at bounding box center [476, 328] width 233 height 26
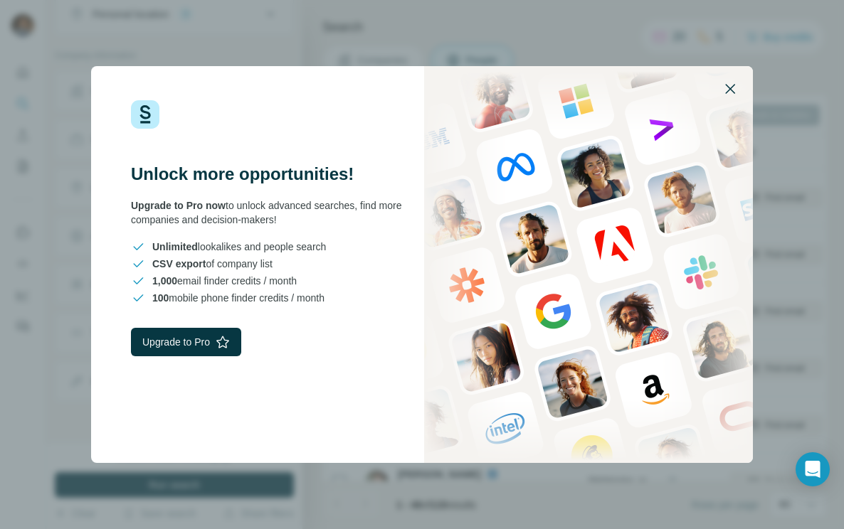
click at [732, 84] on icon "button" at bounding box center [730, 88] width 17 height 17
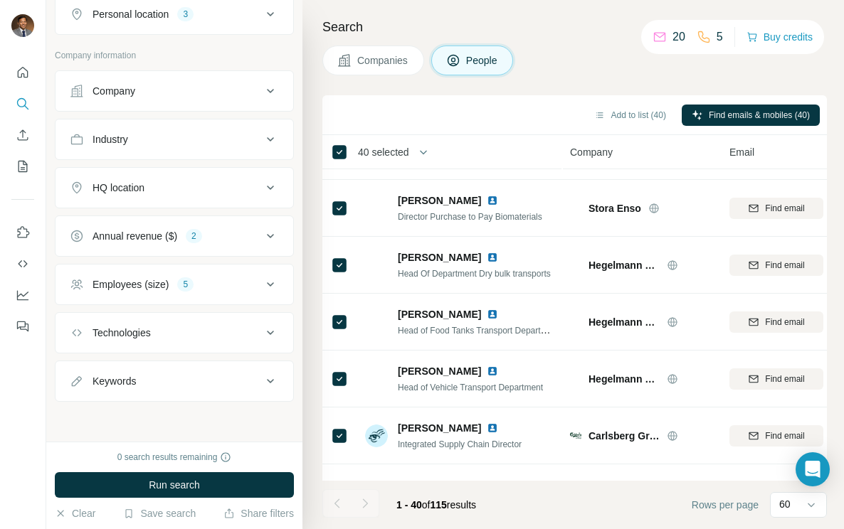
scroll to position [1965, 0]
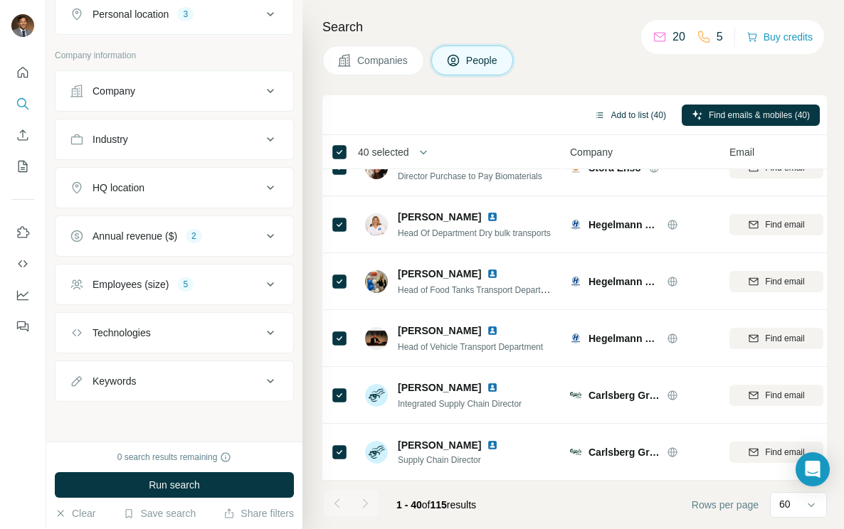
click at [630, 123] on button "Add to list (40)" at bounding box center [630, 115] width 92 height 21
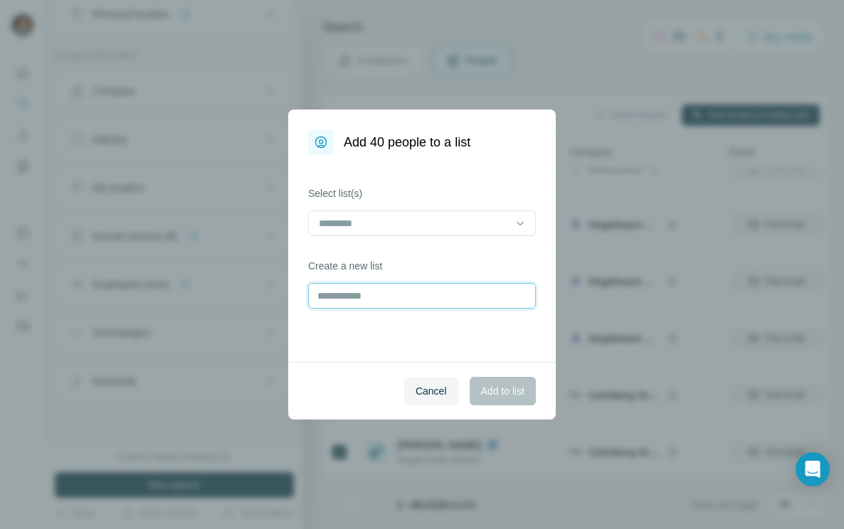
click at [423, 292] on input "text" at bounding box center [422, 296] width 228 height 26
type input "*******"
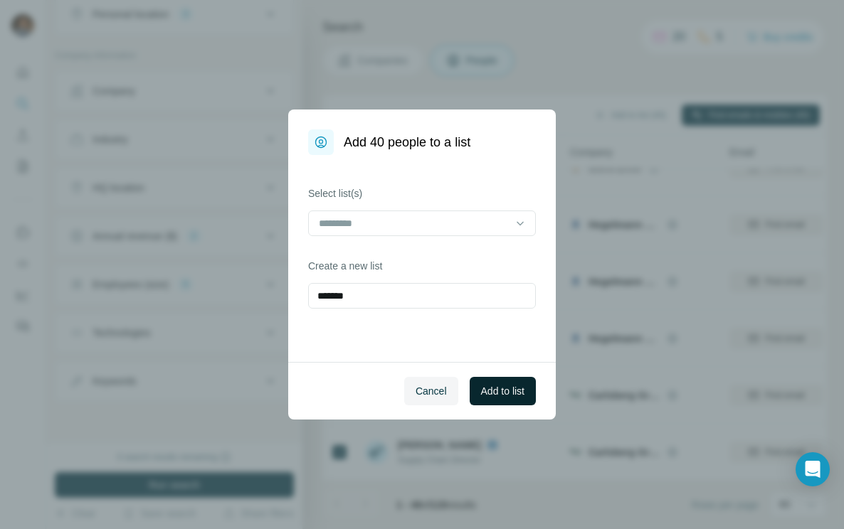
click at [528, 390] on button "Add to list" at bounding box center [503, 391] width 66 height 28
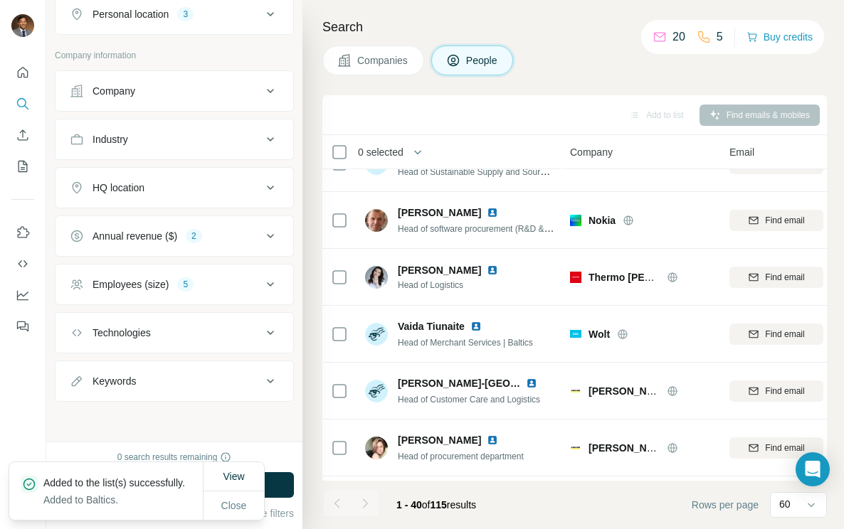
scroll to position [0, 0]
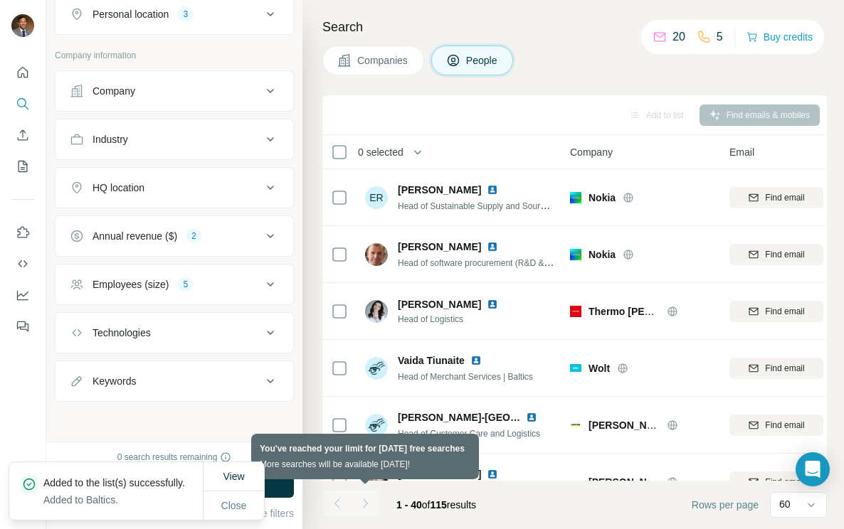
click at [358, 500] on div at bounding box center [365, 504] width 28 height 28
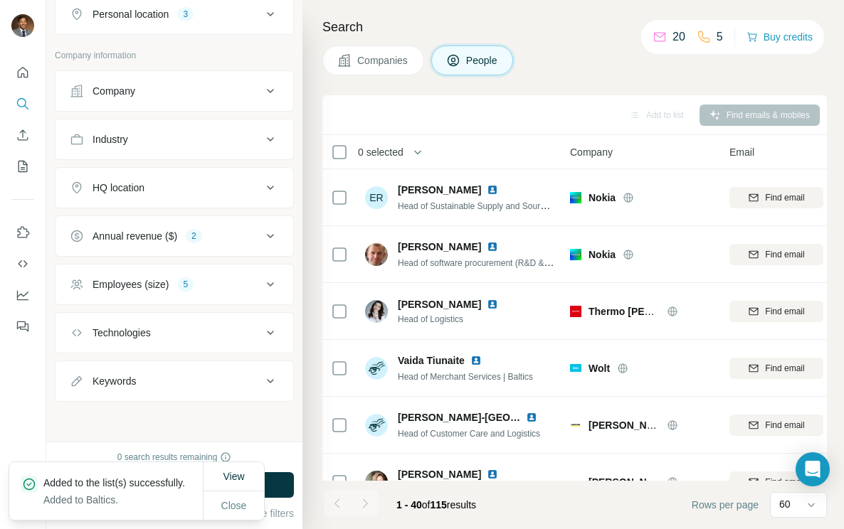
click at [329, 500] on div at bounding box center [336, 504] width 28 height 28
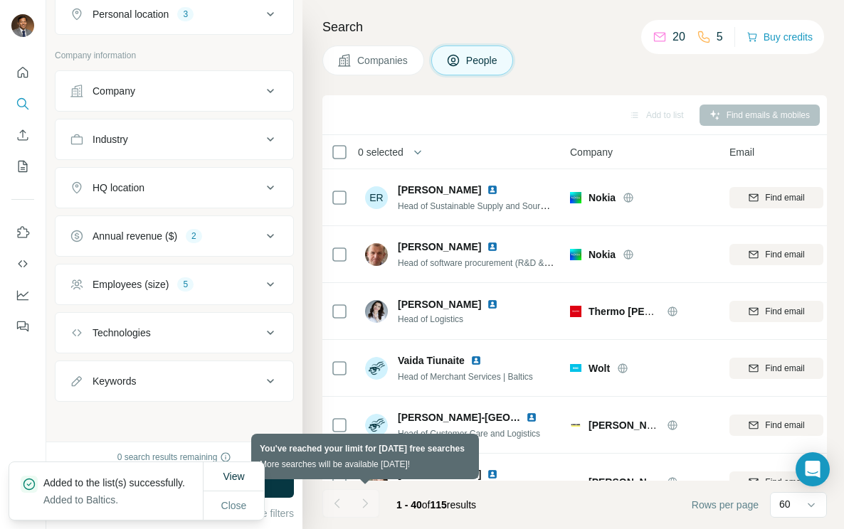
click at [354, 501] on div at bounding box center [365, 504] width 28 height 28
click at [361, 501] on div at bounding box center [365, 504] width 28 height 28
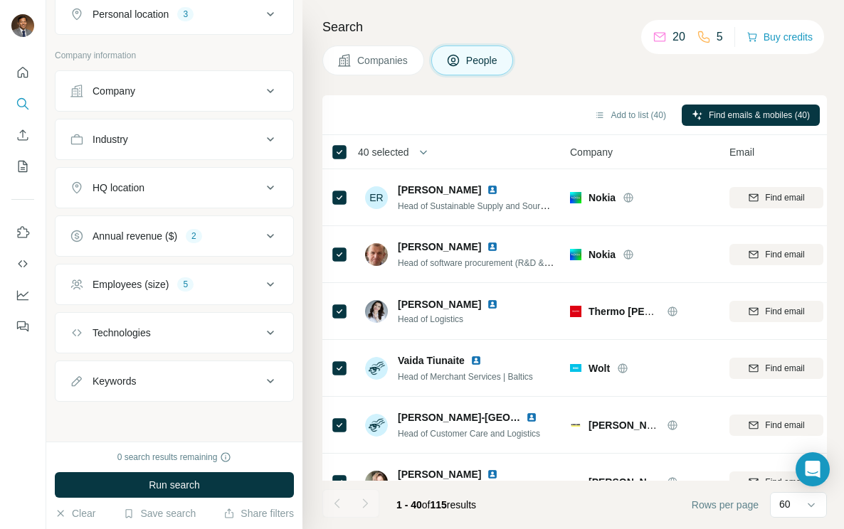
click at [386, 154] on span "40 selected" at bounding box center [383, 152] width 51 height 14
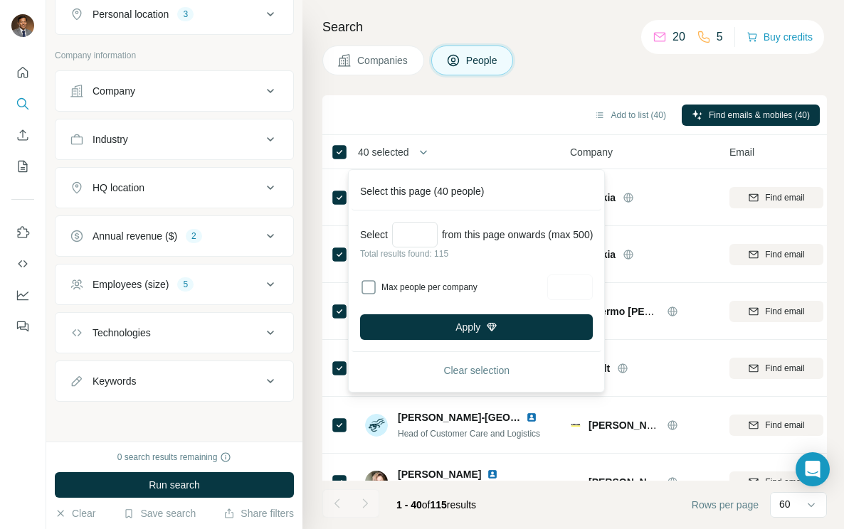
click at [386, 154] on span "40 selected" at bounding box center [383, 152] width 51 height 14
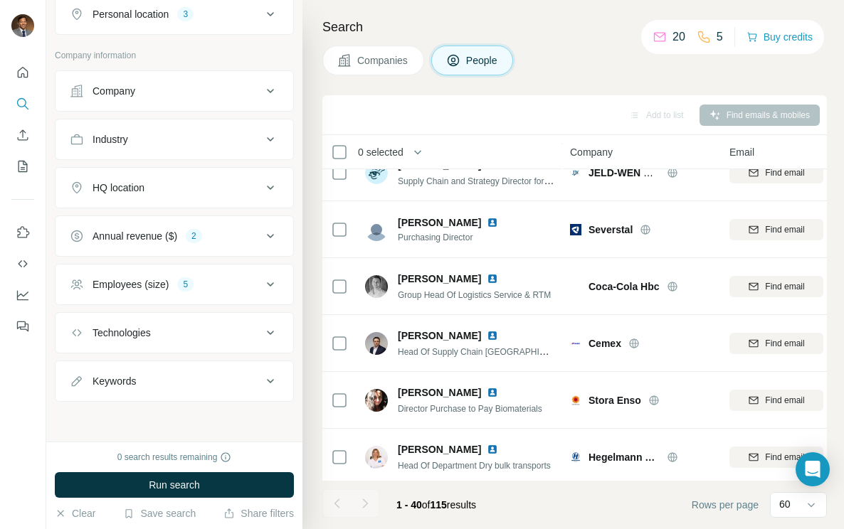
scroll to position [1965, 0]
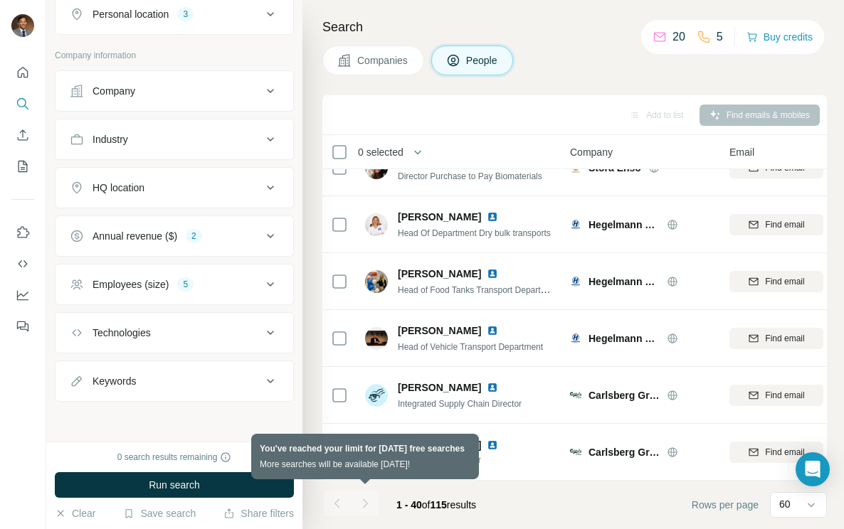
click at [373, 500] on div at bounding box center [365, 504] width 28 height 28
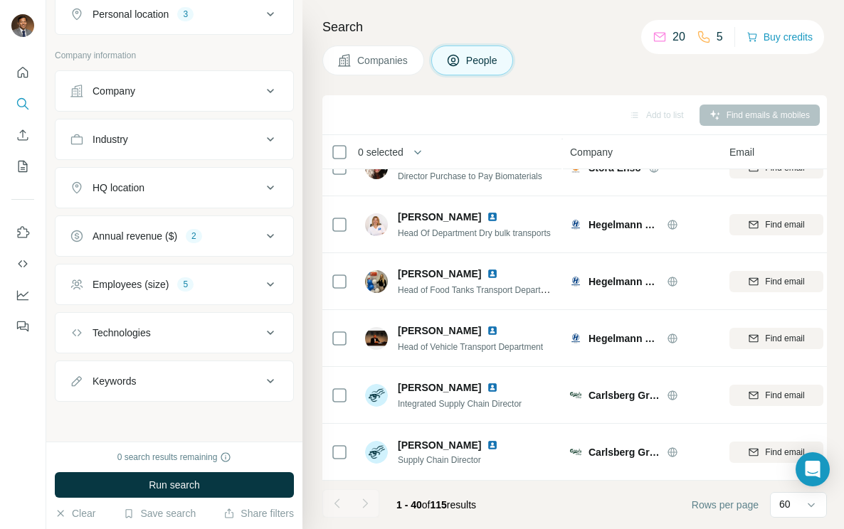
click at [334, 499] on div at bounding box center [336, 504] width 28 height 28
click at [366, 498] on div at bounding box center [365, 504] width 28 height 28
click at [28, 165] on icon "My lists" at bounding box center [23, 166] width 14 height 14
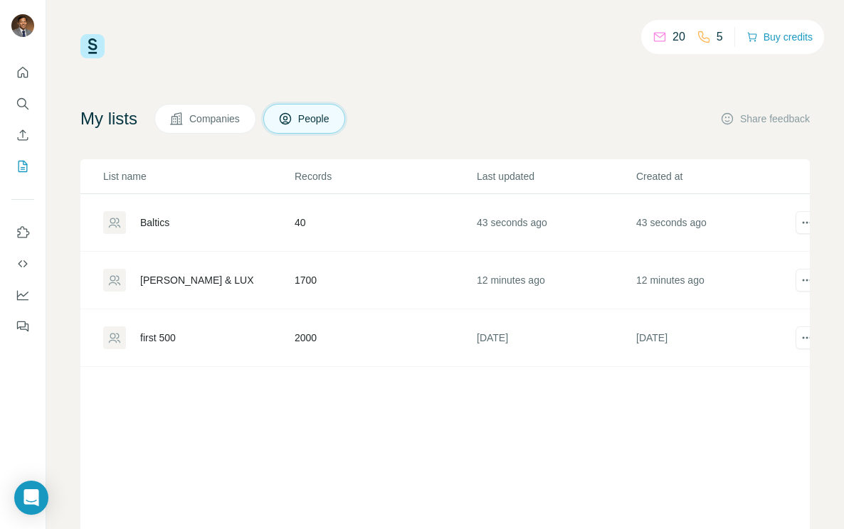
click at [169, 228] on div "Baltics" at bounding box center [154, 223] width 29 height 14
